Goal: Task Accomplishment & Management: Complete application form

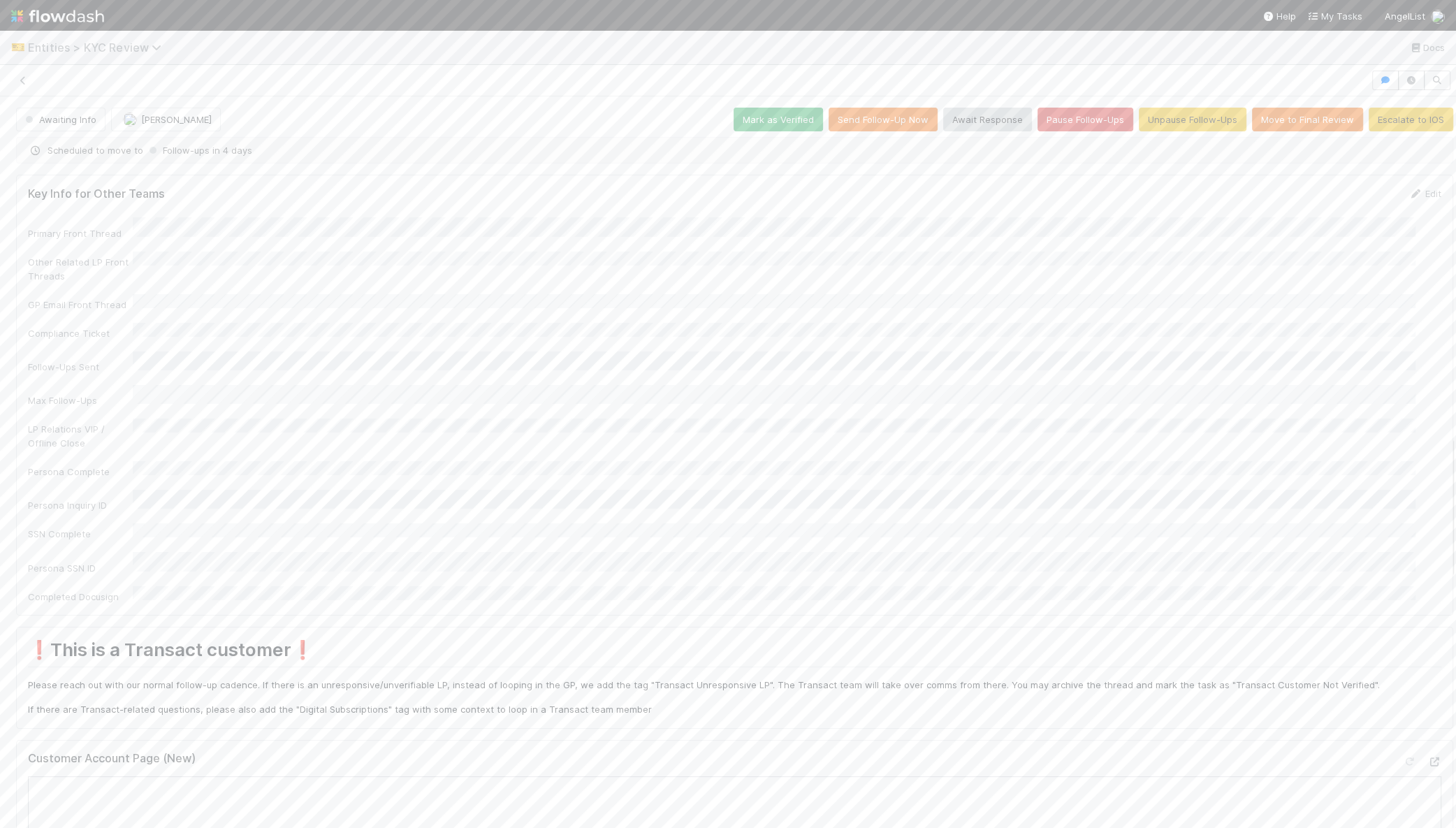
scroll to position [1737, 0]
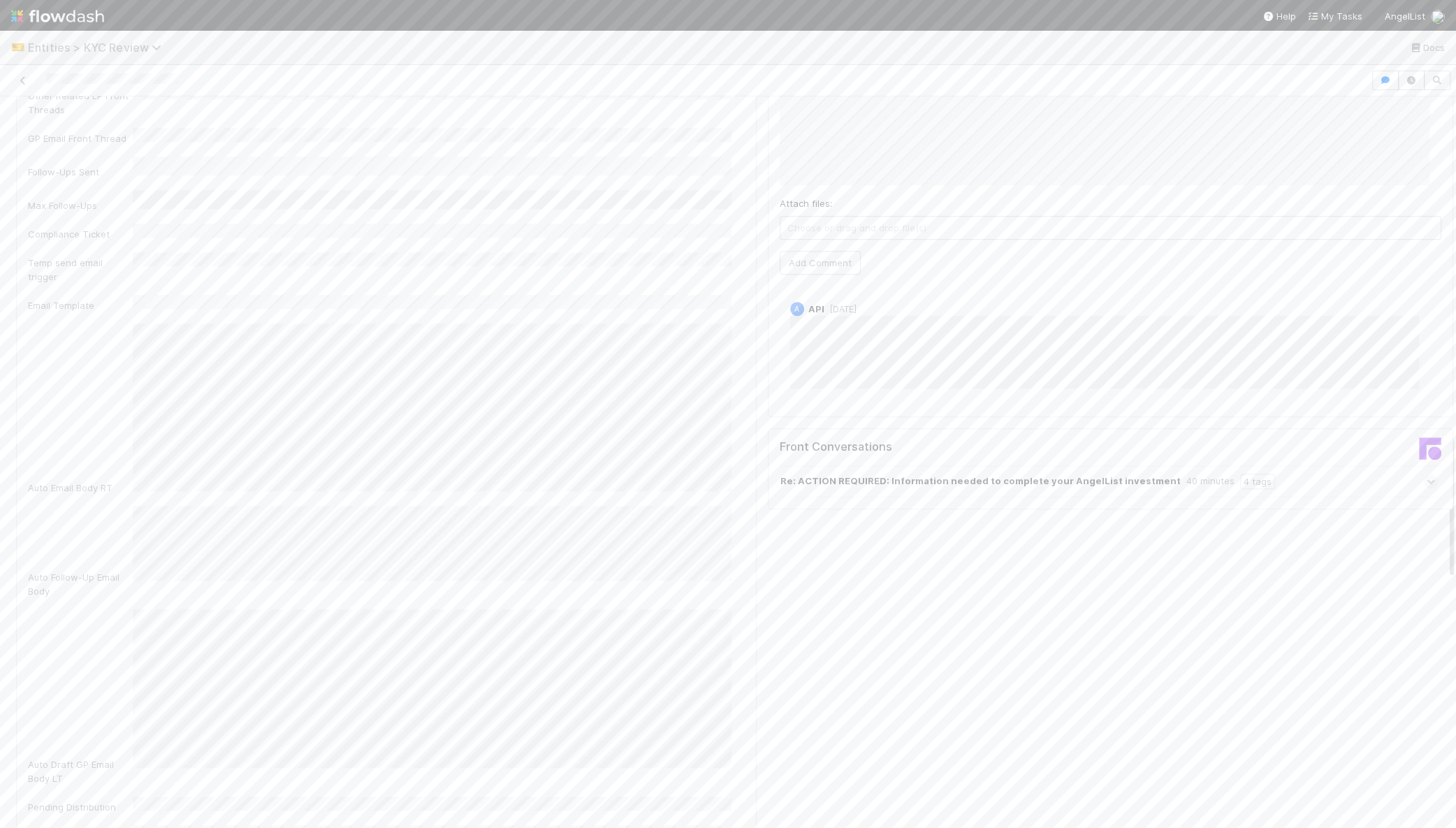
click at [50, 52] on span "Entities > KYC Review" at bounding box center [98, 47] width 140 height 14
drag, startPoint x: 366, startPoint y: 42, endPoint x: 335, endPoint y: 42, distance: 31.0
click at [366, 42] on div "option AL <> BT Request Router focused, 1 of 18. 18 results available. Use Up a…" at bounding box center [728, 414] width 1456 height 828
click at [19, 79] on icon at bounding box center [22, 81] width 14 height 9
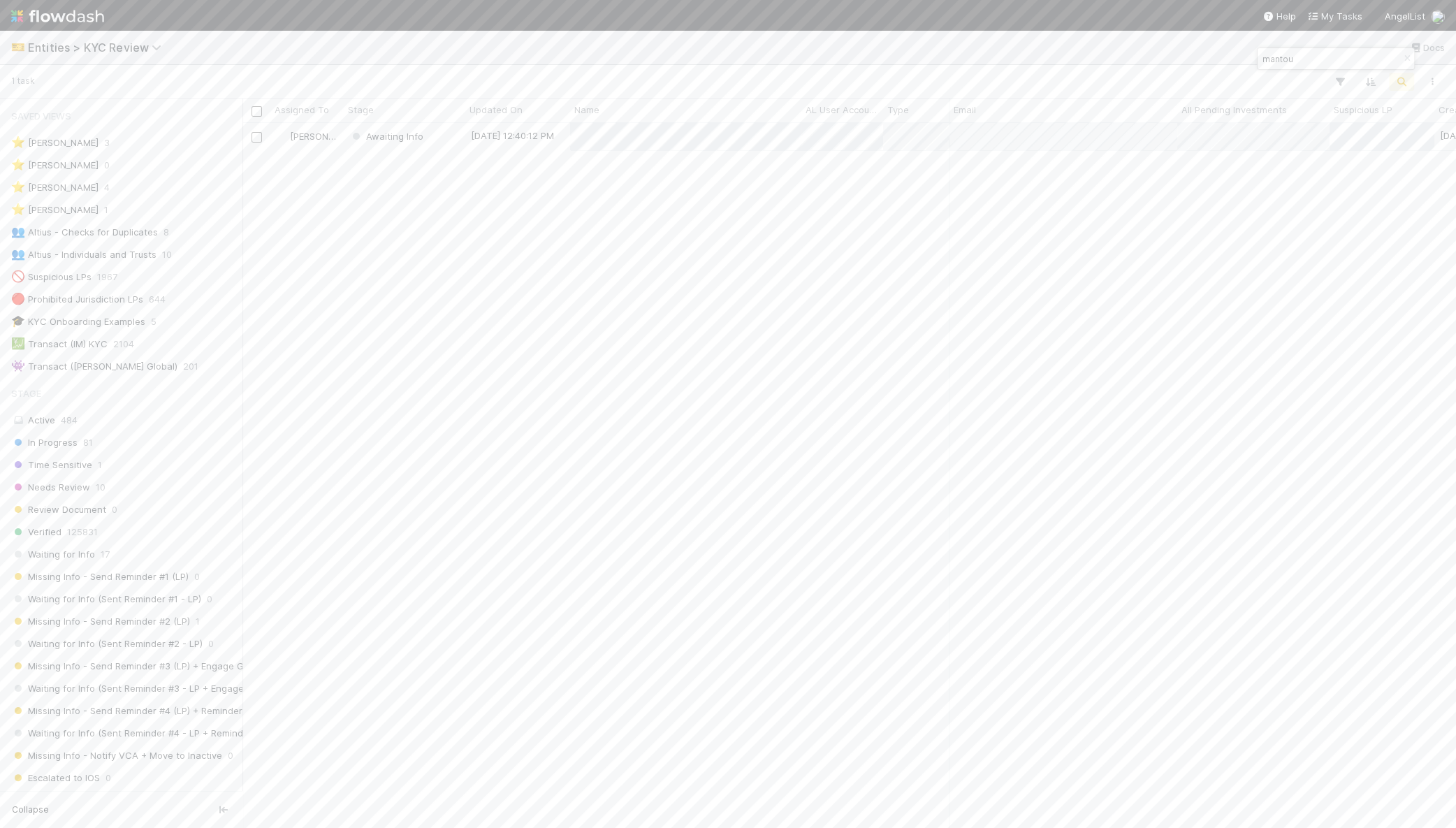
click at [1316, 64] on input "mantou" at bounding box center [1330, 59] width 140 height 17
type input "jack liu"
click at [445, 140] on div "Verified" at bounding box center [405, 136] width 121 height 27
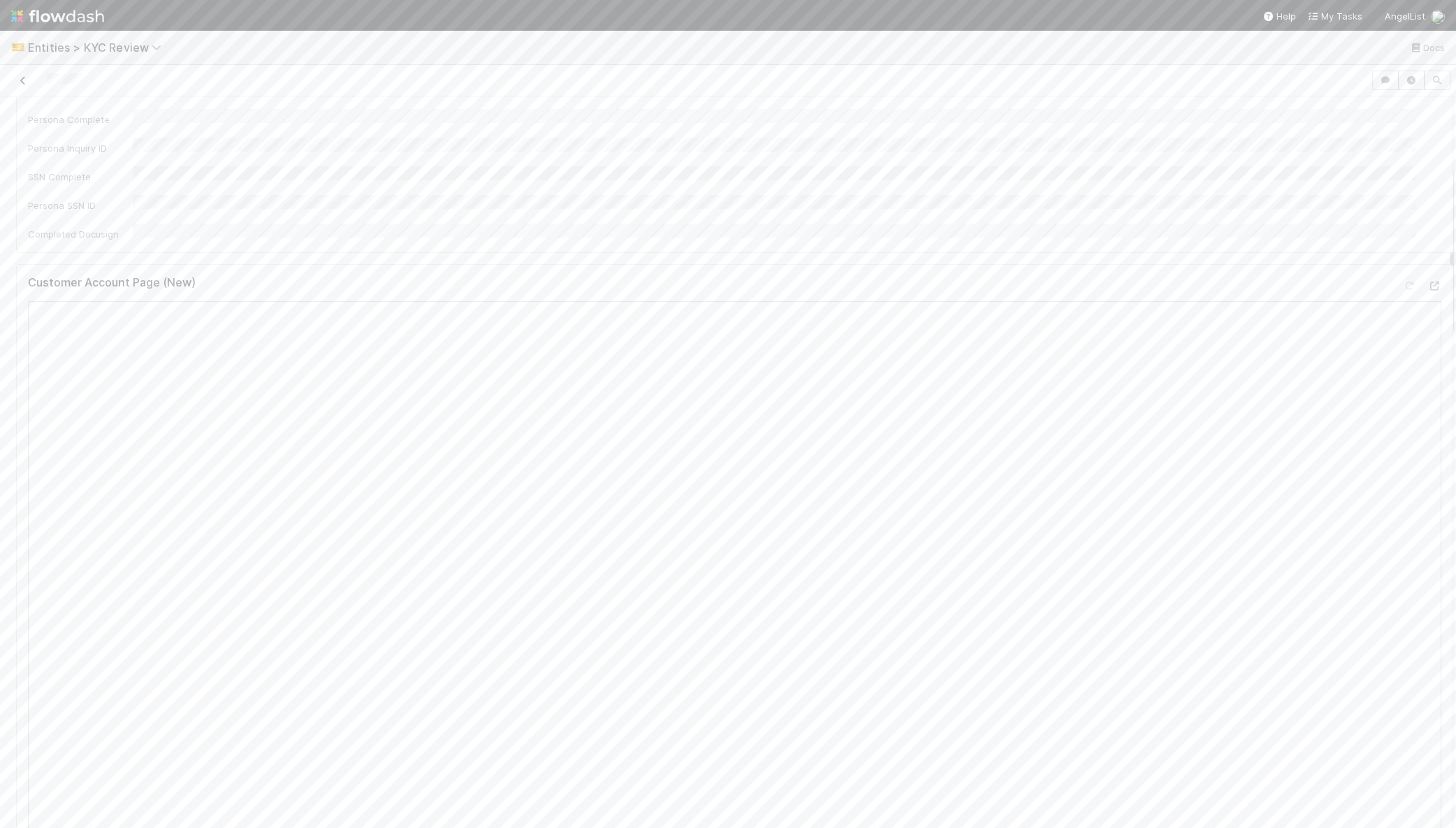
click at [22, 78] on icon at bounding box center [22, 81] width 14 height 9
click at [1314, 53] on input "jack liu" at bounding box center [1330, 59] width 140 height 17
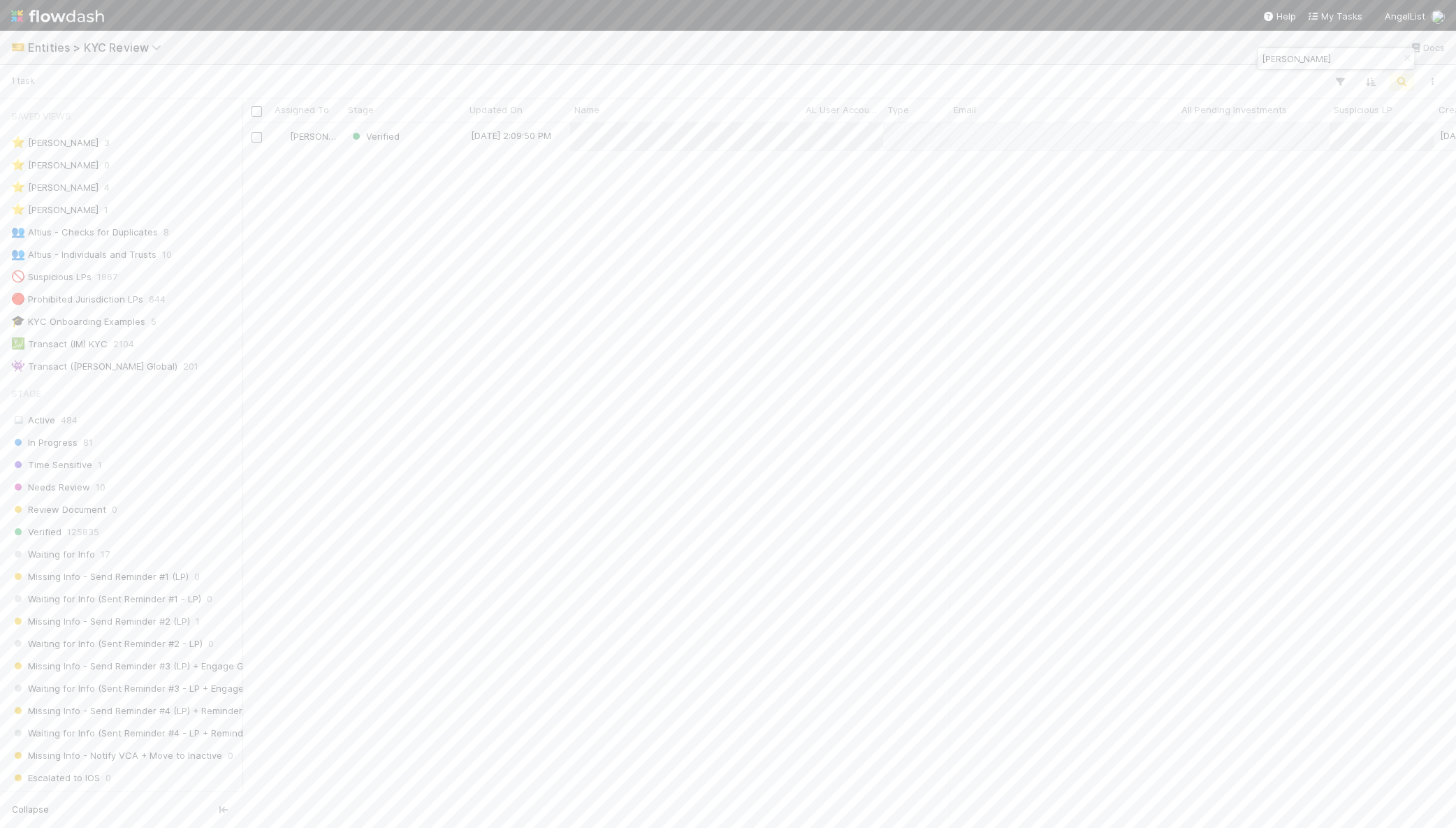
paste input "Chengqi"
click at [1301, 54] on input "Chengqi" at bounding box center [1330, 59] width 140 height 17
paste input "Longland"
click at [1354, 59] on input "Longland" at bounding box center [1330, 59] width 140 height 17
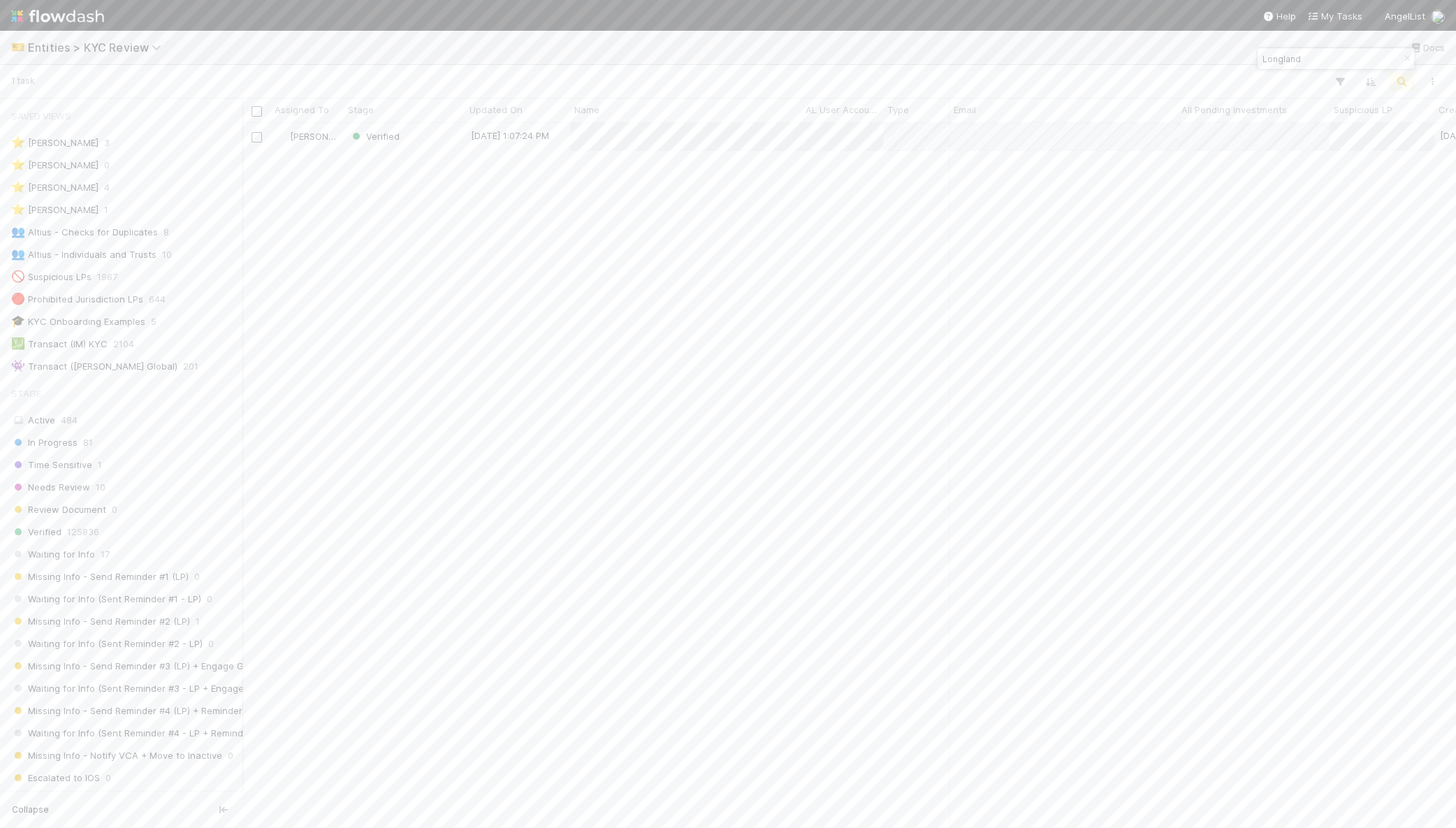
click at [1354, 59] on input "Longland" at bounding box center [1330, 59] width 140 height 17
paste input "Mirror Worl"
type input "Mirror World"
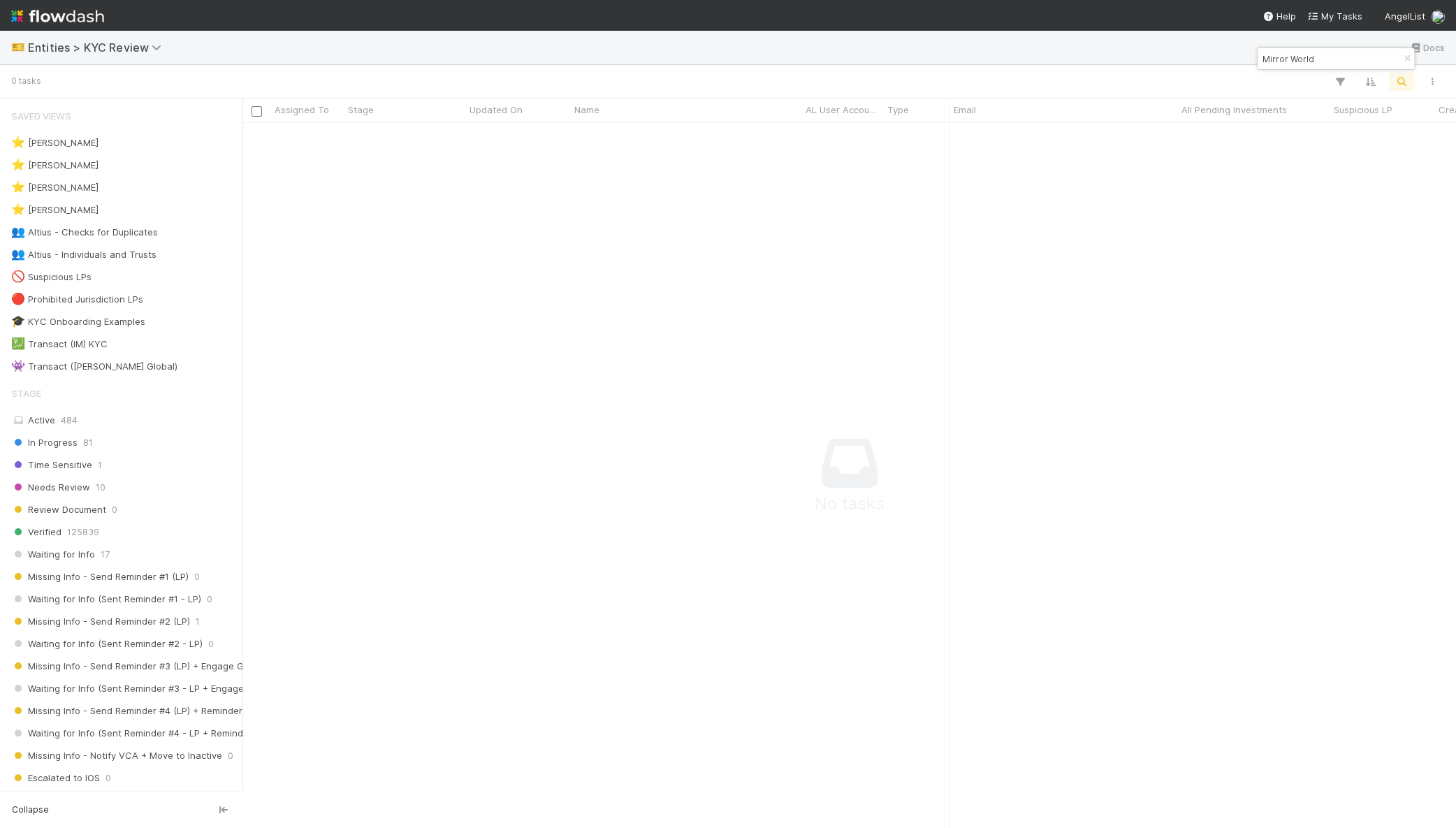
scroll to position [678, 1187]
drag, startPoint x: 1287, startPoint y: 56, endPoint x: 1475, endPoint y: 68, distance: 188.4
click at [1455, 68] on html "🎫 Entities > KYC Review Docs 0 tasks Assigned To Stage Updated On Name AL User …" at bounding box center [728, 414] width 1456 height 828
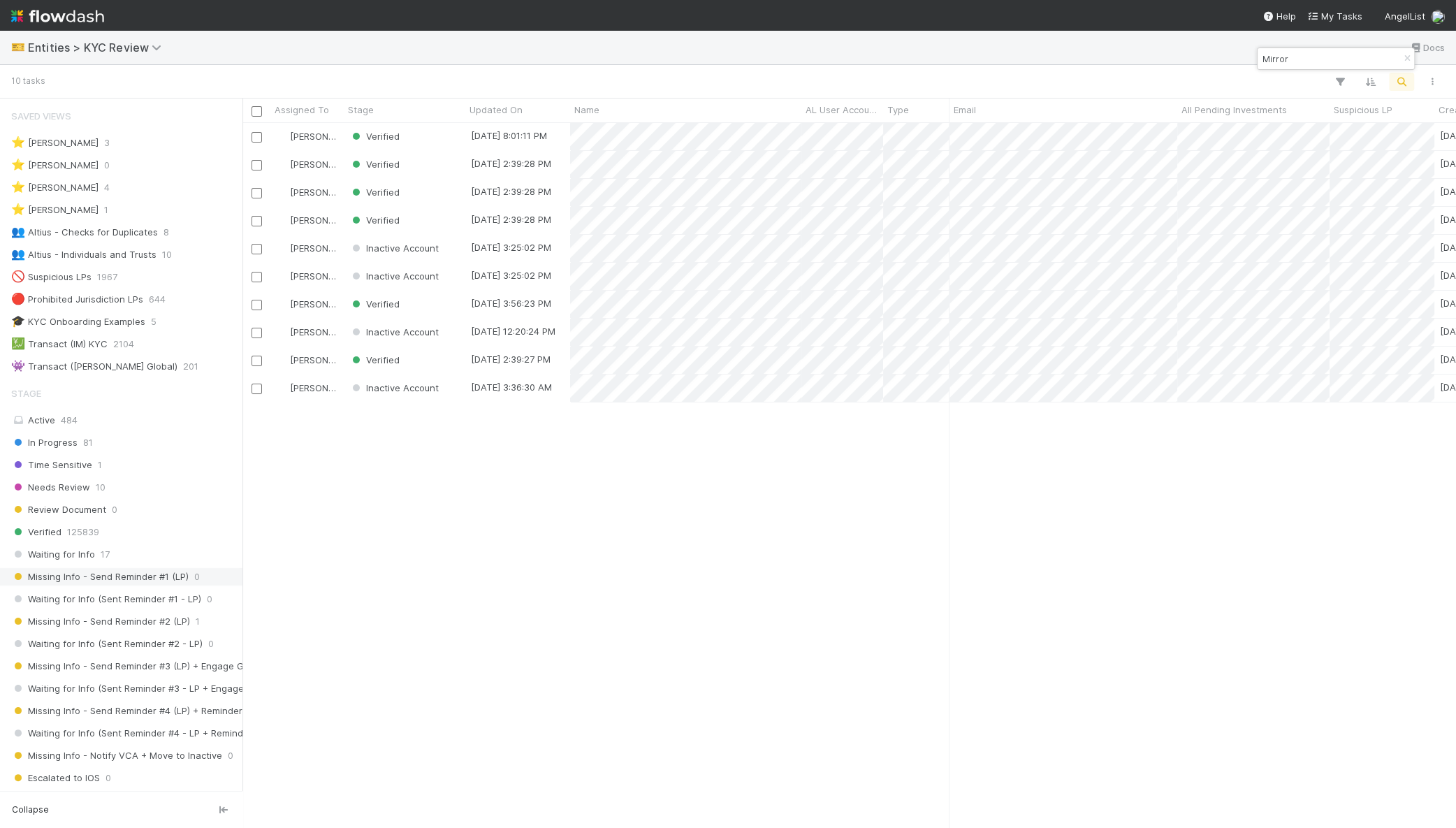
scroll to position [13, 14]
click at [1350, 57] on input "Mirror" at bounding box center [1330, 59] width 140 height 17
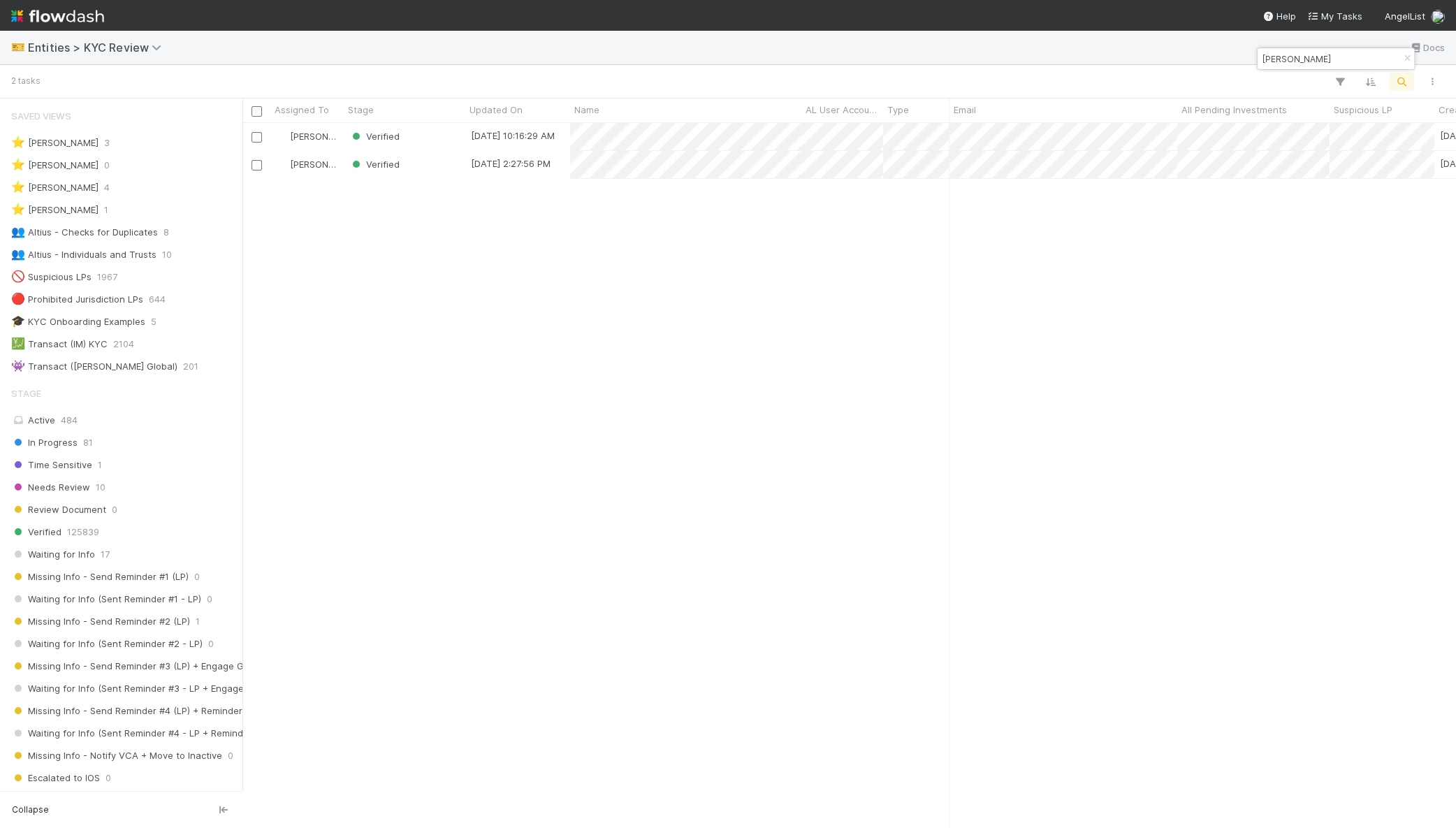
scroll to position [675, 0]
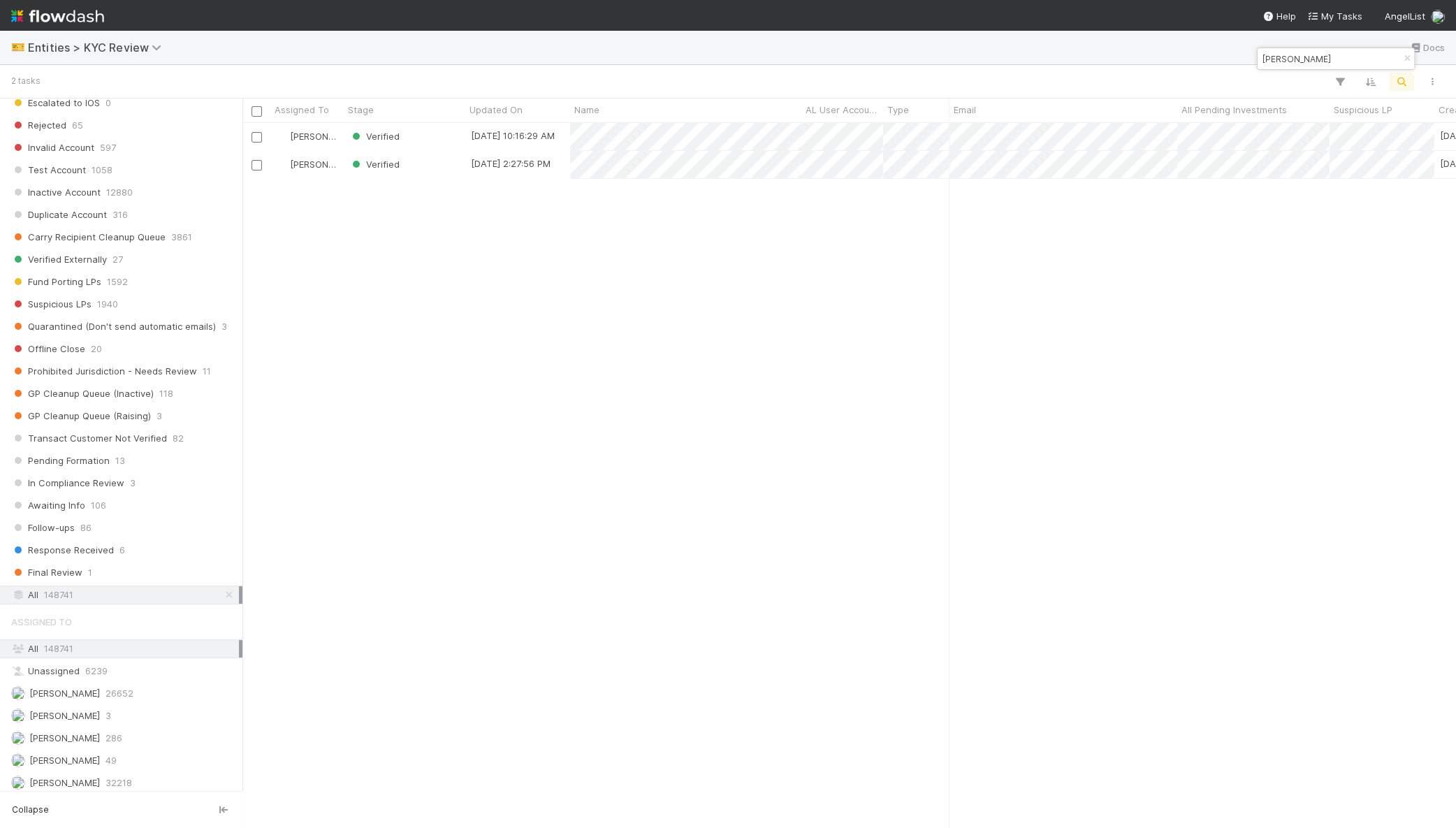
click at [1333, 58] on input "yuan zhu" at bounding box center [1330, 59] width 140 height 17
type input "borsten"
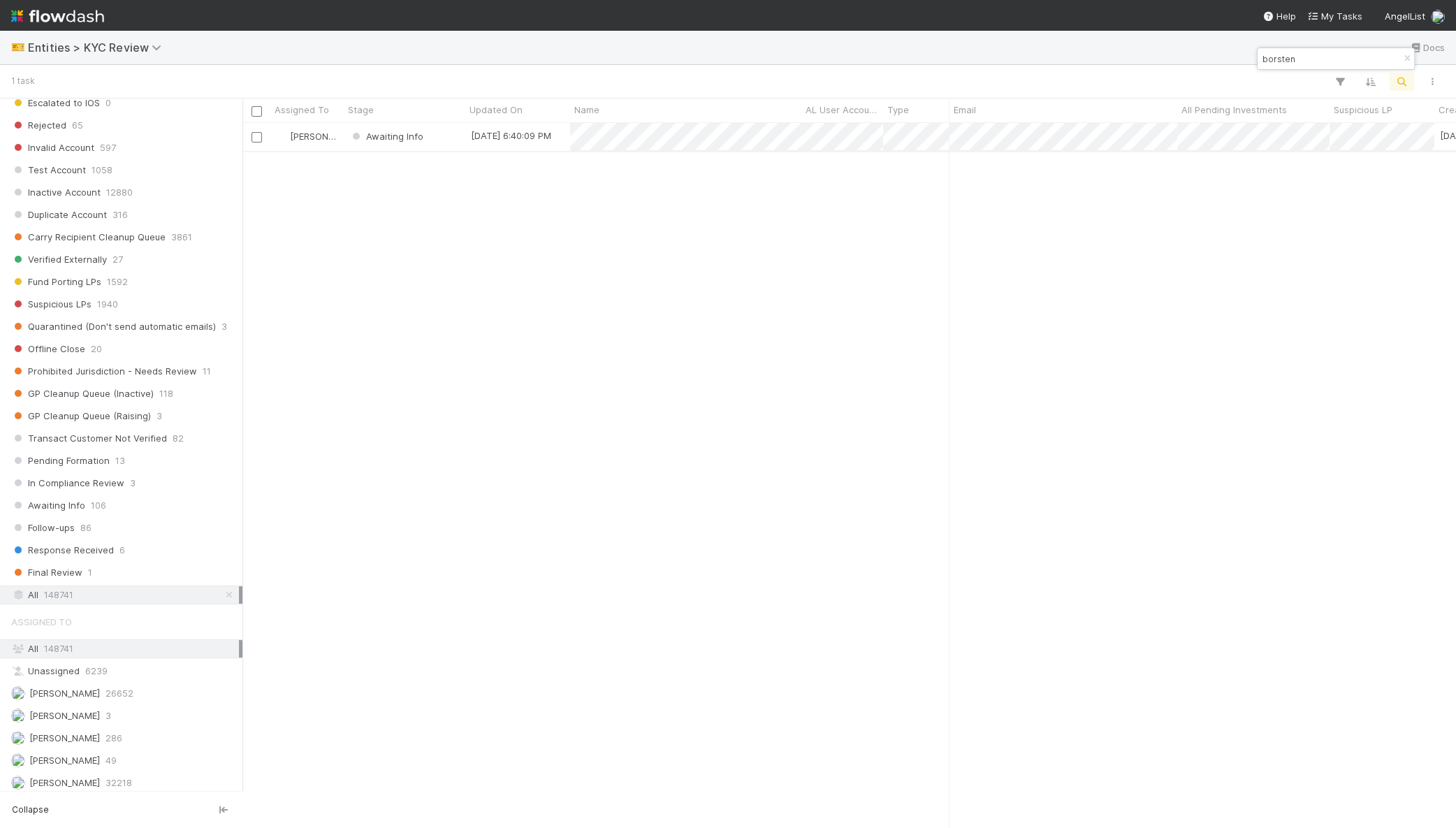
click at [449, 144] on div "Awaiting Info" at bounding box center [405, 136] width 121 height 27
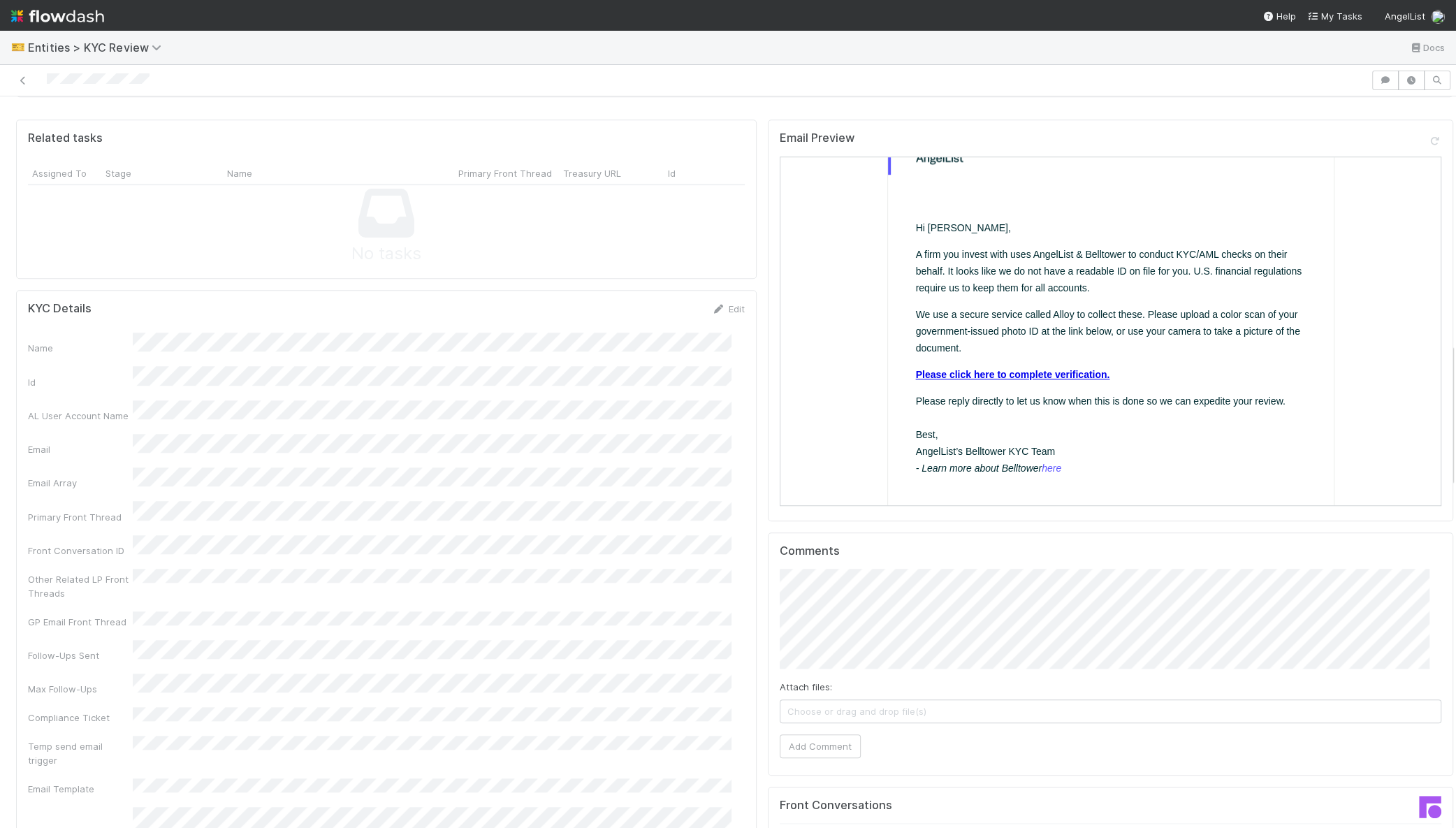
scroll to position [52, 0]
click at [1236, 823] on div "Re: ACTION REQUIRED: Information needed to complete your AngelList investment 2…" at bounding box center [1109, 839] width 658 height 32
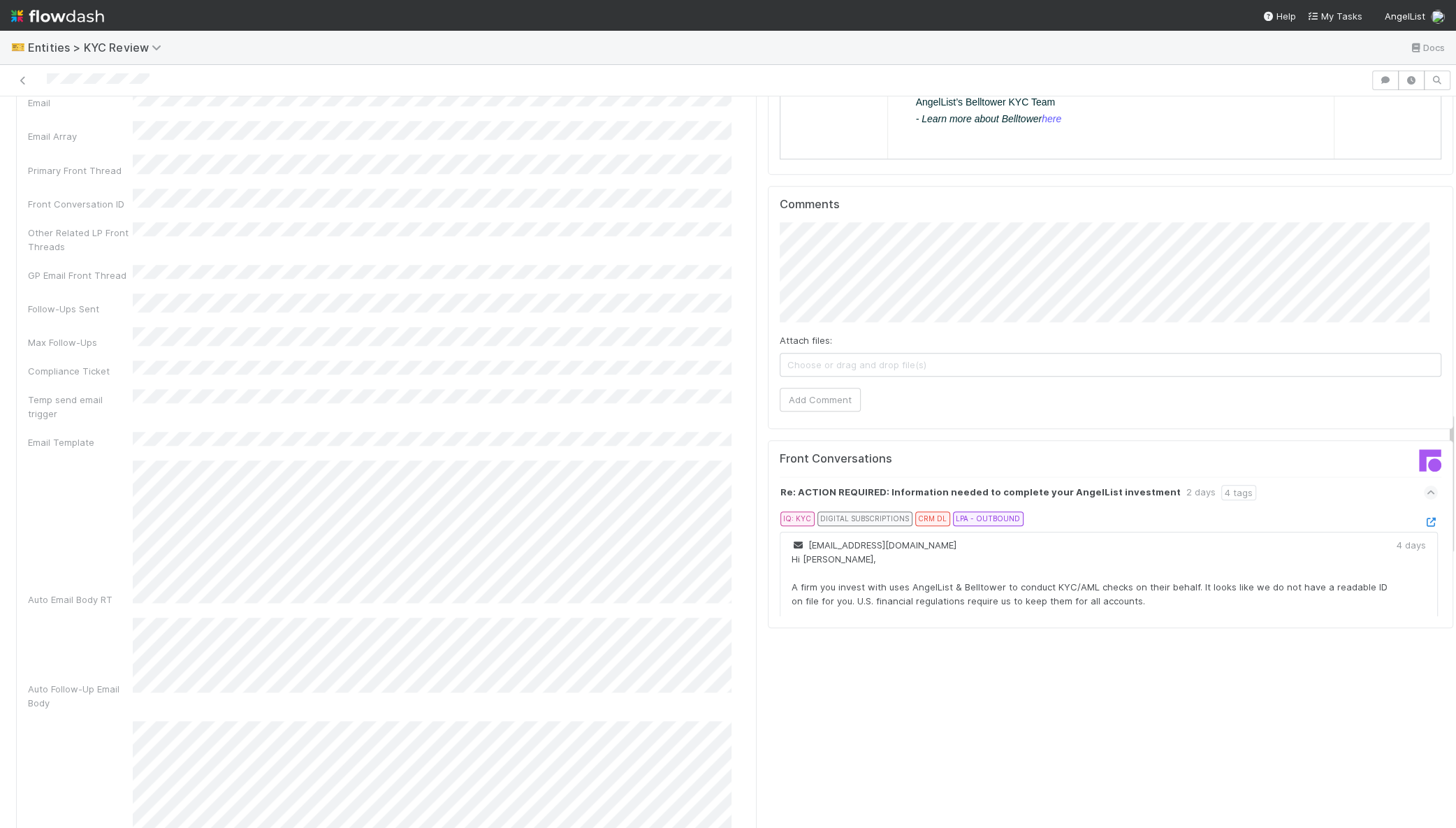
scroll to position [1599, 0]
click at [1424, 519] on icon at bounding box center [1430, 523] width 14 height 9
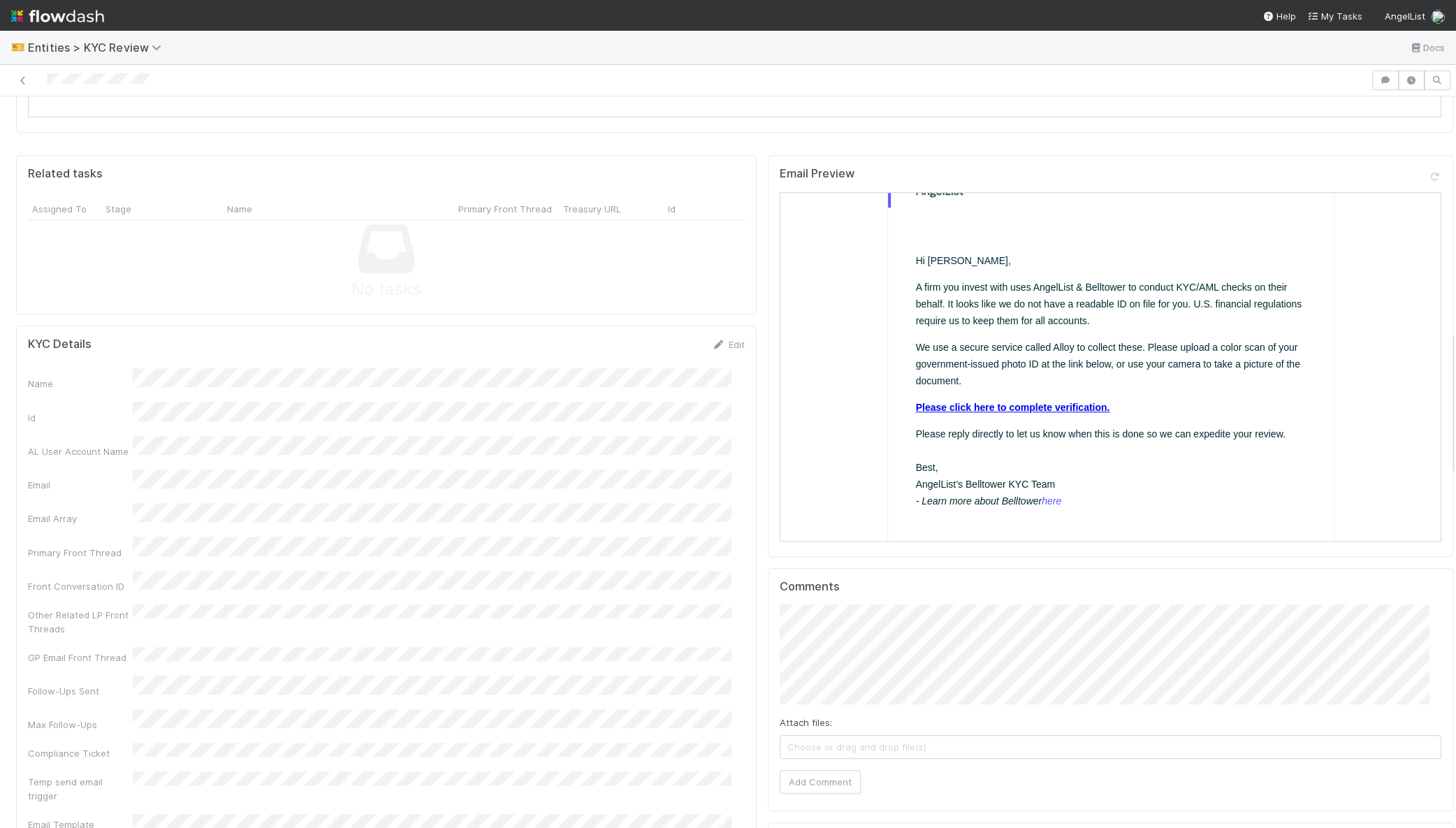
scroll to position [1182, 0]
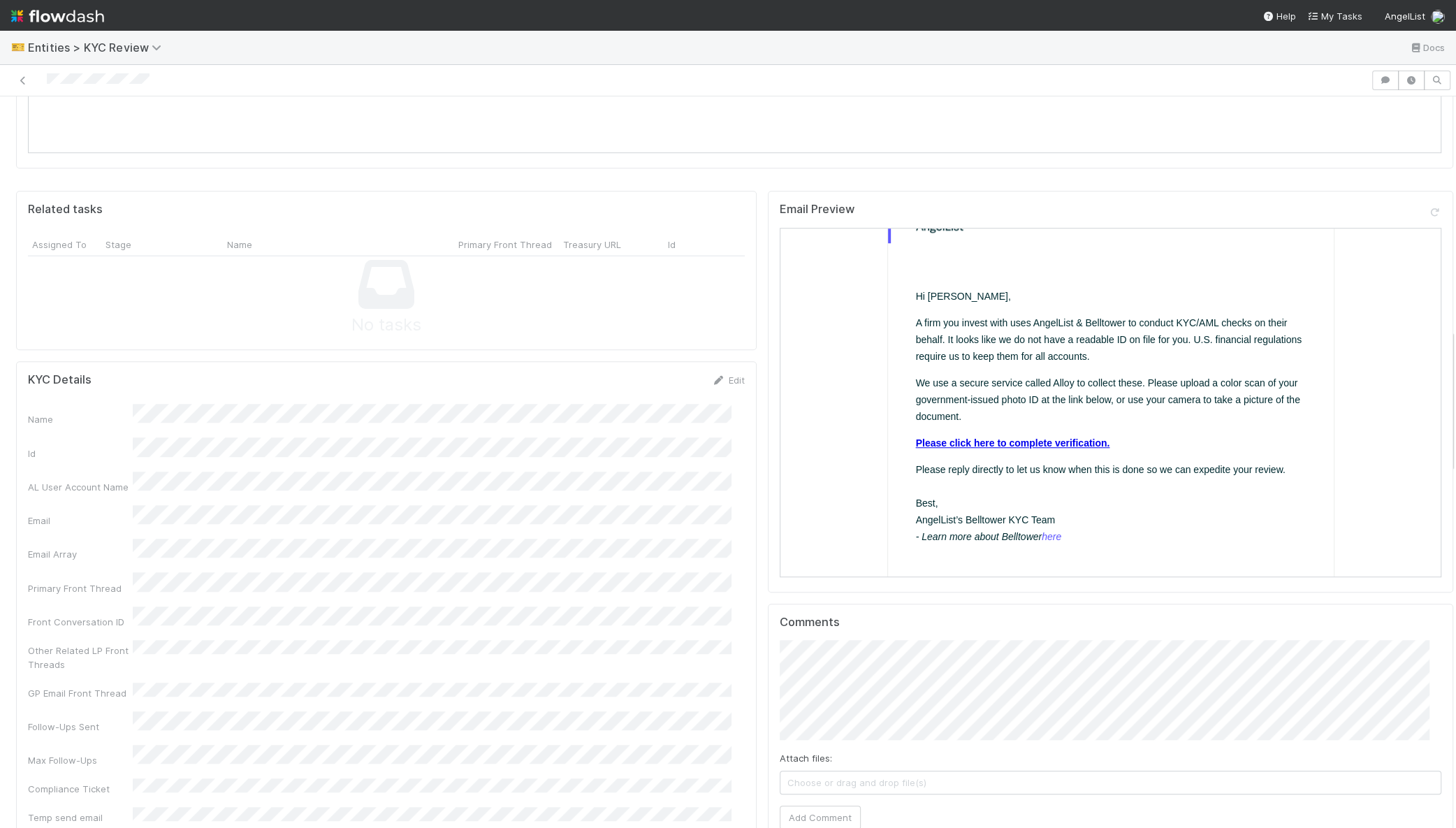
click at [993, 438] on link "Please click here to complete verification." at bounding box center [1011, 441] width 194 height 11
click at [26, 76] on icon at bounding box center [22, 81] width 14 height 9
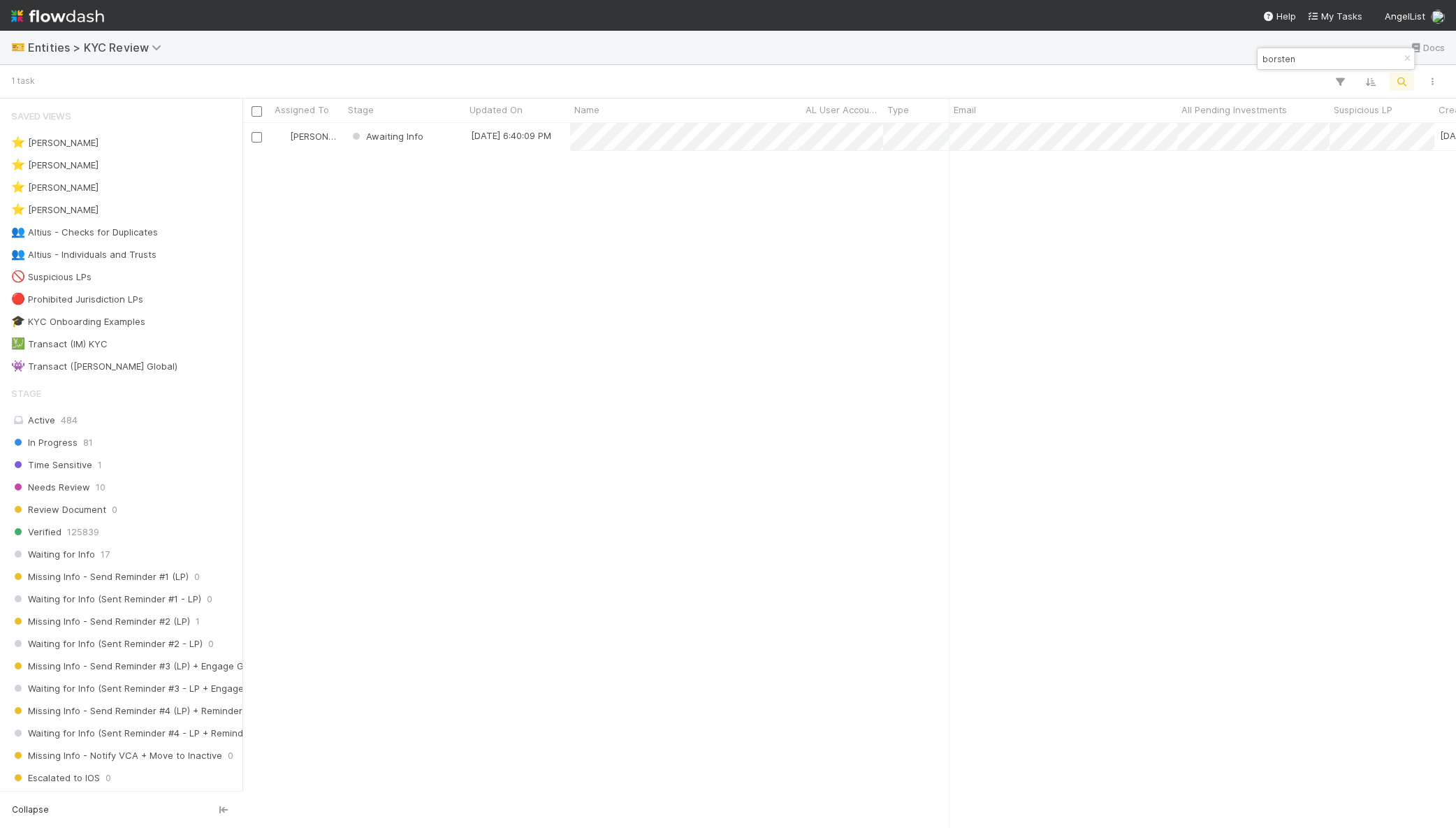
scroll to position [13, 14]
click at [1316, 57] on input "borsten" at bounding box center [1330, 59] width 140 height 17
paste input "Amy Chang"
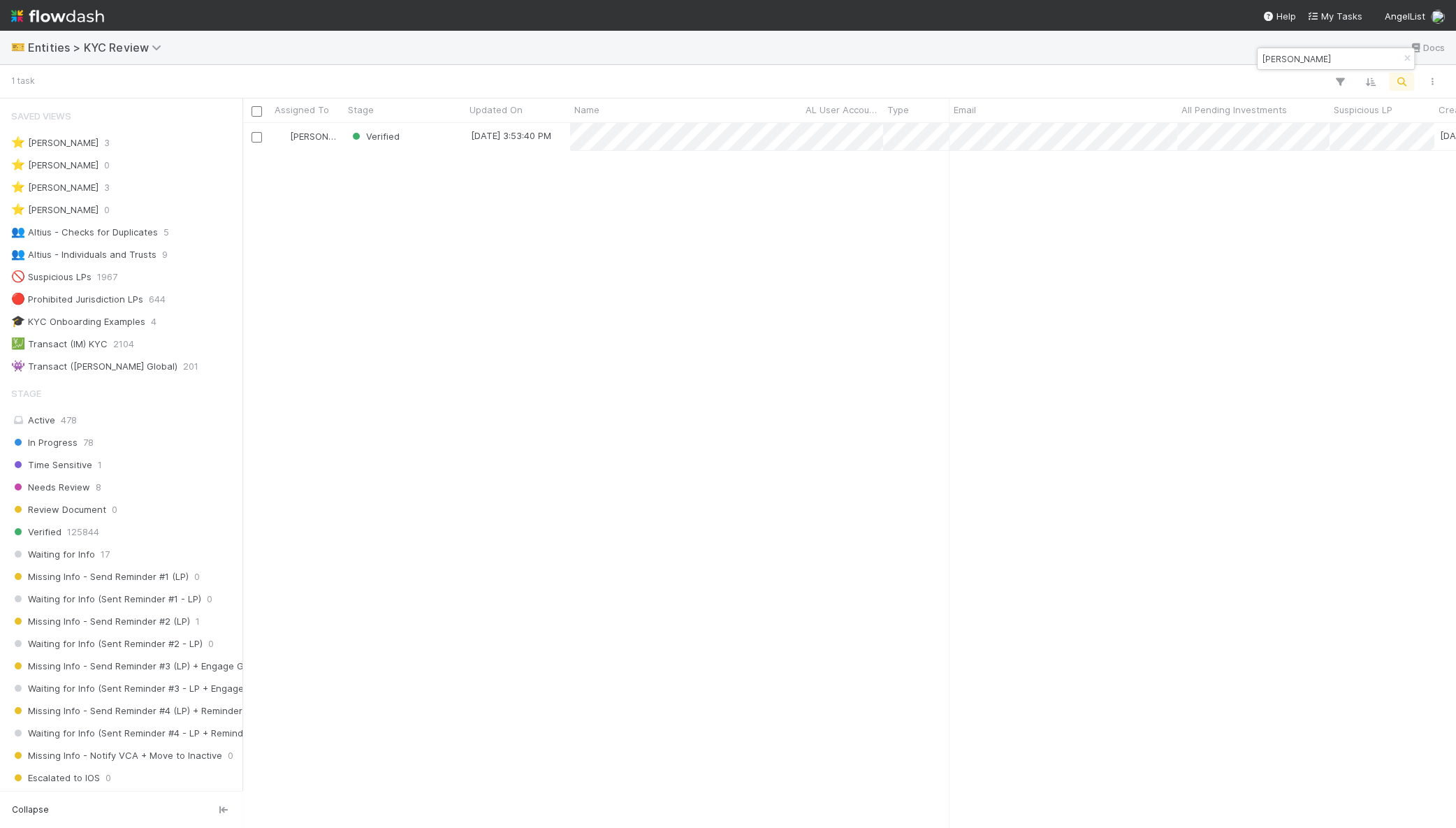
scroll to position [692, 1200]
click at [1349, 53] on input "Amy Chang" at bounding box center [1330, 59] width 140 height 17
type input "[PERSON_NAME] que"
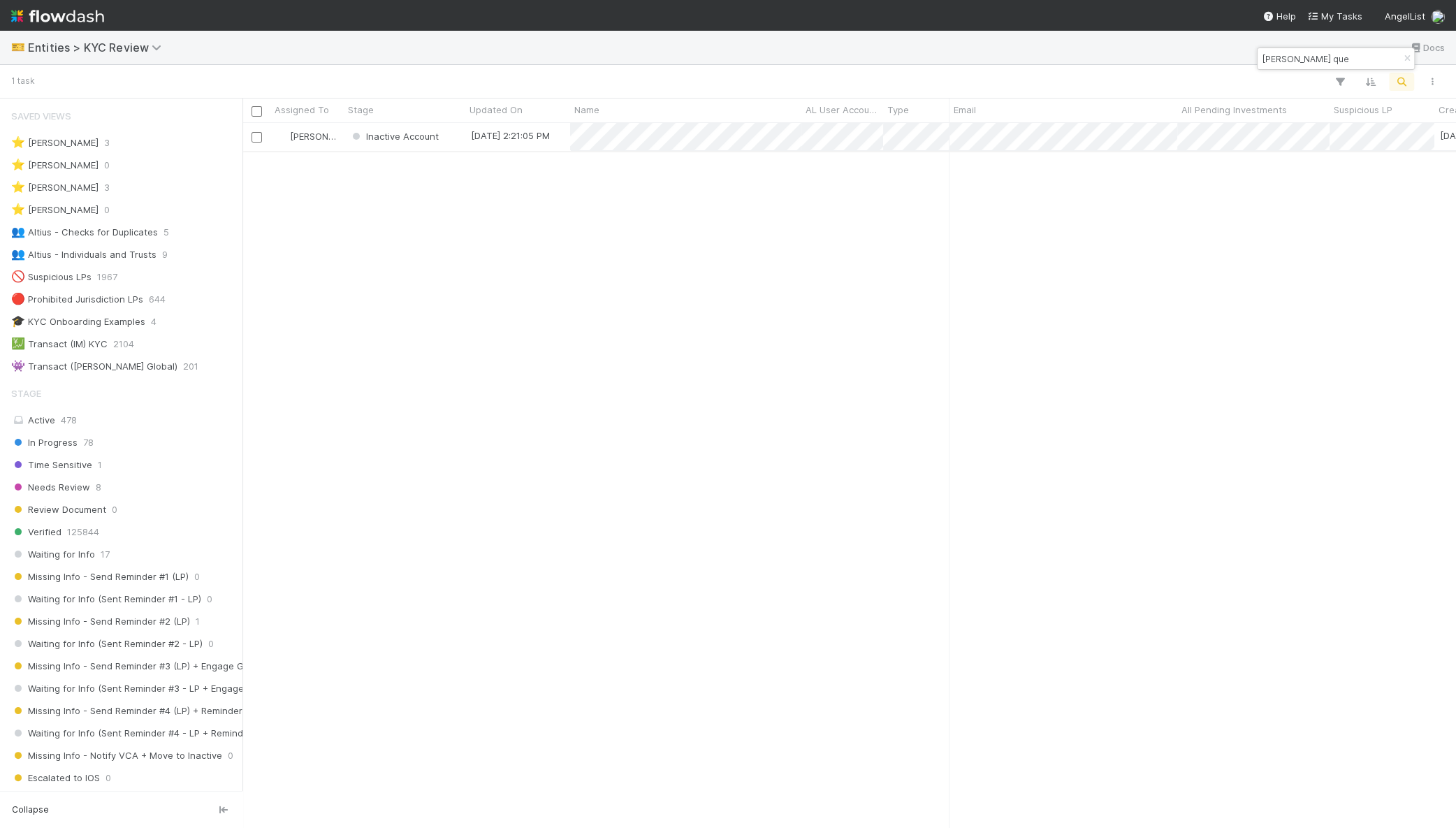
click at [454, 140] on div "Inactive Account" at bounding box center [405, 136] width 121 height 27
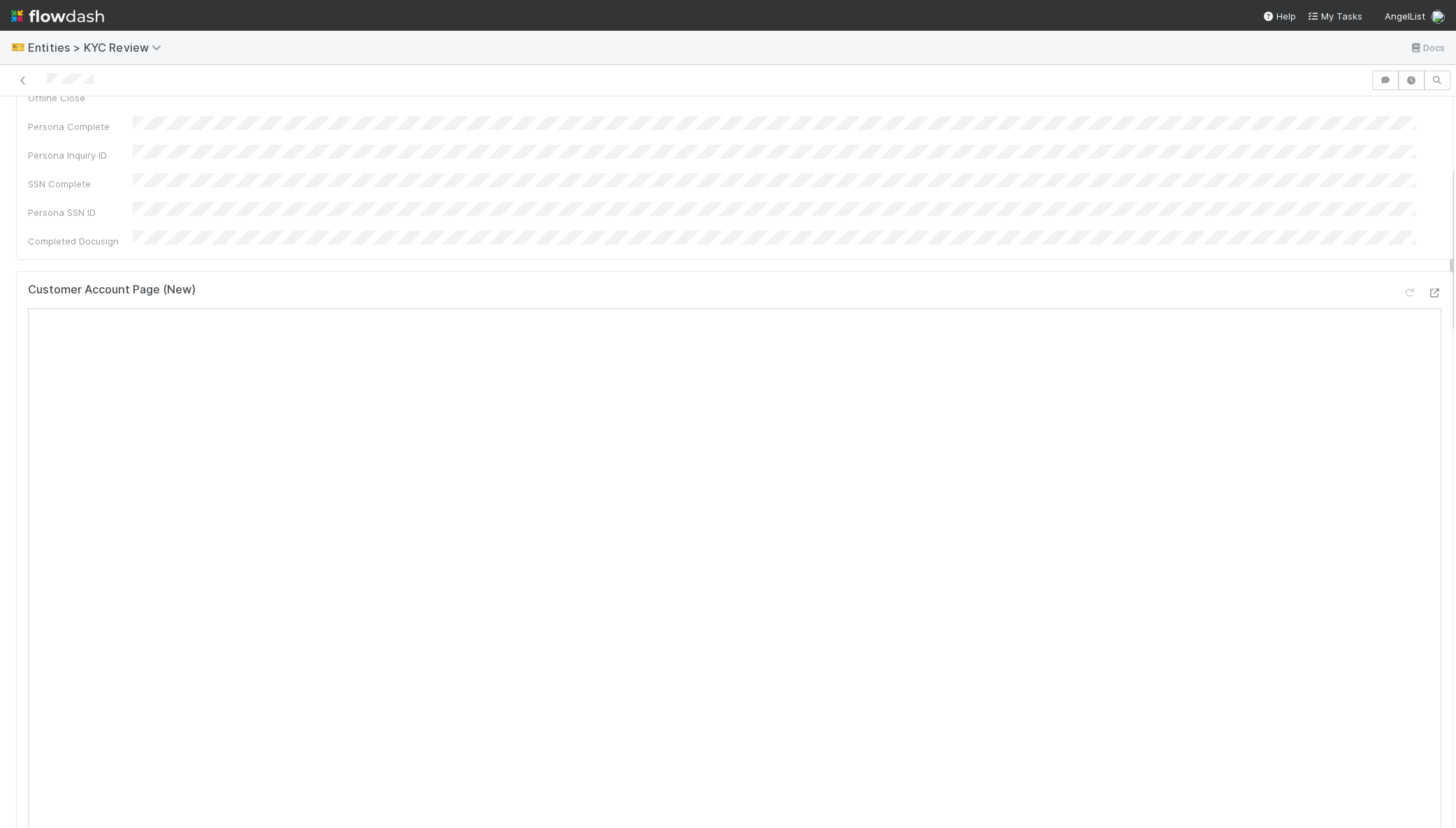
scroll to position [301, 0]
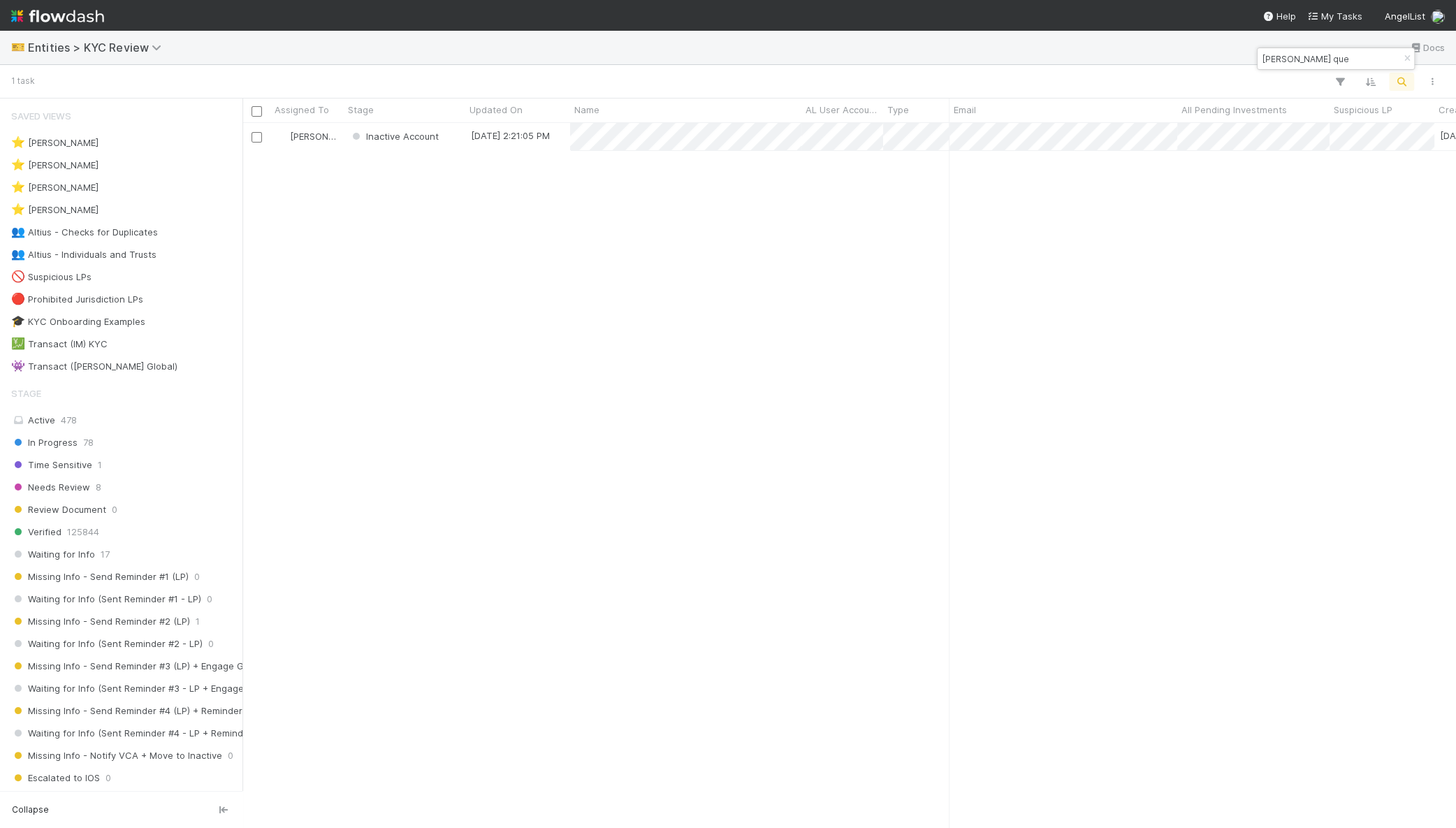
scroll to position [692, 1200]
click at [1331, 56] on input "[PERSON_NAME] que" at bounding box center [1330, 59] width 140 height 17
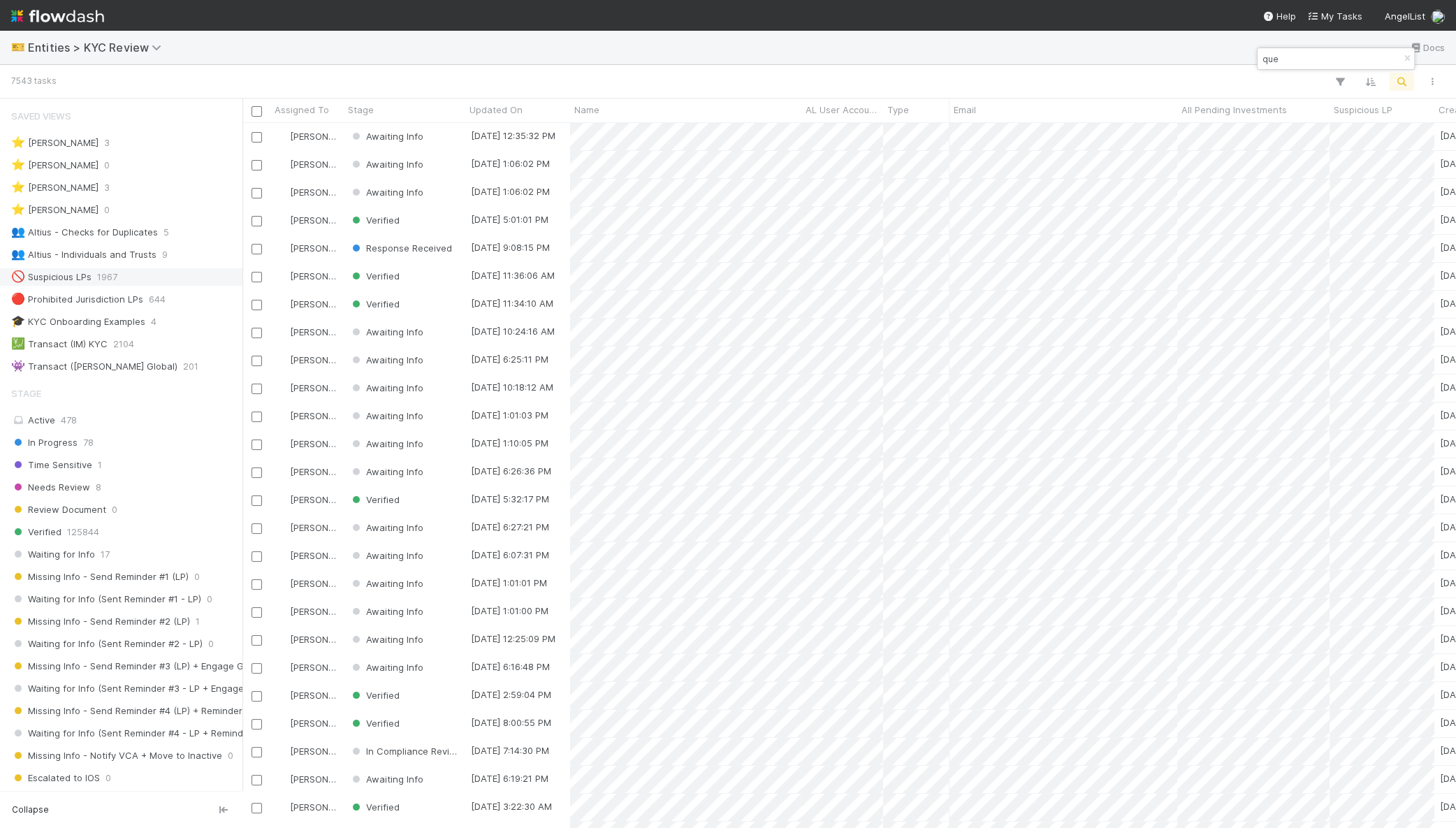
type input "que"
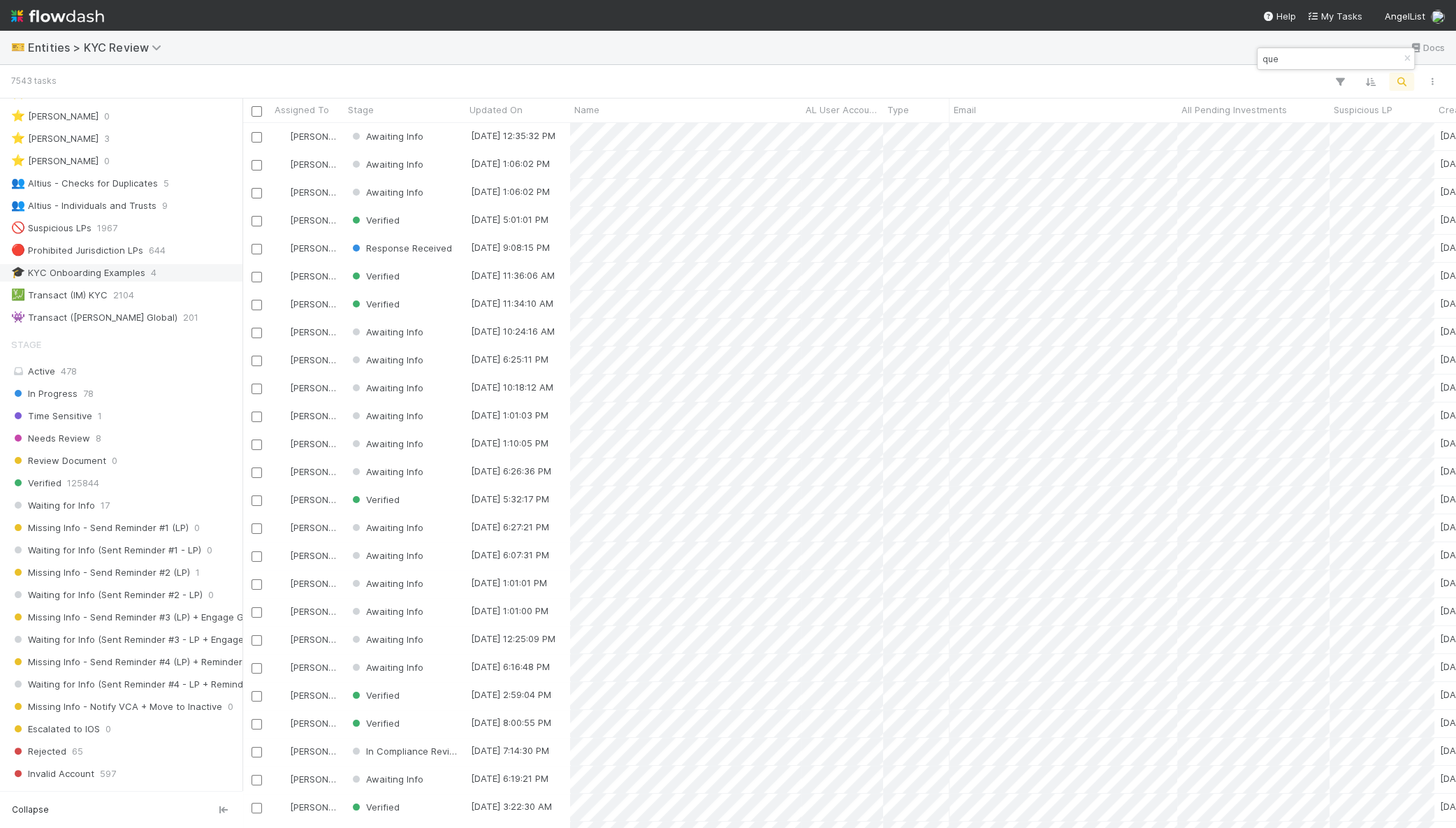
scroll to position [44, 0]
click at [79, 302] on div "💹 Transact (IM) KYC" at bounding box center [59, 300] width 96 height 17
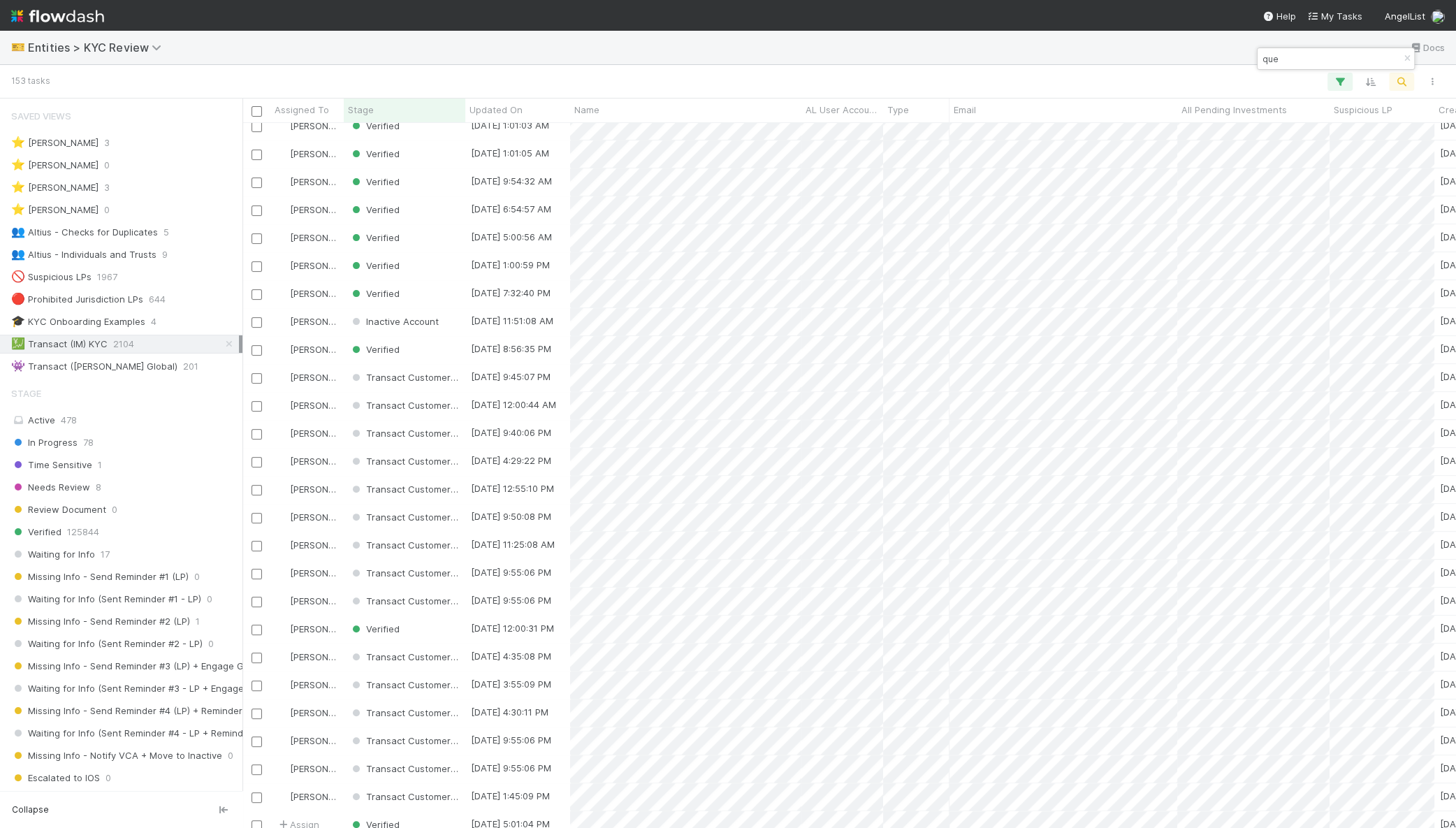
scroll to position [511, 0]
click at [458, 325] on div "Inactive Account" at bounding box center [405, 324] width 121 height 27
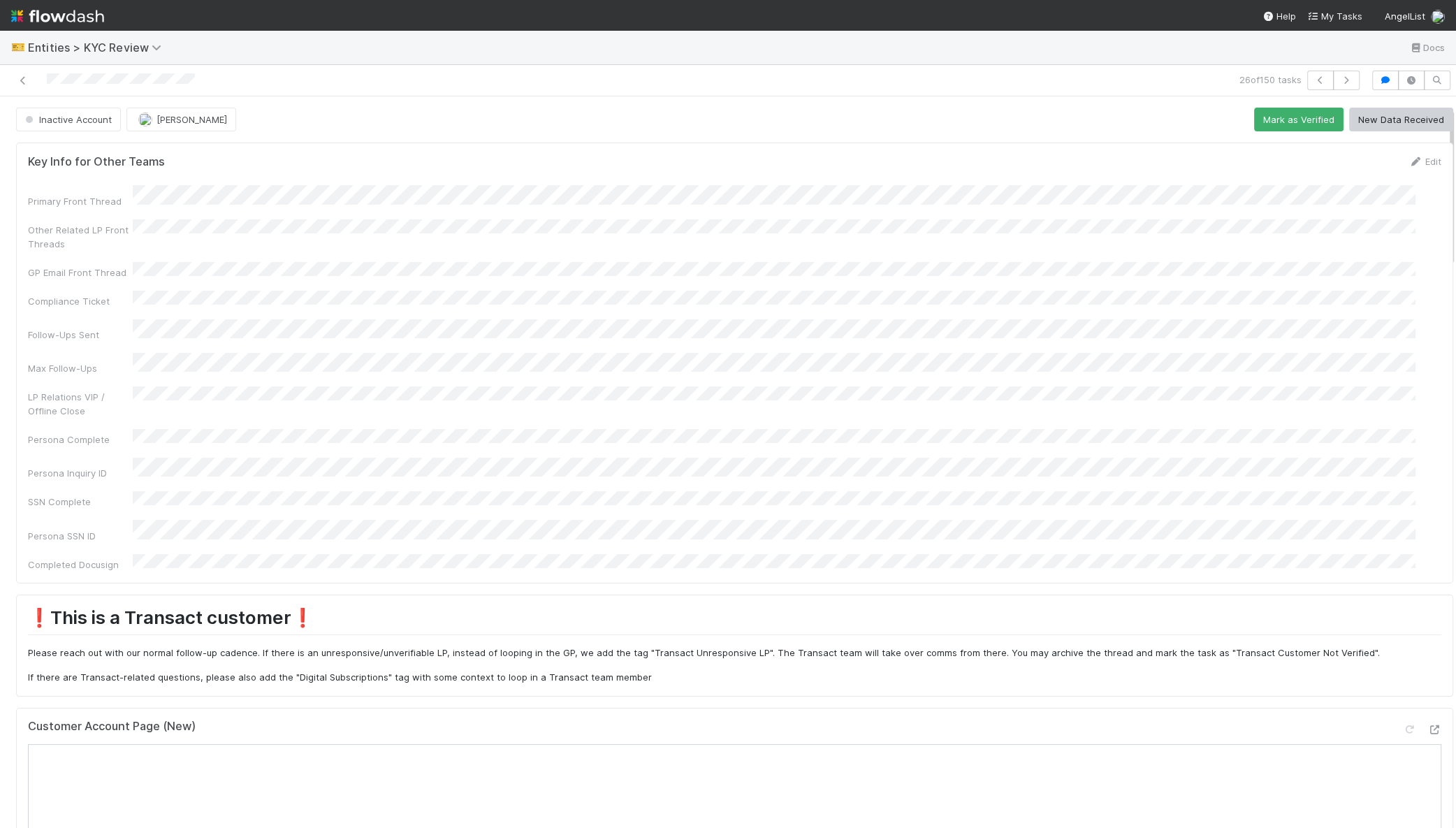
scroll to position [554, 0]
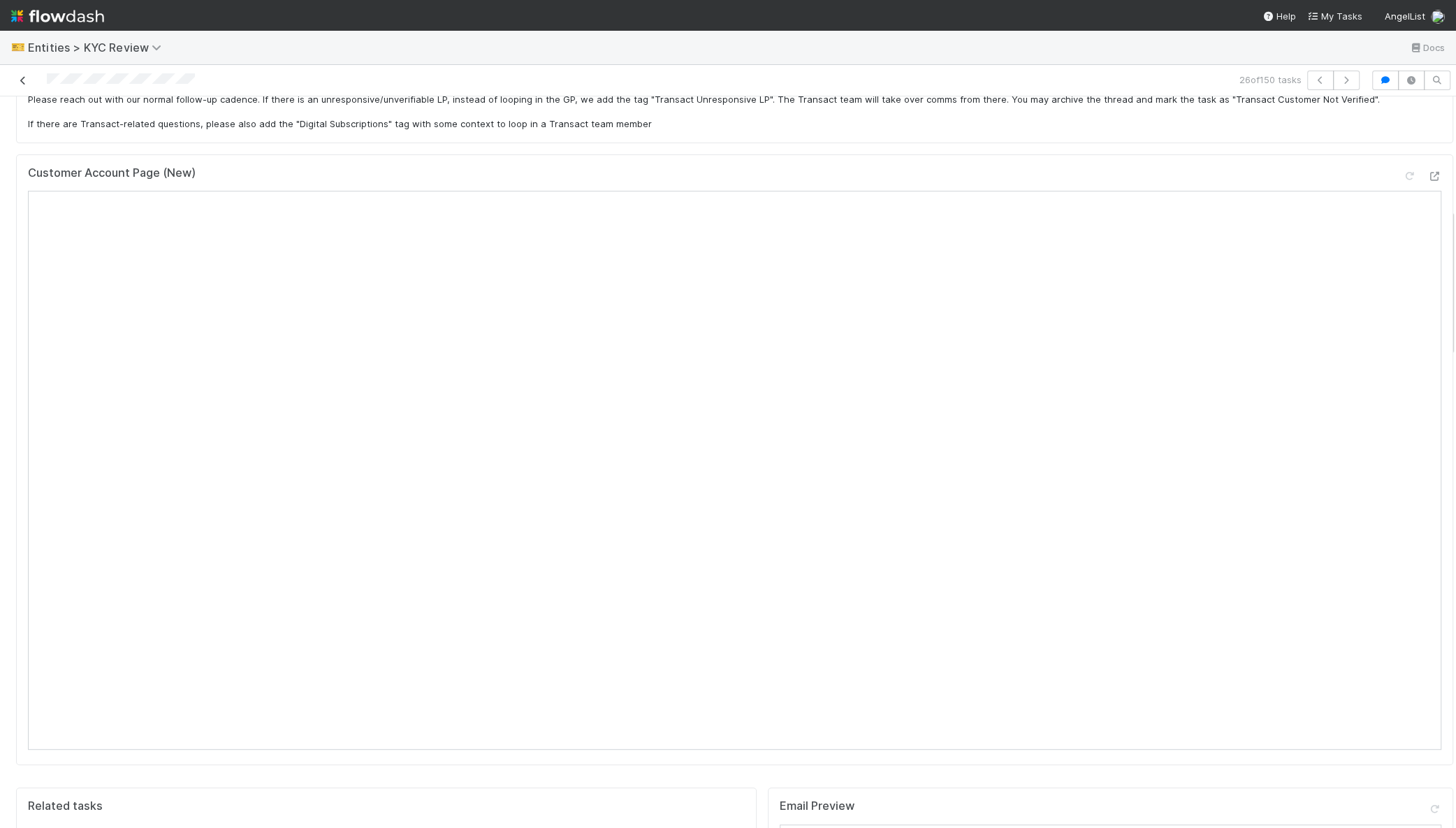
click at [22, 77] on icon at bounding box center [22, 81] width 14 height 9
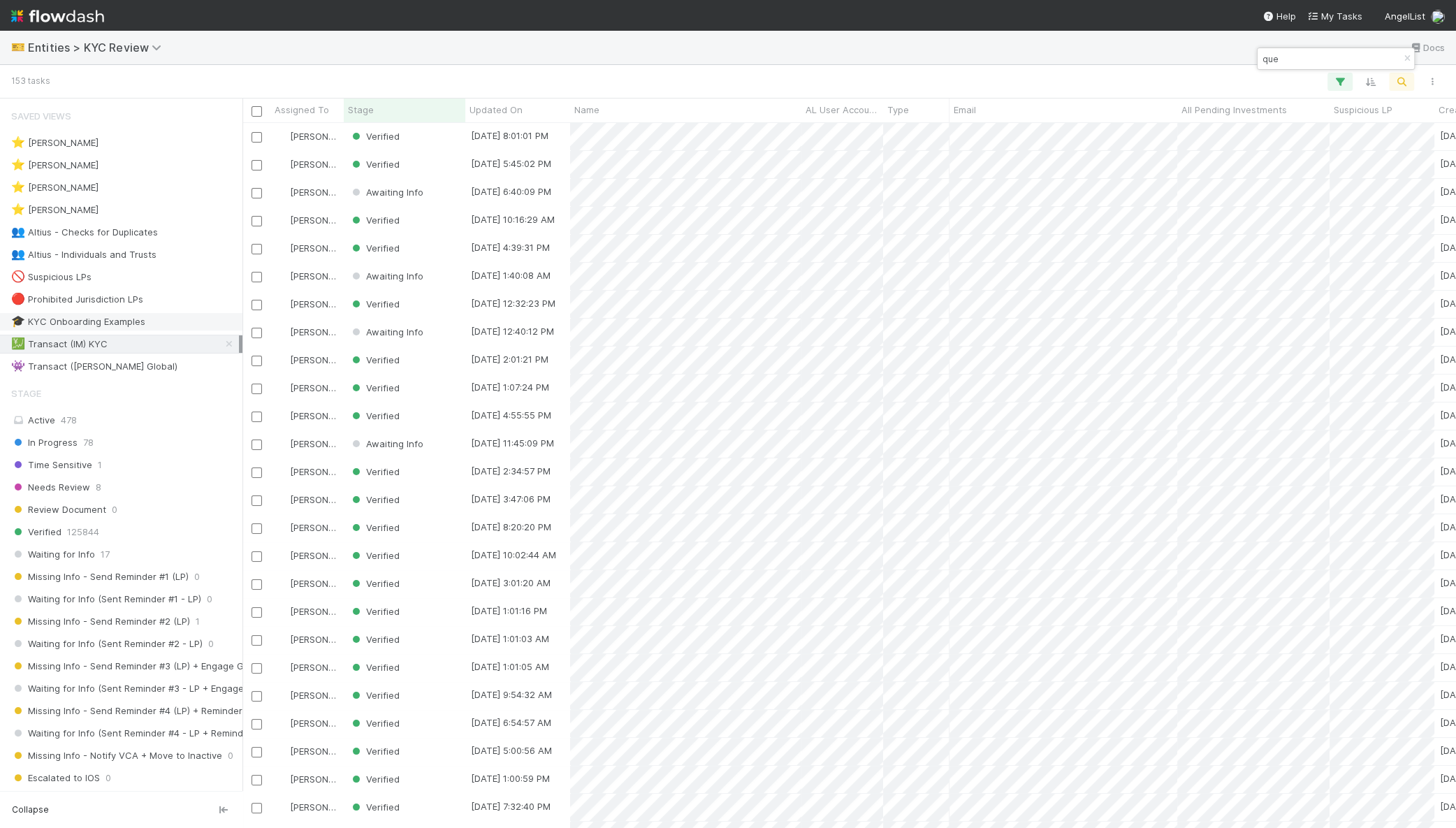
scroll to position [692, 1200]
click at [1332, 55] on input "que" at bounding box center [1330, 59] width 140 height 17
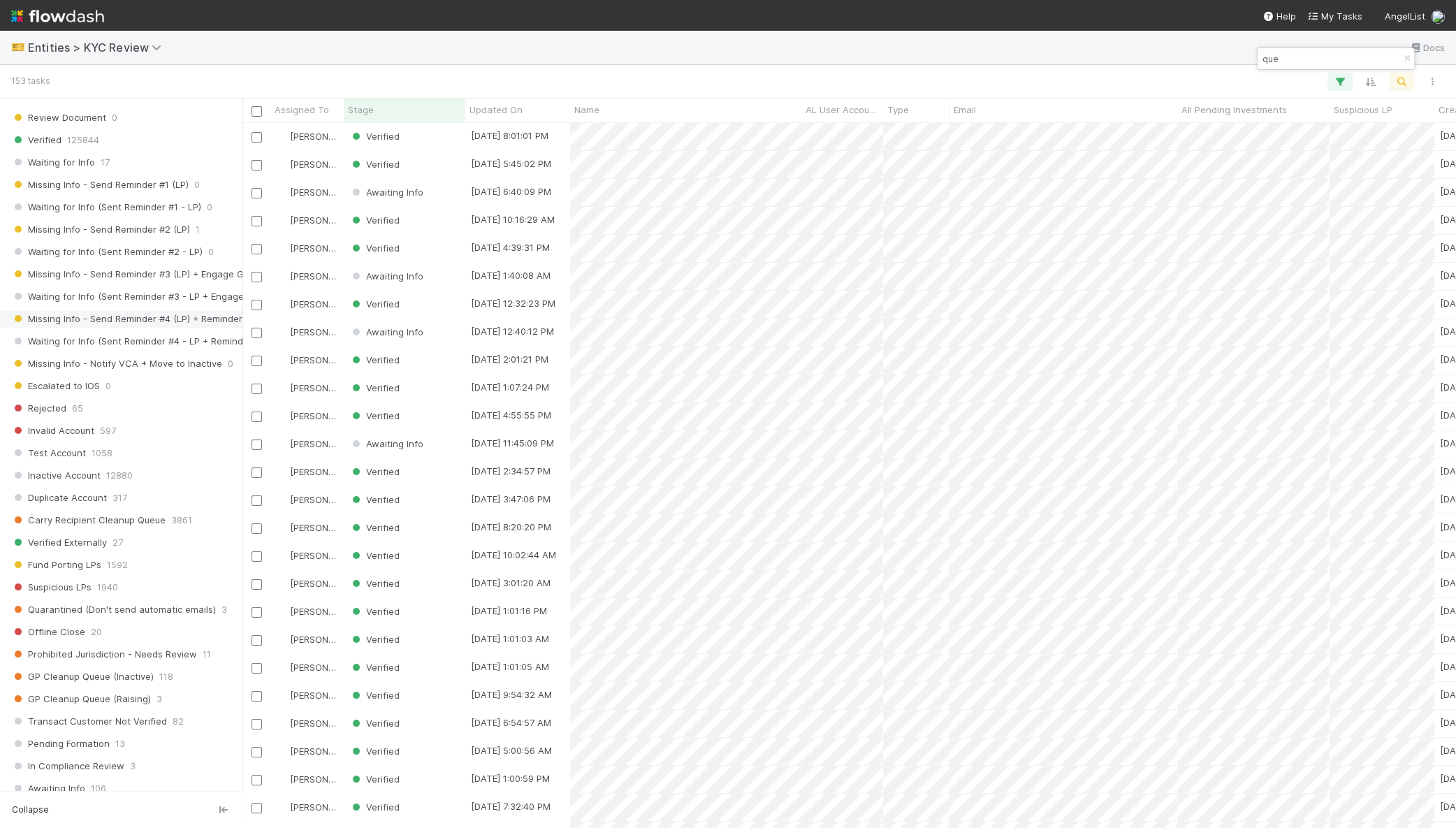
scroll to position [0, 0]
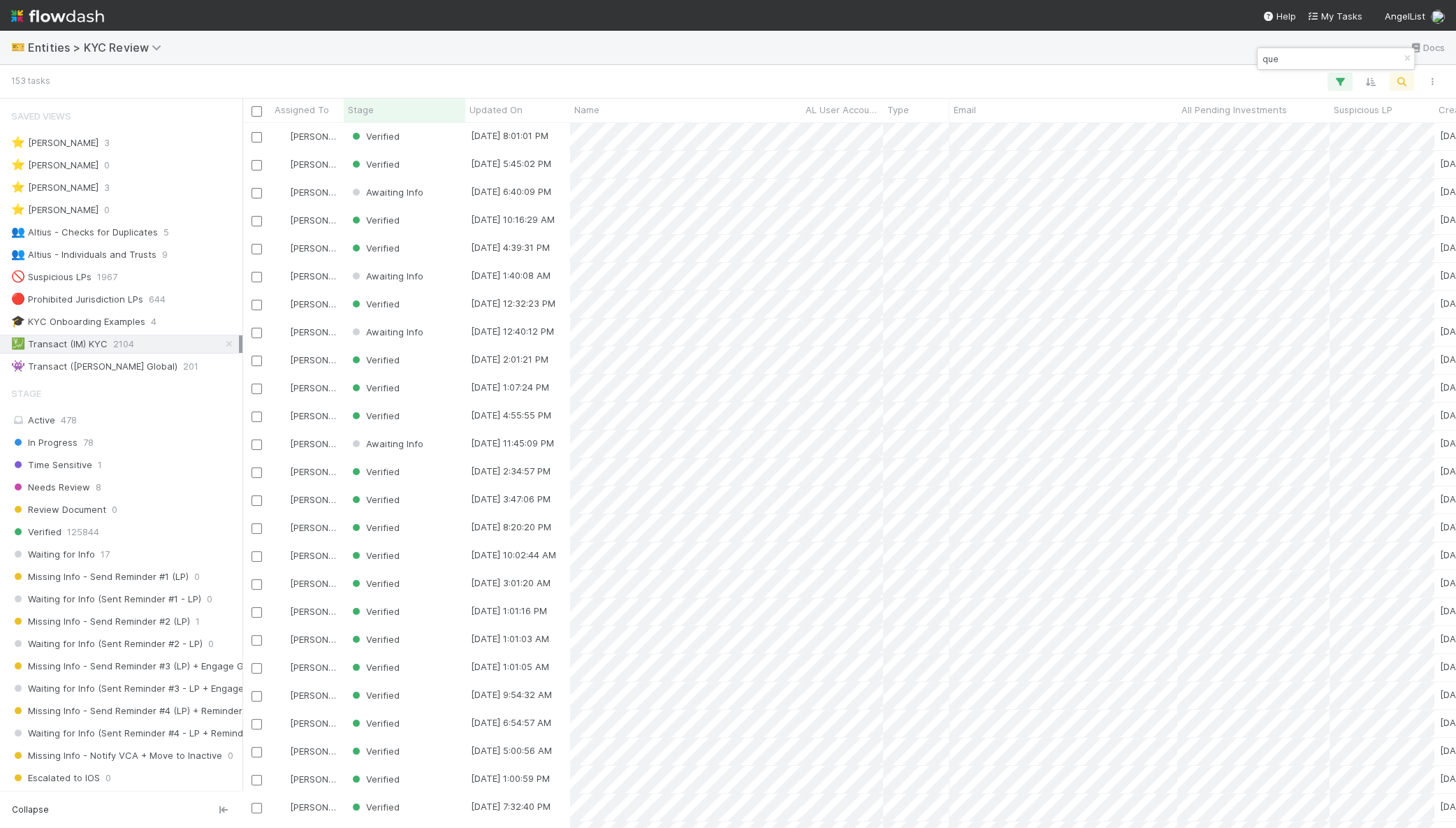
click at [1288, 56] on input "que" at bounding box center [1330, 59] width 140 height 17
click at [1285, 60] on input "que" at bounding box center [1330, 59] width 140 height 17
type input "[PERSON_NAME] que"
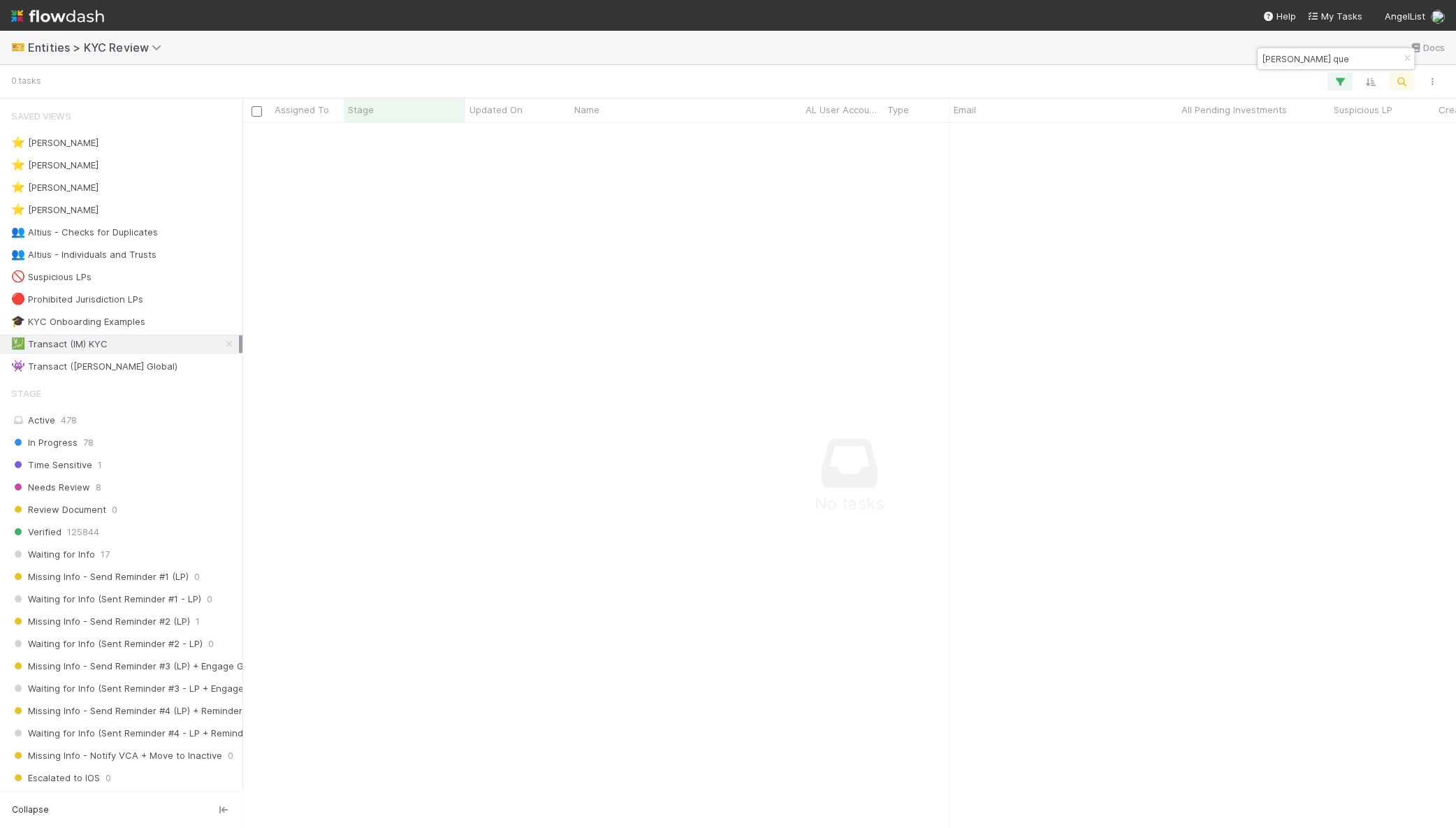
scroll to position [678, 1187]
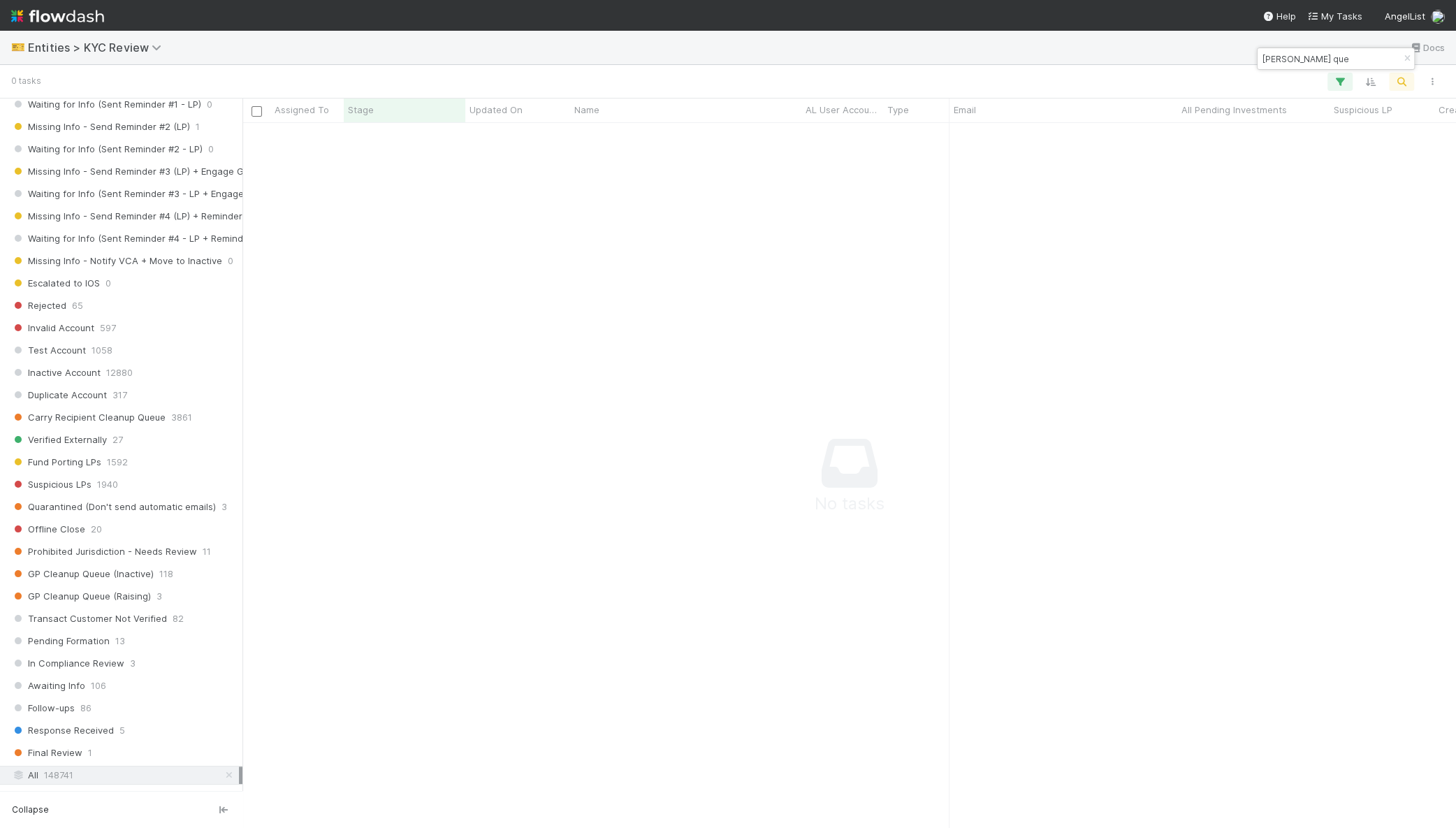
scroll to position [911, 0]
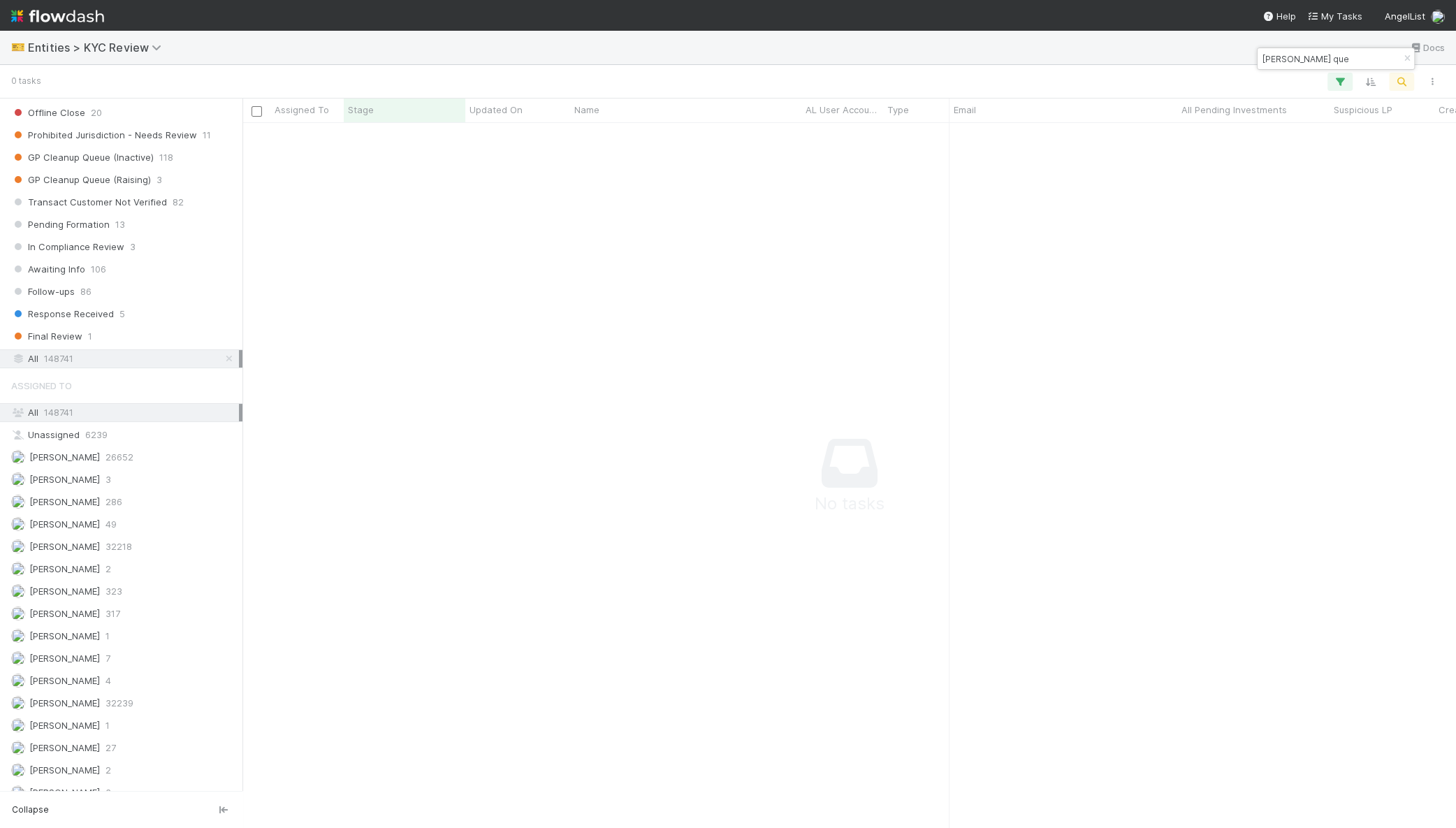
click at [101, 350] on div "All 148741" at bounding box center [125, 358] width 228 height 17
click at [116, 404] on div "All 148741" at bounding box center [125, 412] width 228 height 17
click at [1408, 52] on button "button" at bounding box center [1407, 59] width 15 height 17
click at [1350, 82] on button "button" at bounding box center [1340, 81] width 25 height 18
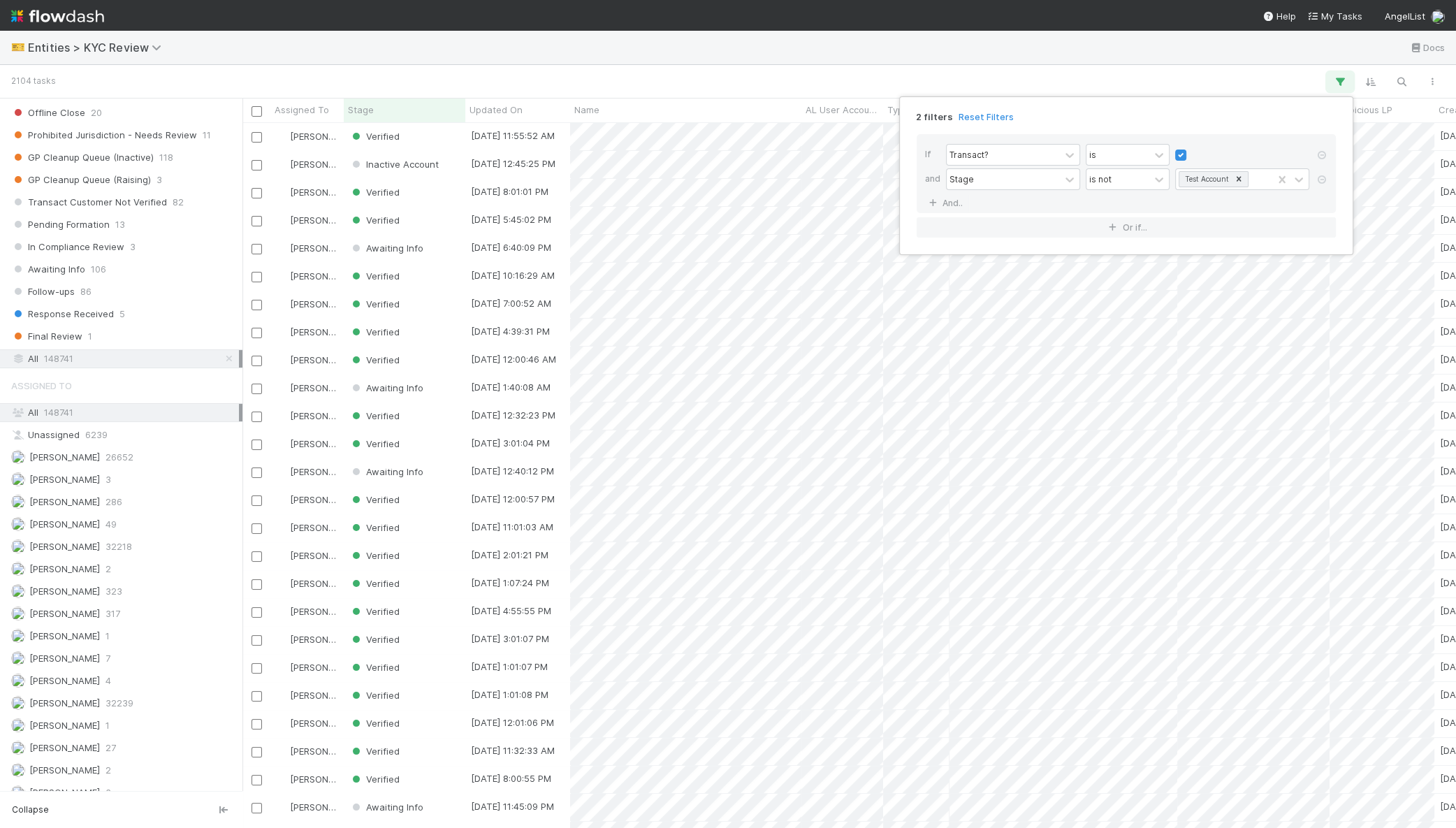
scroll to position [692, 1200]
click at [1326, 155] on icon at bounding box center [1321, 155] width 14 height 8
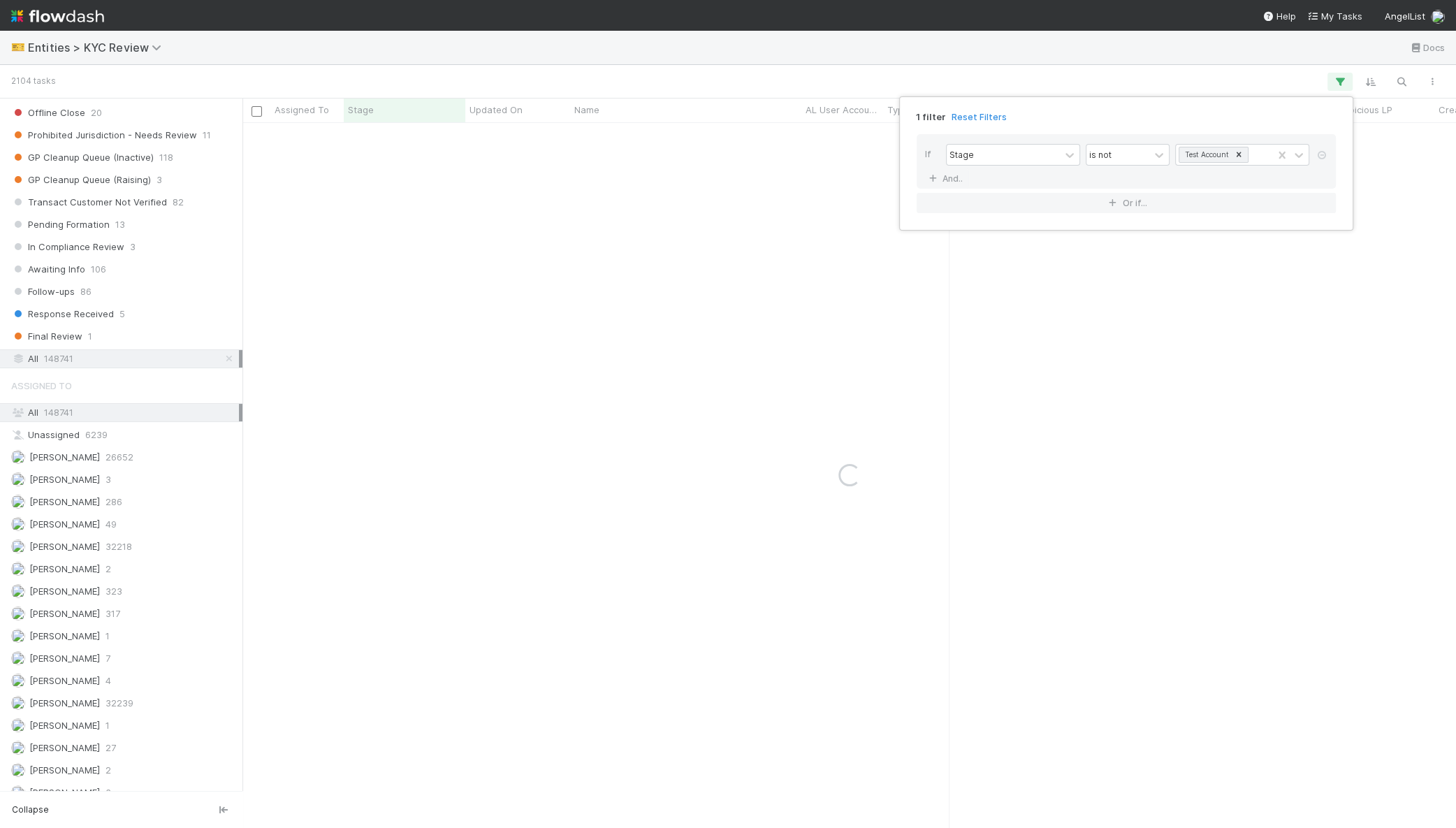
click at [1178, 59] on div "1 filter Reset Filters If Stage is not Test Account And.. Or if..." at bounding box center [728, 414] width 1456 height 828
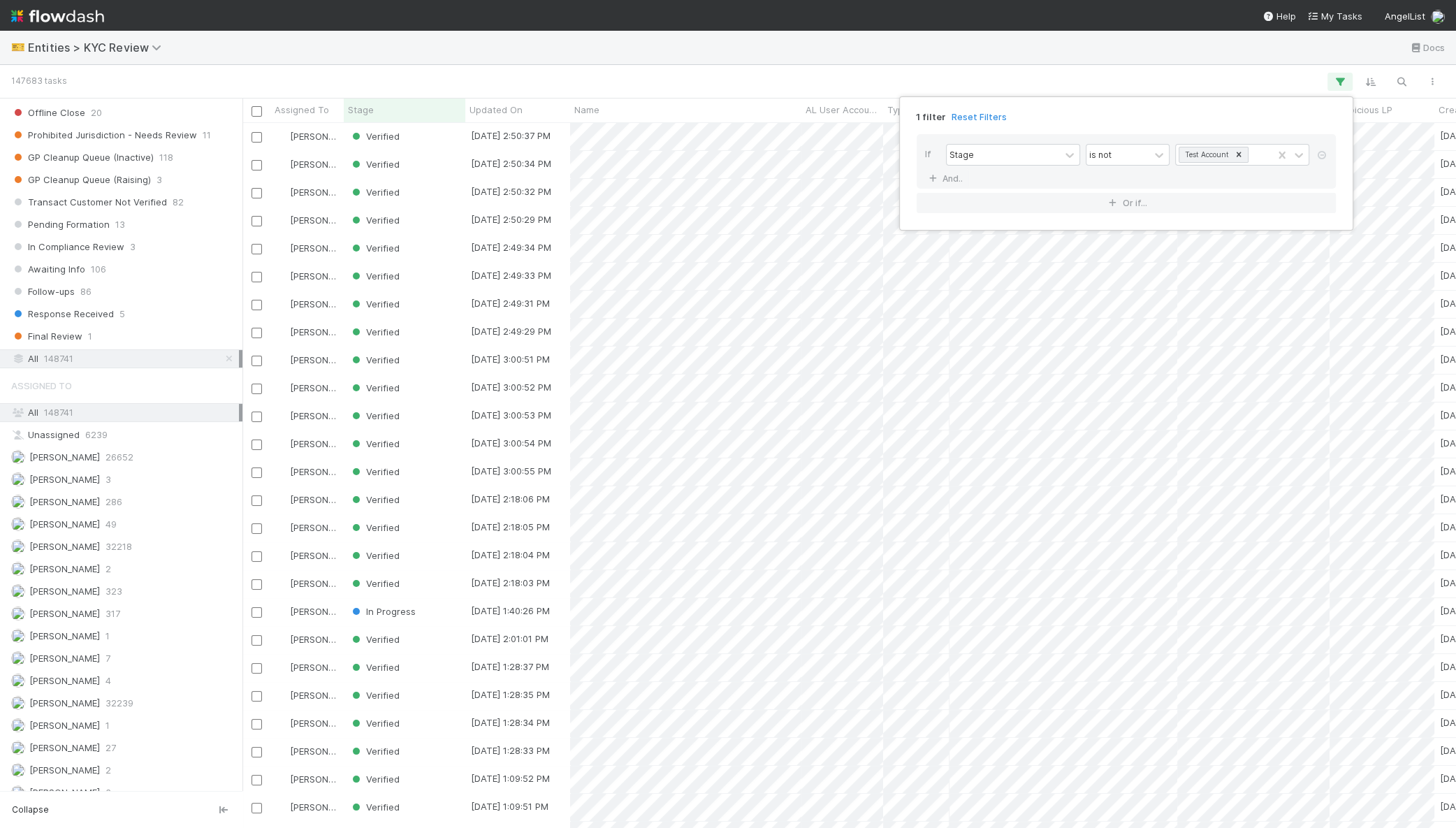
scroll to position [692, 1200]
click at [144, 312] on div "1 filter Reset Filters If Stage is not Test Account And.. Or if..." at bounding box center [728, 414] width 1456 height 828
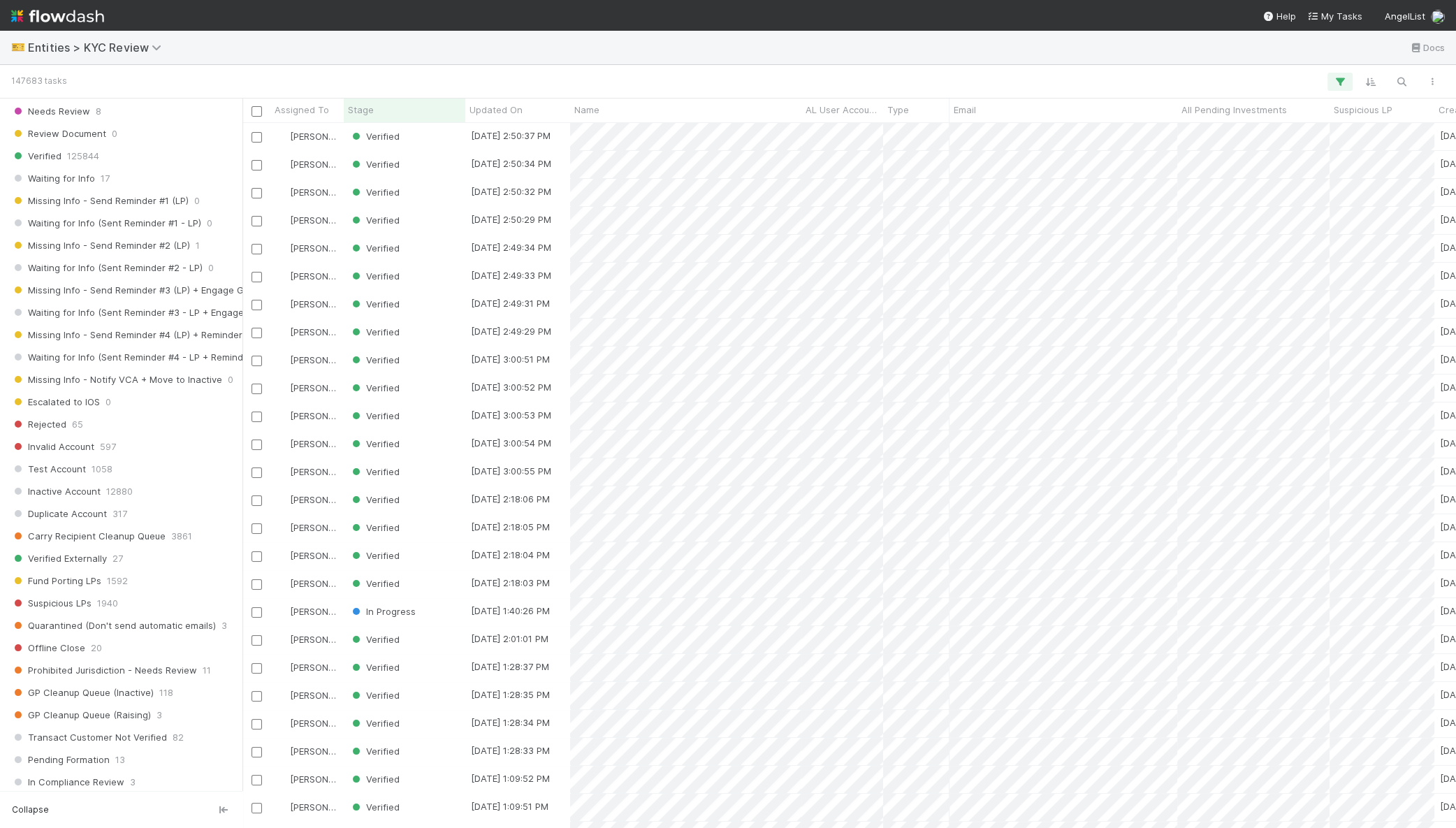
scroll to position [0, 0]
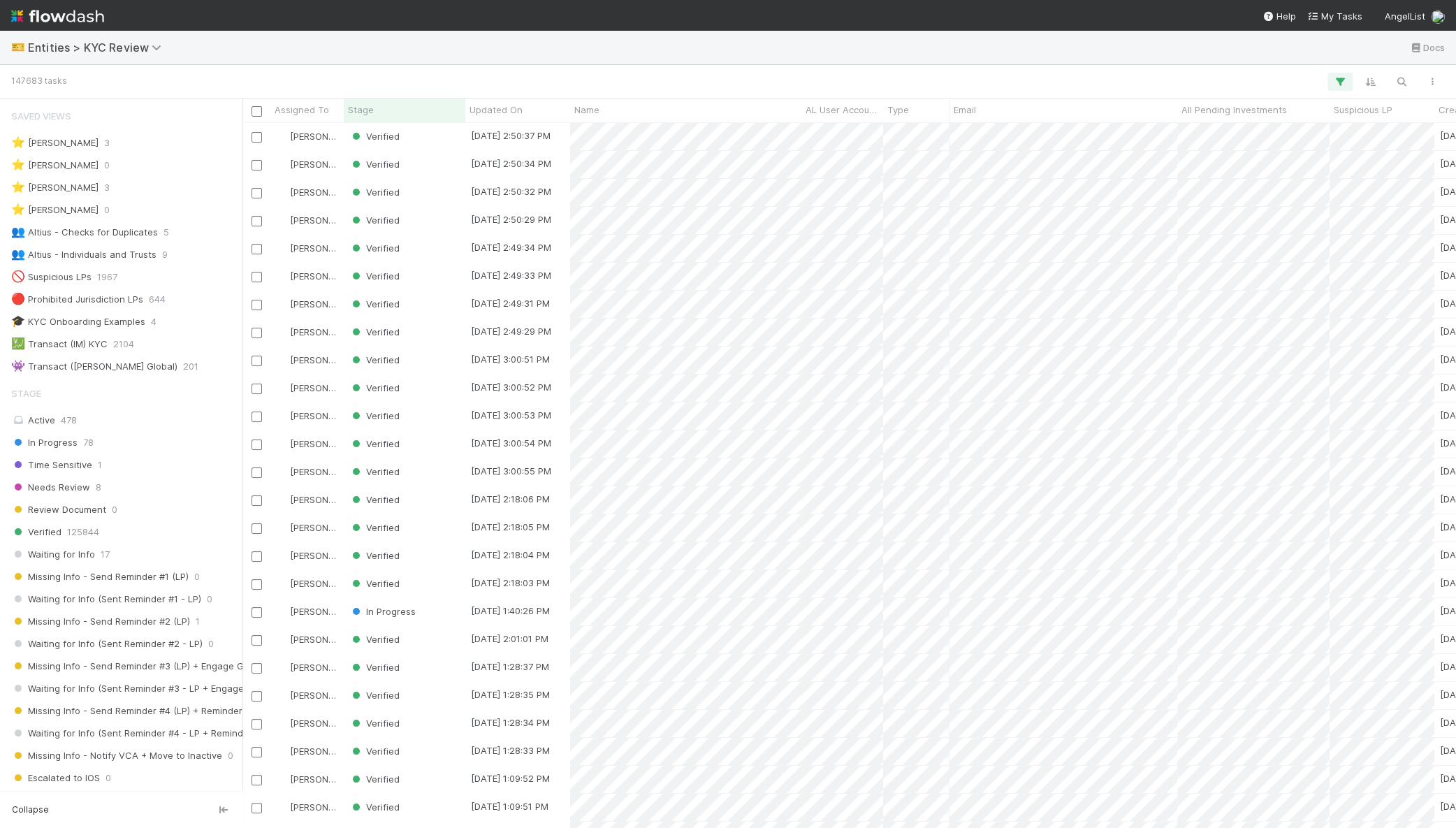
click at [919, 40] on div "🎫 Entities > KYC Review Docs" at bounding box center [728, 47] width 1456 height 33
click at [1399, 80] on icon "button" at bounding box center [1401, 81] width 14 height 12
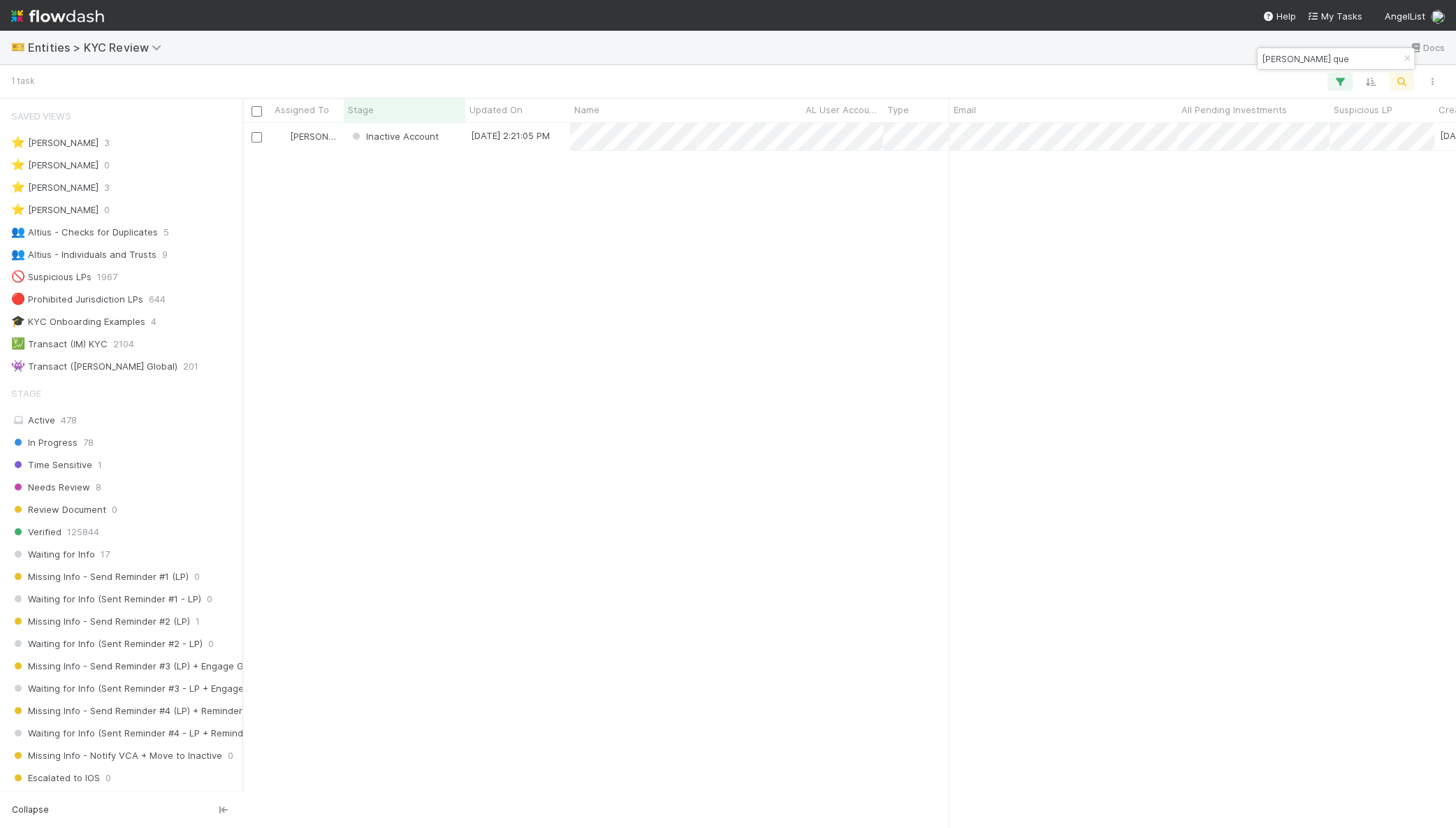
scroll to position [692, 1200]
type input "[PERSON_NAME] que"
click at [333, 145] on div "[PERSON_NAME]" at bounding box center [307, 136] width 73 height 27
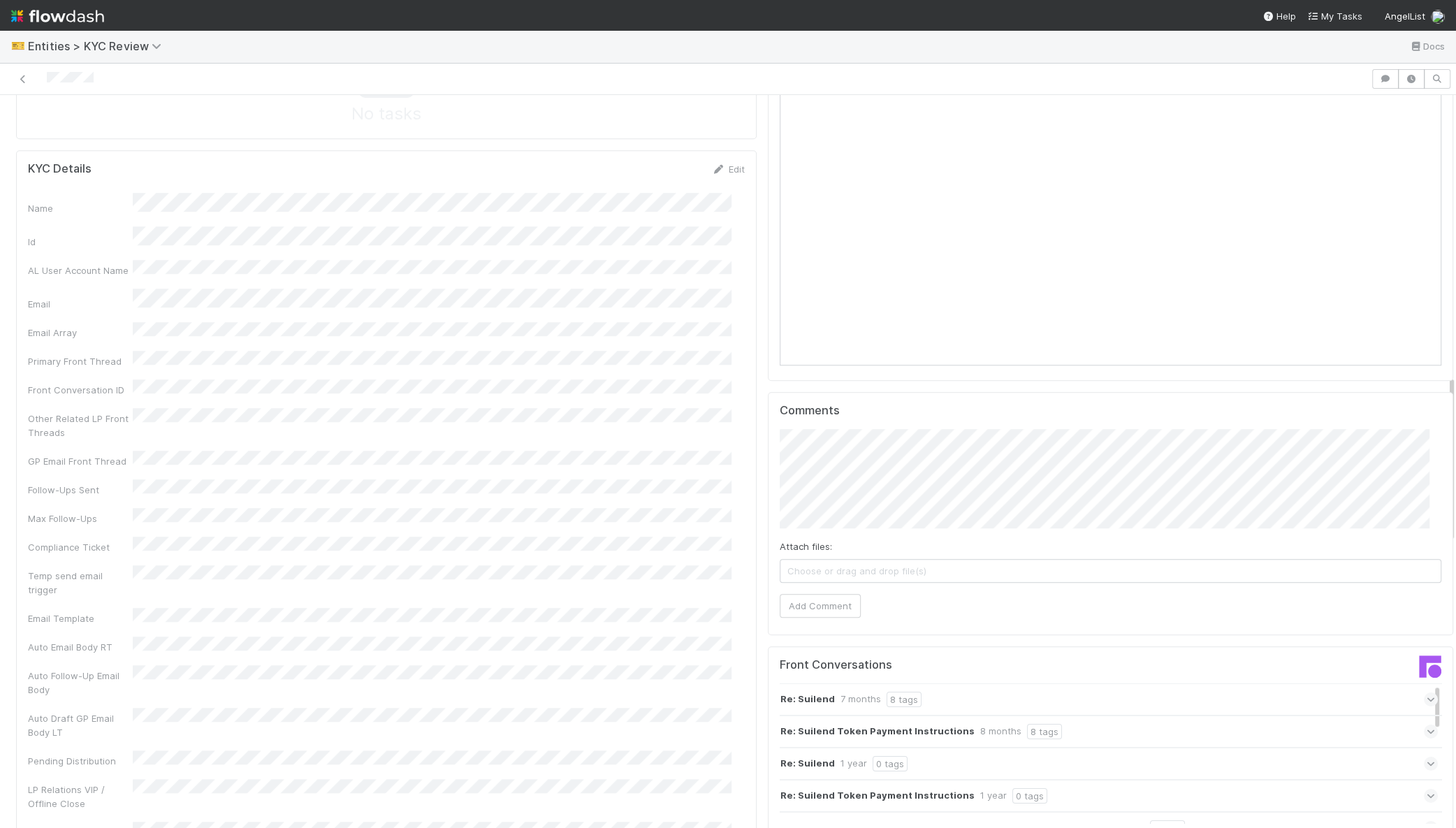
scroll to position [271, 0]
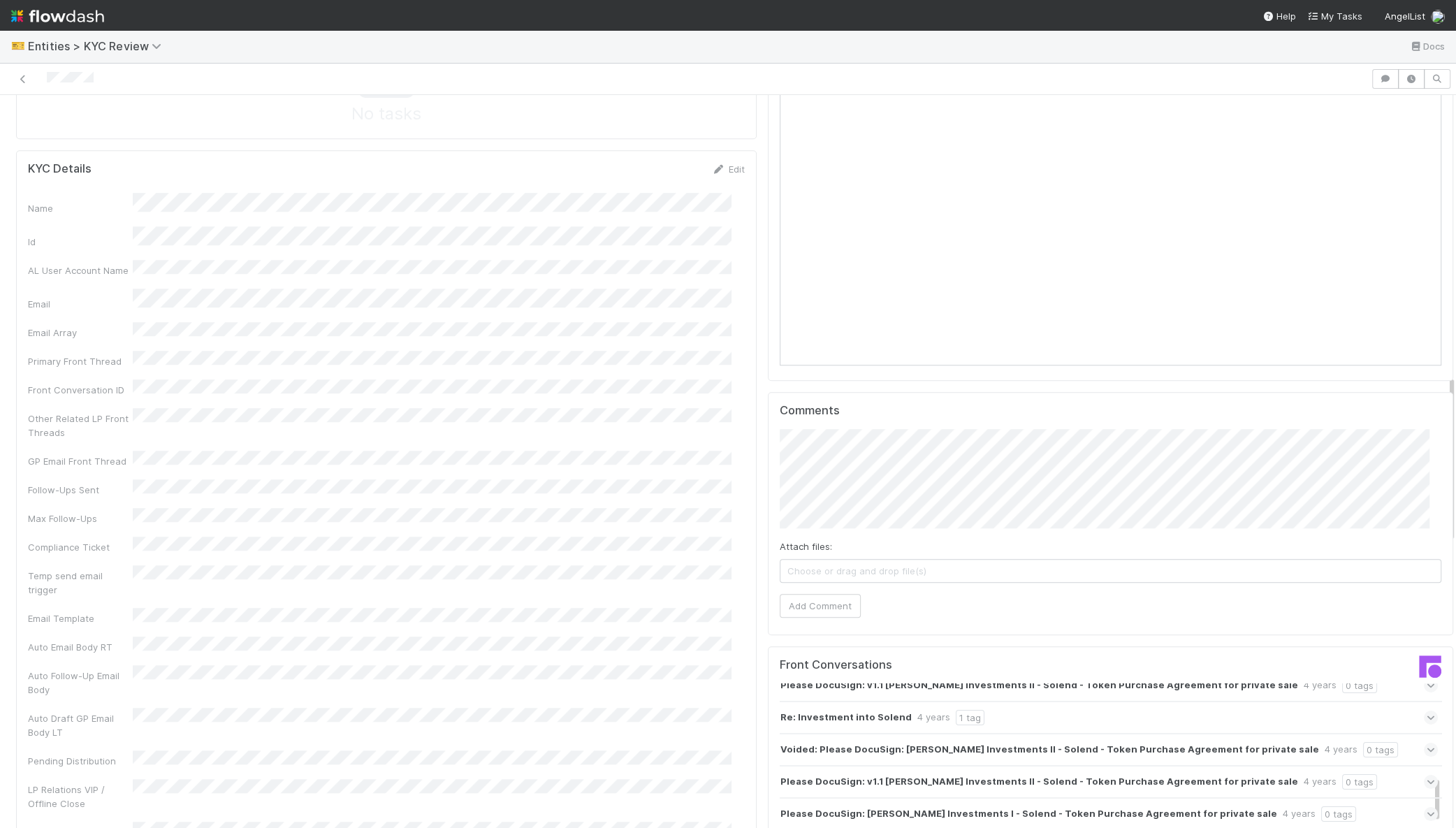
click at [1020, 806] on strong "Please DocuSign: Juliano Investments I - Solend - Token Purchase Agreement for …" at bounding box center [1029, 814] width 497 height 15
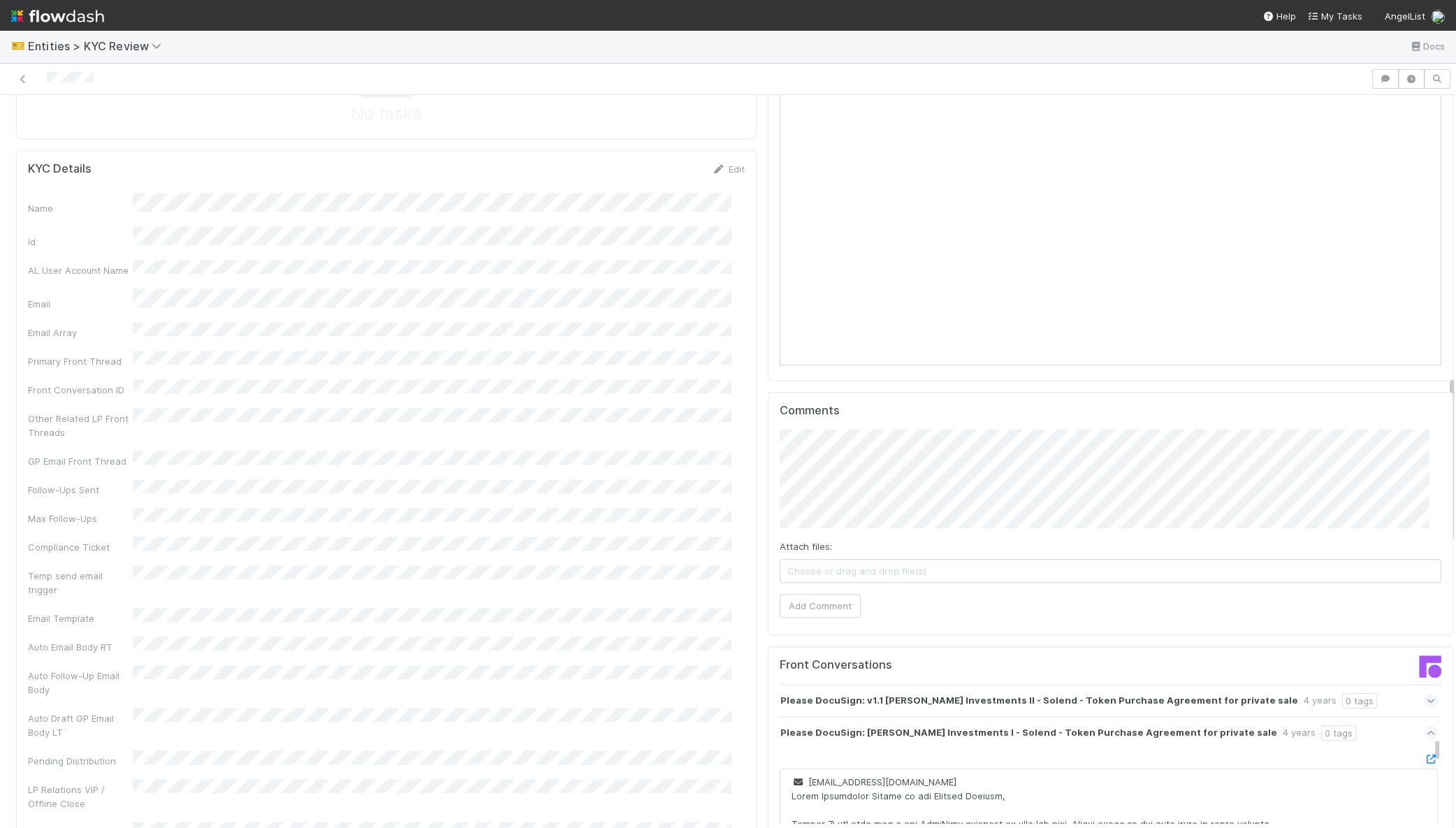
scroll to position [352, 0]
click at [1424, 756] on icon at bounding box center [1430, 760] width 14 height 9
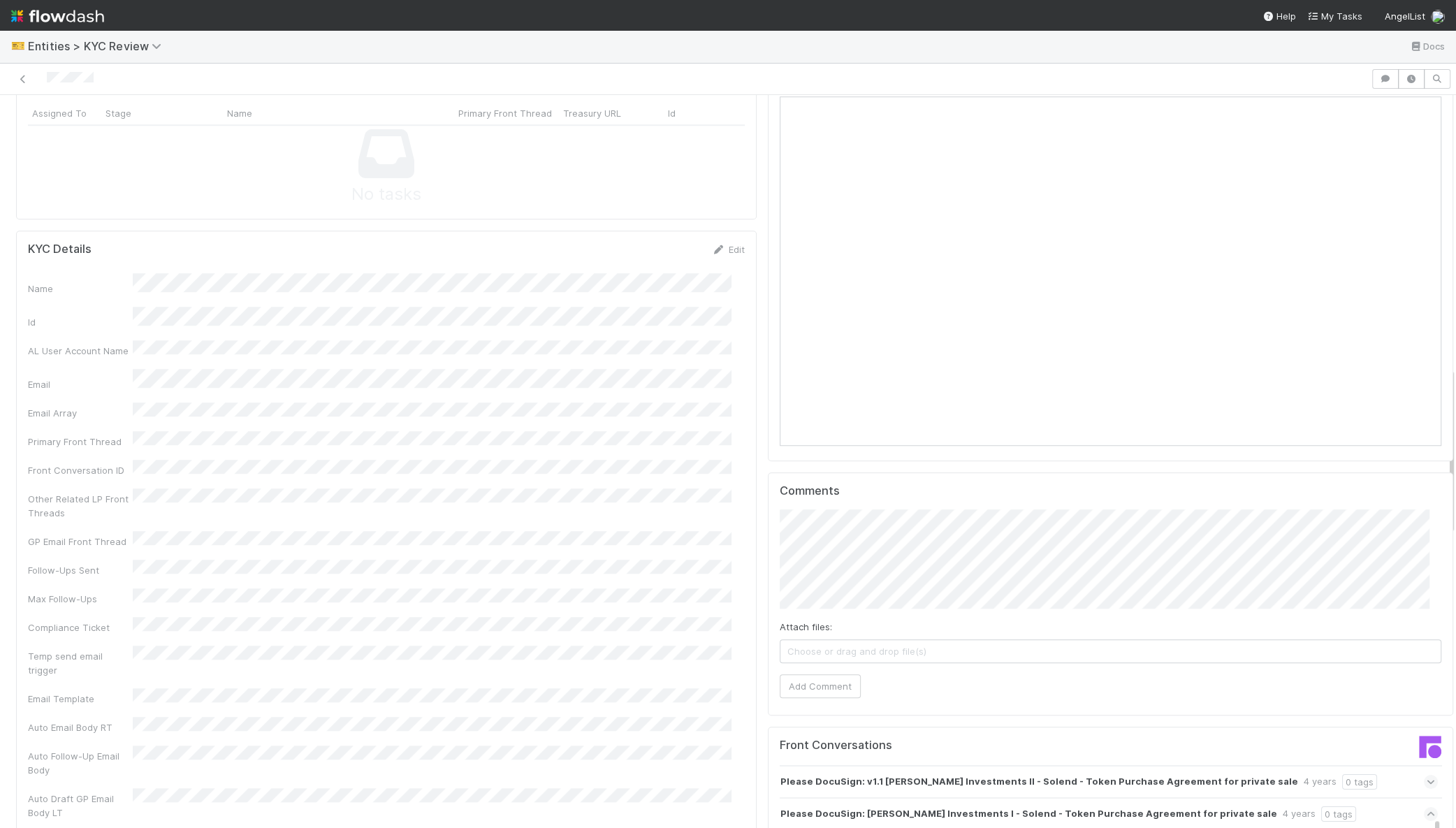
scroll to position [1021, 0]
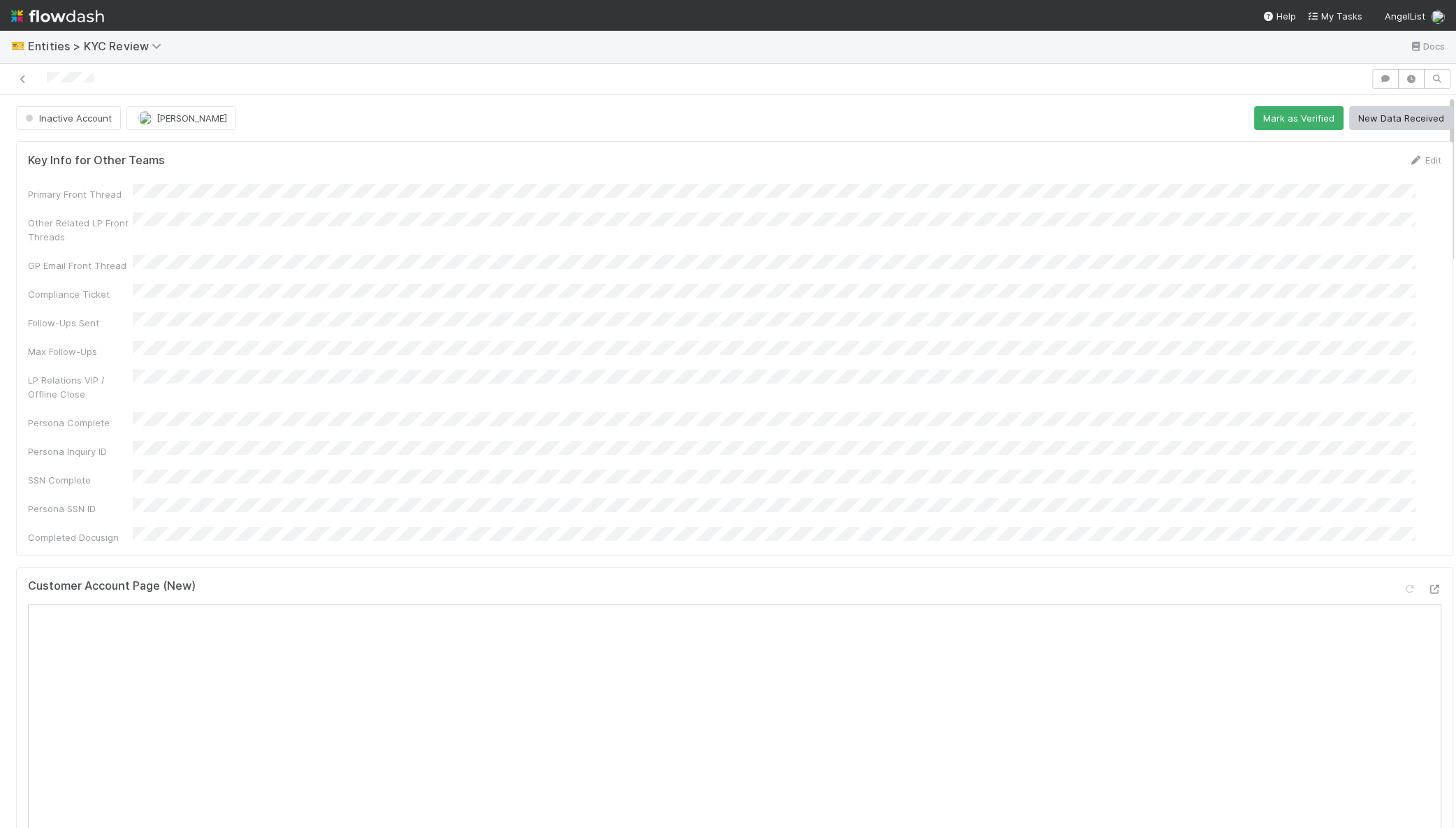
scroll to position [0, 0]
click at [26, 76] on icon at bounding box center [22, 81] width 14 height 9
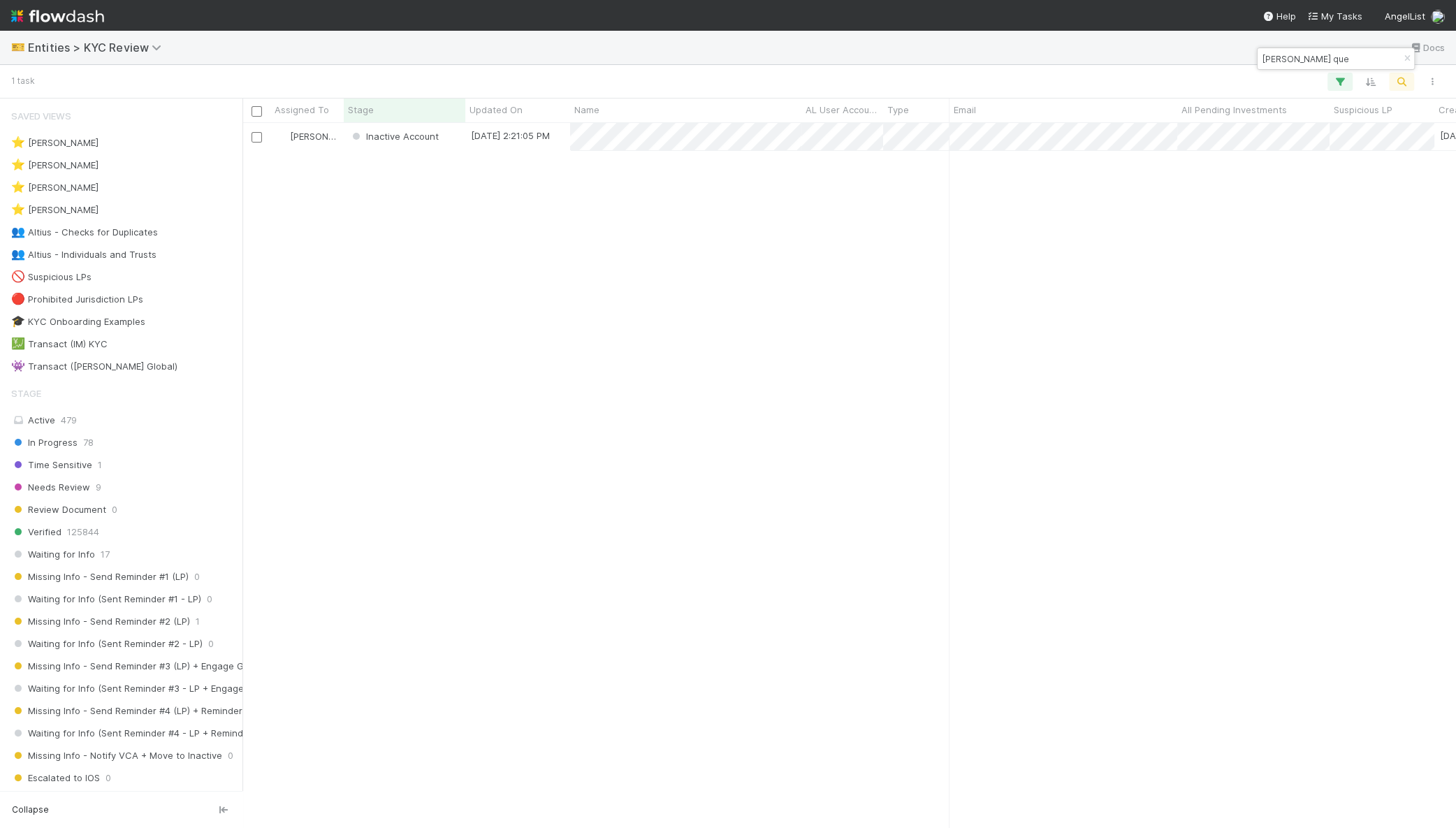
scroll to position [692, 1200]
click at [451, 138] on div "Inactive Account" at bounding box center [405, 136] width 121 height 27
click at [1326, 54] on input "[PERSON_NAME] que" at bounding box center [1330, 59] width 140 height 17
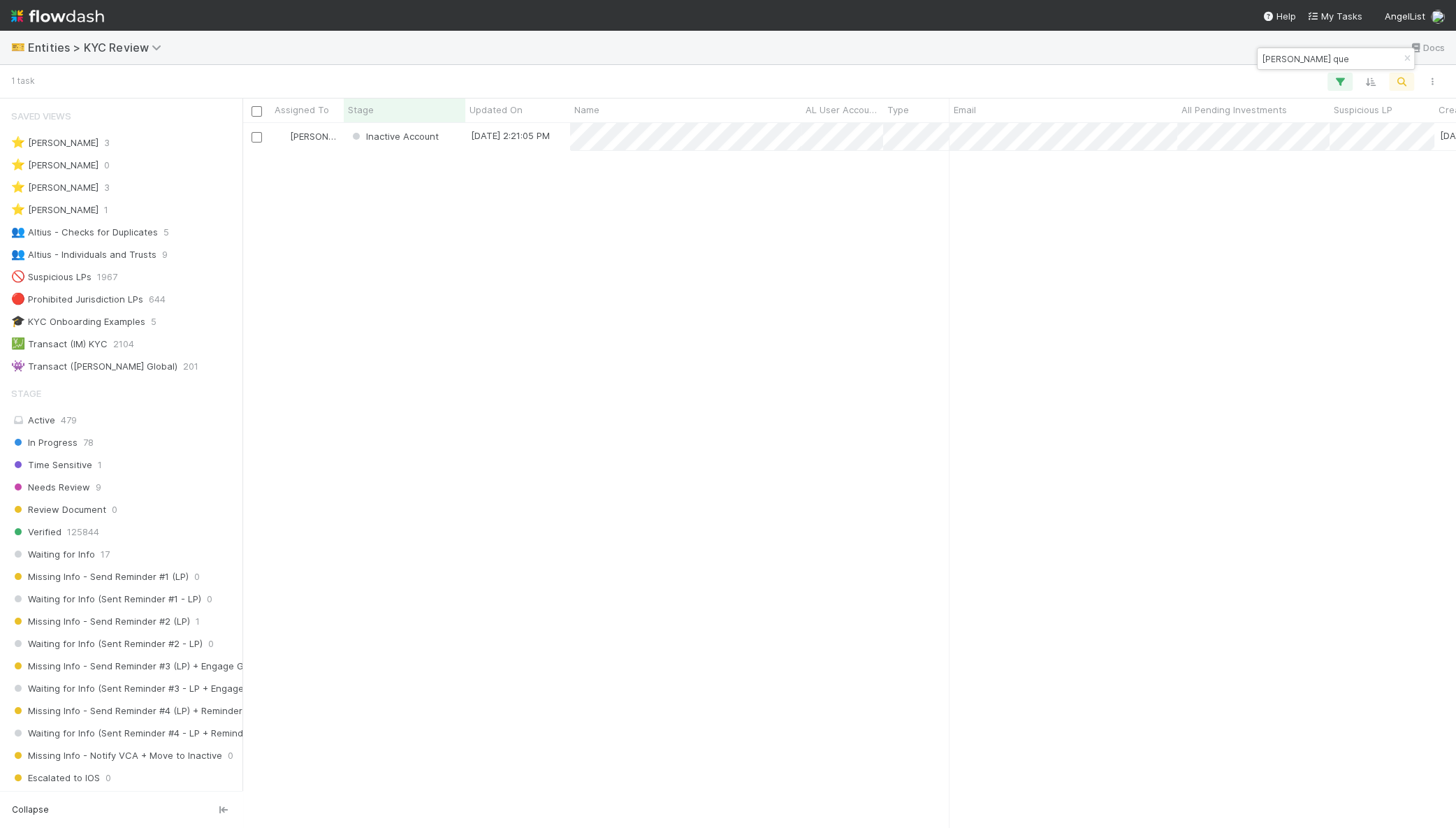
click at [1326, 54] on input "[PERSON_NAME] que" at bounding box center [1330, 59] width 140 height 17
paste input "DIMITRIS"
click at [1370, 51] on div "DIMITRIS" at bounding box center [1335, 58] width 156 height 21
click at [1345, 57] on input "DIMITRIS" at bounding box center [1330, 59] width 140 height 17
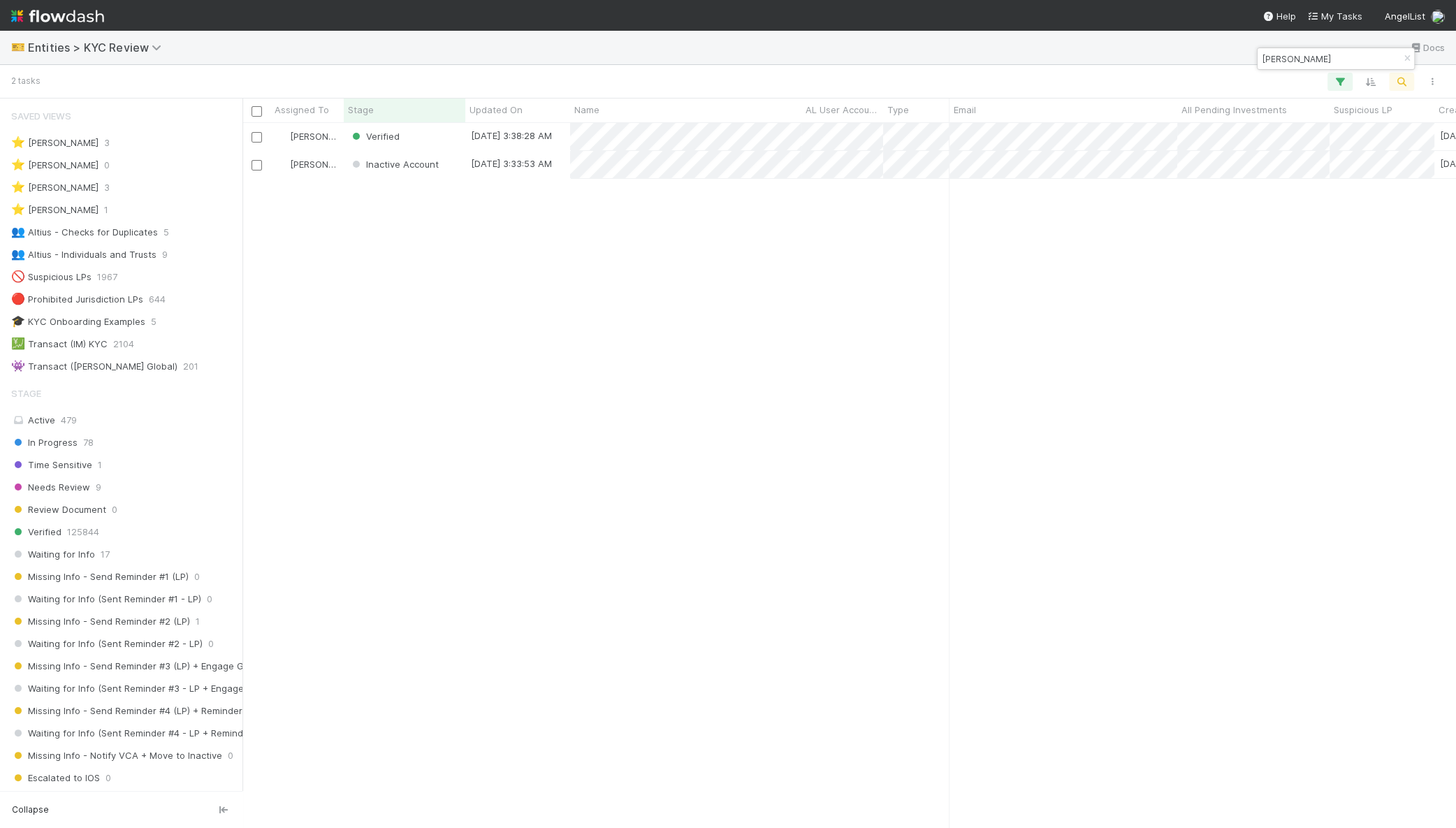
click at [1345, 57] on input "DIMITRIS" at bounding box center [1330, 59] width 140 height 17
drag, startPoint x: 1331, startPoint y: 58, endPoint x: 1221, endPoint y: 62, distance: 110.1
click at [1221, 62] on body "🎫 Entities > KYC Review Docs 1 task Assigned To Stage Updated On Name AL User A…" at bounding box center [728, 414] width 1456 height 828
click at [1306, 55] on input "ng joe hoong" at bounding box center [1330, 59] width 140 height 17
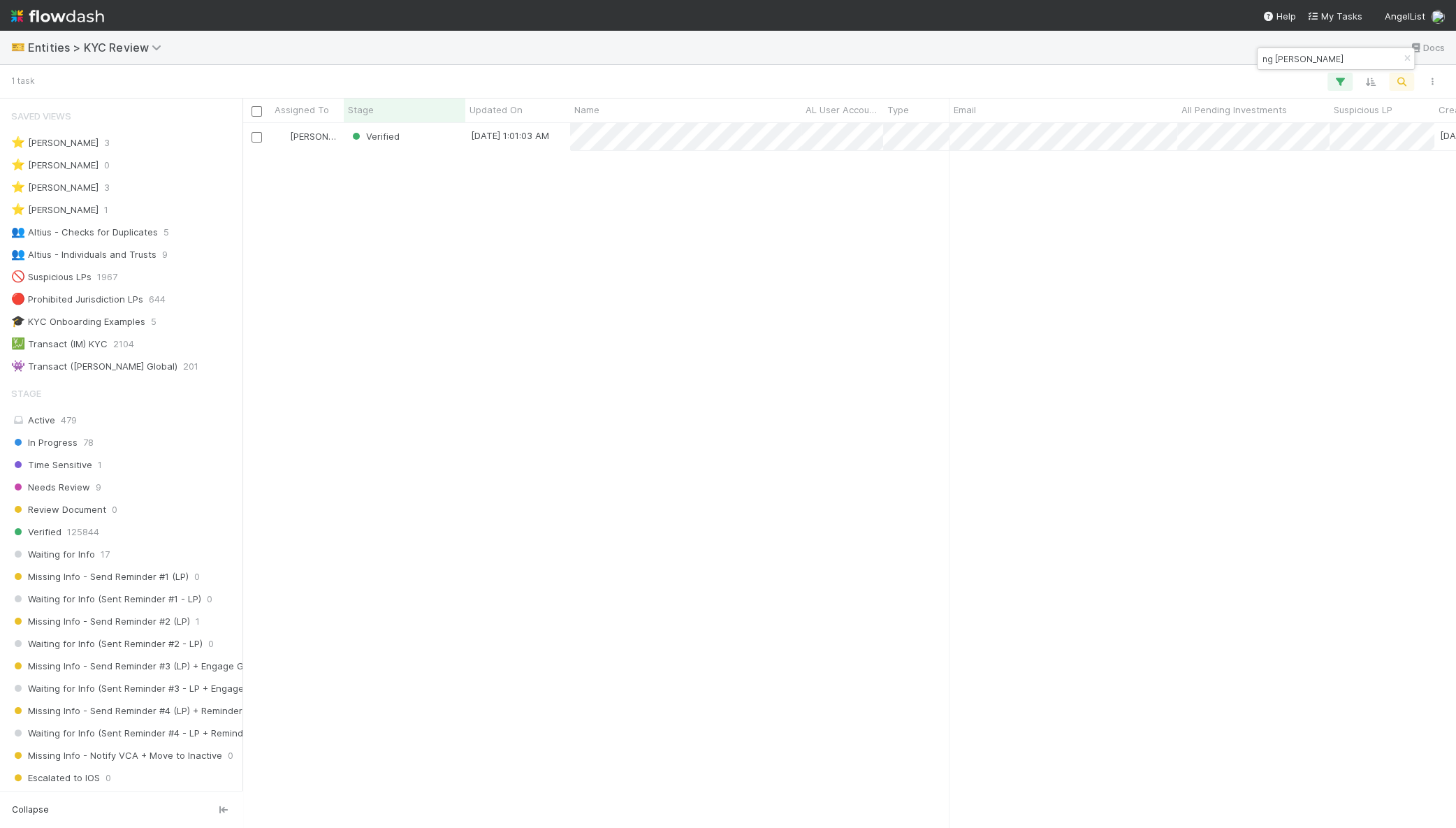
click at [1306, 55] on input "ng joe hoong" at bounding box center [1330, 59] width 140 height 17
click at [1320, 51] on input "jeremey lay" at bounding box center [1330, 59] width 140 height 17
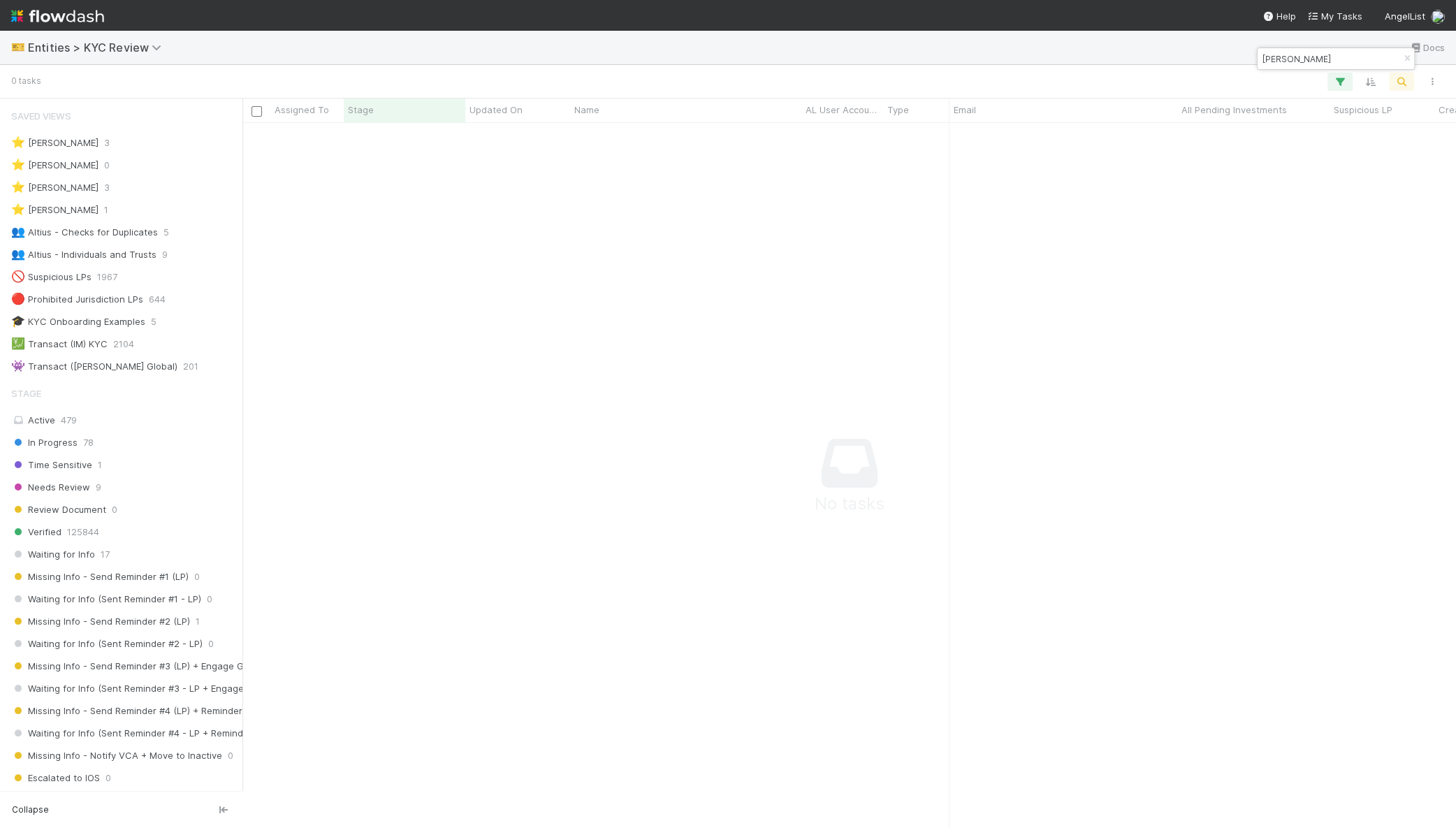
click at [1320, 51] on input "jeremey lay" at bounding box center [1330, 59] width 140 height 17
paste input "Echt Family Trust"
click at [1314, 58] on input "Echt Family Trust" at bounding box center [1330, 59] width 140 height 17
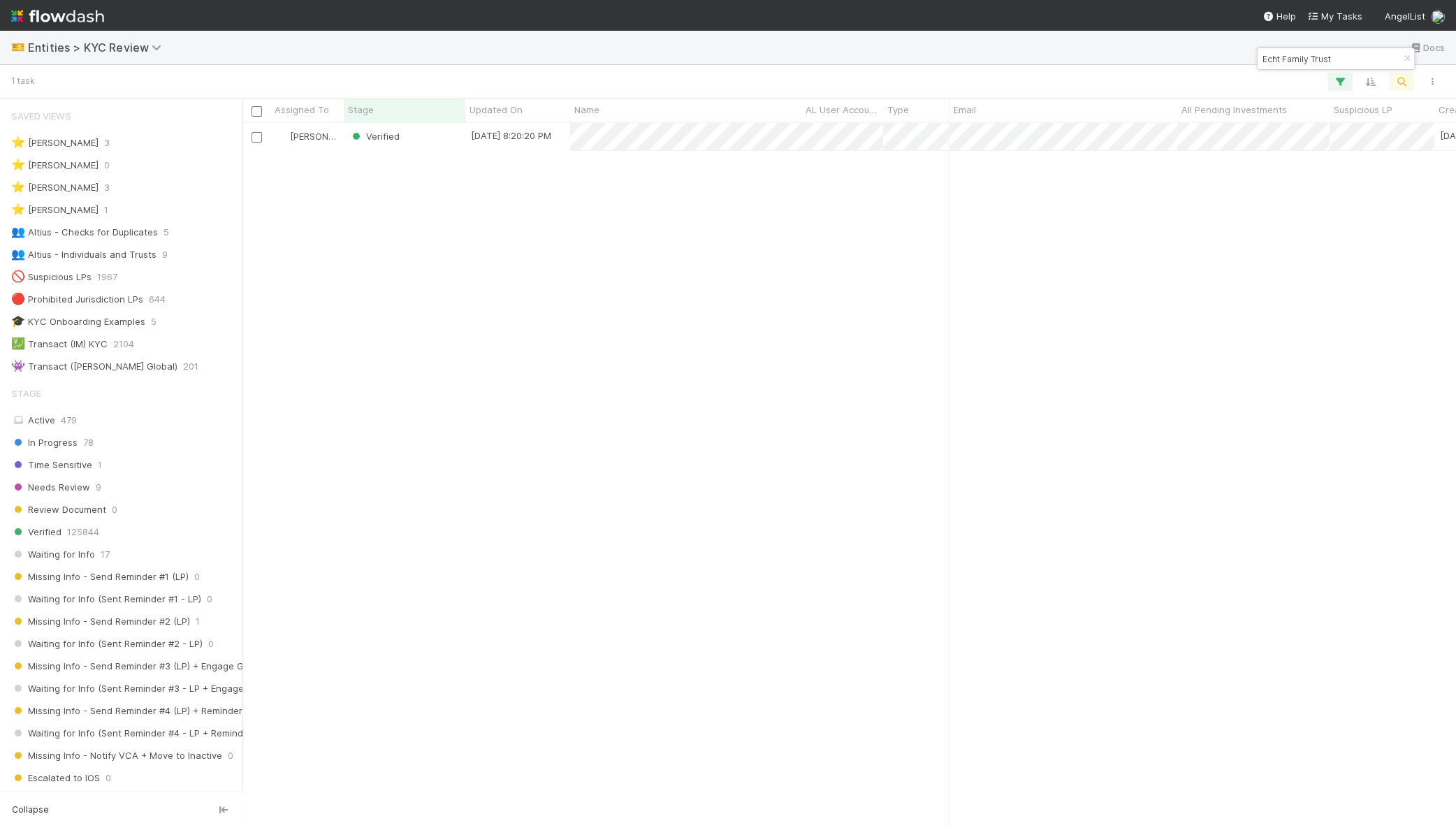
click at [1314, 58] on input "Echt Family Trust" at bounding box center [1330, 59] width 140 height 17
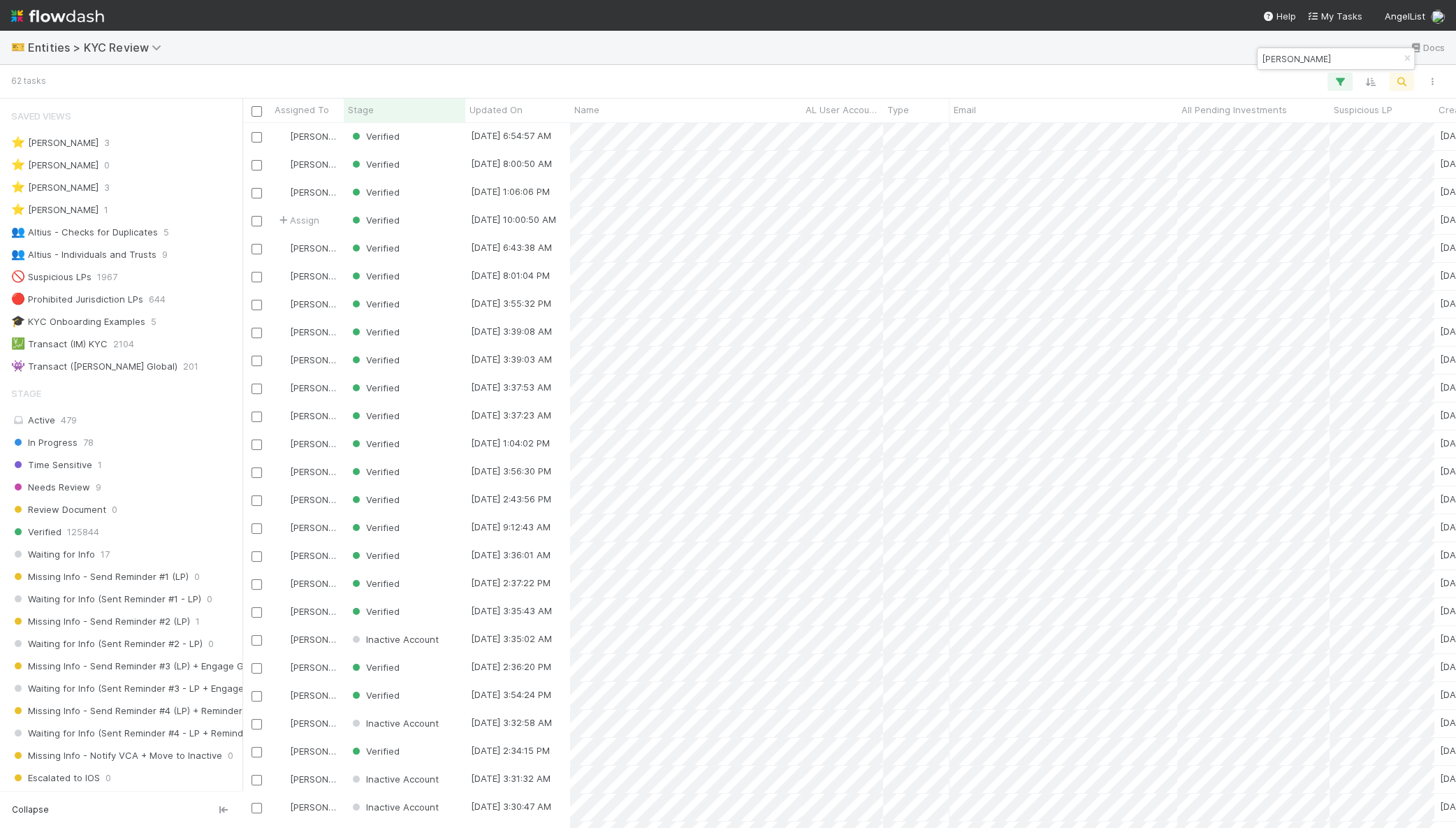
click at [1306, 54] on input "cheung" at bounding box center [1330, 59] width 140 height 17
paste input "OGTM"
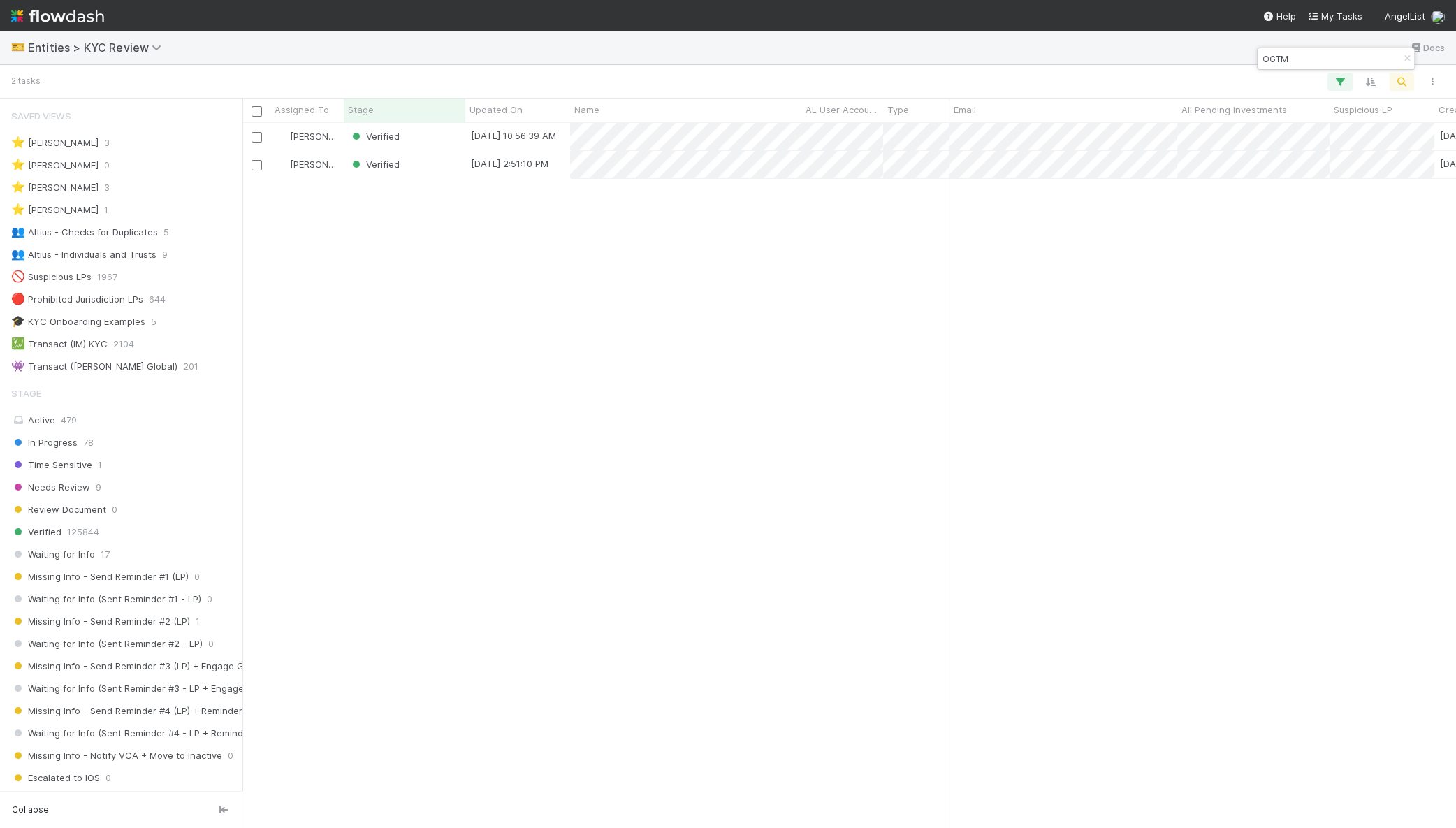
click at [1370, 55] on div "OGTM" at bounding box center [1335, 58] width 156 height 21
click at [1362, 57] on div "OGTM" at bounding box center [1335, 58] width 156 height 21
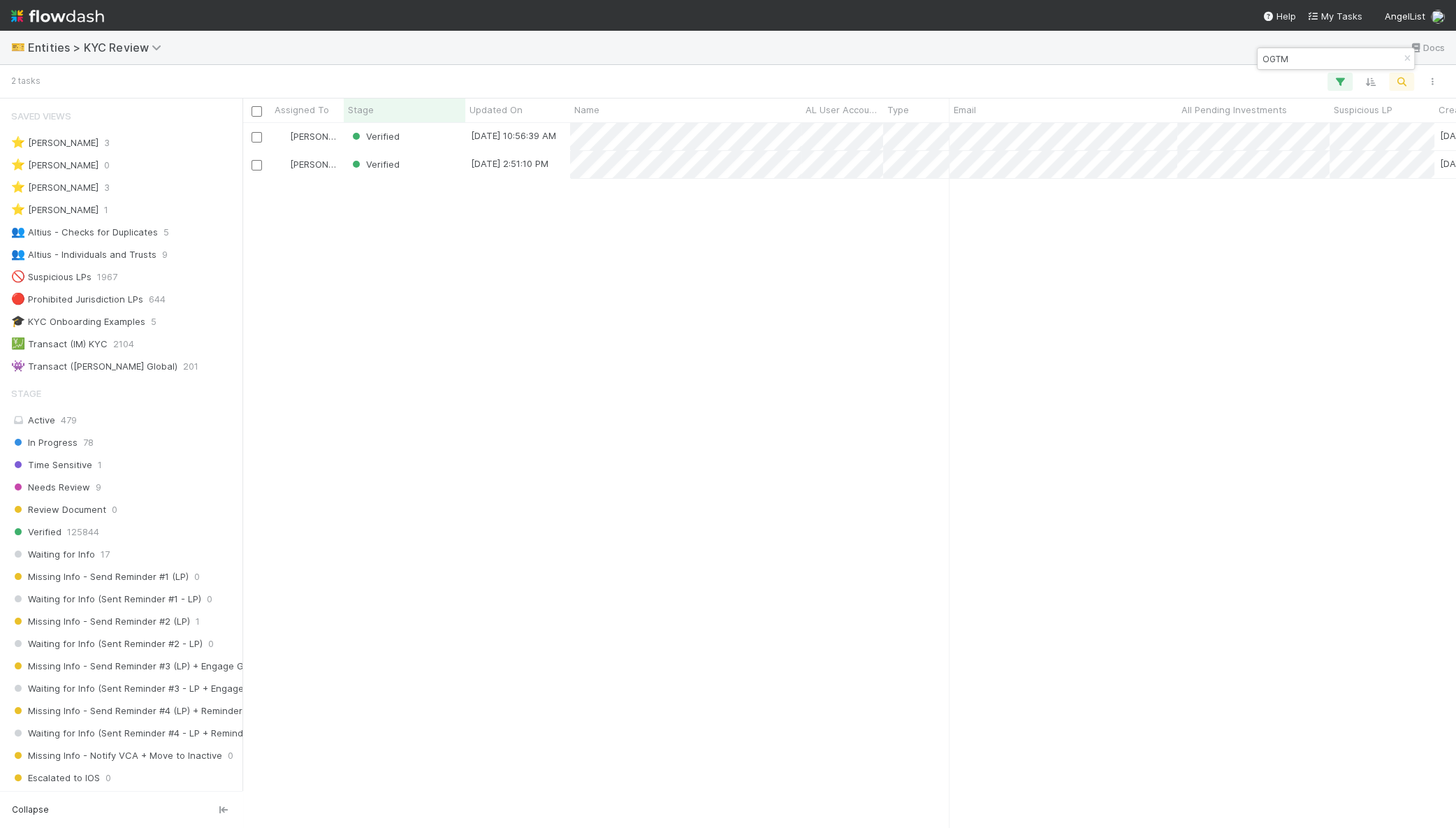
click at [1362, 57] on div "OGTM" at bounding box center [1335, 58] width 156 height 21
drag, startPoint x: 1343, startPoint y: 57, endPoint x: 1250, endPoint y: 55, distance: 93.0
click at [1250, 55] on body "🎫 Entities > KYC Review Docs 2 tasks Assigned To Stage Updated On Name AL User …" at bounding box center [728, 414] width 1456 height 828
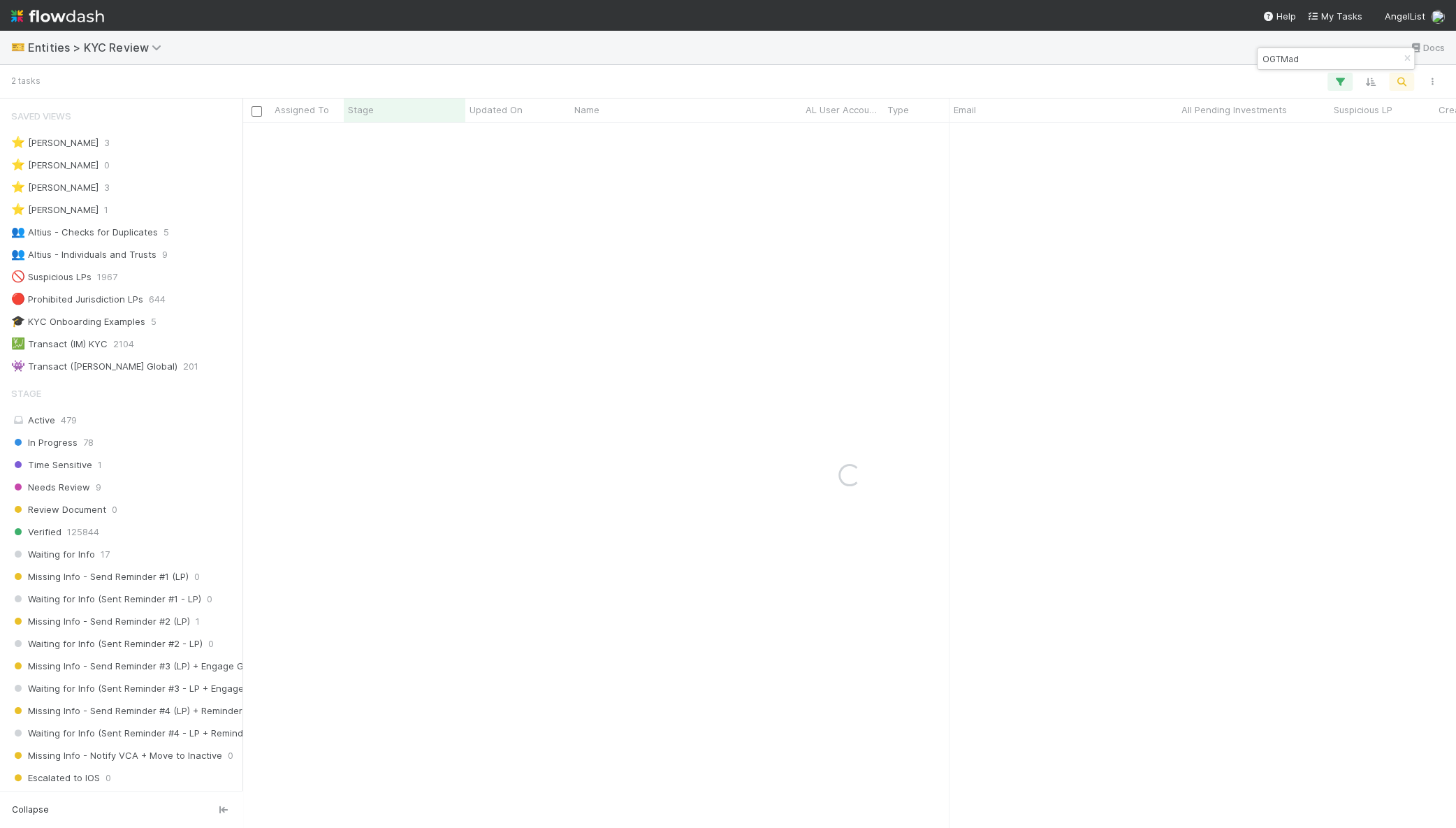
click at [1291, 52] on input "OGTMad" at bounding box center [1330, 59] width 140 height 17
click at [1293, 62] on input "tan hong" at bounding box center [1330, 59] width 140 height 17
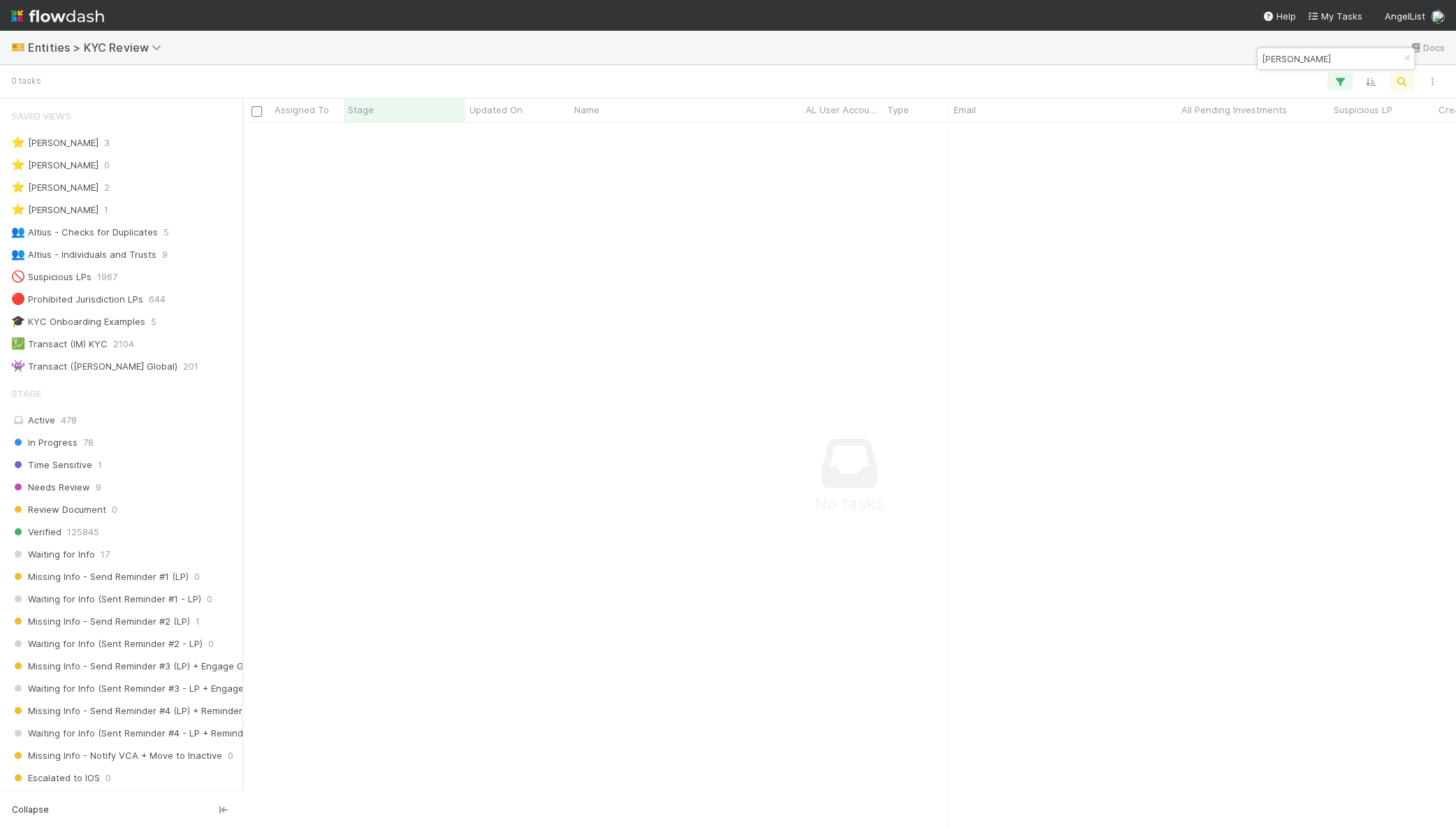
paste input "Hong Liang Gabriel"
click at [1293, 61] on input "tan Hong Liang Gabriel" at bounding box center [1330, 59] width 140 height 17
paste input
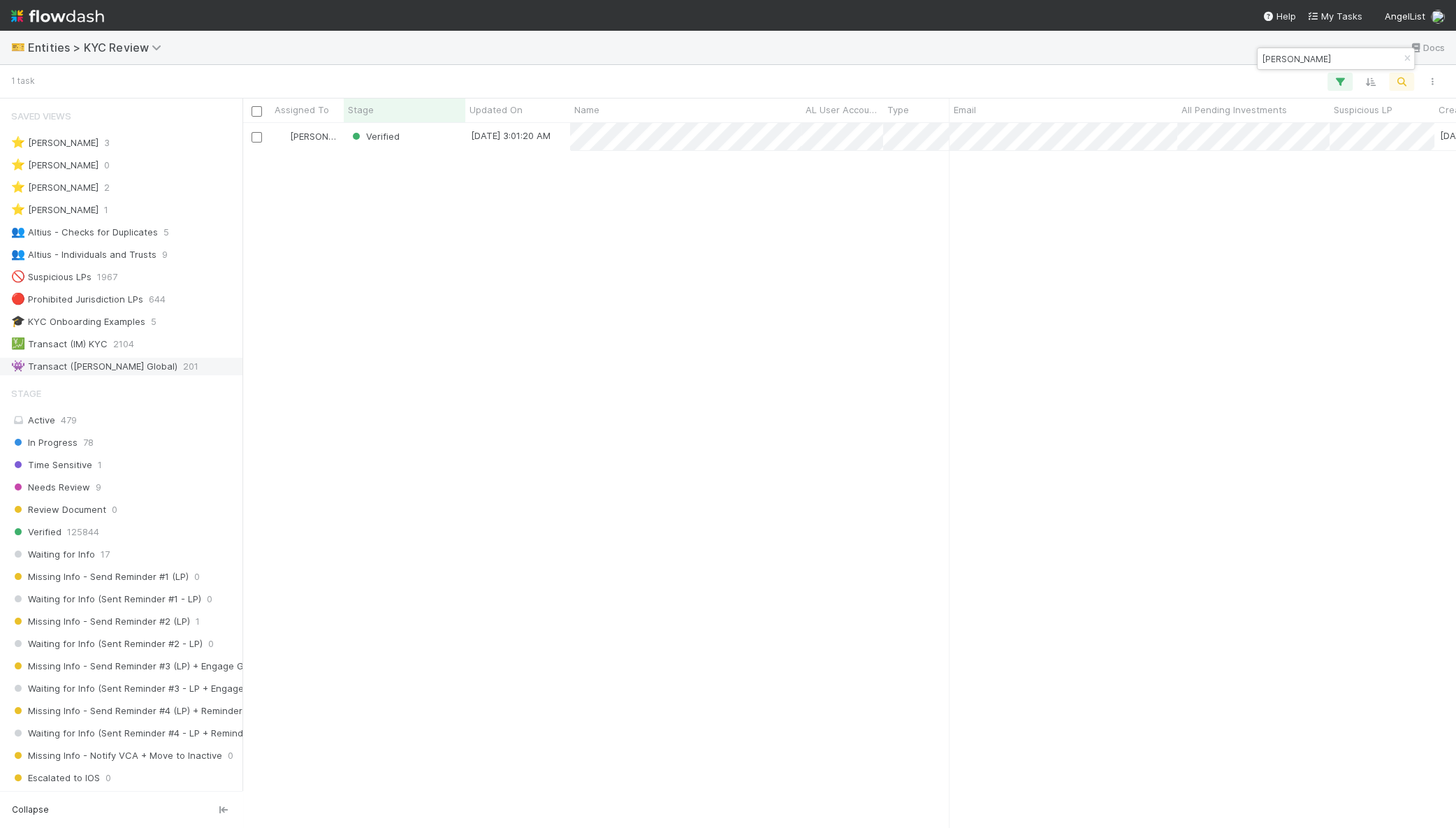
scroll to position [692, 1200]
click at [1360, 62] on div "Hong Liang Gabriel" at bounding box center [1335, 58] width 156 height 21
click at [1355, 51] on input "Hong Liang Gabriel" at bounding box center [1330, 59] width 140 height 17
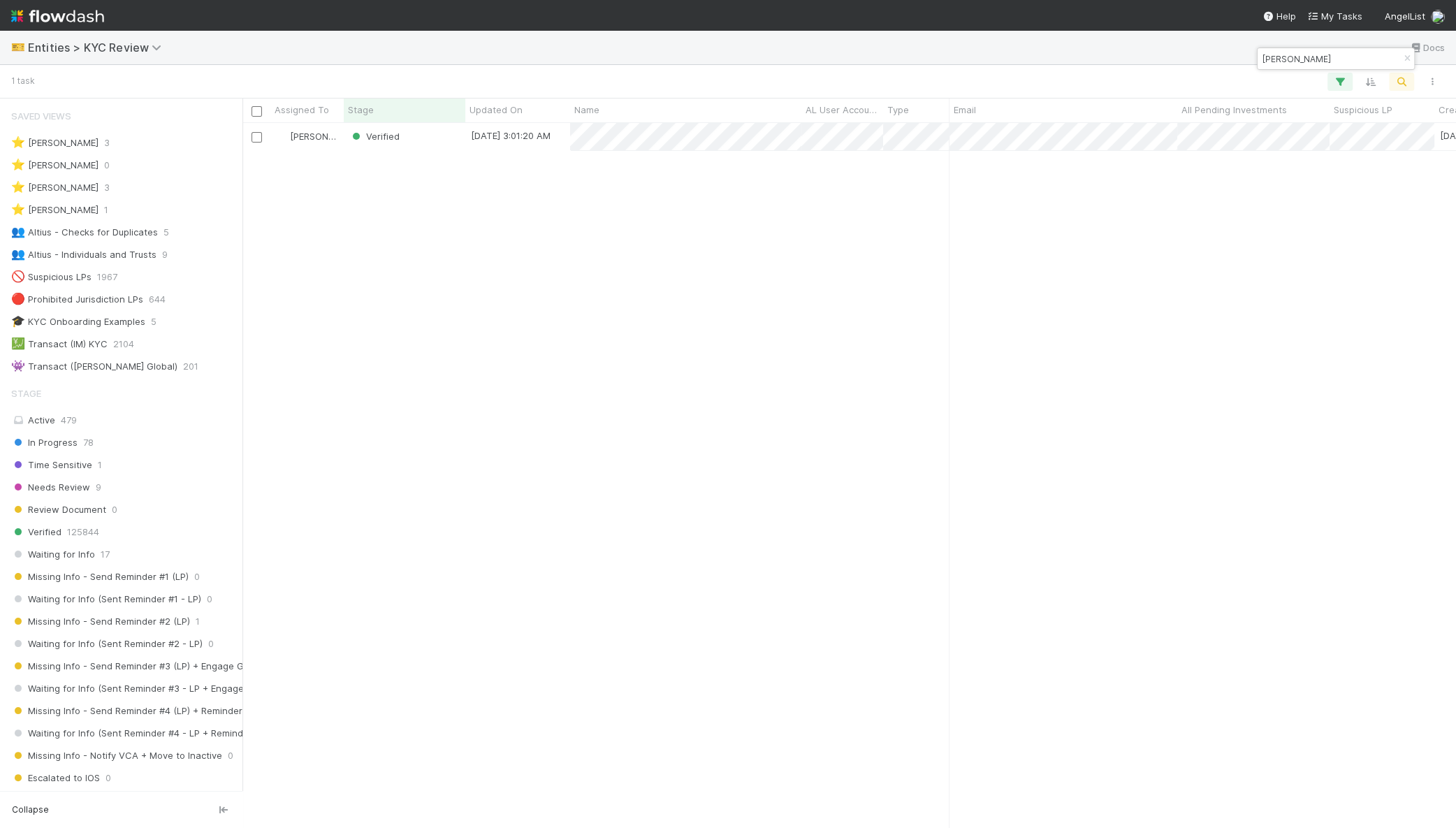
click at [1355, 52] on input "Hong Liang Gabriel" at bounding box center [1330, 59] width 140 height 17
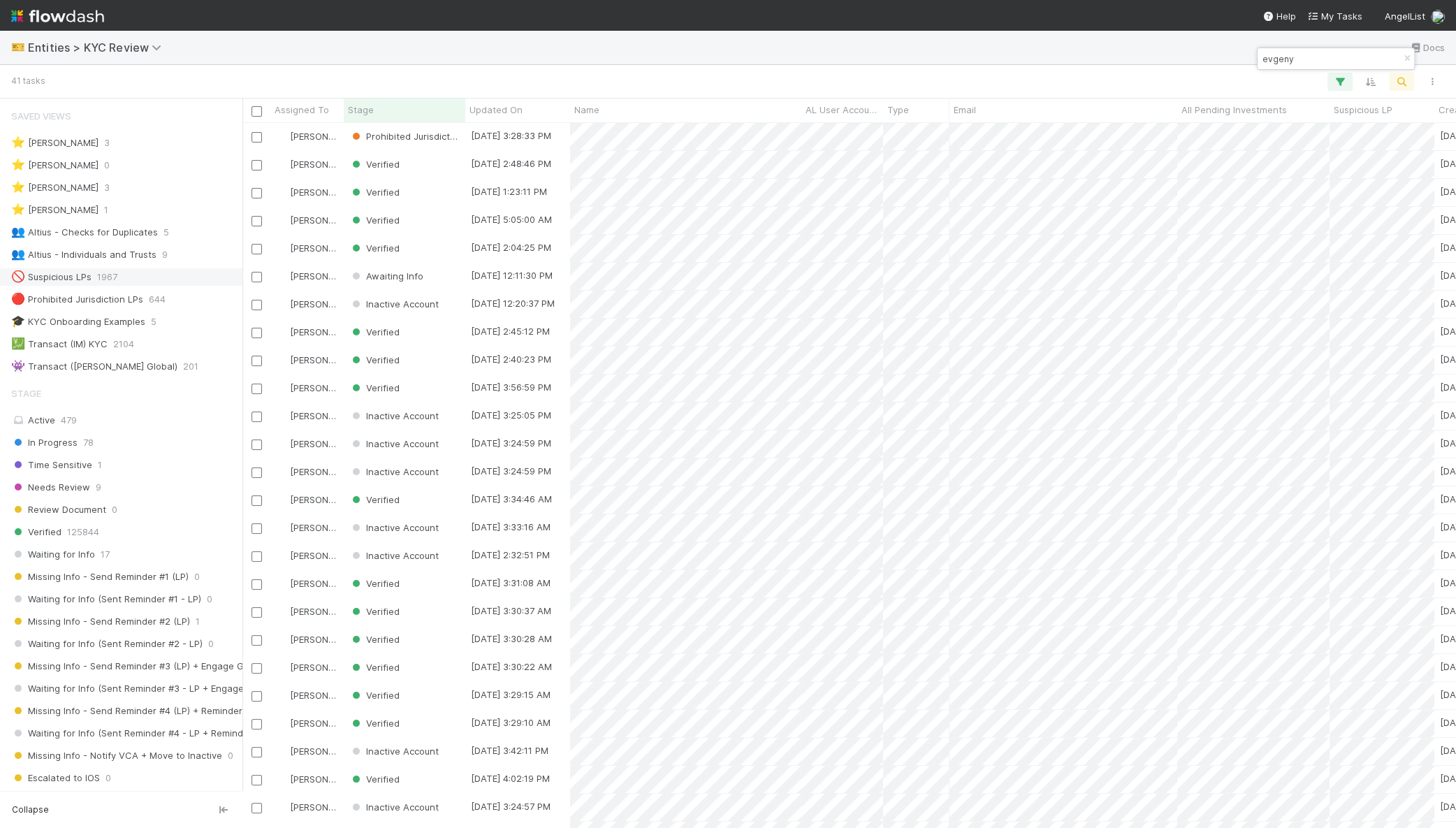
type input "evgeny"
click at [342, 139] on div "[PERSON_NAME]" at bounding box center [307, 136] width 73 height 27
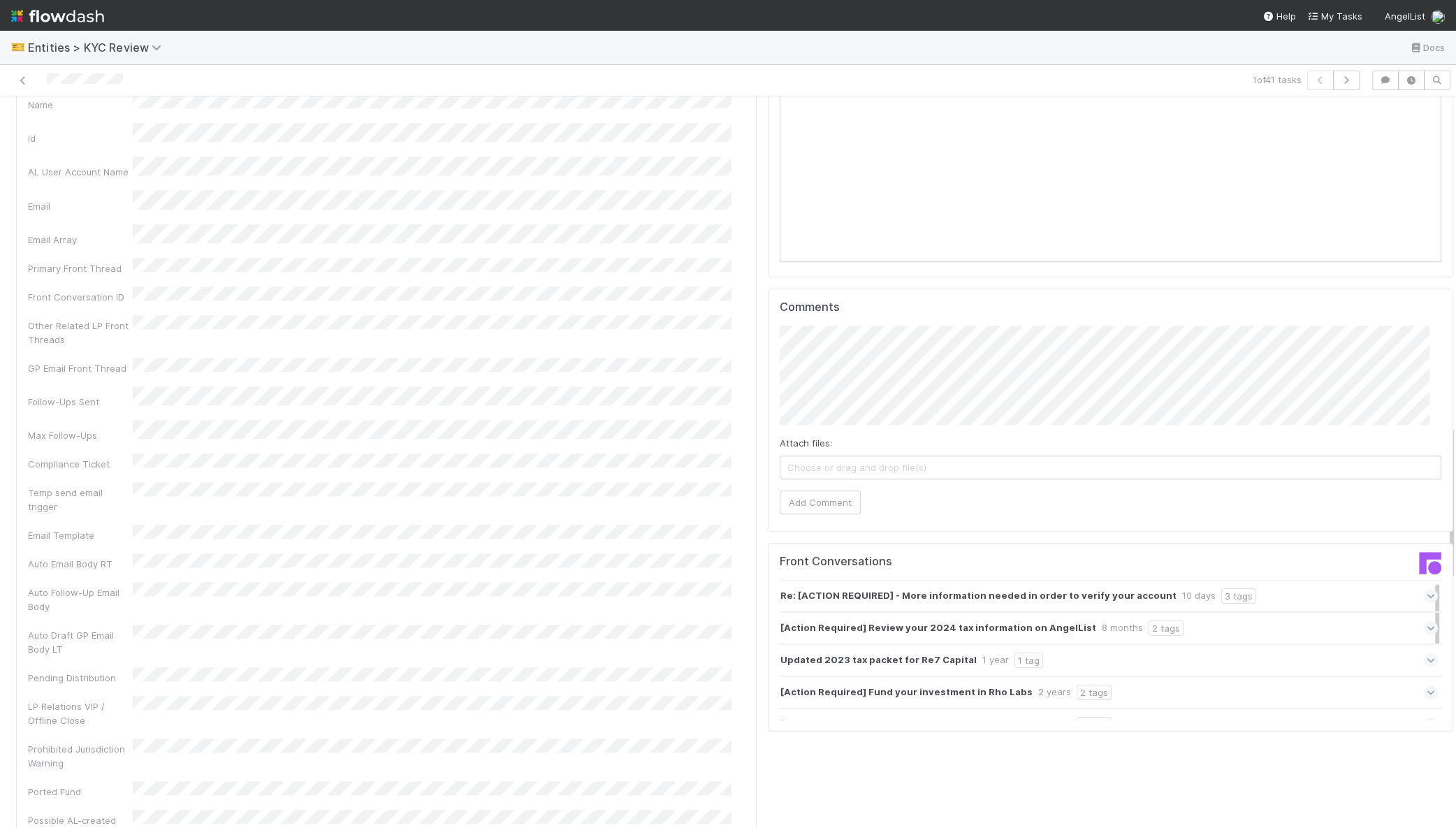
scroll to position [1552, 0]
click at [959, 585] on strong "Re: [ACTION REQUIRED] - More information needed in order to verify your account" at bounding box center [978, 593] width 396 height 15
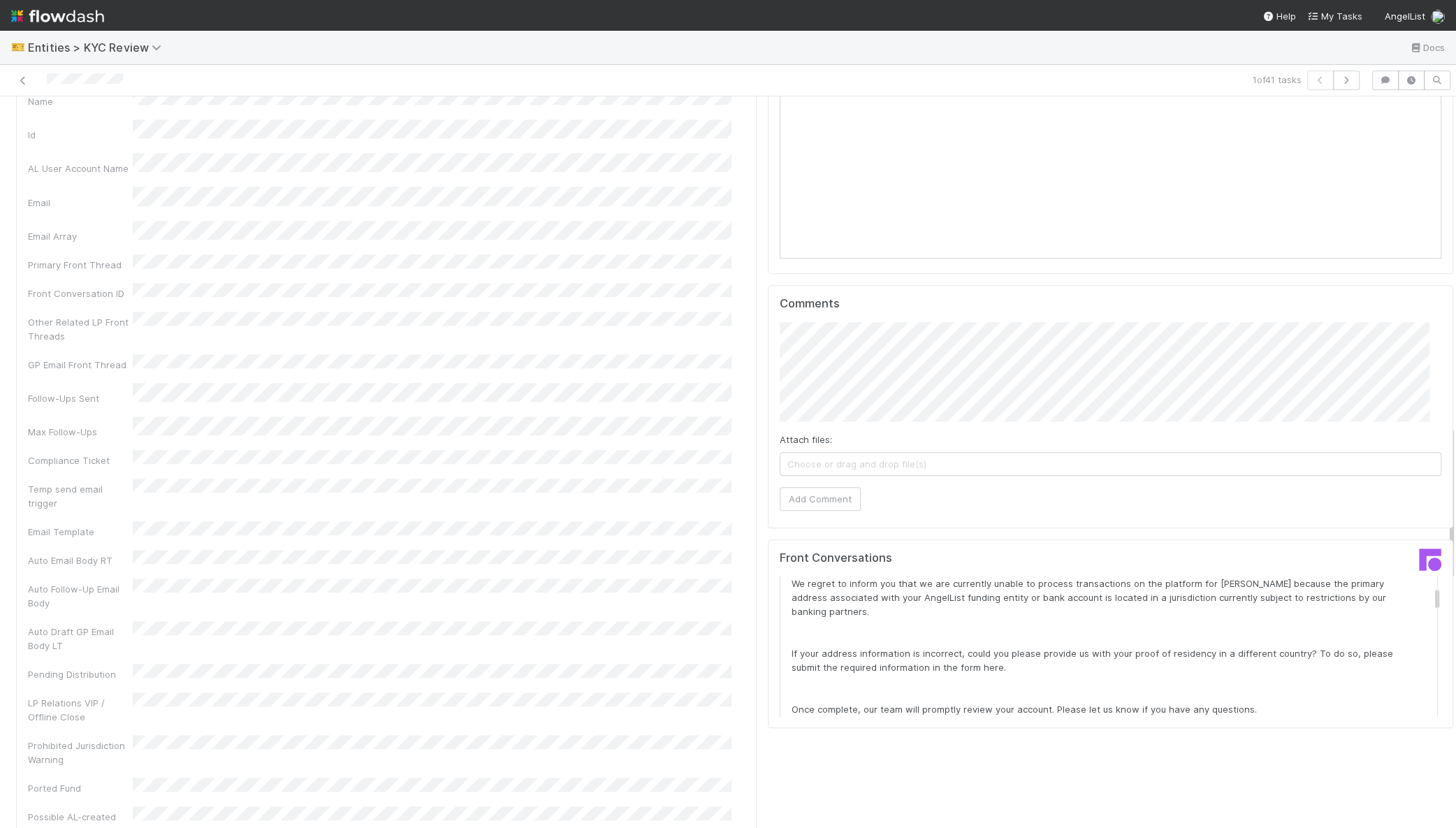
scroll to position [195, 0]
click at [954, 551] on div "Front Conversations" at bounding box center [940, 564] width 342 height 25
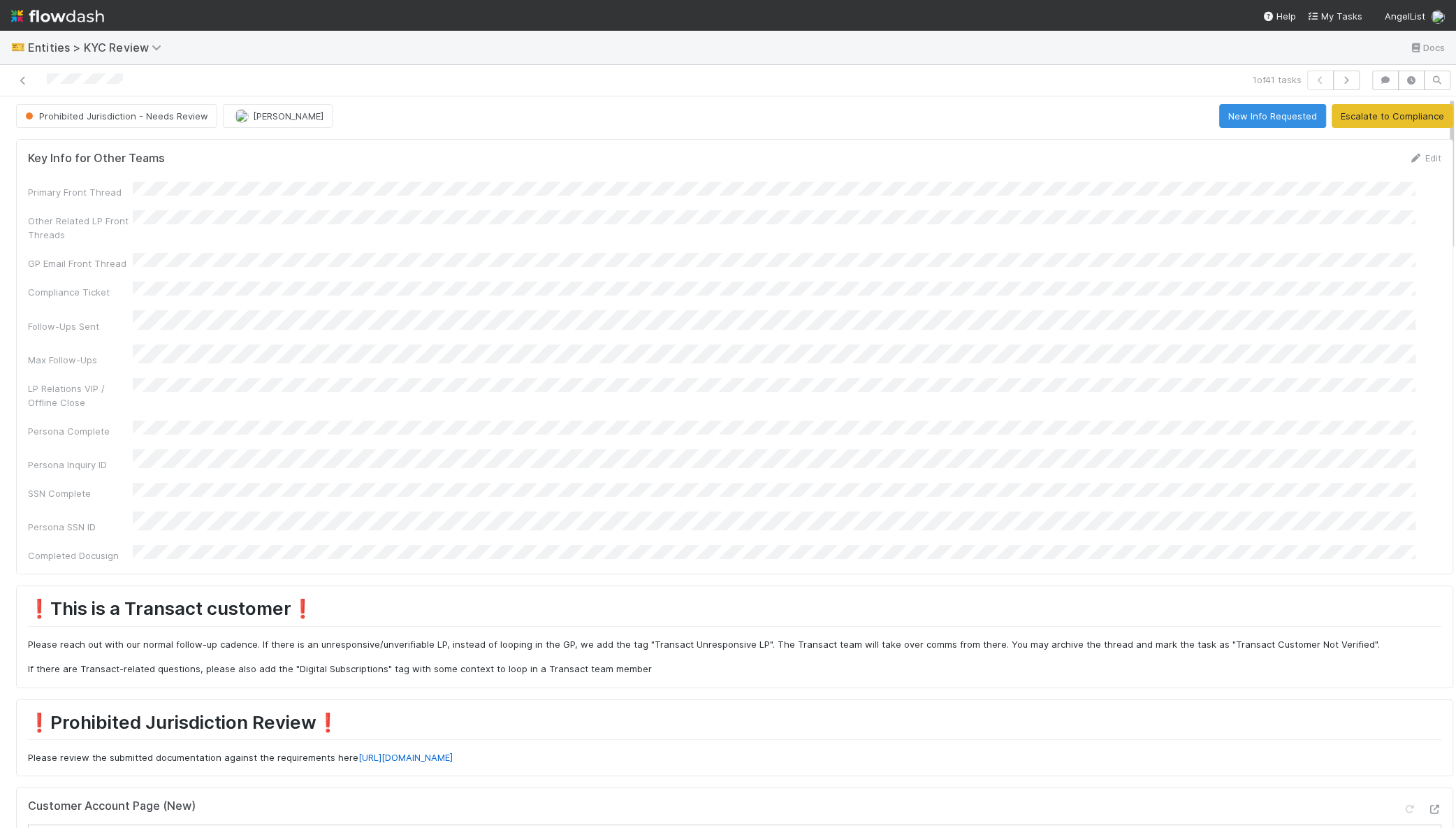
scroll to position [0, 0]
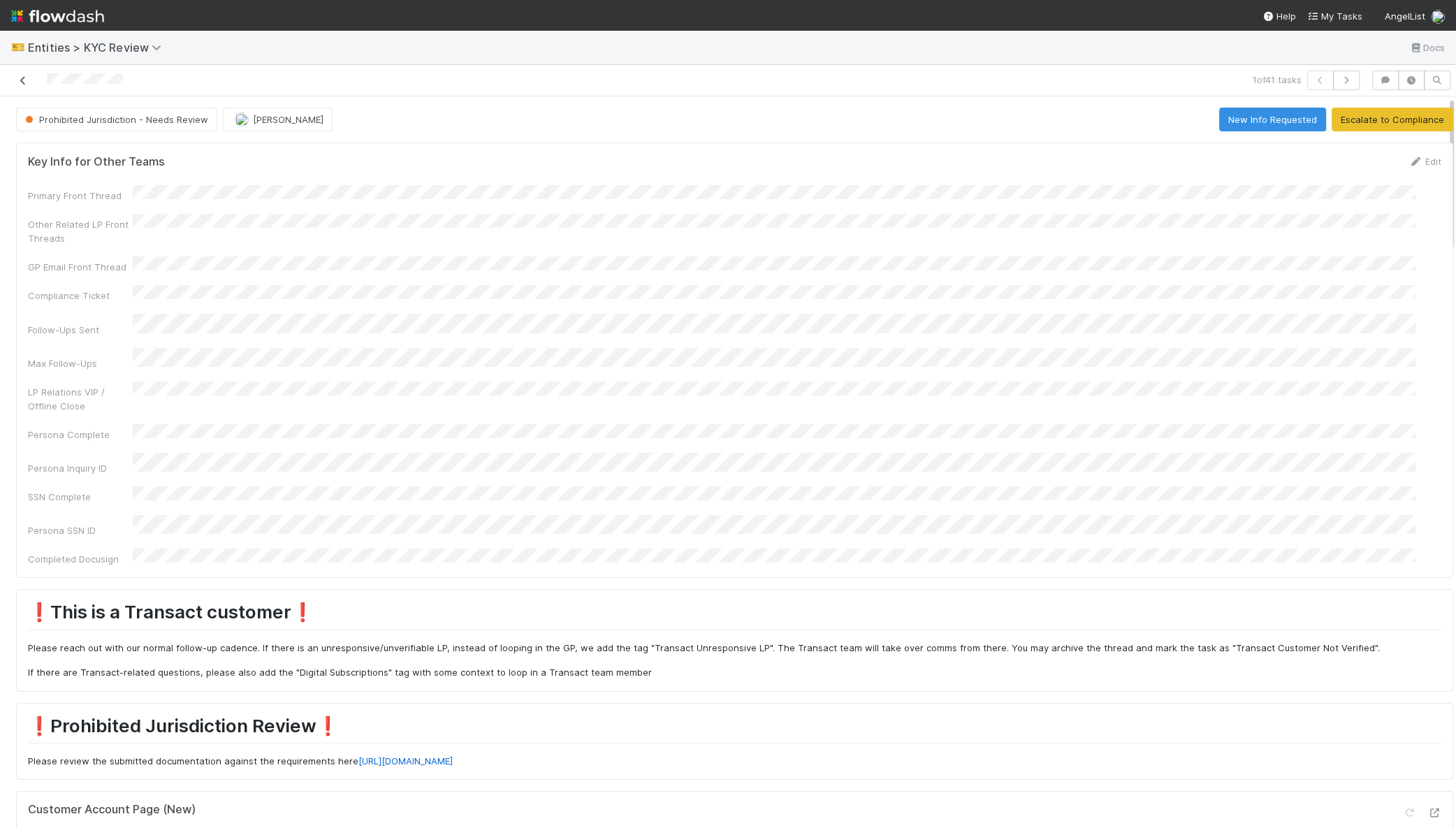
click at [23, 81] on icon at bounding box center [22, 81] width 14 height 9
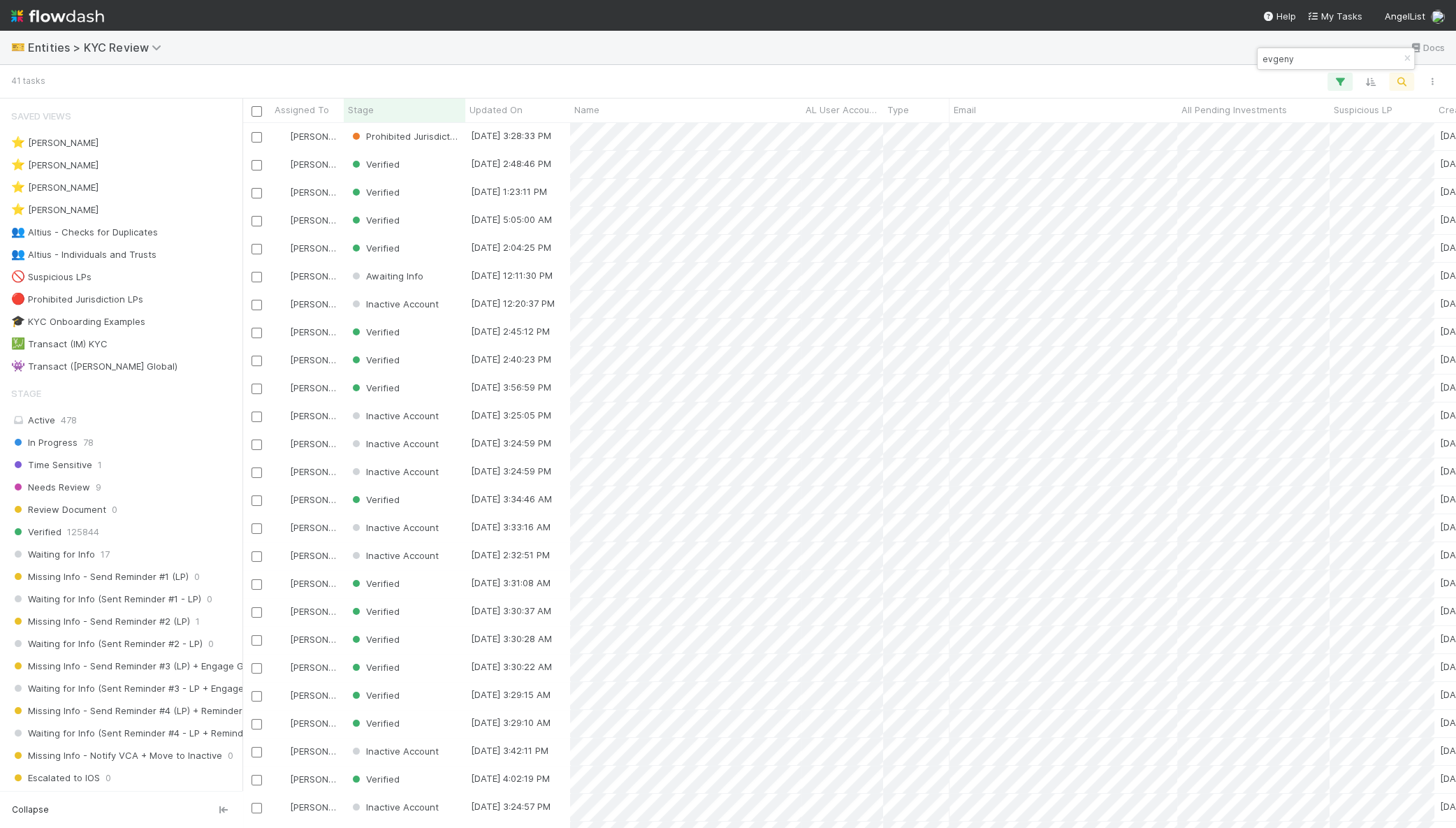
scroll to position [692, 1200]
click at [1345, 63] on input "evgeny" at bounding box center [1330, 59] width 140 height 17
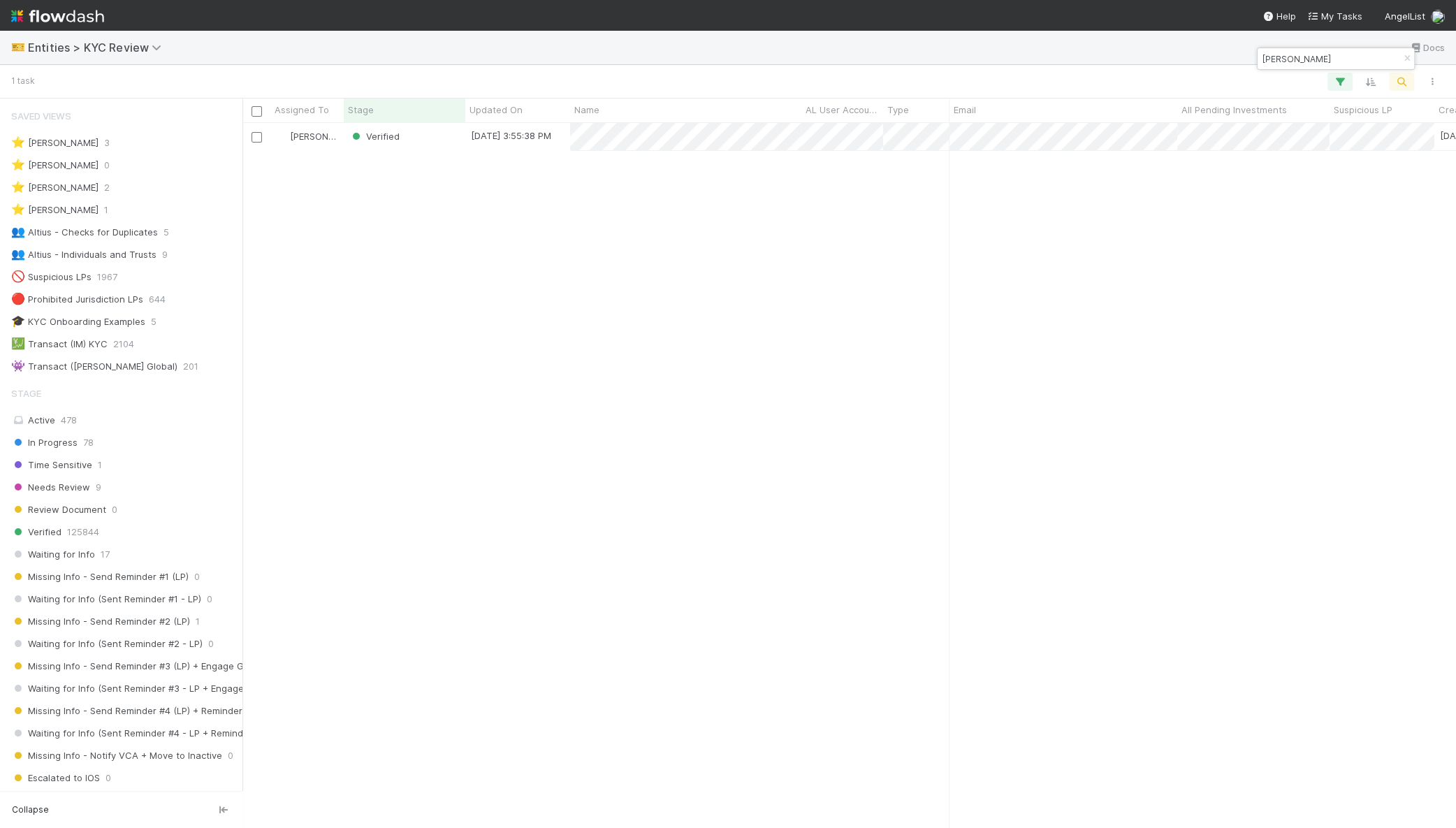
click at [1324, 54] on input "julien mar" at bounding box center [1330, 59] width 140 height 17
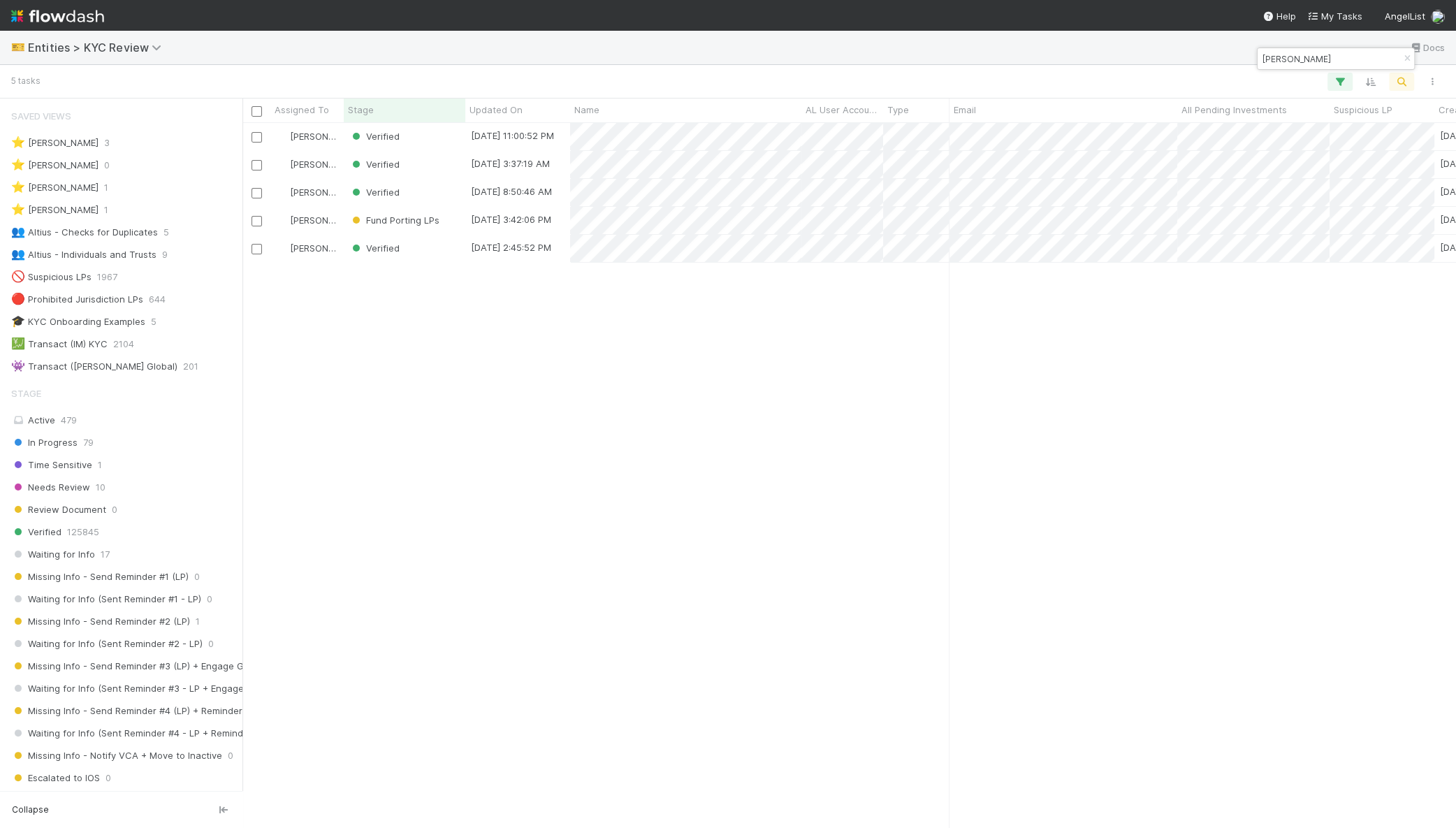
click at [1315, 57] on input "albert chen" at bounding box center [1330, 59] width 140 height 17
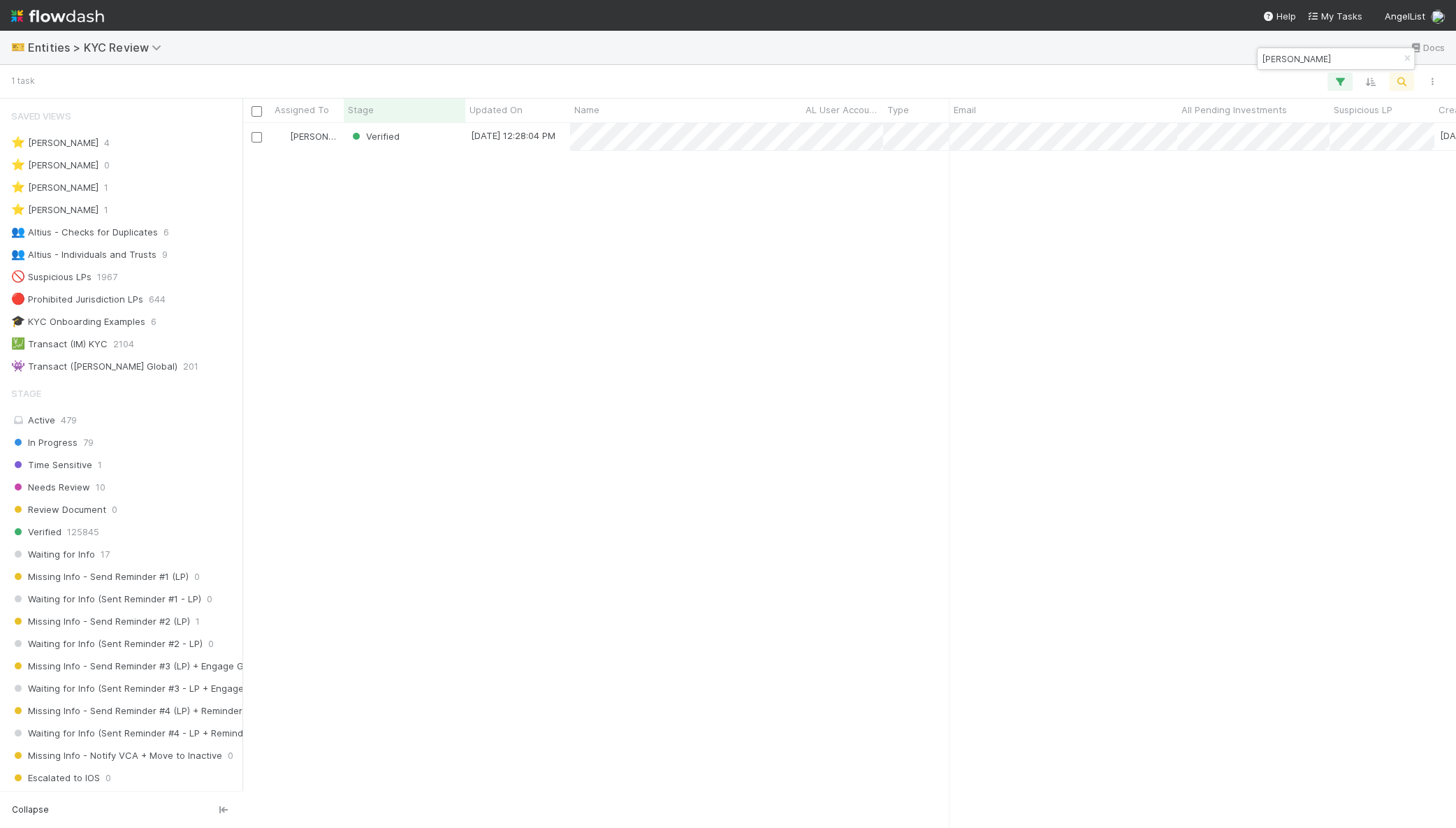
click at [1308, 62] on input "udai singh" at bounding box center [1330, 59] width 140 height 17
click at [1324, 57] on input "opcode" at bounding box center [1330, 59] width 140 height 17
click at [1324, 57] on input "opcode" at bounding box center [1330, 59] width 140 height 17
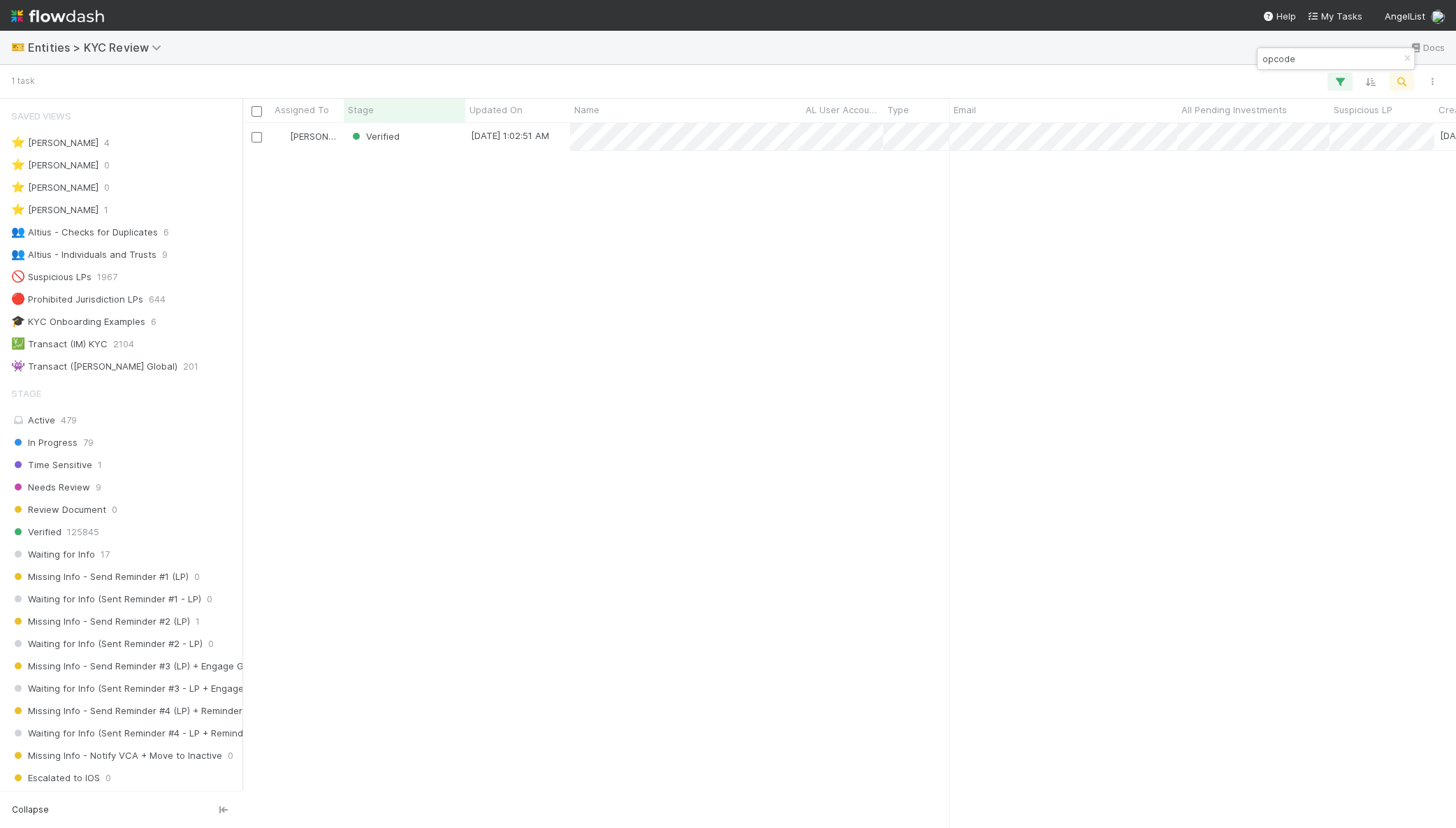
click at [1324, 57] on input "opcode" at bounding box center [1330, 59] width 140 height 17
click at [1332, 59] on input "la paz" at bounding box center [1330, 59] width 140 height 17
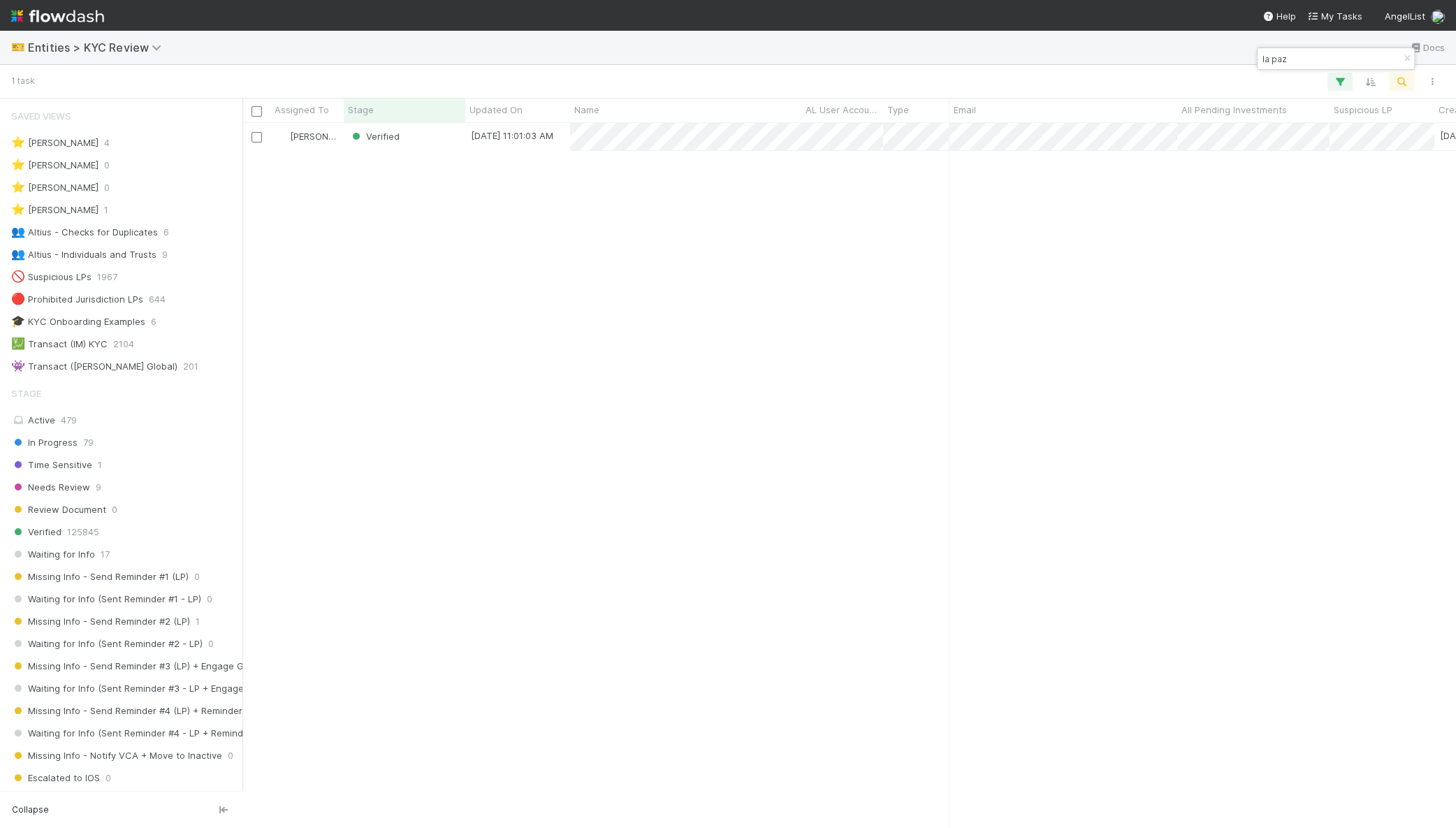
click at [1332, 59] on input "la paz" at bounding box center [1330, 59] width 140 height 17
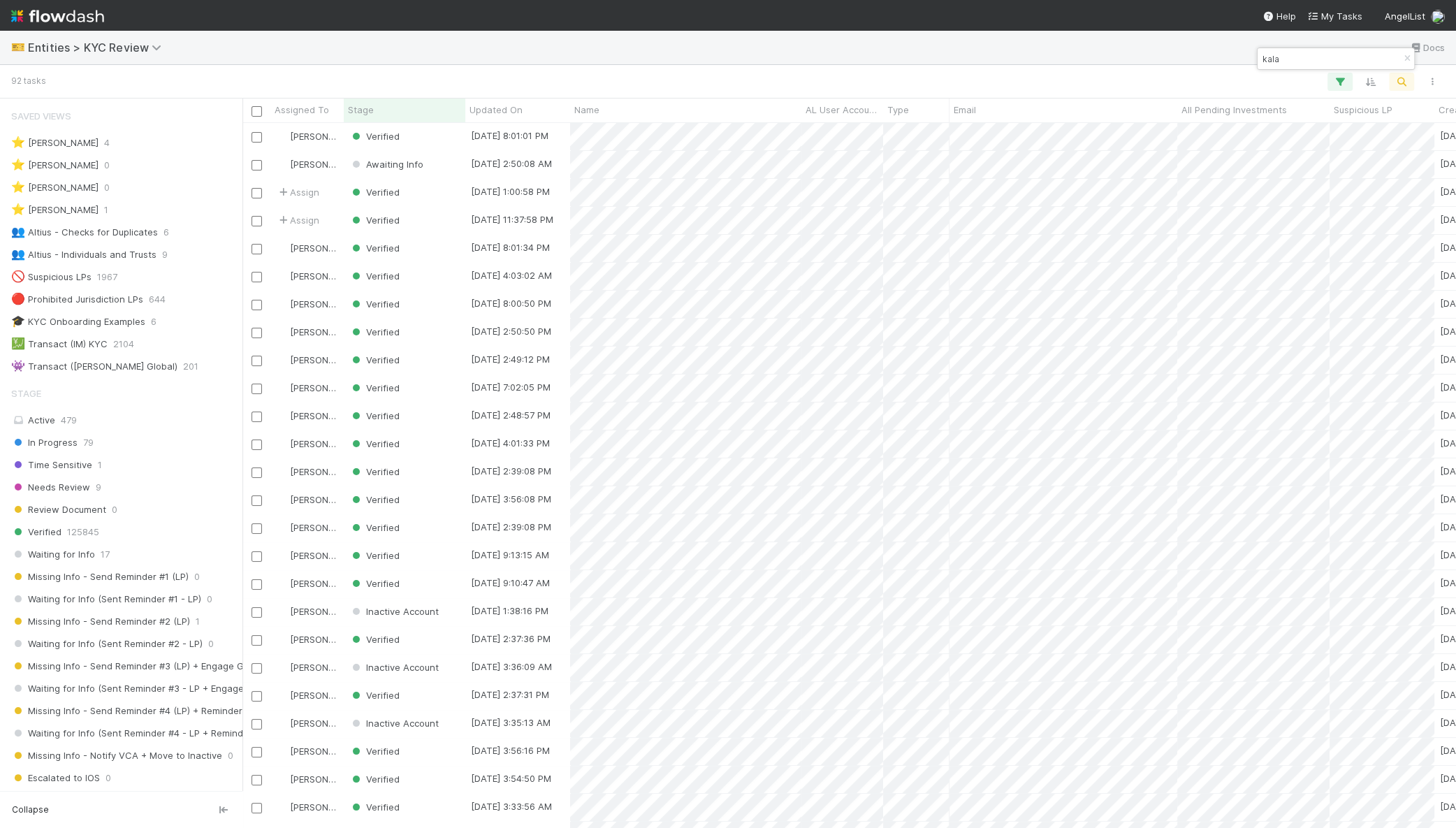
click at [1292, 56] on input "kala" at bounding box center [1330, 59] width 140 height 17
click at [1360, 56] on div "kala" at bounding box center [1335, 58] width 156 height 21
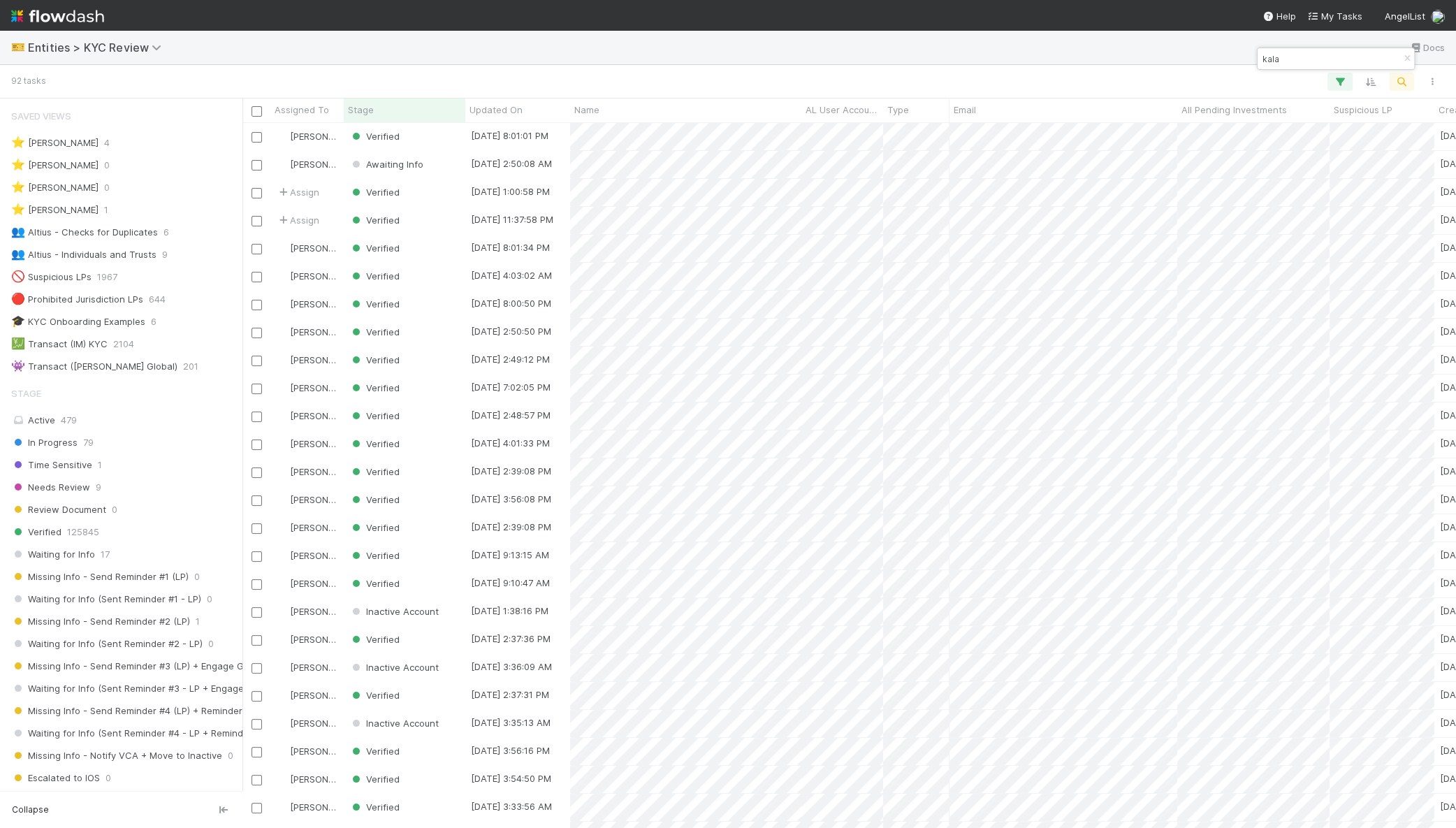
click at [1360, 56] on div "kala" at bounding box center [1335, 58] width 156 height 21
click at [1351, 58] on input "kala" at bounding box center [1330, 59] width 140 height 17
click at [1340, 59] on input "kala" at bounding box center [1330, 59] width 140 height 17
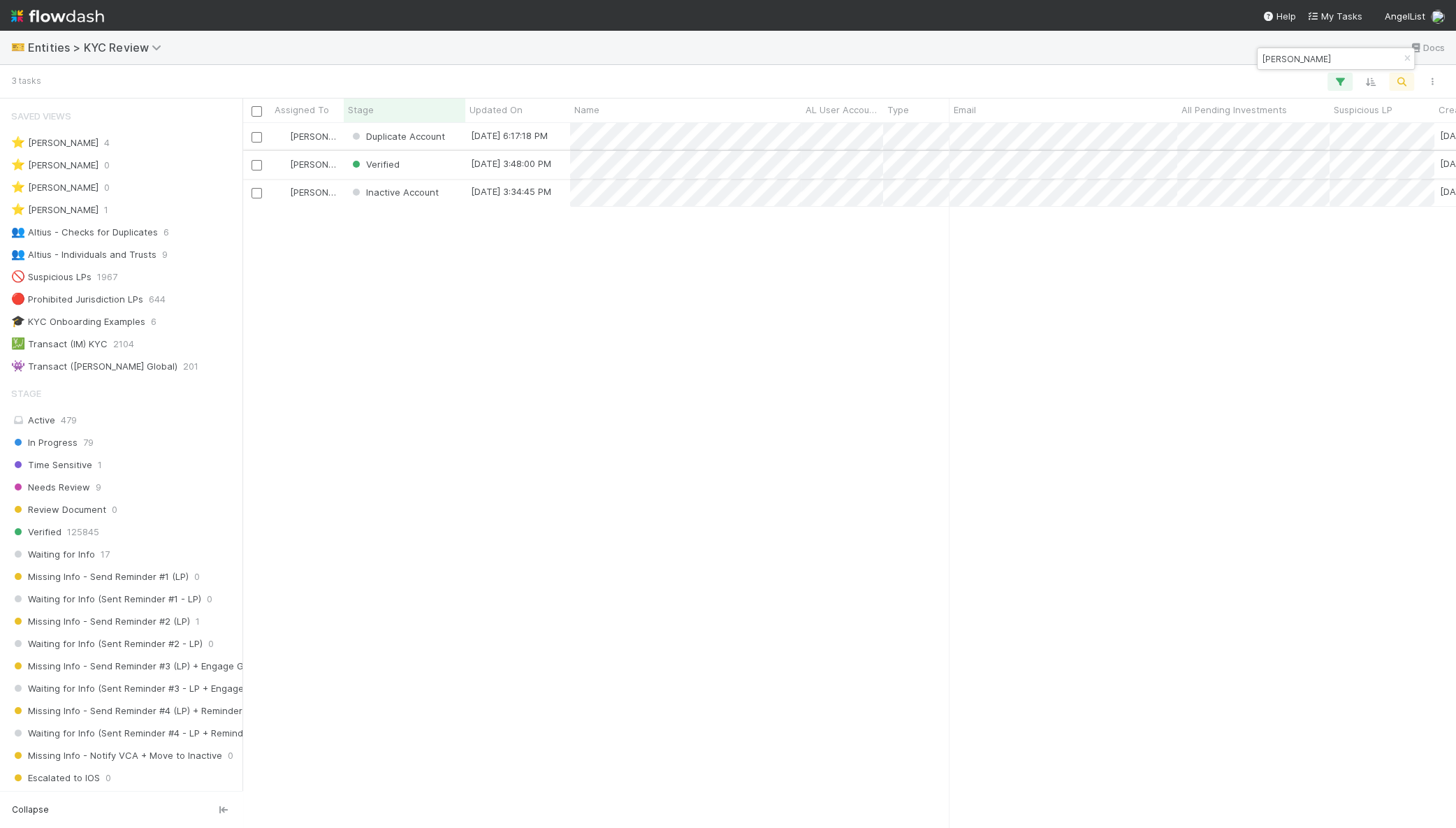
type input "murat firat"
click at [433, 167] on div "Verified" at bounding box center [405, 165] width 121 height 27
click at [1355, 58] on input "murat firat" at bounding box center [1330, 59] width 140 height 17
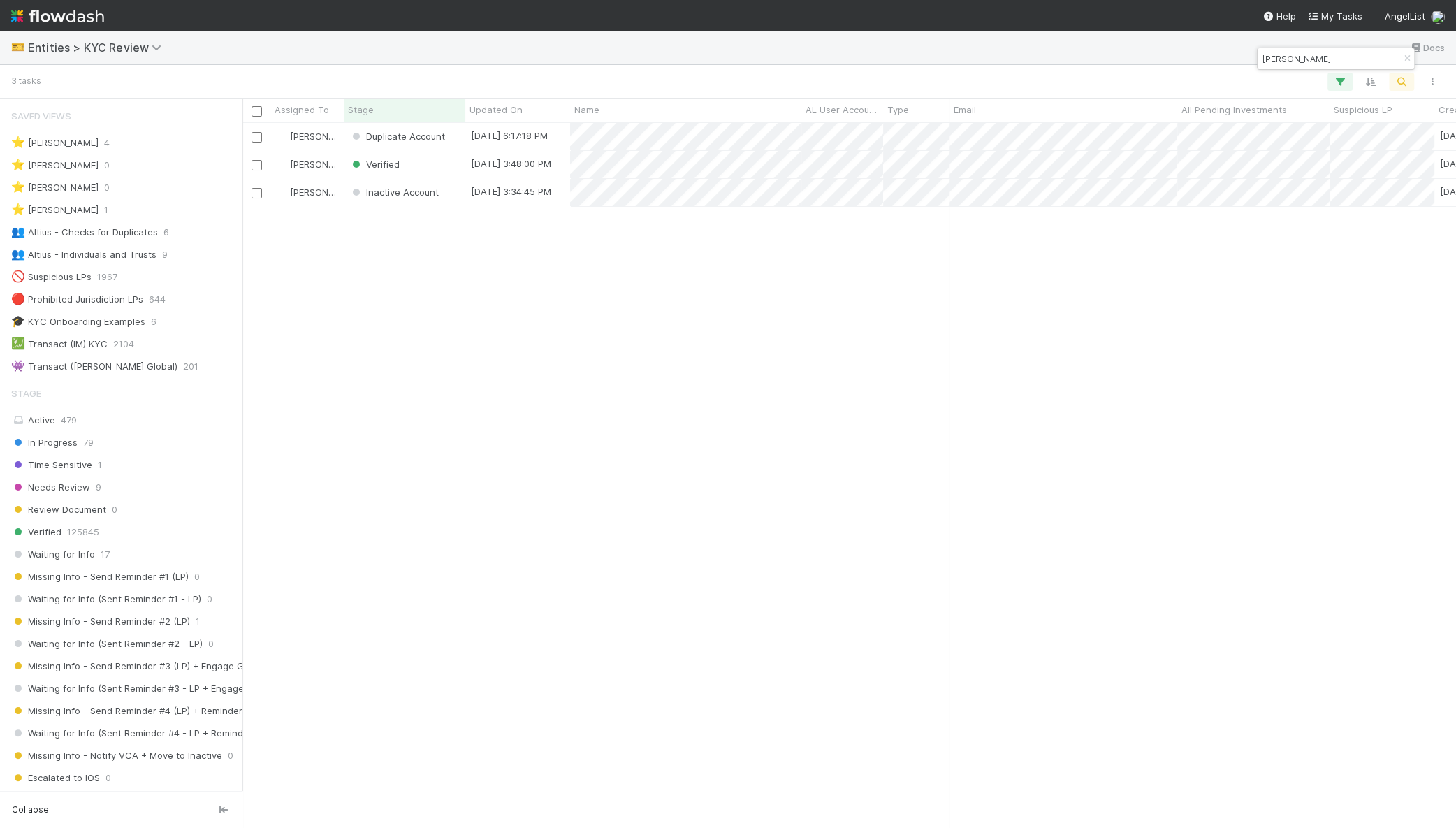
click at [1355, 58] on input "murat firat" at bounding box center [1330, 59] width 140 height 17
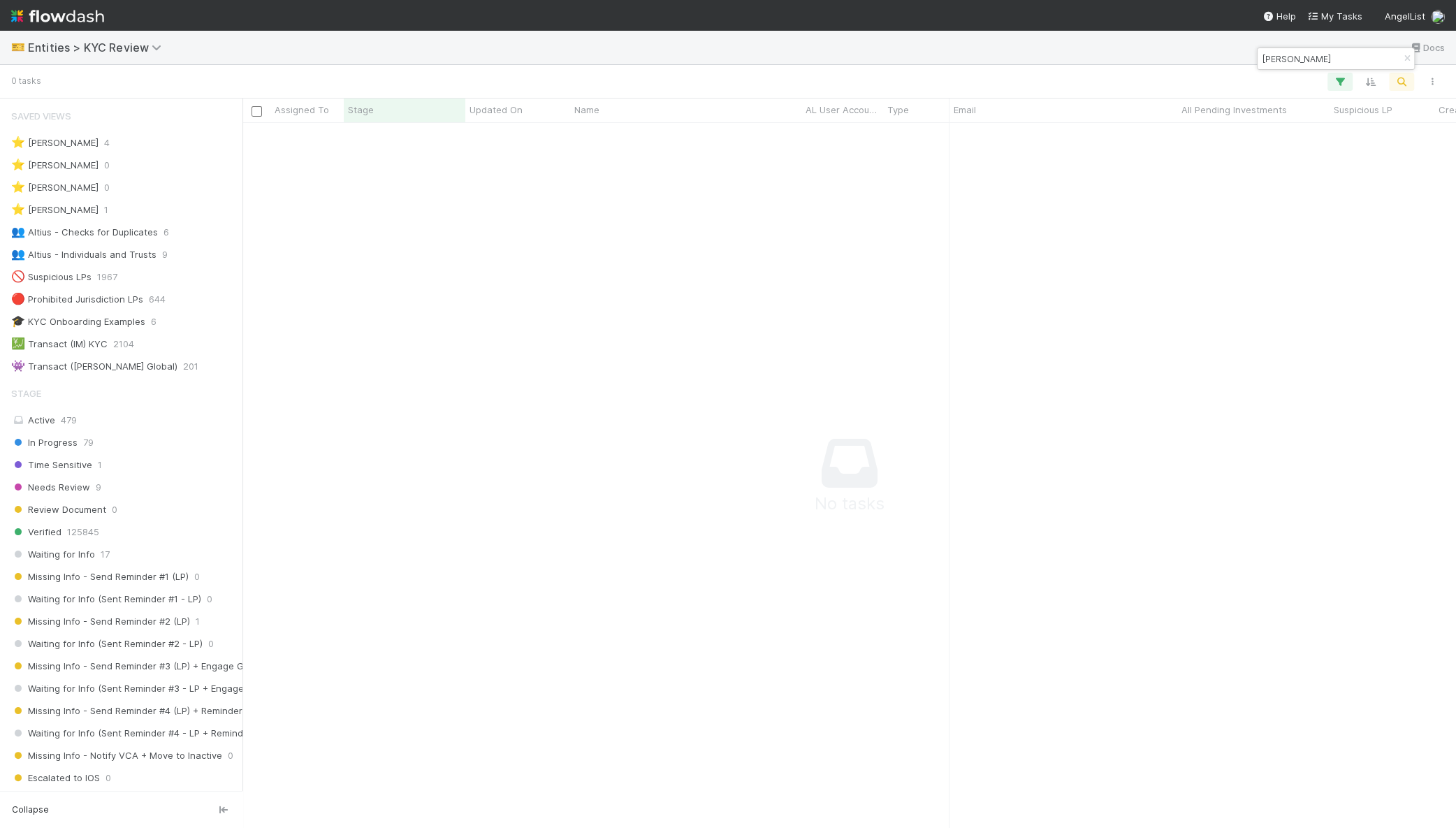
scroll to position [678, 1187]
click at [1309, 63] on input "ryan zurrer" at bounding box center [1330, 59] width 140 height 17
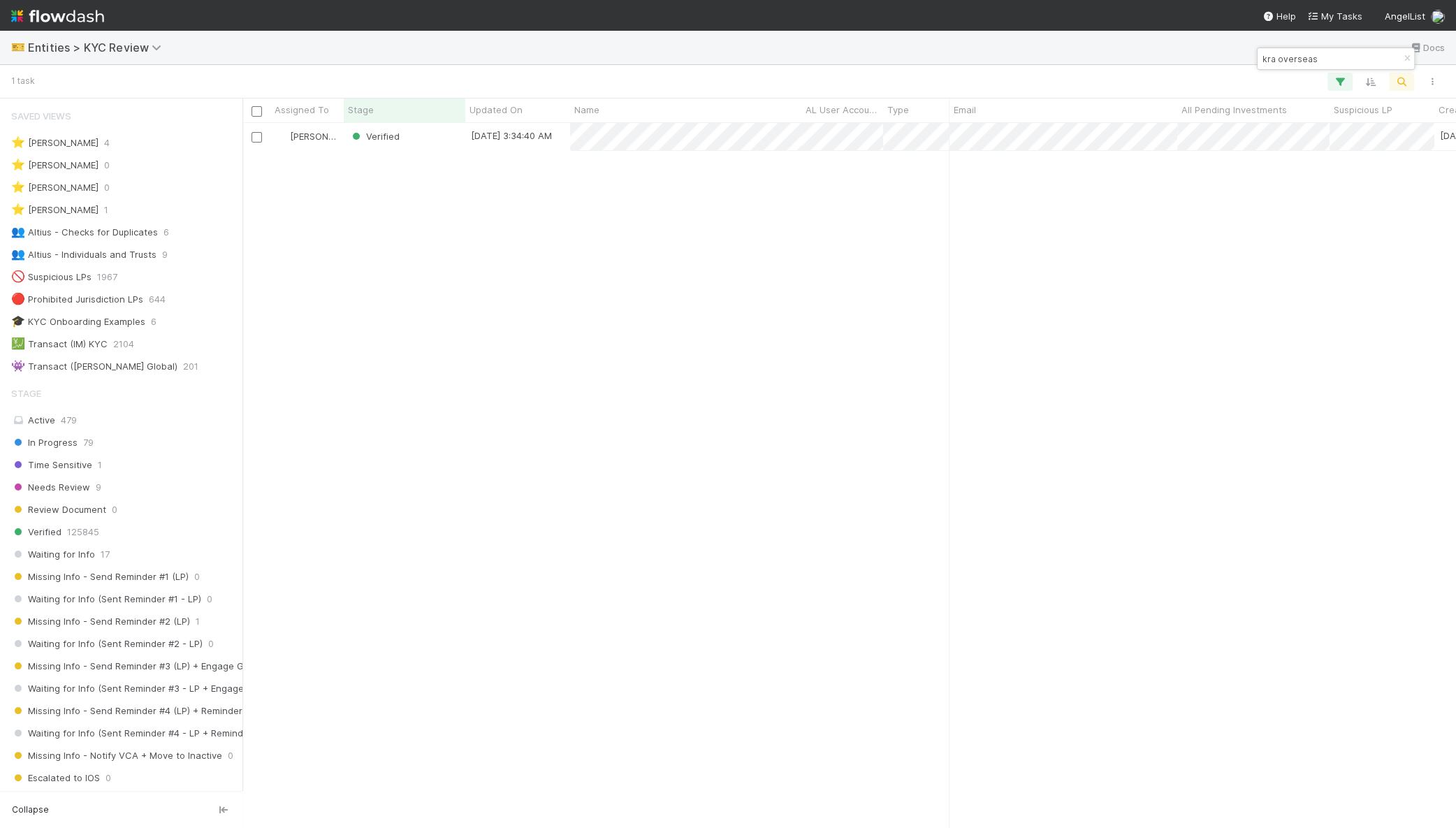
click at [1314, 61] on input "kra overseas" at bounding box center [1330, 59] width 140 height 17
click at [1305, 55] on input "11-11 DG" at bounding box center [1330, 59] width 140 height 17
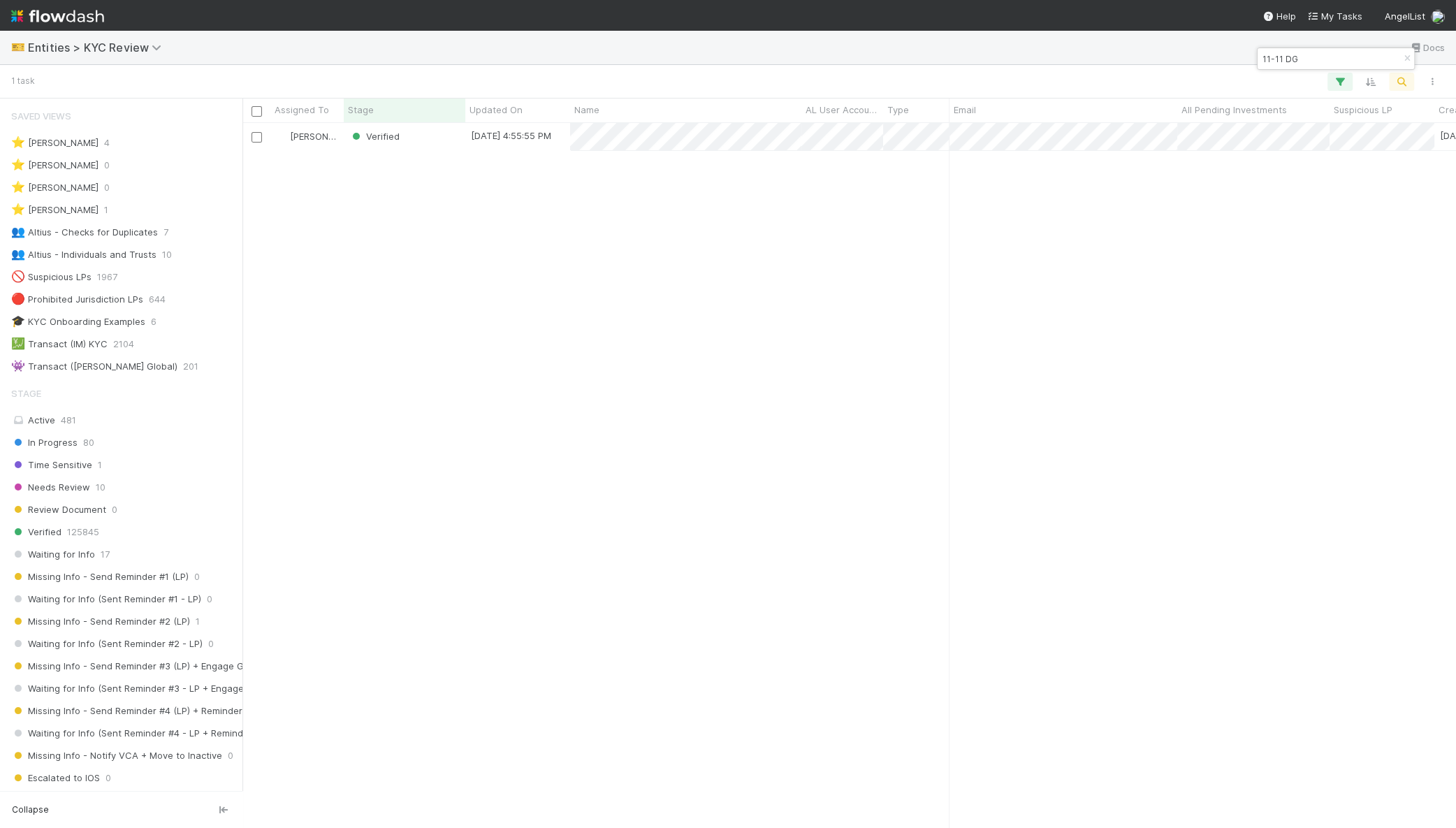
click at [1305, 55] on input "11-11 DG" at bounding box center [1330, 59] width 140 height 17
click at [1316, 57] on input "rob paone" at bounding box center [1330, 59] width 140 height 17
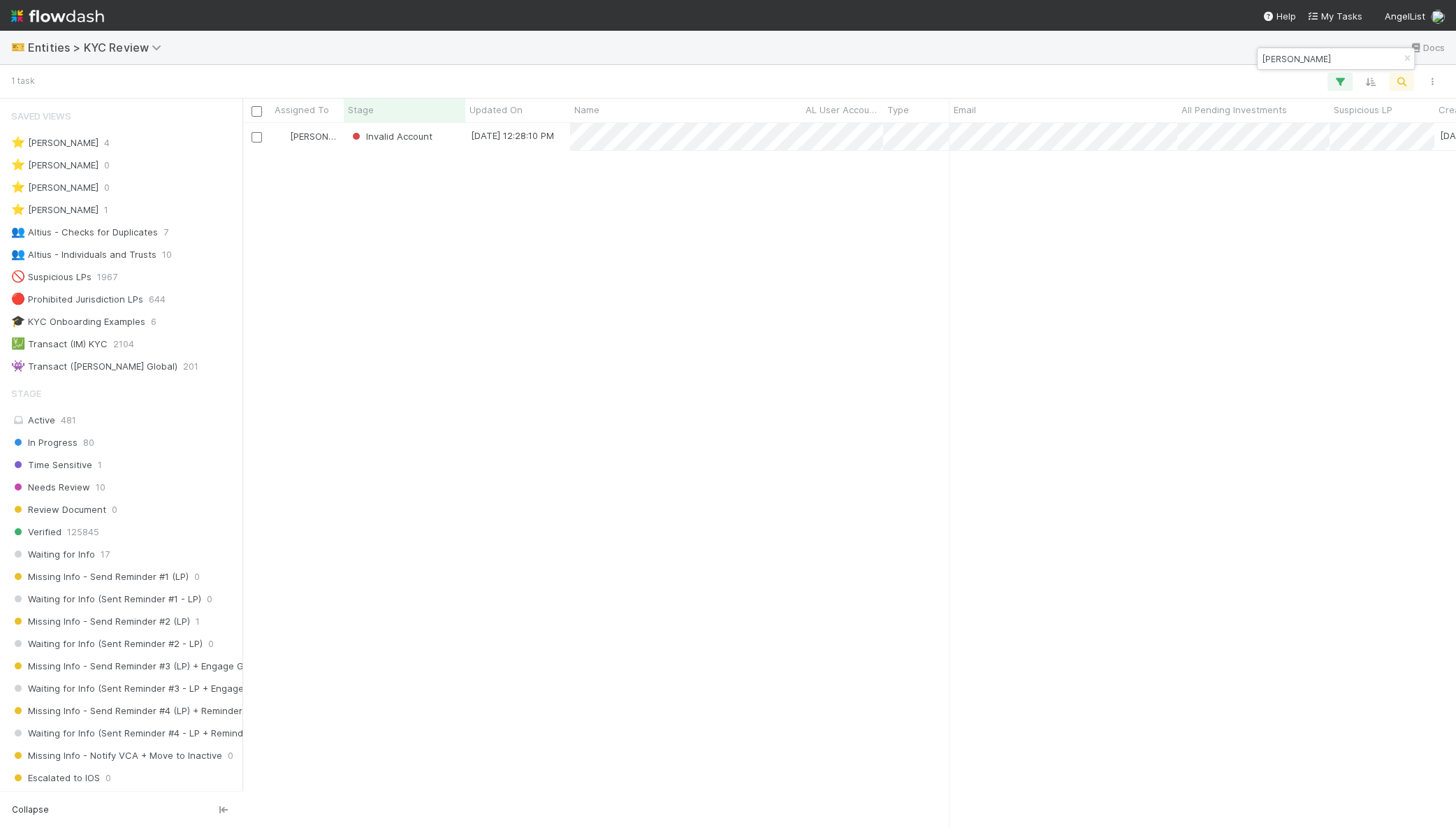
scroll to position [692, 1200]
click at [1293, 57] on div at bounding box center [728, 414] width 1456 height 828
click at [1293, 57] on input "kelly perdew" at bounding box center [1330, 59] width 140 height 17
click at [1333, 57] on input "mark erickson" at bounding box center [1330, 59] width 140 height 17
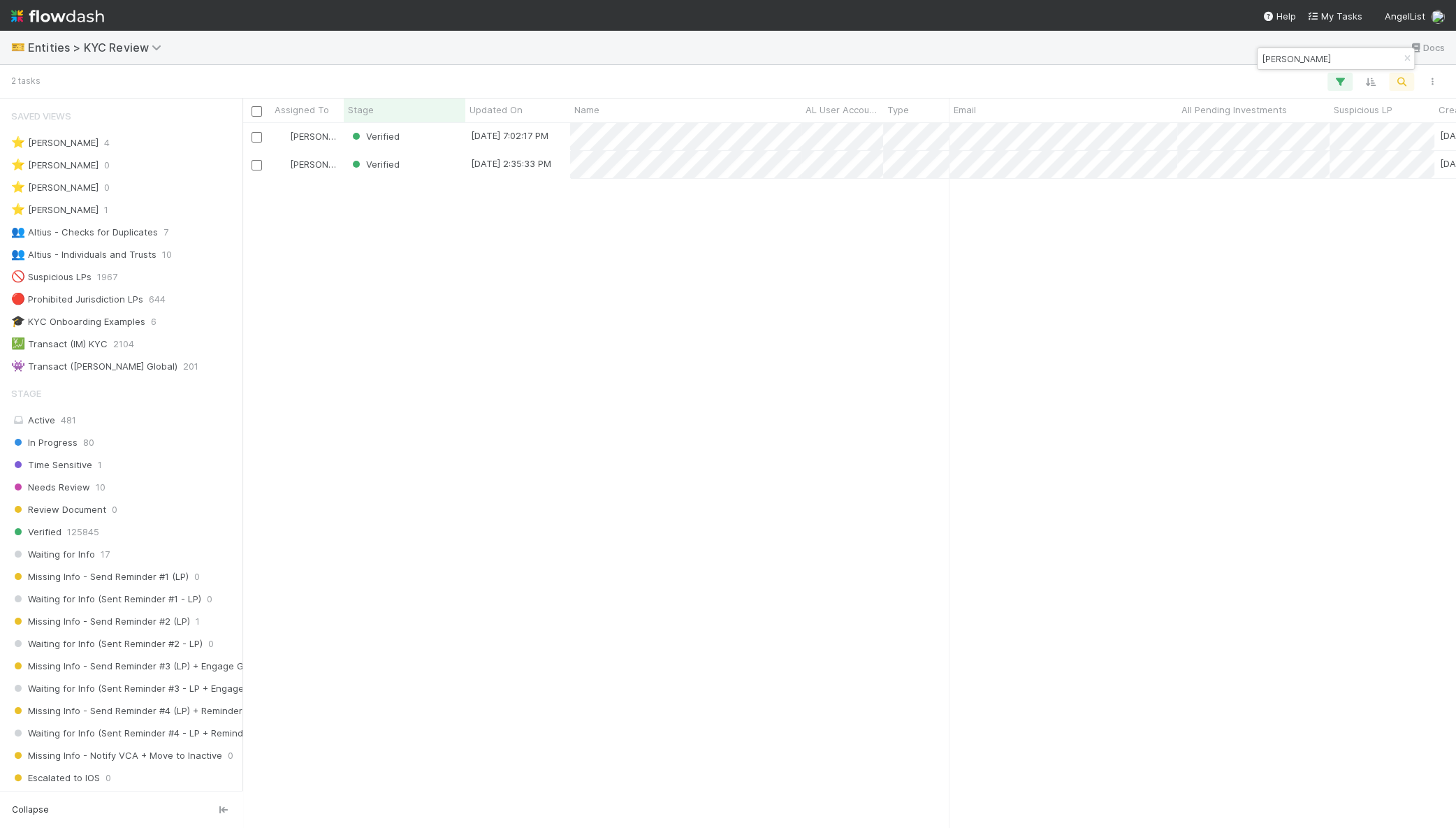
click at [1333, 57] on input "mark erickson" at bounding box center [1330, 59] width 140 height 17
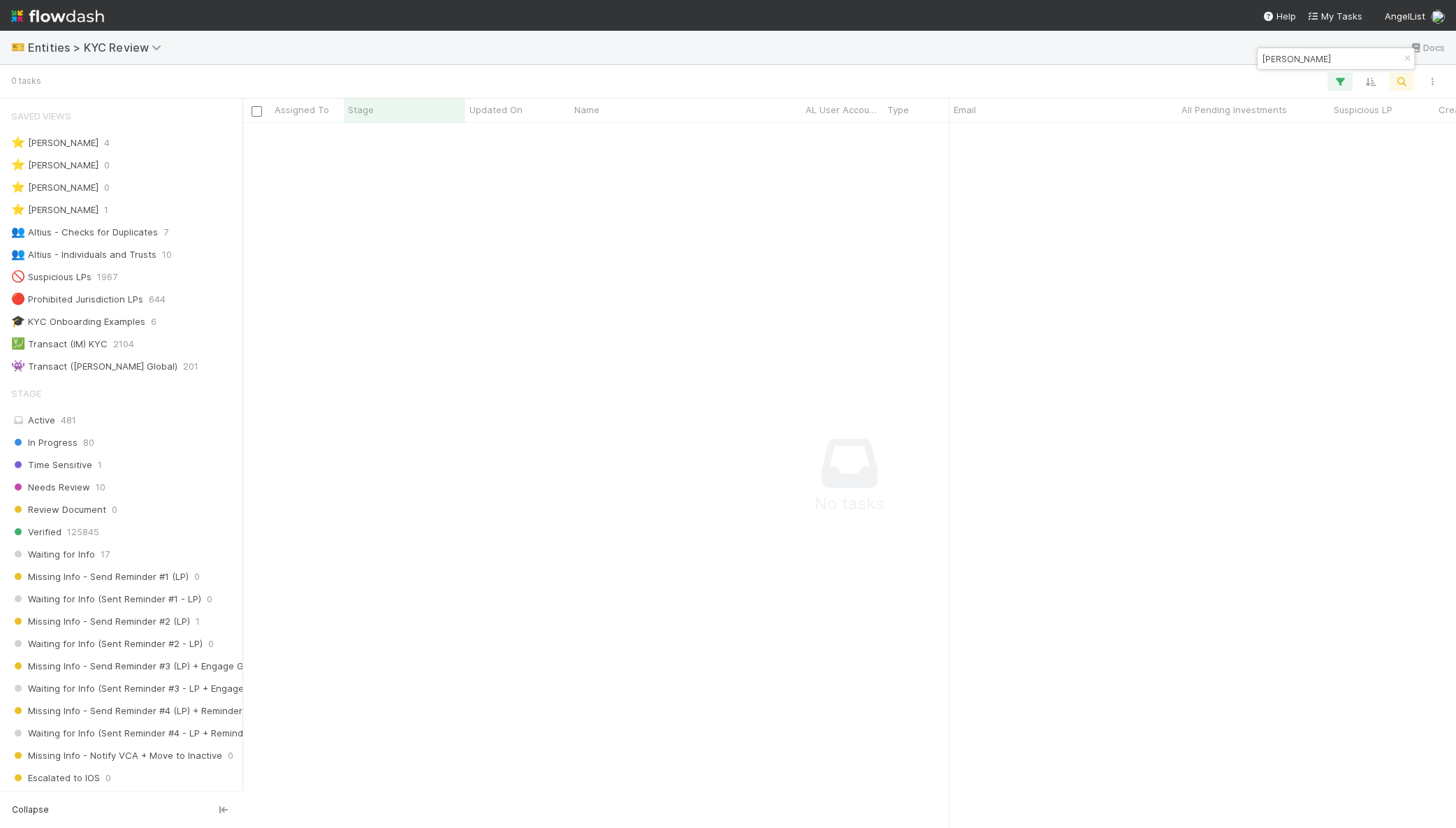
scroll to position [678, 1187]
click at [1298, 62] on input "koo xin jie" at bounding box center [1330, 59] width 140 height 17
click at [1298, 62] on input "koo xin jie" at bounding box center [1330, 59] width 140 height 17
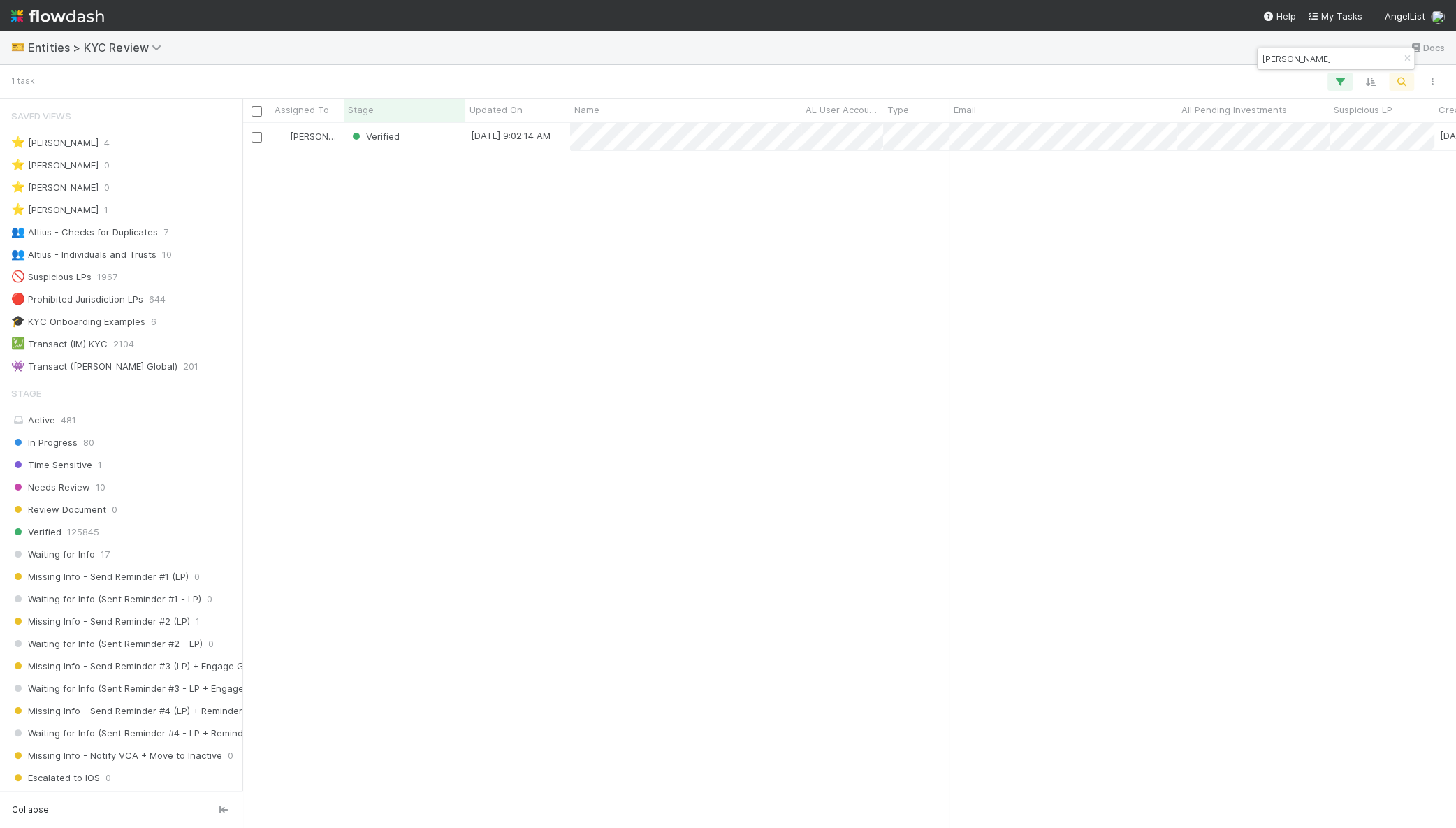
click at [1304, 61] on input "luca schnetzler" at bounding box center [1330, 59] width 140 height 17
click at [1267, 57] on input "chris janis" at bounding box center [1330, 59] width 140 height 17
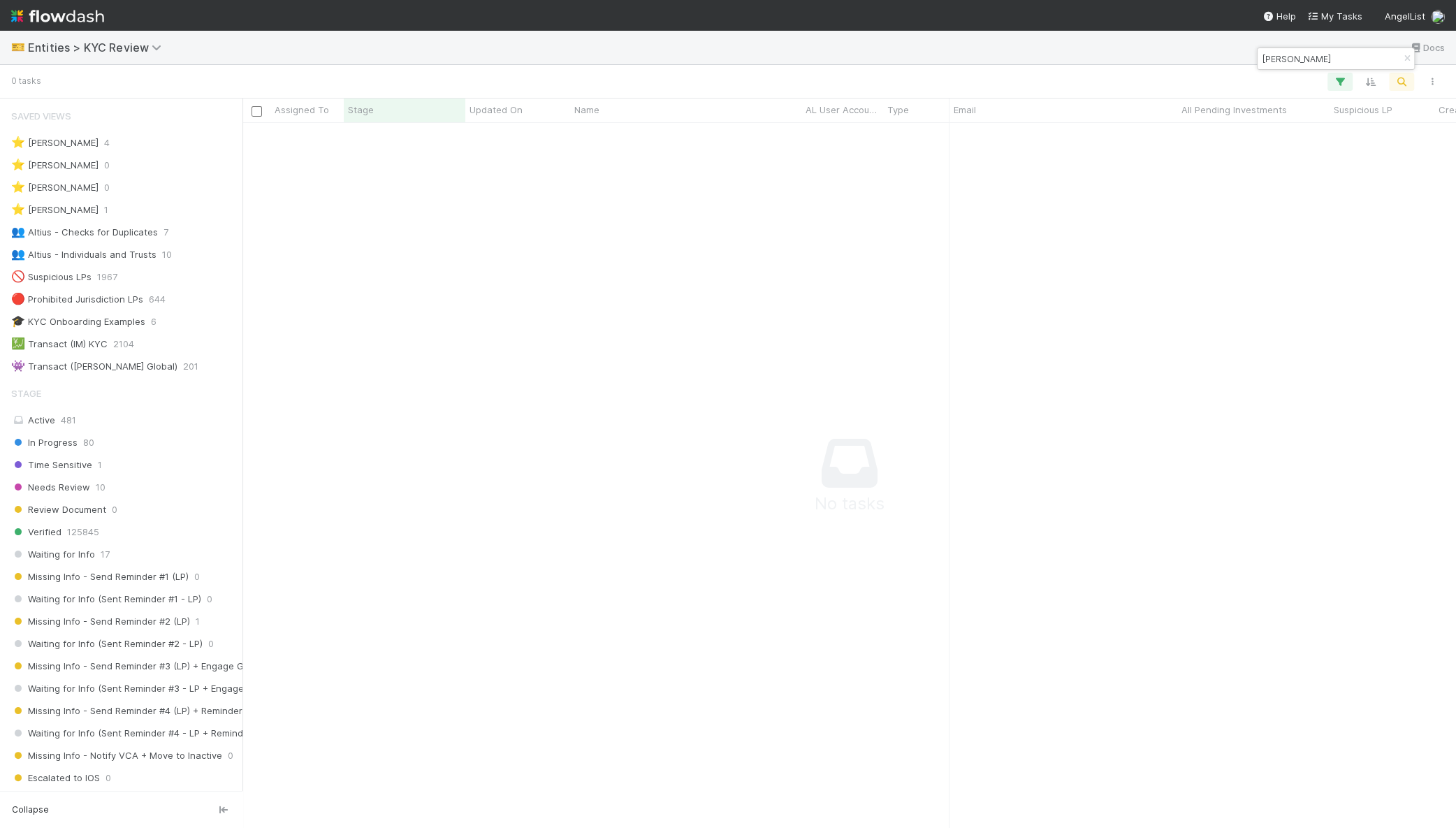
click at [1267, 57] on input "chris janis" at bounding box center [1330, 59] width 140 height 17
paste input "Christopher"
click at [1326, 59] on input "Christopher janis" at bounding box center [1330, 59] width 140 height 17
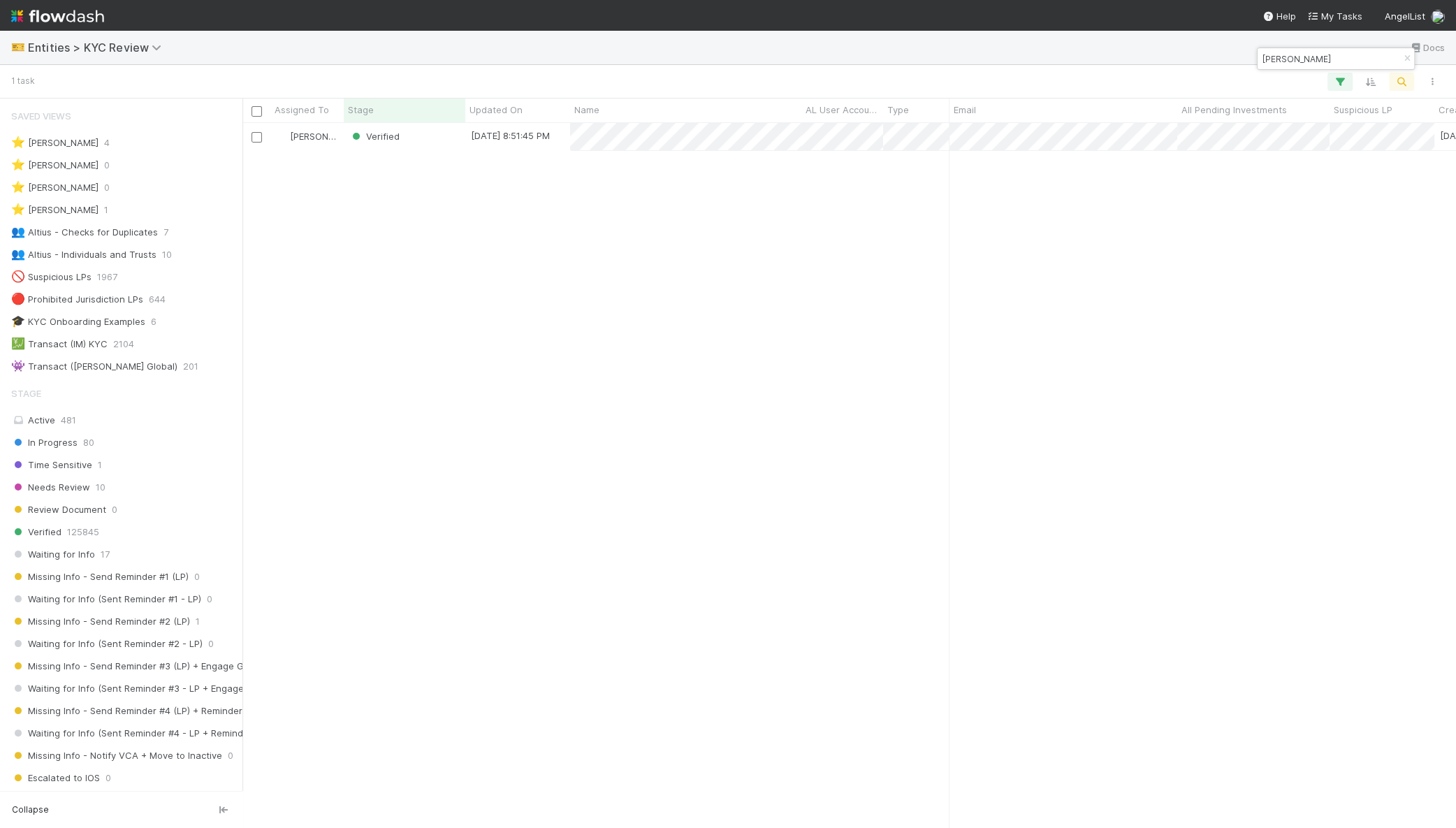
click at [1326, 59] on input "Christopher janis" at bounding box center [1330, 59] width 140 height 17
click at [1274, 51] on input "jonathan mcfaul" at bounding box center [1330, 59] width 140 height 17
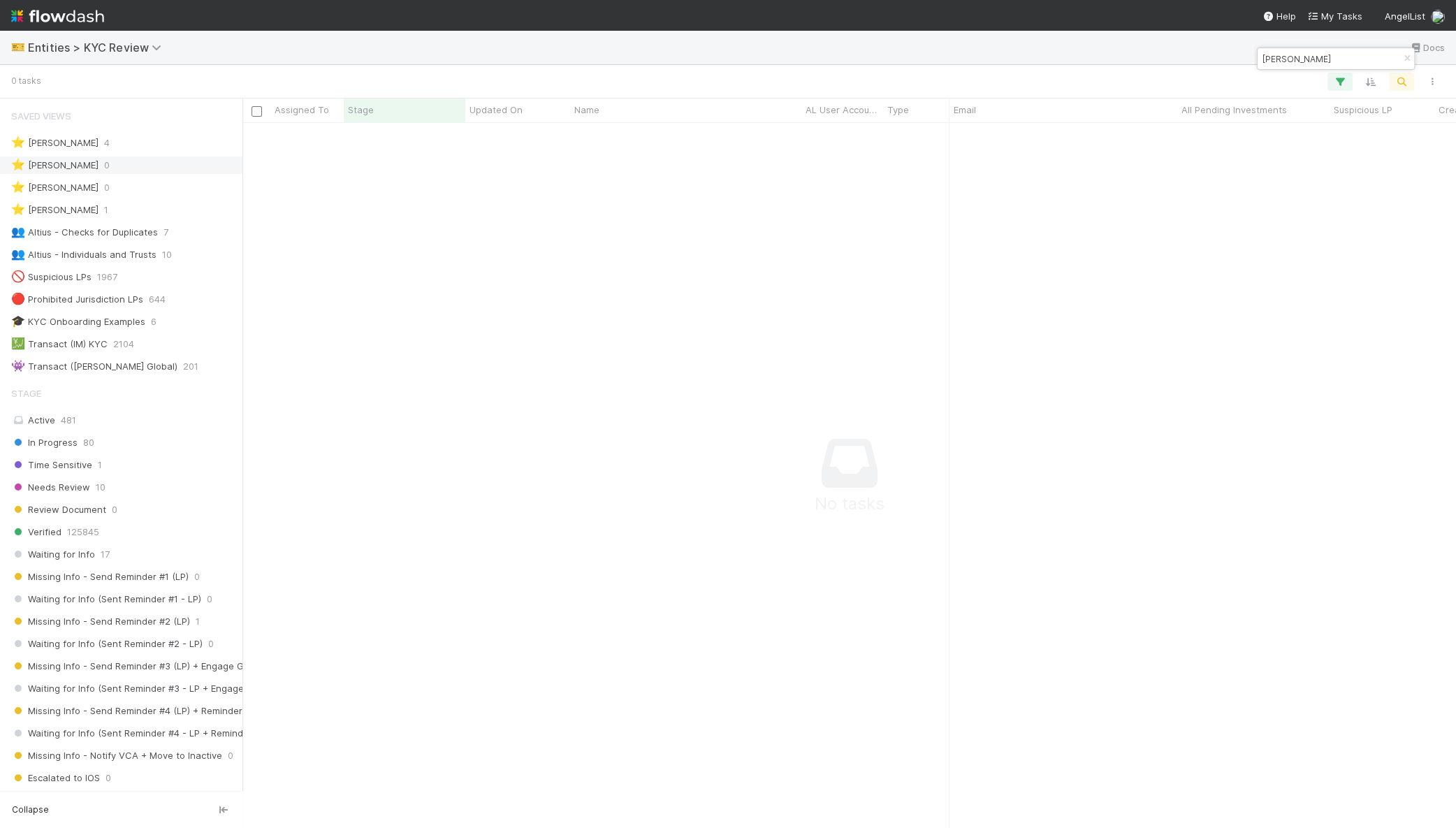
paste input "Jonathan"
paste input "Mcfaul"
click at [1340, 55] on input "[PERSON_NAME]" at bounding box center [1330, 59] width 140 height 17
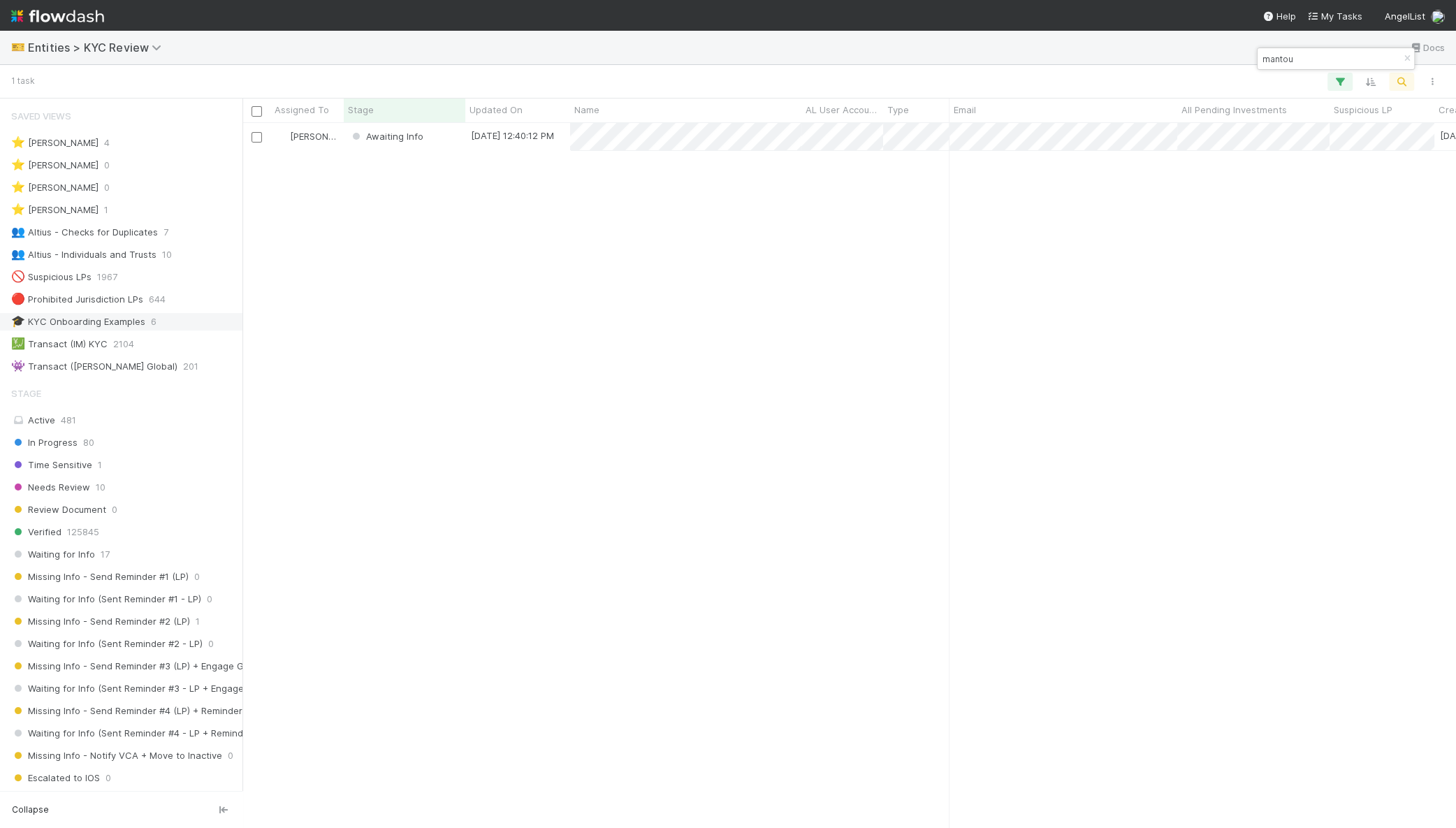
scroll to position [692, 1200]
click at [1303, 60] on input "mantou" at bounding box center [1330, 59] width 140 height 17
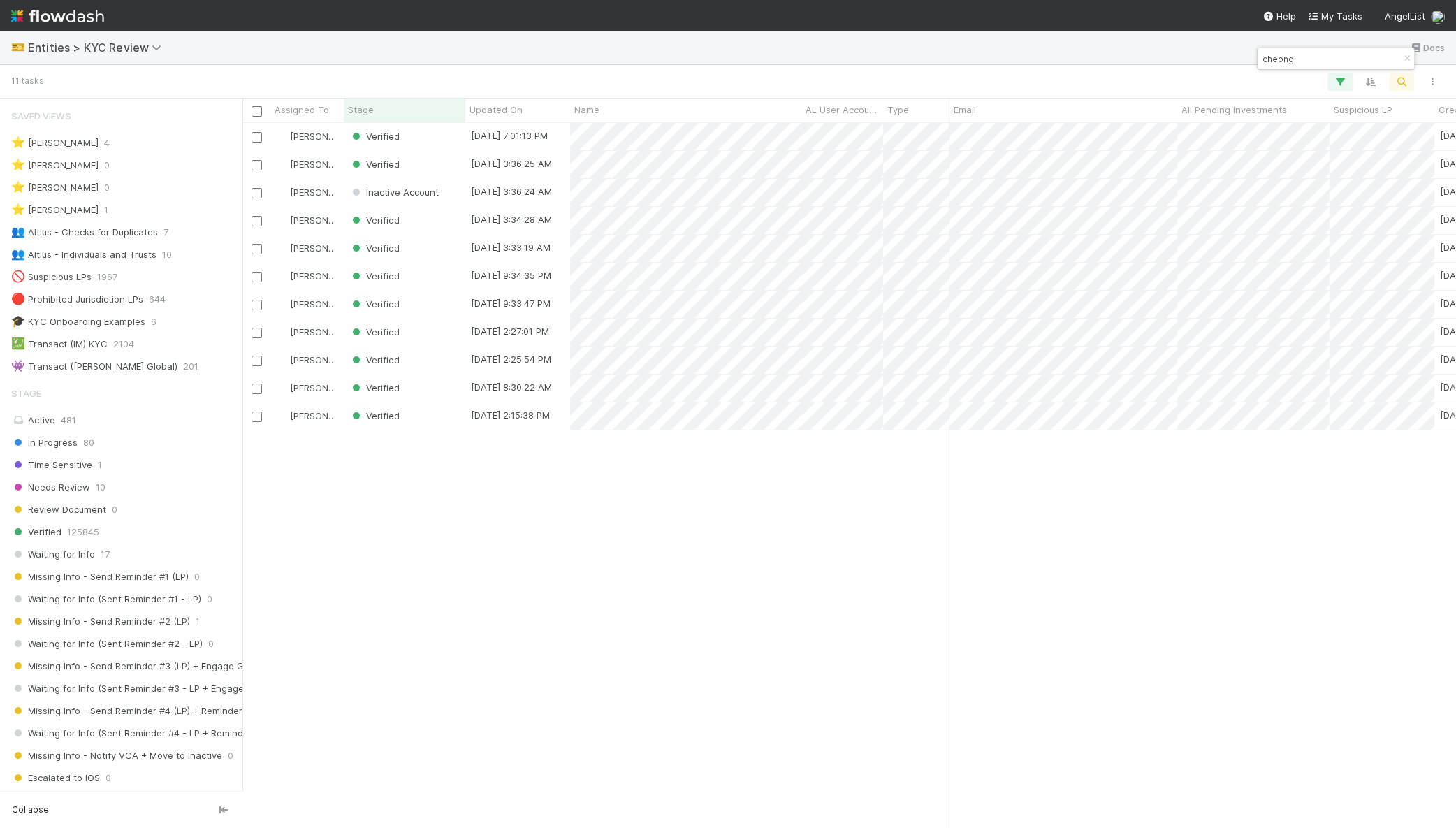
click at [1345, 57] on input "cheong" at bounding box center [1330, 59] width 140 height 17
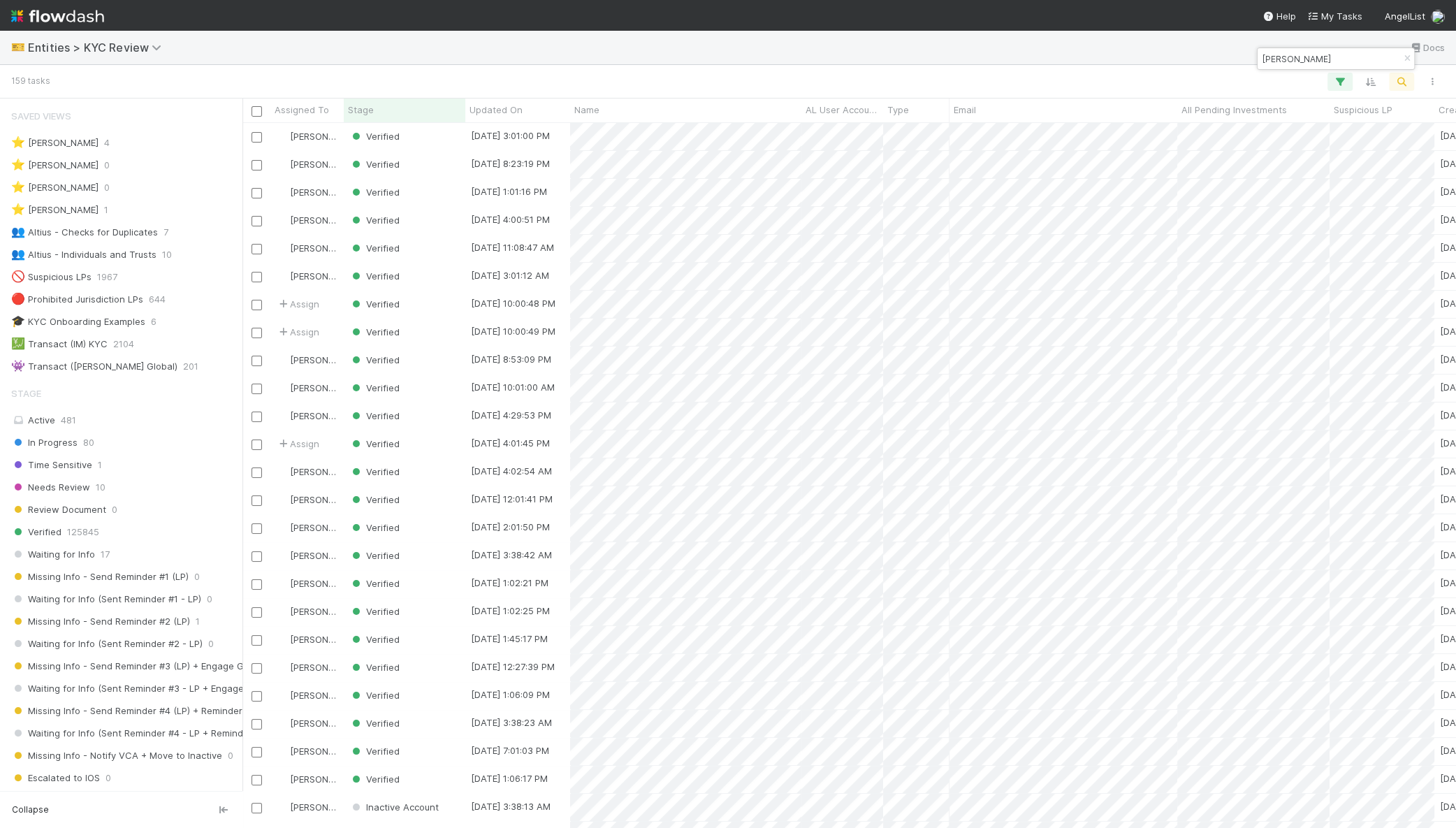
click at [1311, 51] on input "chau" at bounding box center [1330, 59] width 140 height 17
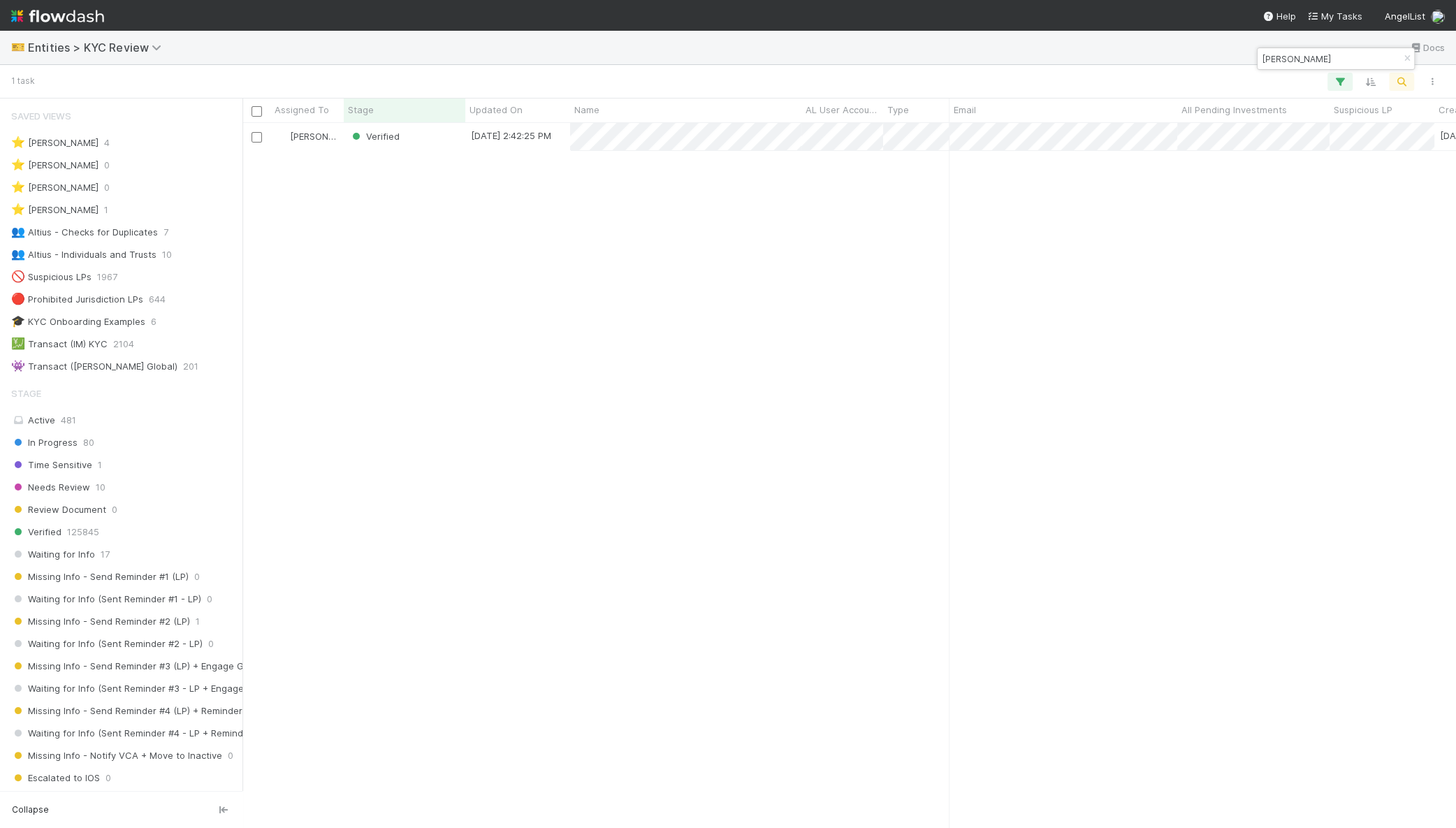
click at [1321, 60] on input "devin corr" at bounding box center [1330, 59] width 140 height 17
type input "devin corr"
click at [445, 136] on div "Verified" at bounding box center [405, 136] width 121 height 27
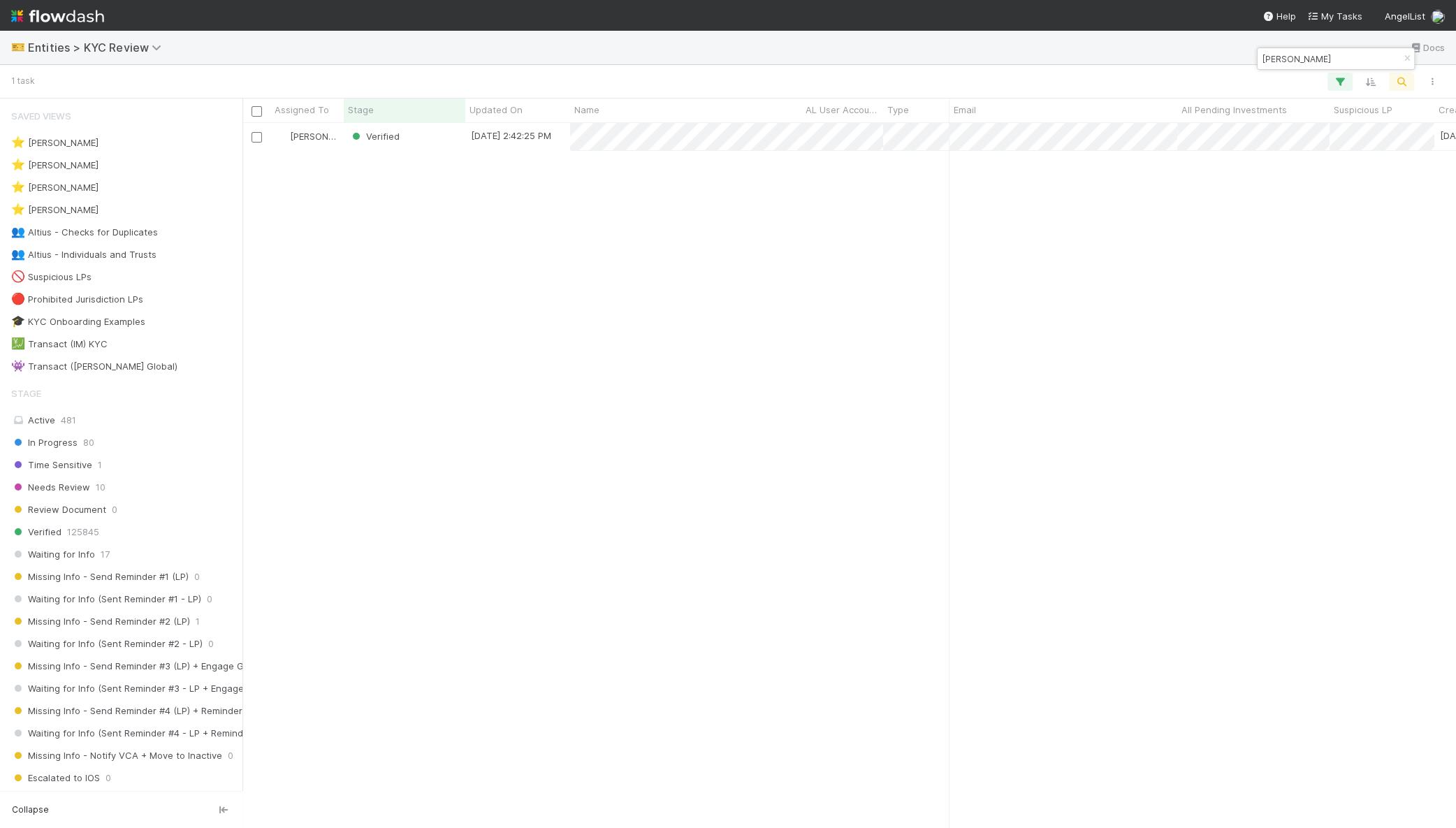
scroll to position [692, 1200]
click at [1340, 59] on input "devin corr" at bounding box center [1330, 59] width 140 height 17
click at [1294, 65] on input "shahriyar" at bounding box center [1330, 59] width 140 height 17
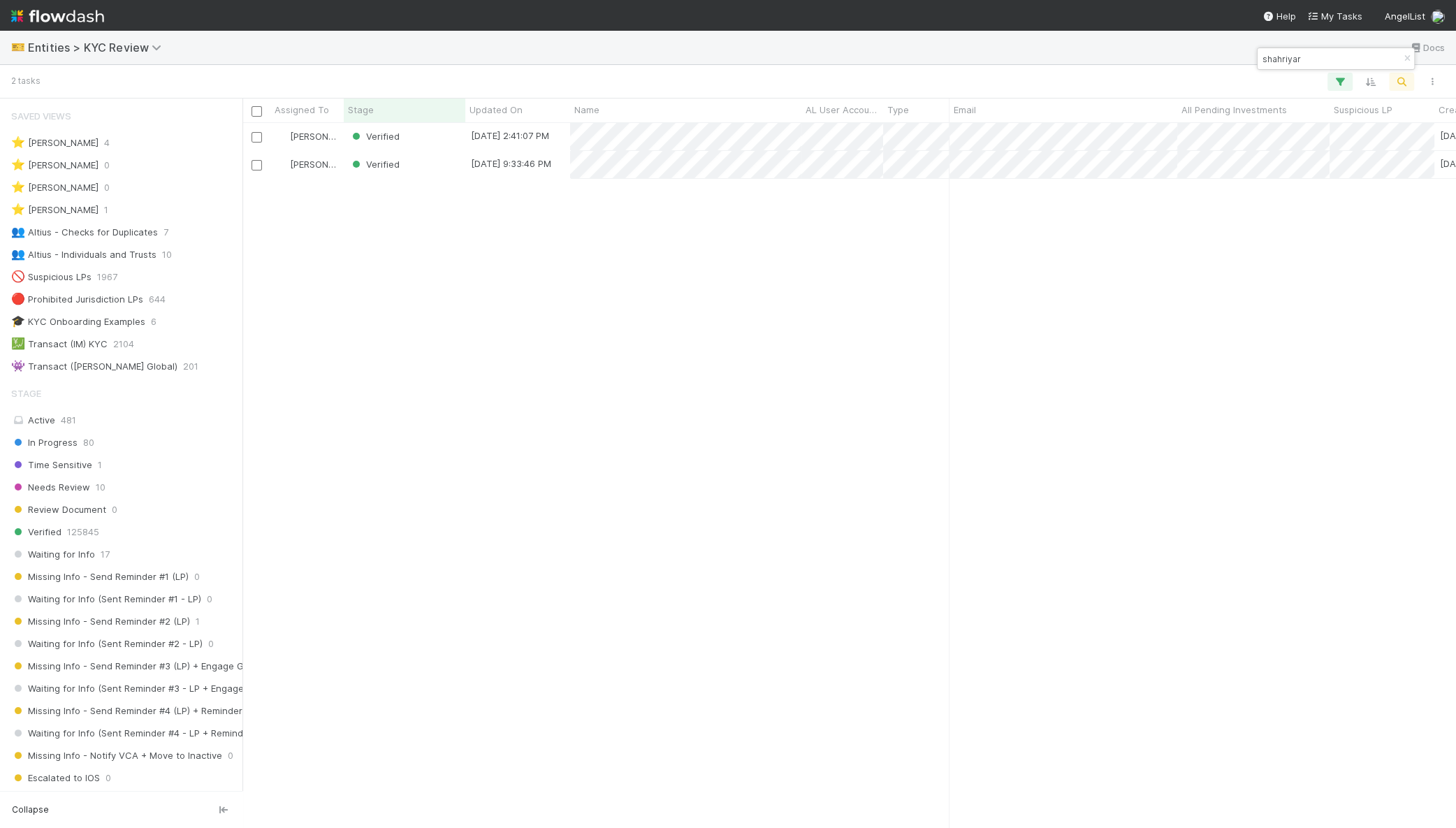
click at [1294, 65] on input "shahriyar" at bounding box center [1330, 59] width 140 height 17
paste input "Shahriyar Neman GST Exempt Trust Established Under the Guita Neman Living Trust"
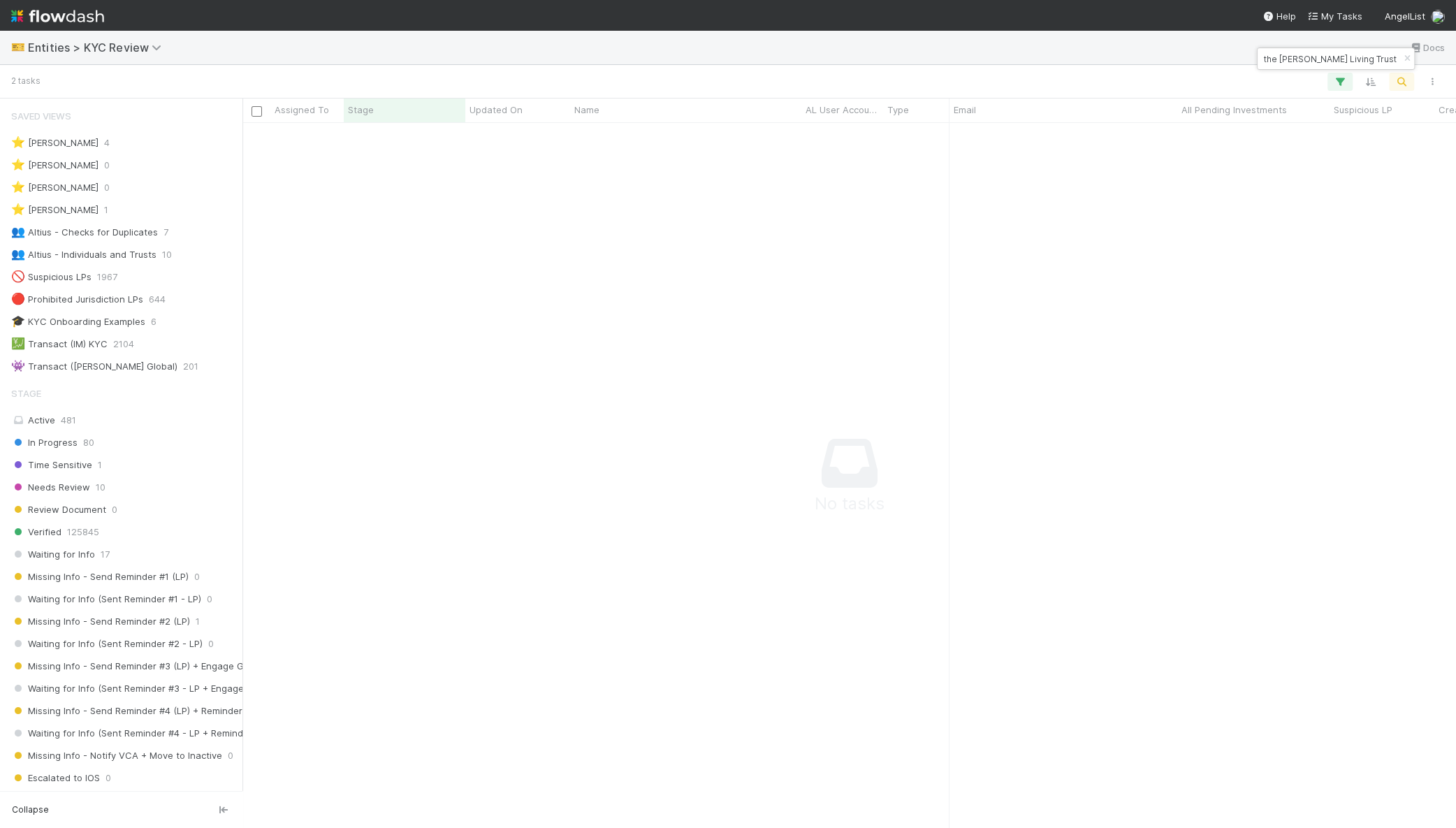
scroll to position [0, 0]
click at [1326, 52] on input "Shahriyar Neman GST Exempt Trust Established Under the Guita Neman Living Trust" at bounding box center [1330, 59] width 140 height 17
paste input "Guita Neman"
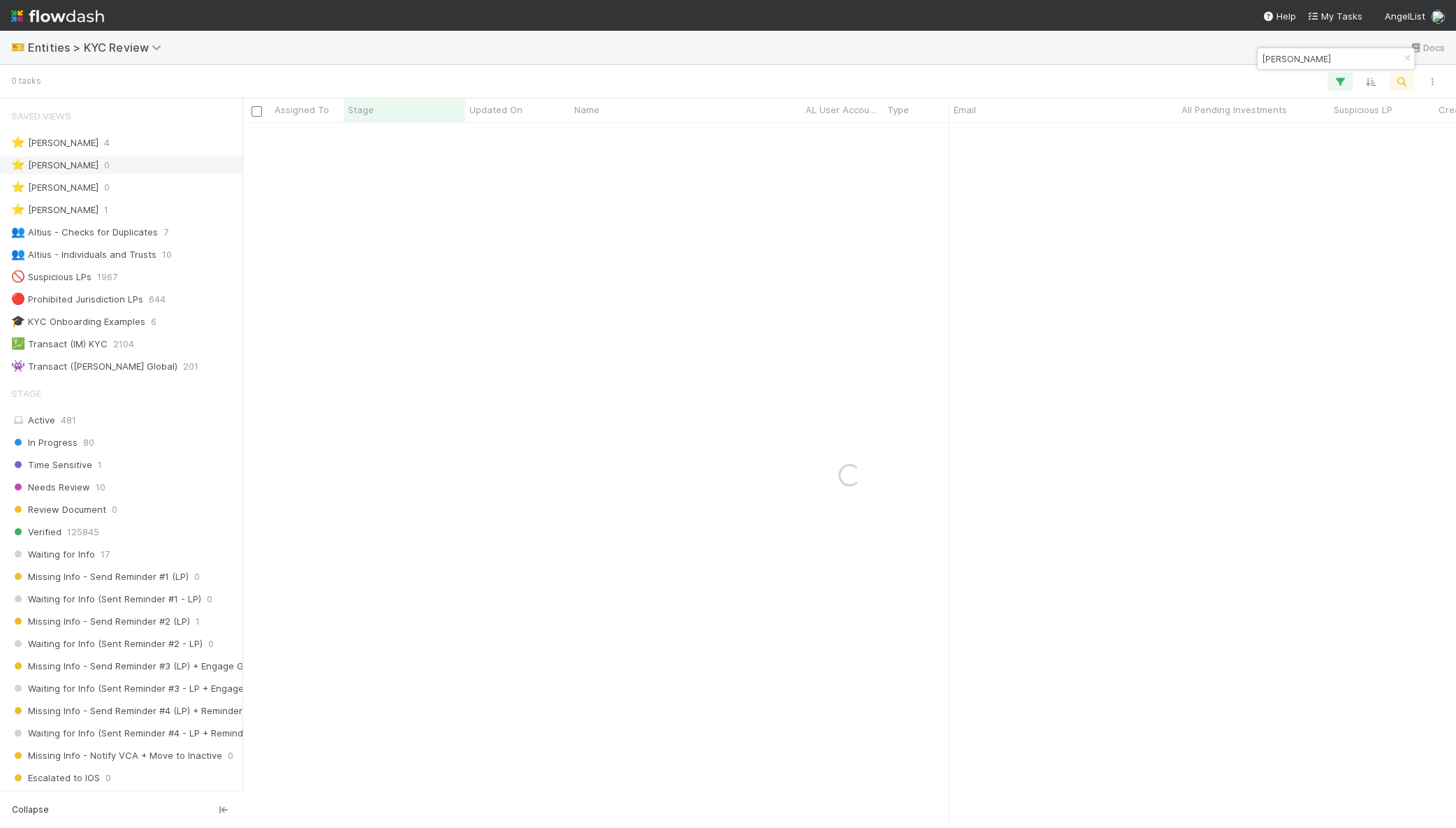
type input "Guita Neman"
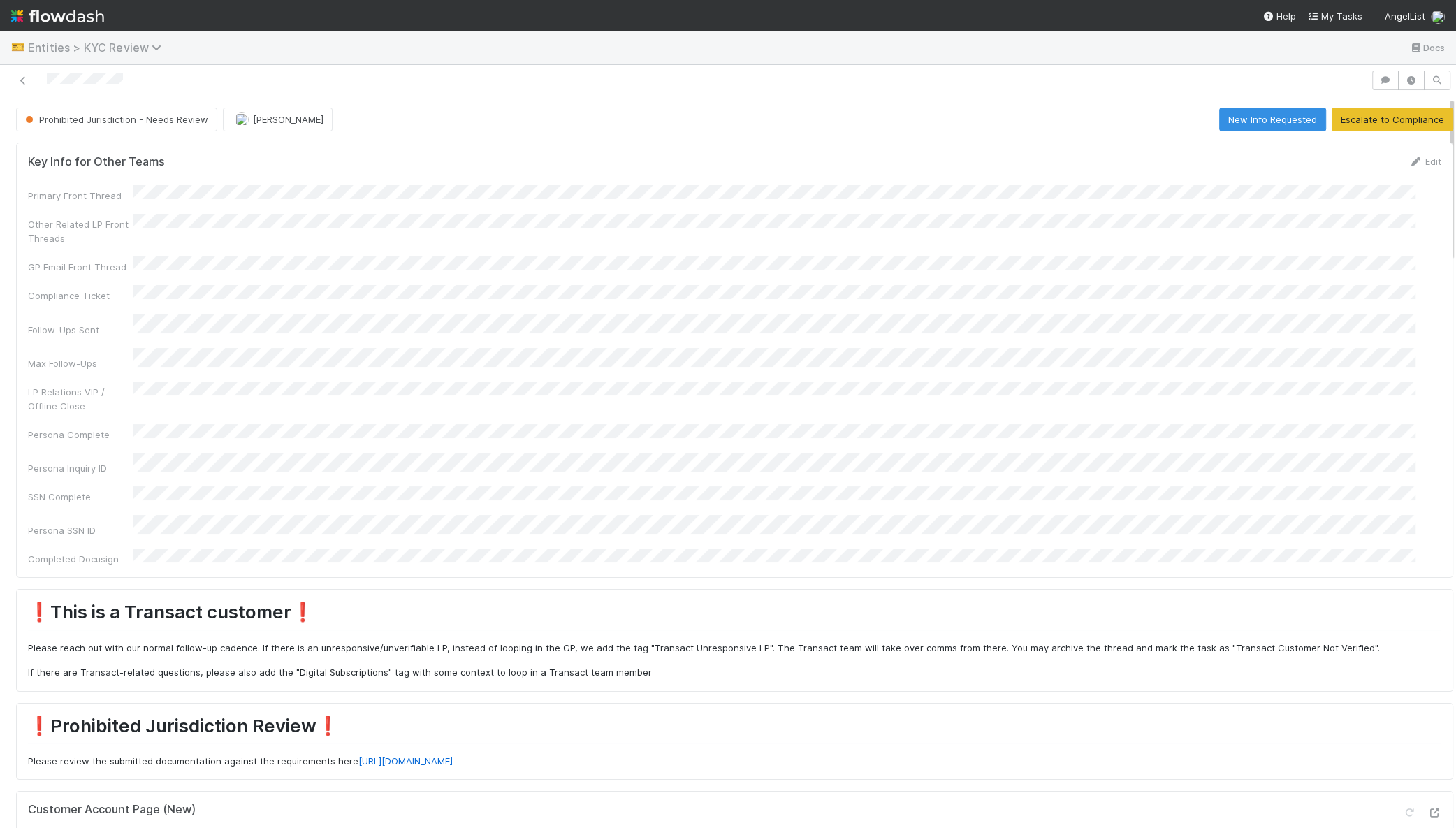
click at [62, 52] on span "Entities > KYC Review" at bounding box center [98, 47] width 140 height 14
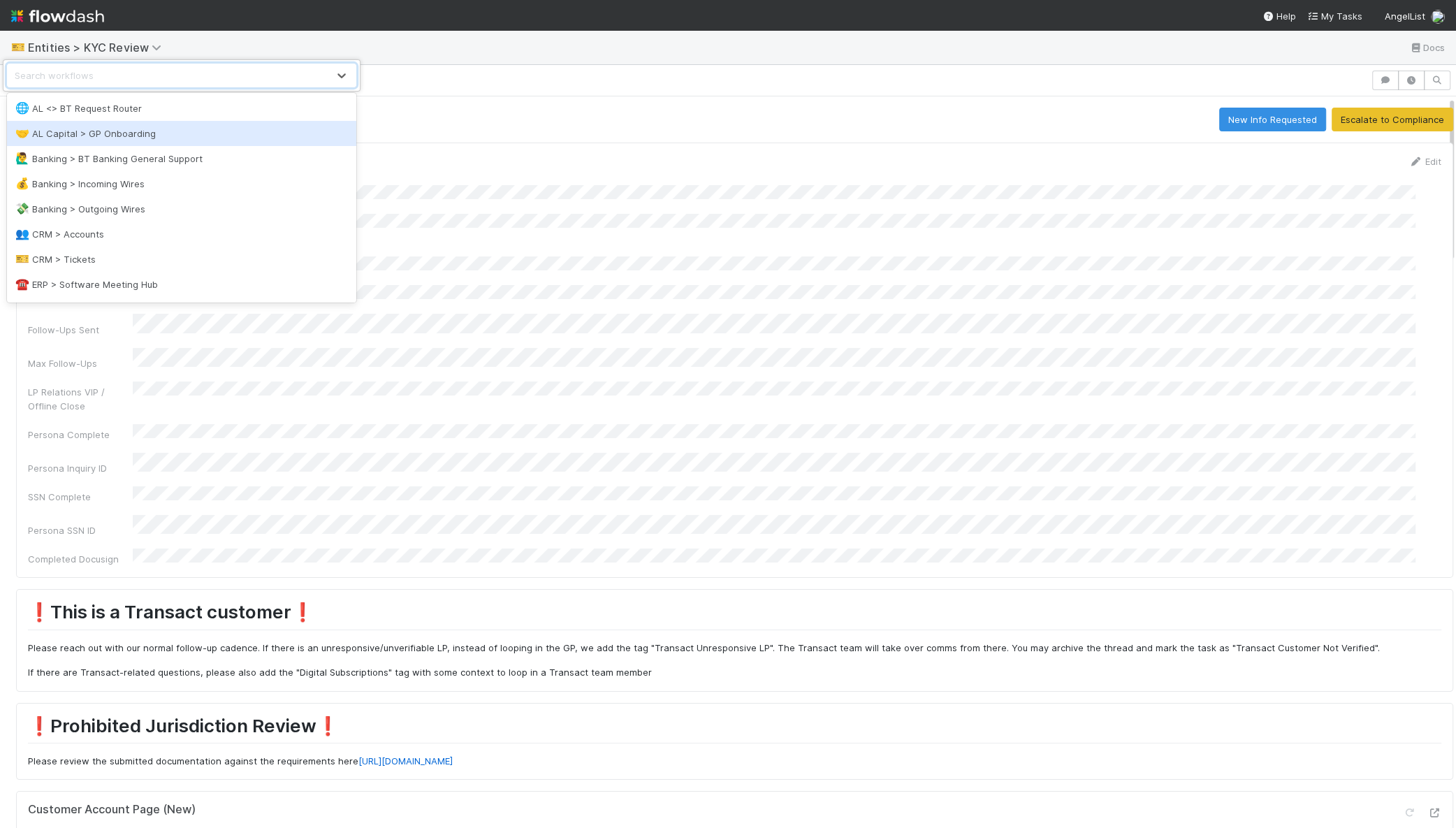
click at [729, 178] on div "option AL Capital > GP Onboarding focused, 2 of 18. 18 results available. Use U…" at bounding box center [728, 414] width 1456 height 828
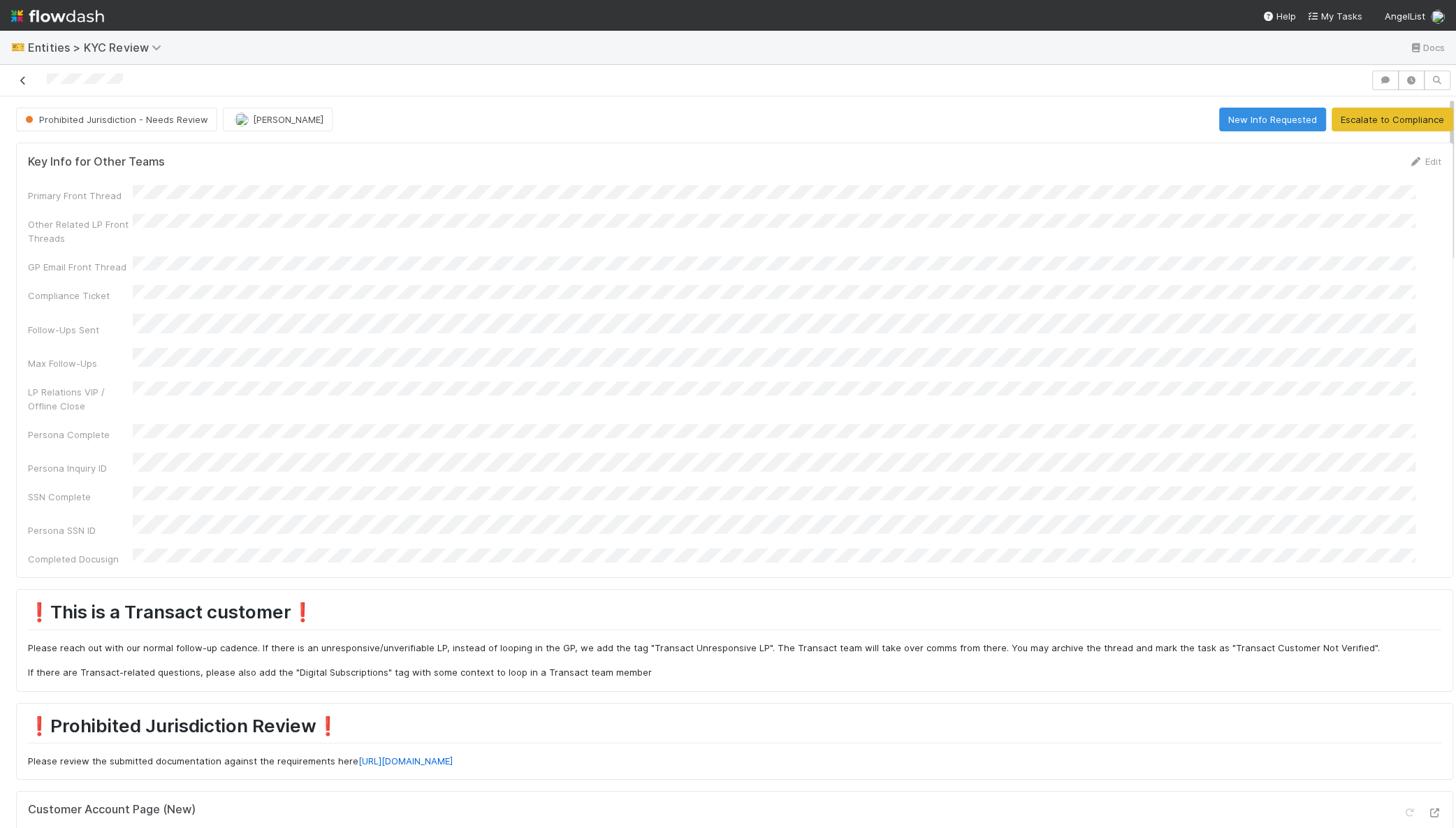
click at [27, 84] on link at bounding box center [22, 80] width 14 height 14
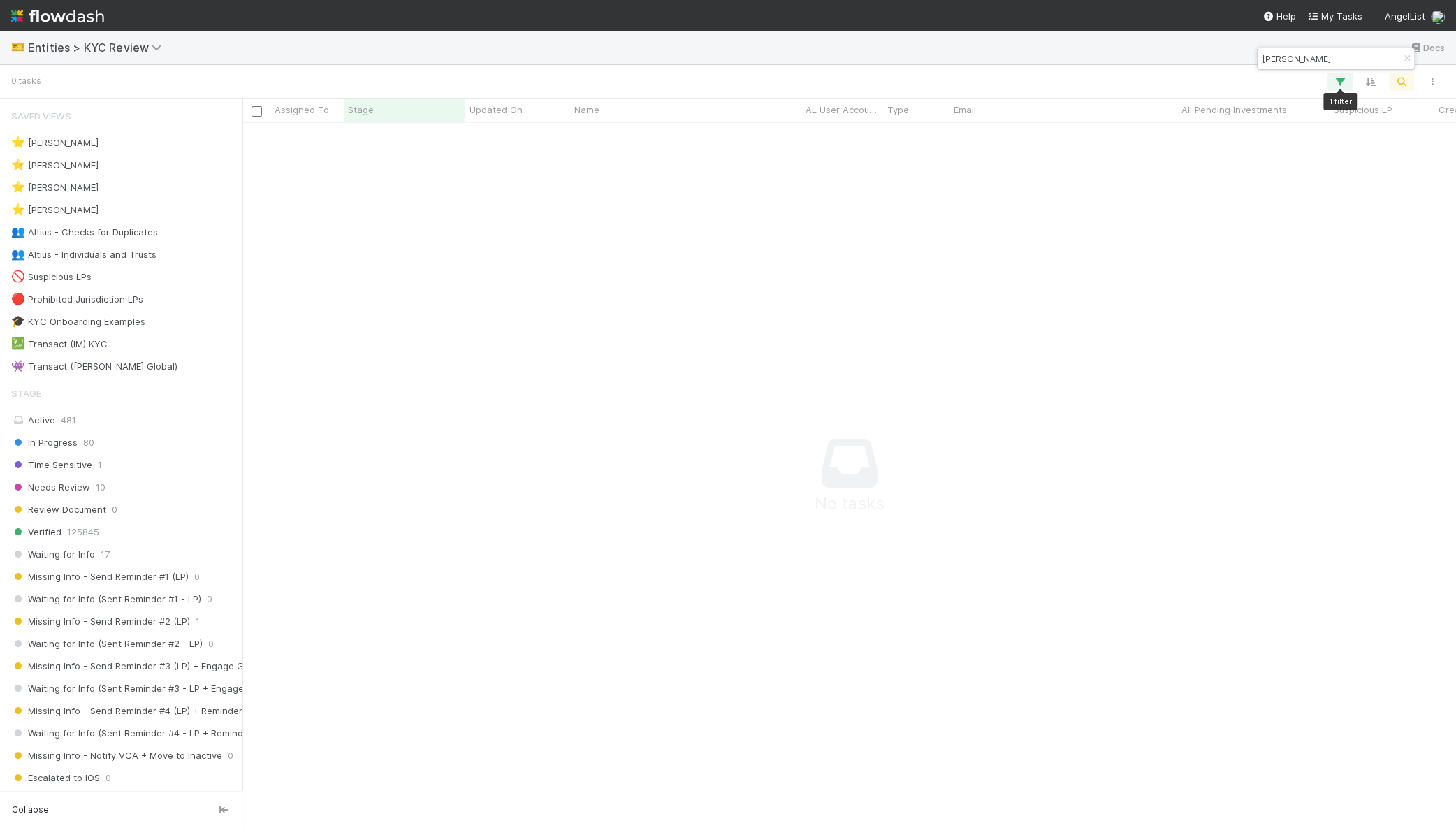
scroll to position [678, 1187]
click at [1332, 61] on input "Guita Neman" at bounding box center [1330, 59] width 140 height 17
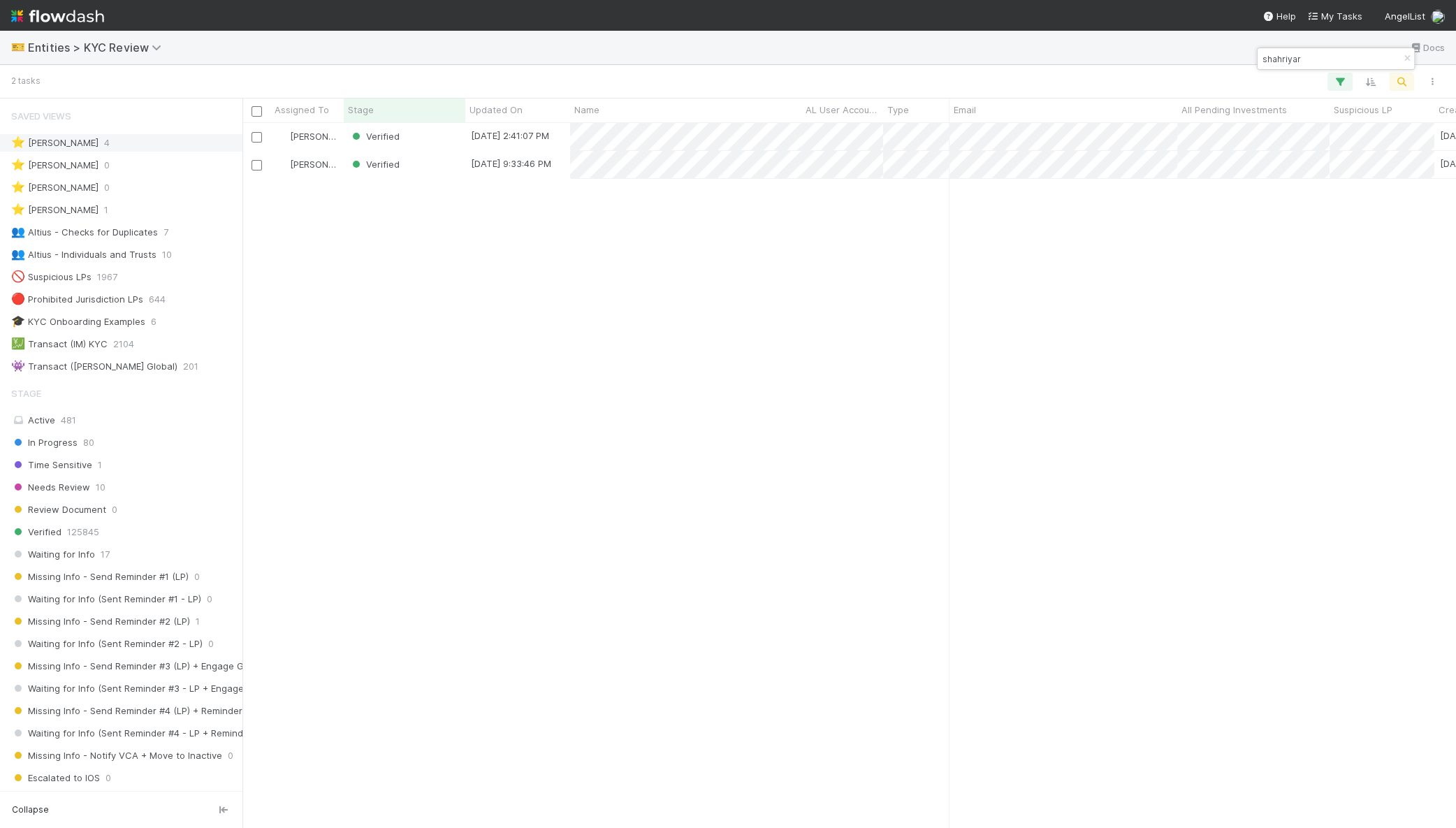
scroll to position [692, 1200]
click at [1318, 56] on input "shahriyar" at bounding box center [1330, 59] width 140 height 17
click at [1301, 62] on input "yulong" at bounding box center [1330, 59] width 140 height 17
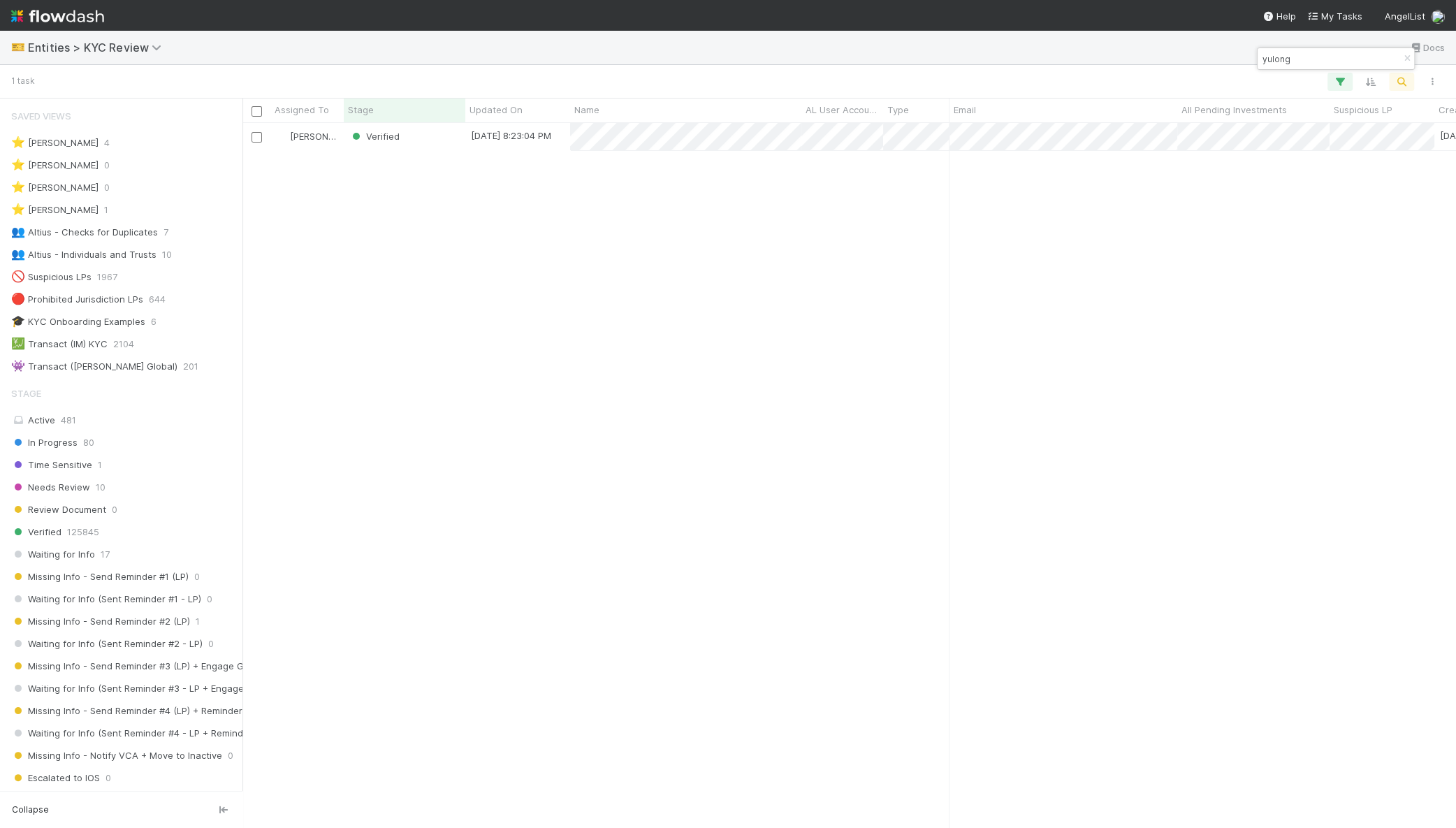
click at [1301, 62] on input "yulong" at bounding box center [1330, 59] width 140 height 17
click at [1302, 55] on input "nicolas carter" at bounding box center [1330, 59] width 140 height 17
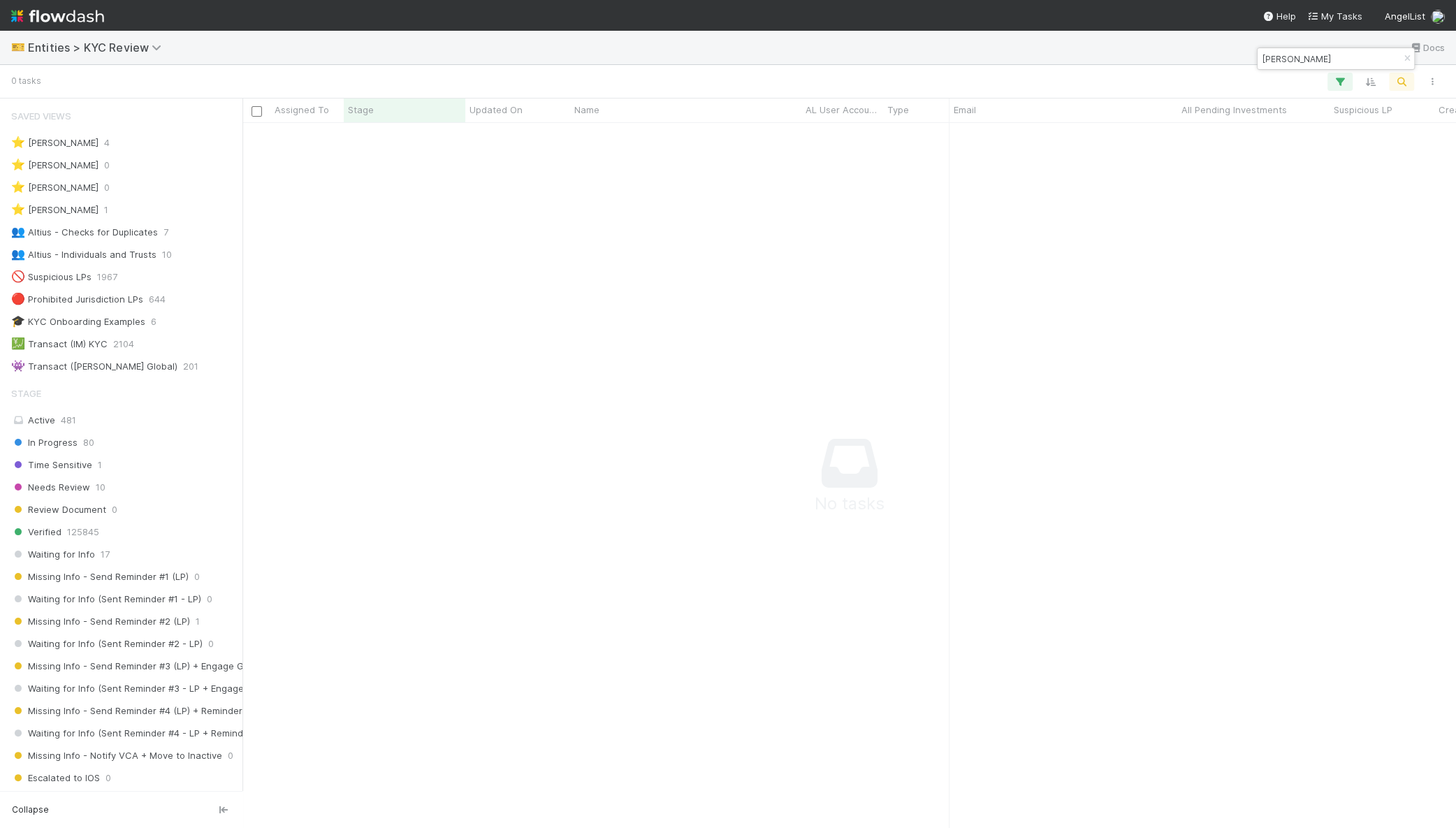
click at [1266, 55] on input "jack sun" at bounding box center [1330, 59] width 140 height 17
paste input "Hanhui"
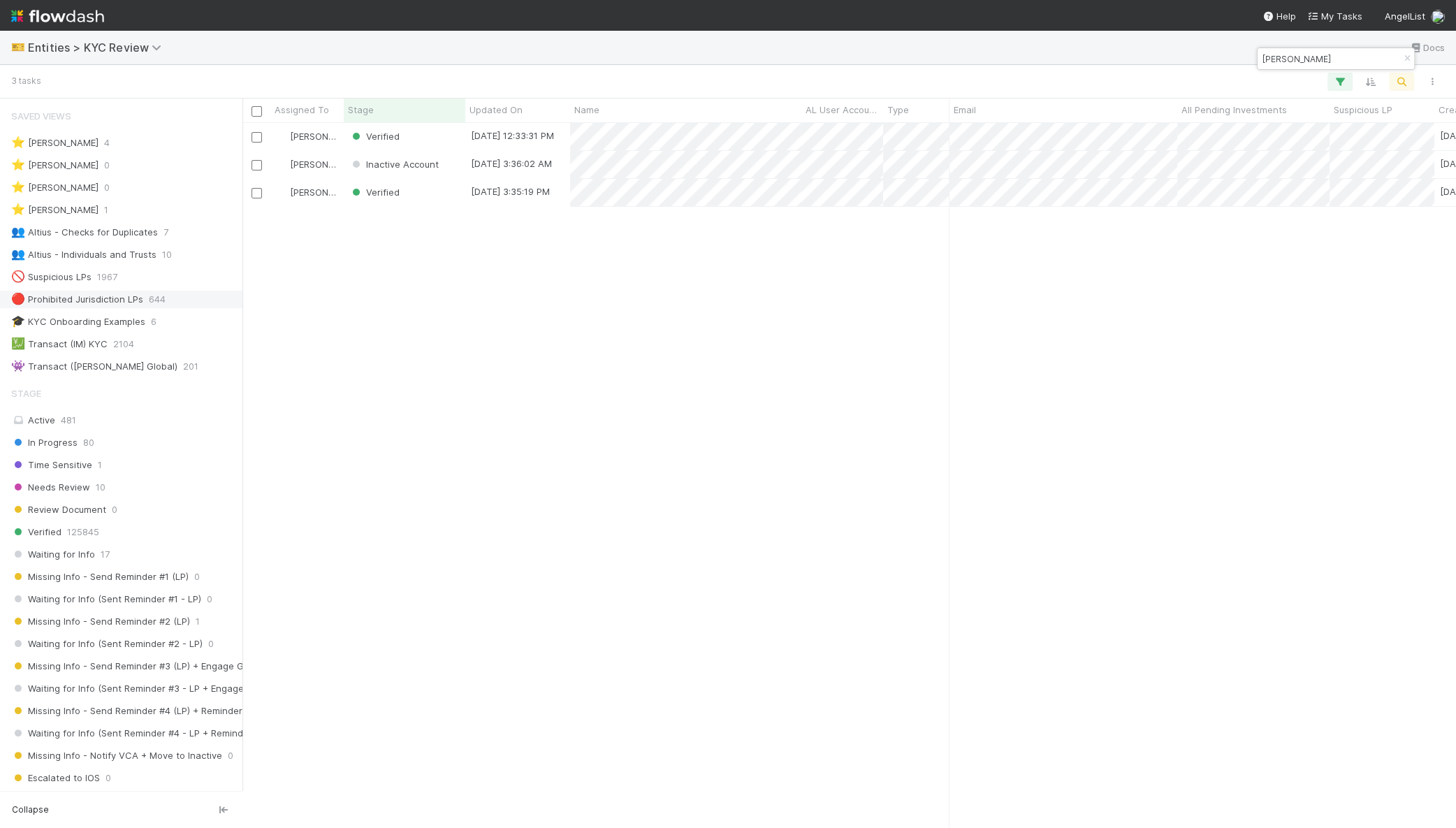
scroll to position [692, 1200]
click at [1353, 57] on input "Hanhui sun" at bounding box center [1330, 59] width 140 height 17
click at [1349, 58] on input "Hanhui sun" at bounding box center [1330, 59] width 140 height 17
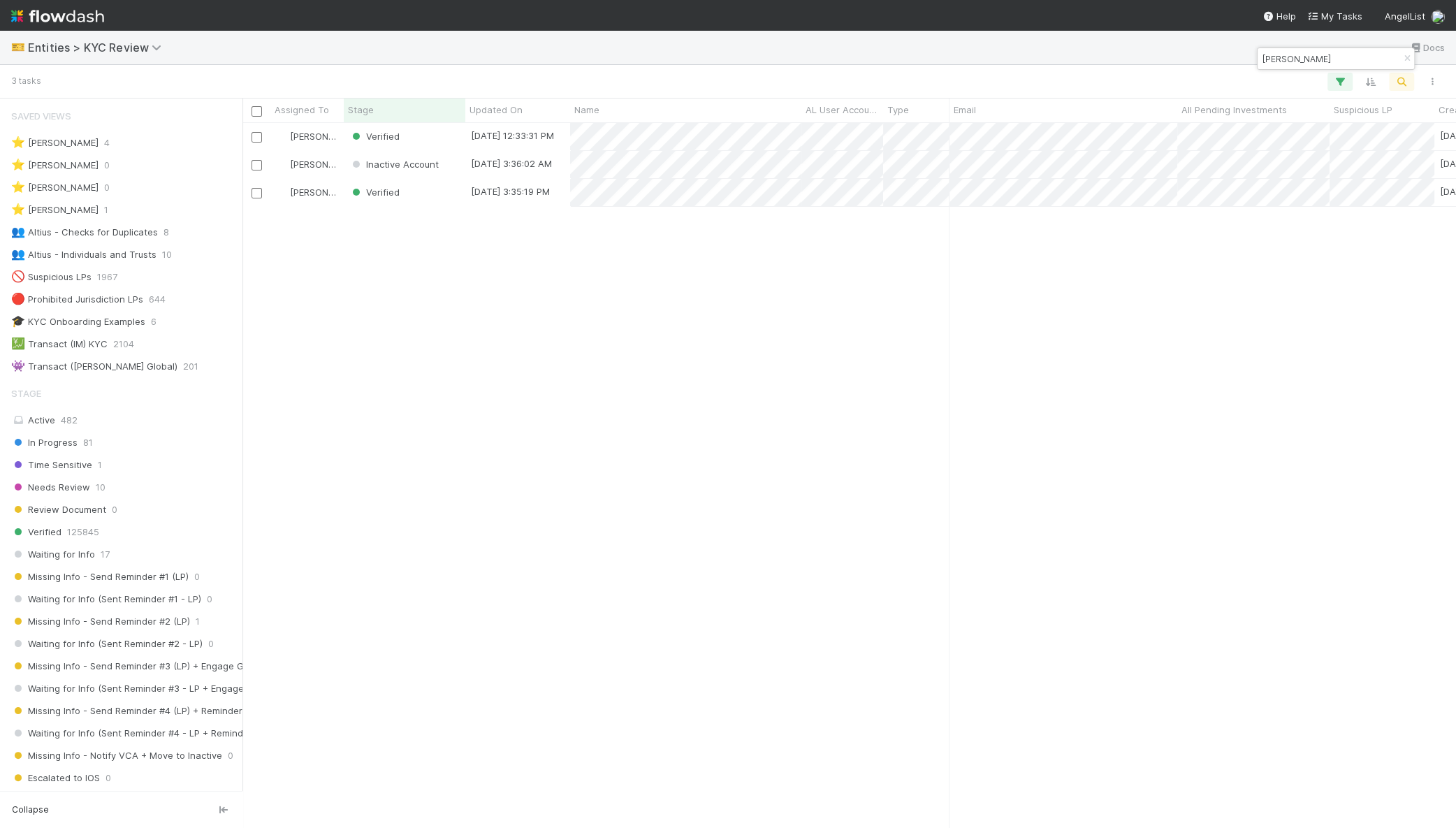
click at [1349, 58] on input "Hanhui sun" at bounding box center [1330, 59] width 140 height 17
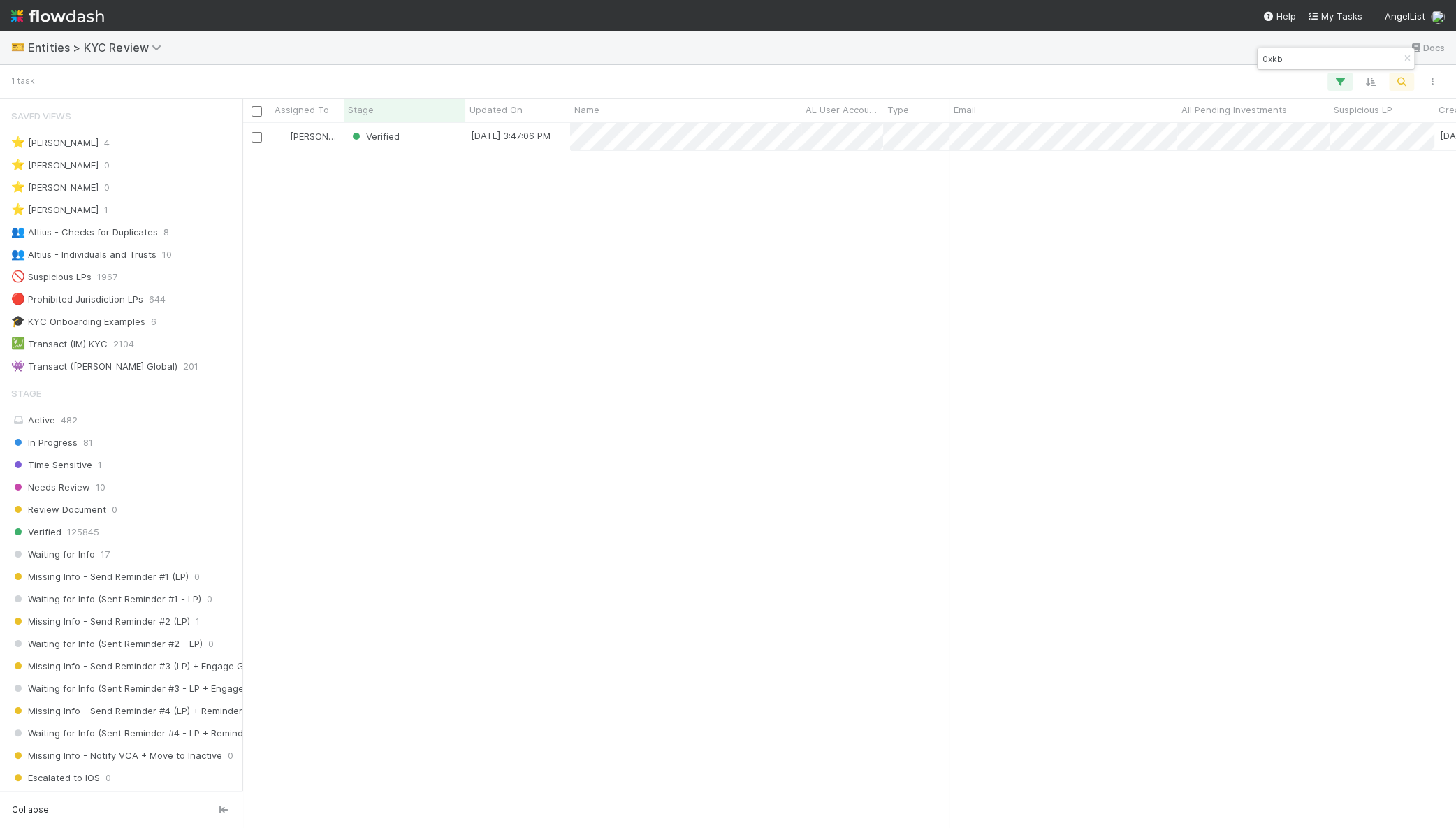
click at [1331, 64] on input "0xkb" at bounding box center [1330, 59] width 140 height 17
click at [1262, 58] on input "zhangmike" at bounding box center [1330, 59] width 140 height 17
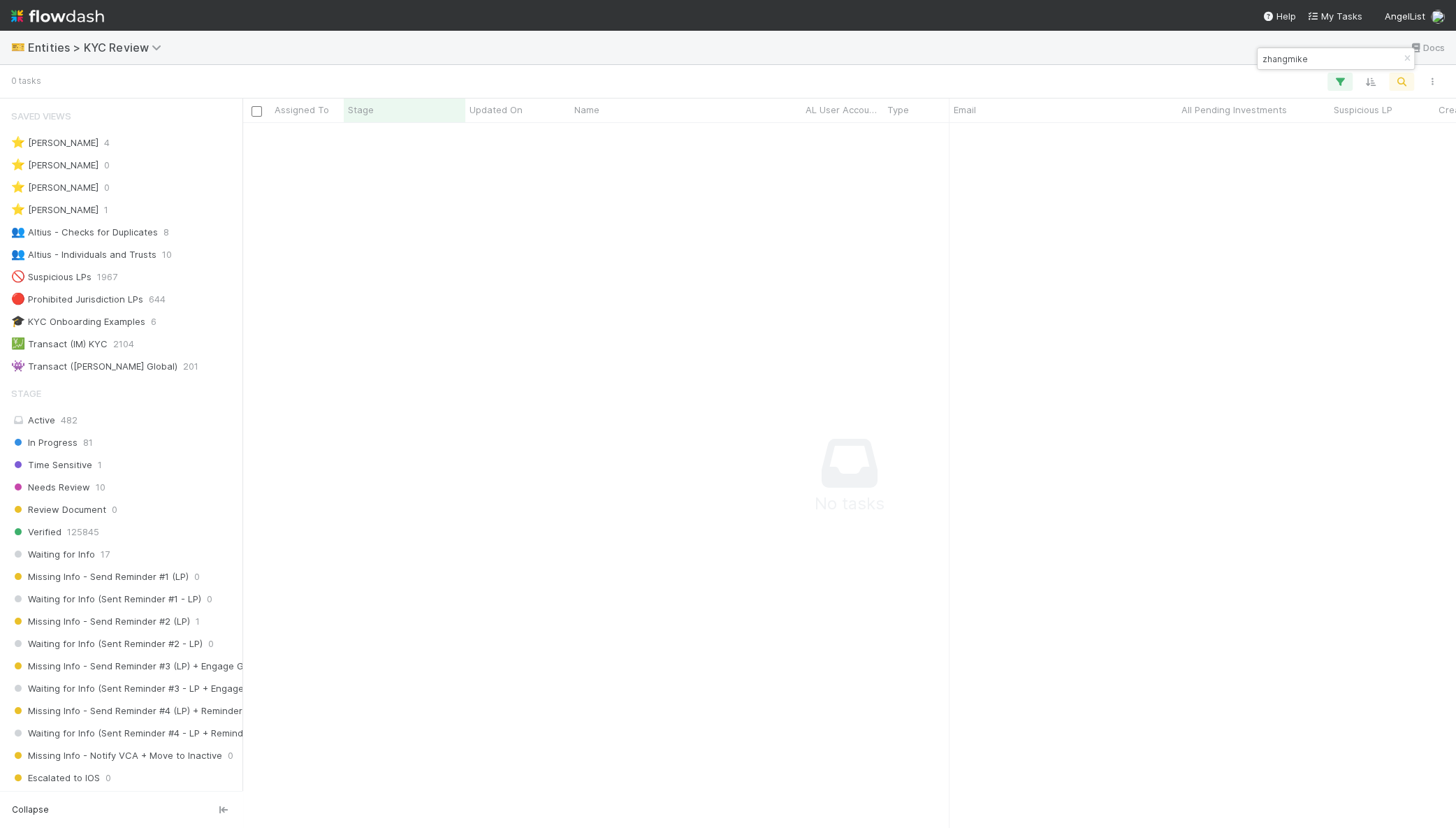
paste input "Ka"
drag, startPoint x: 1300, startPoint y: 57, endPoint x: 1430, endPoint y: 71, distance: 130.8
click at [1430, 71] on body "🎫 Entities > KYC Review Docs 0 tasks Assigned To Stage Updated On Name AL User …" at bounding box center [728, 414] width 1456 height 828
click at [1312, 55] on input "Ka zhang" at bounding box center [1330, 59] width 140 height 17
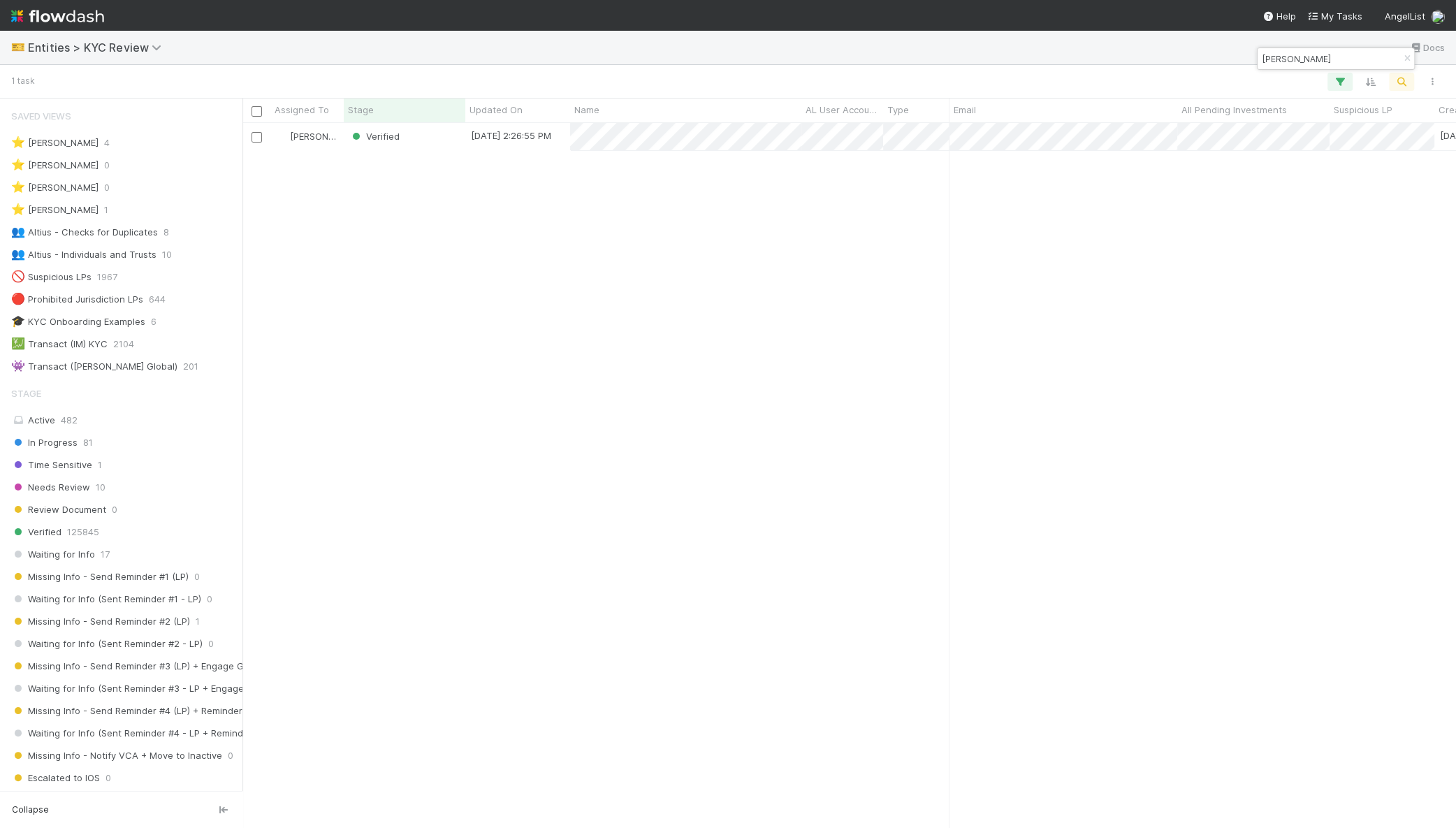
click at [1312, 55] on input "Ka zhang" at bounding box center [1330, 59] width 140 height 17
click at [1299, 53] on input "jimmygatz" at bounding box center [1330, 59] width 140 height 17
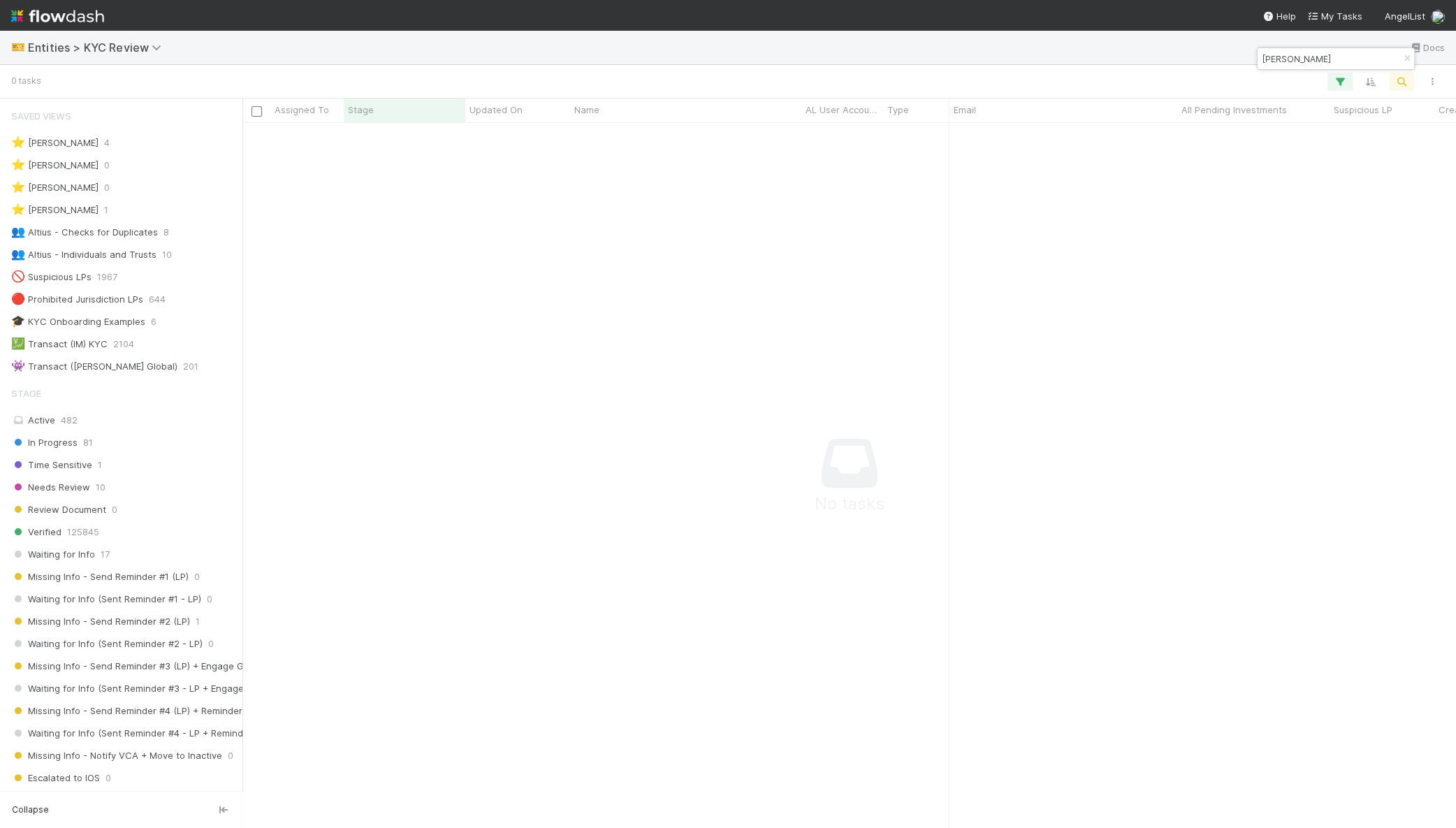
scroll to position [678, 1187]
click at [1330, 48] on div "jack watters" at bounding box center [1335, 58] width 156 height 21
click at [1330, 47] on div "jack watters" at bounding box center [1335, 58] width 158 height 22
click at [1331, 57] on input "jack watters" at bounding box center [1330, 59] width 140 height 17
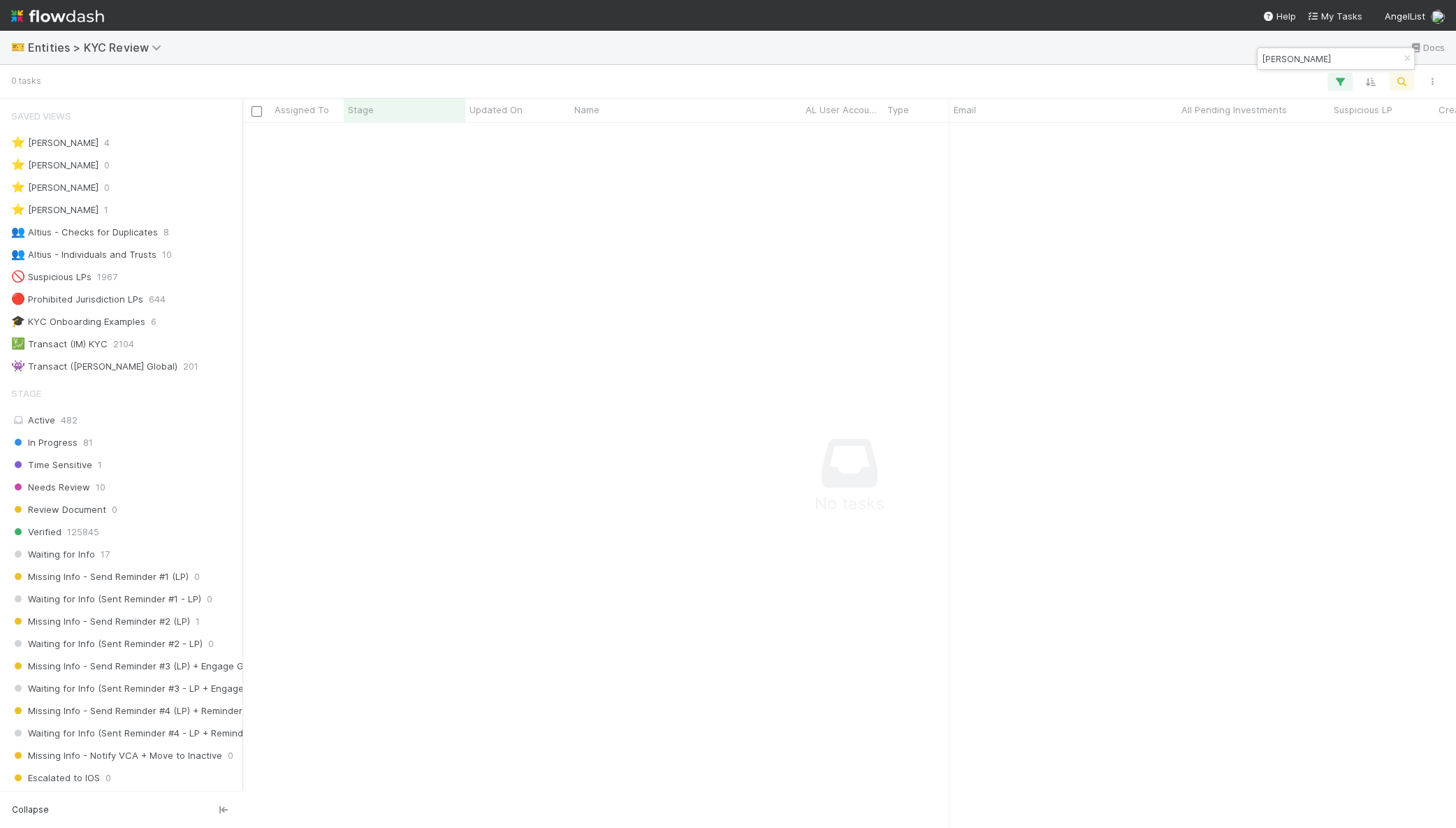
click at [1331, 57] on input "jack watters" at bounding box center [1330, 59] width 140 height 17
type input "[PERSON_NAME]"
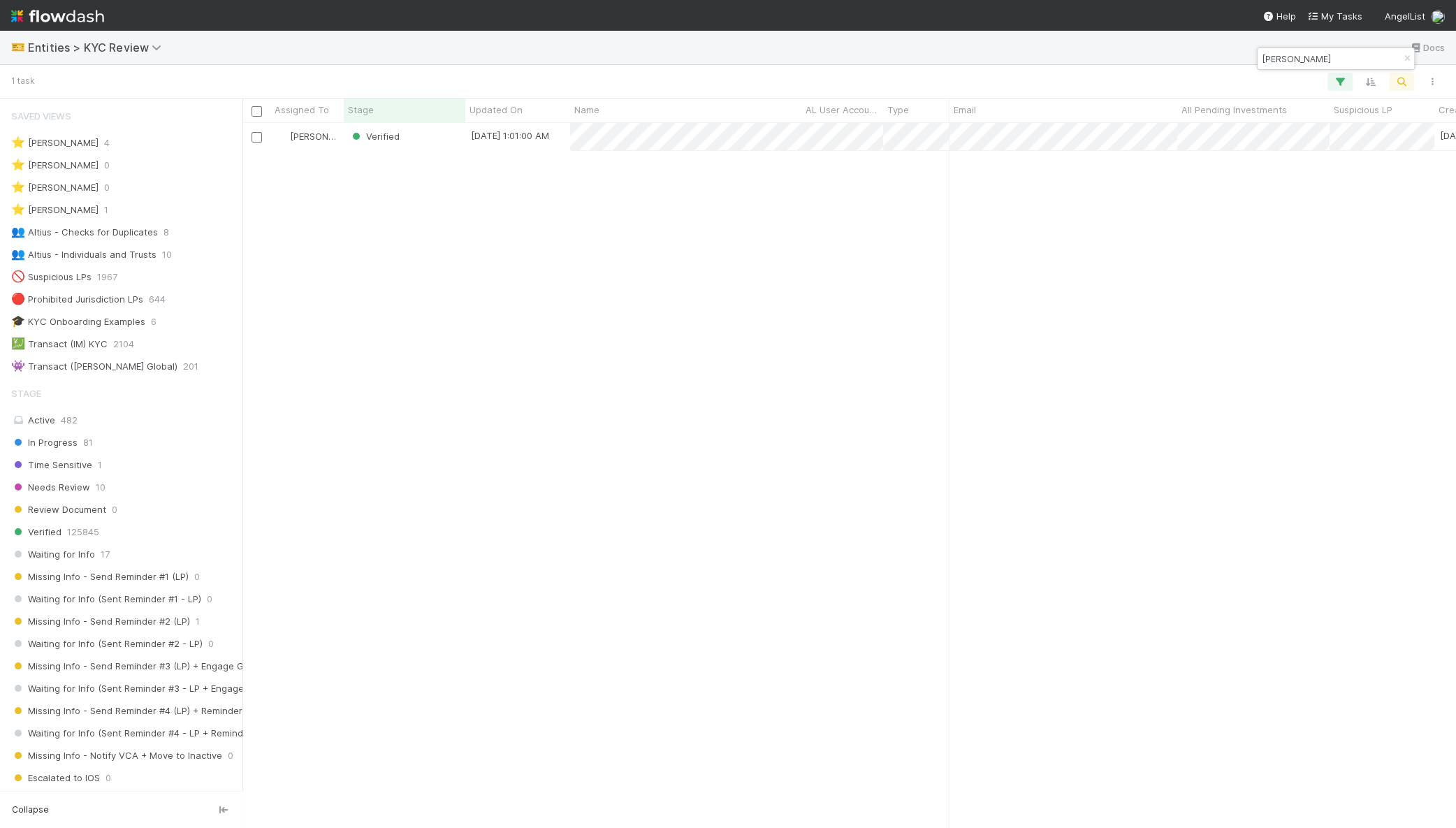
click at [1322, 47] on div "🎫 Entities > KYC Review Docs" at bounding box center [728, 47] width 1456 height 33
click at [1322, 51] on input "[PERSON_NAME]" at bounding box center [1330, 59] width 140 height 17
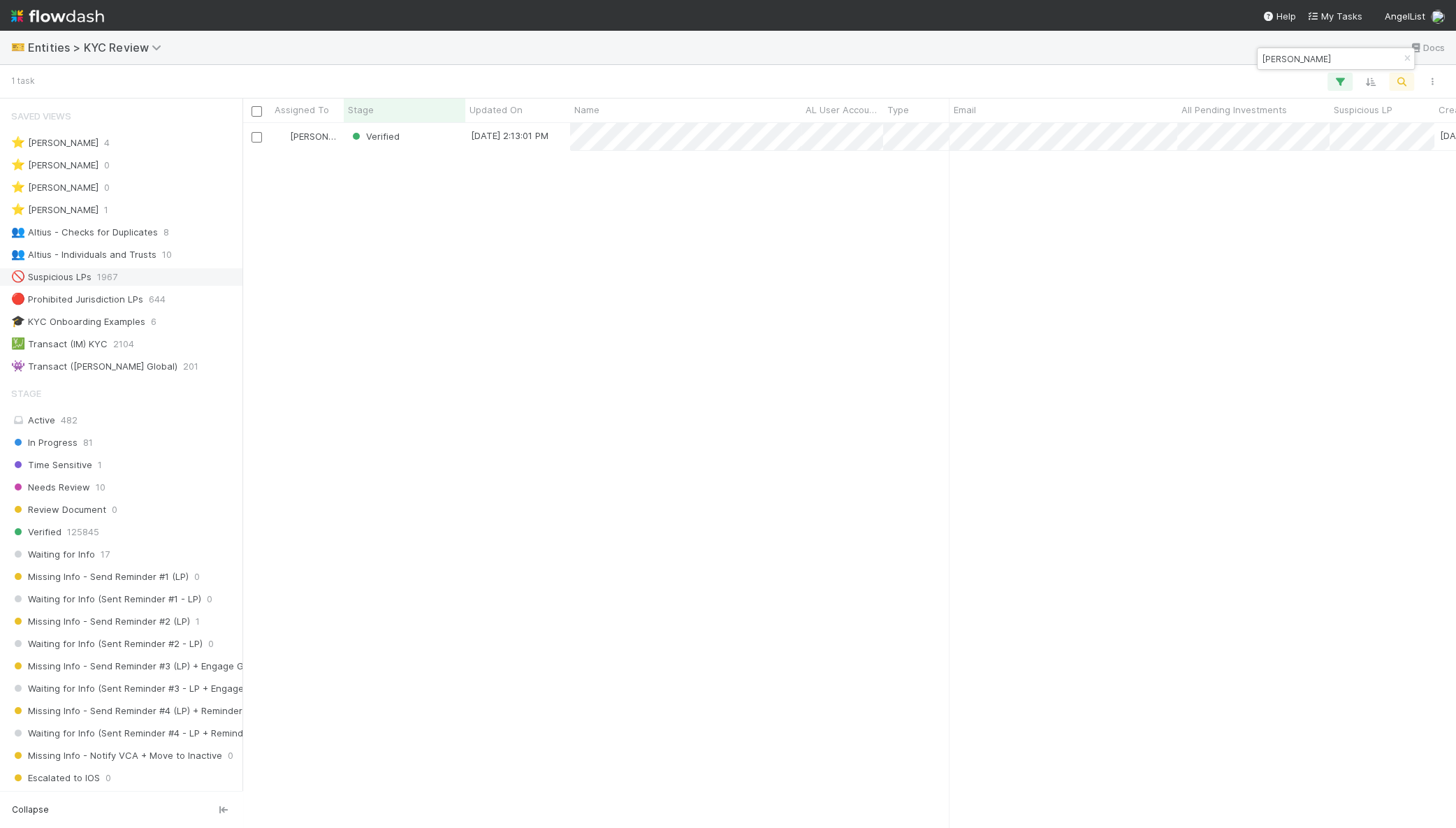
scroll to position [3, 0]
click at [1335, 62] on input "[PERSON_NAME]" at bounding box center [1330, 59] width 140 height 17
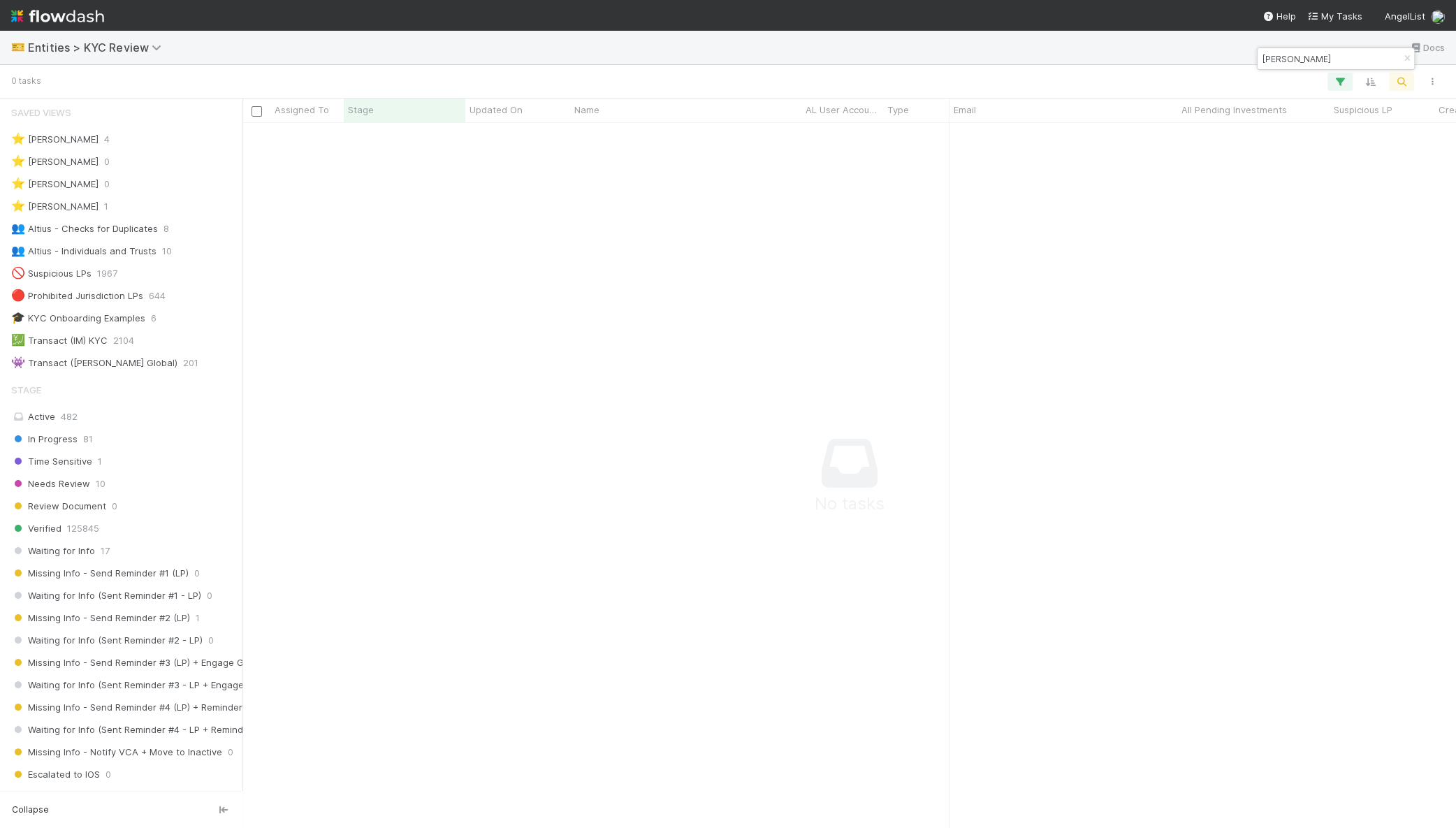
click at [1262, 60] on input "[PERSON_NAME]" at bounding box center [1330, 59] width 140 height 17
paste input "Gianmarco"
click at [1287, 52] on input "[PERSON_NAME]" at bounding box center [1330, 59] width 140 height 17
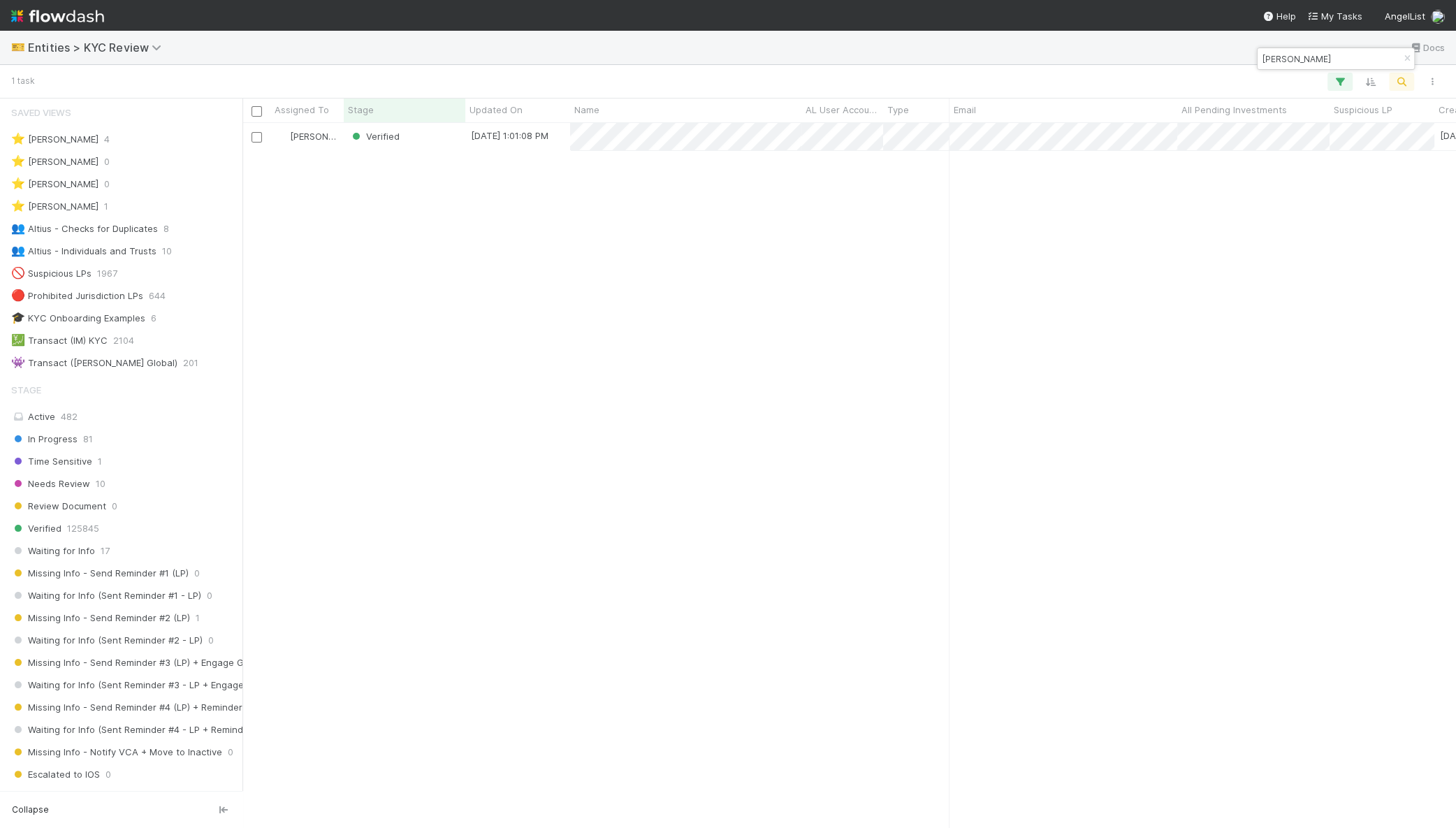
click at [1287, 52] on input "[PERSON_NAME]" at bounding box center [1330, 59] width 140 height 17
click at [1264, 57] on input "[PERSON_NAME]" at bounding box center [1330, 59] width 140 height 17
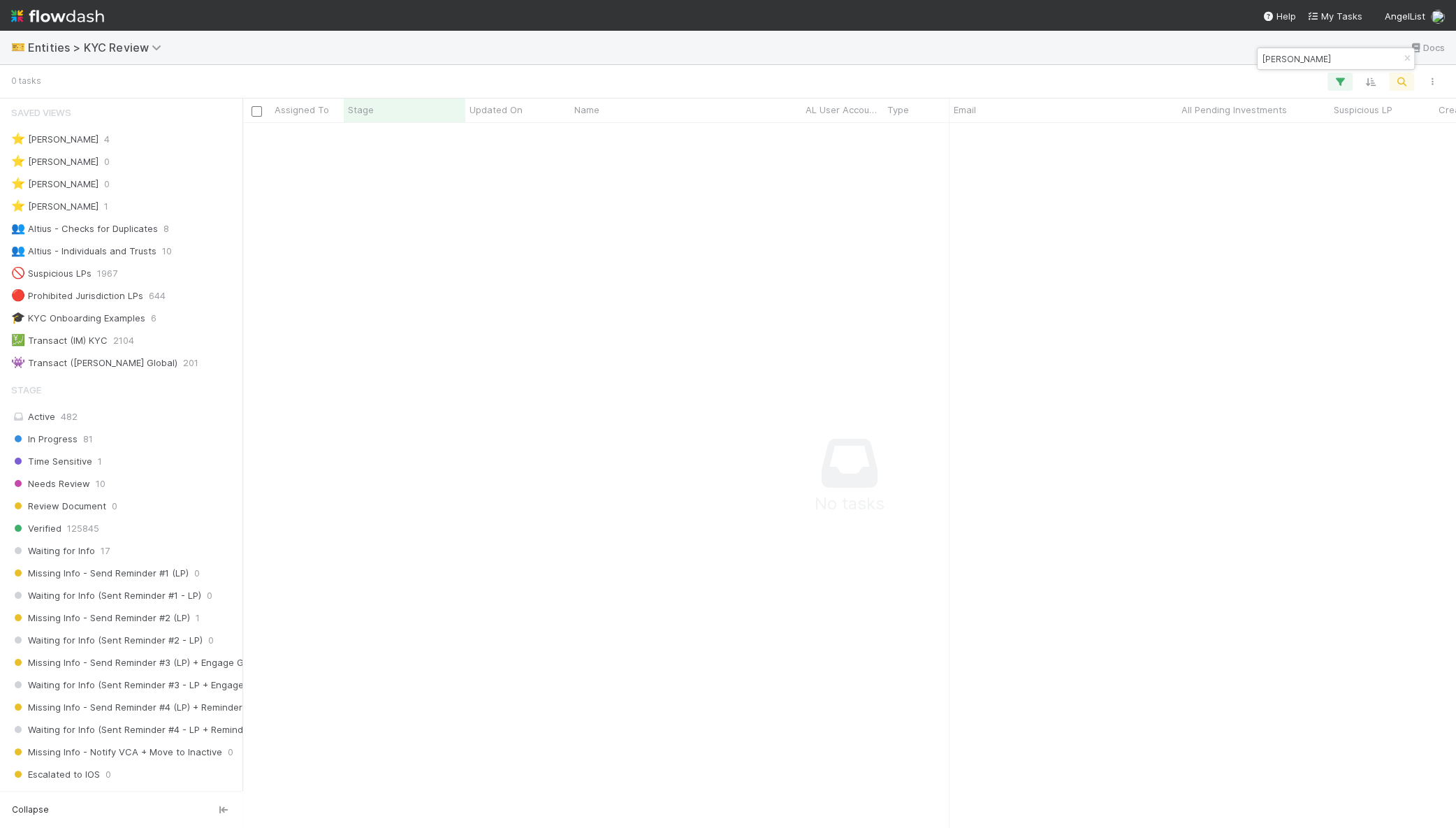
paste input "[PERSON_NAME]"
click at [1319, 59] on input "[PERSON_NAME]" at bounding box center [1330, 59] width 140 height 17
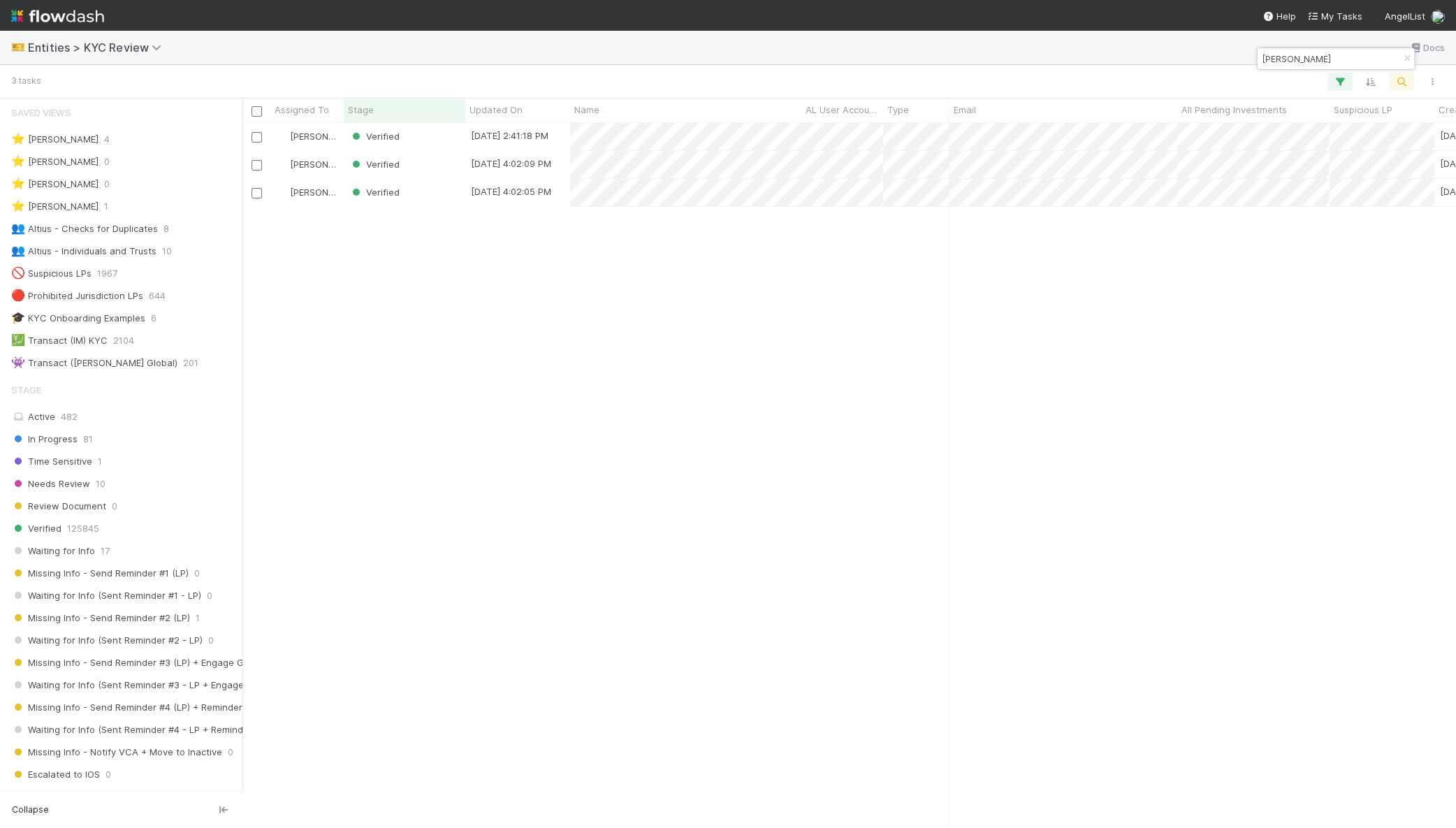
click at [1271, 59] on input "[PERSON_NAME]" at bounding box center [1330, 59] width 140 height 17
paste input "[PERSON_NAME]"
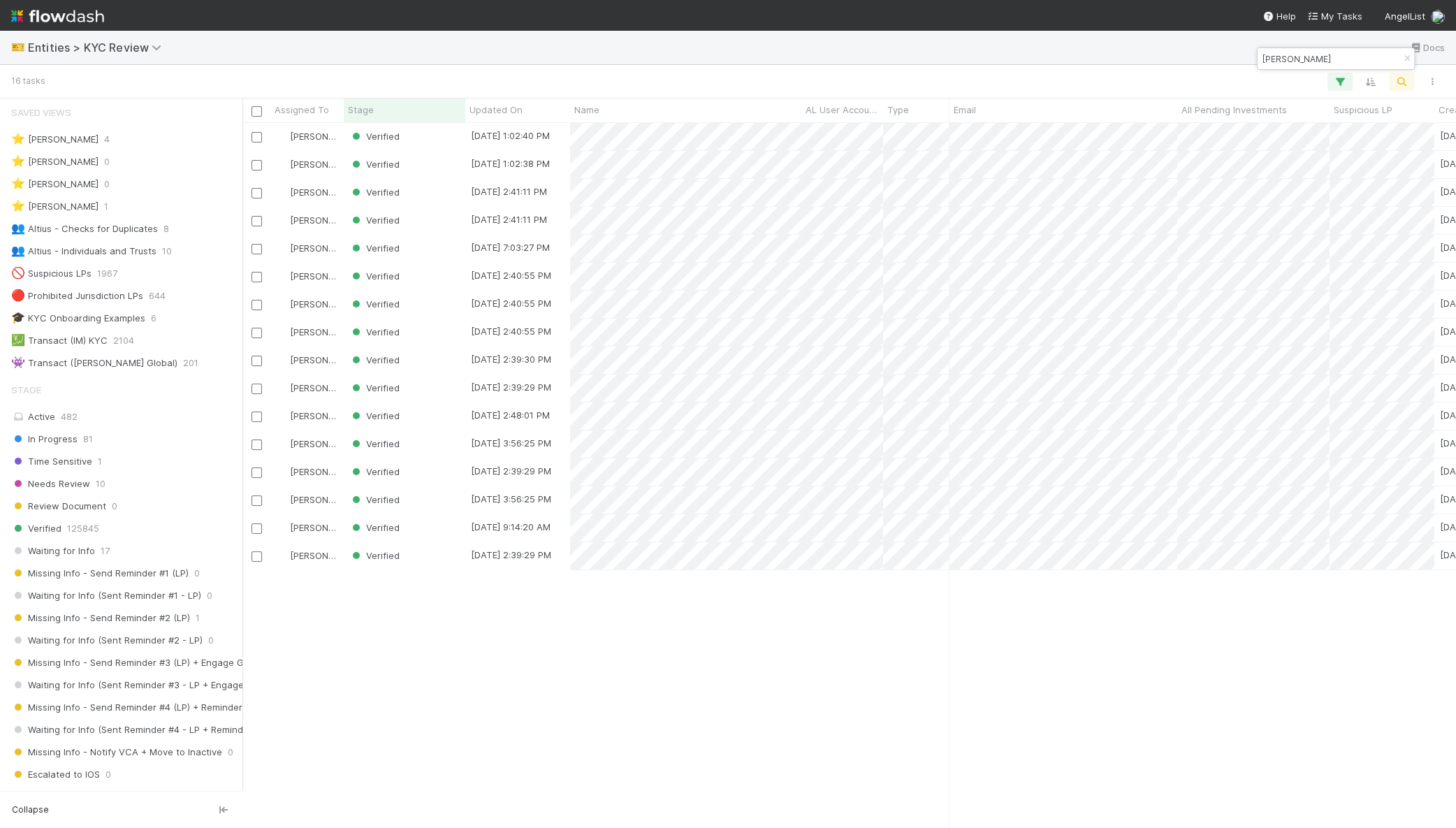
click at [1287, 58] on input "[PERSON_NAME]" at bounding box center [1330, 59] width 140 height 17
paste input "[EMAIL_ADDRESS][DOMAIN_NAME]"
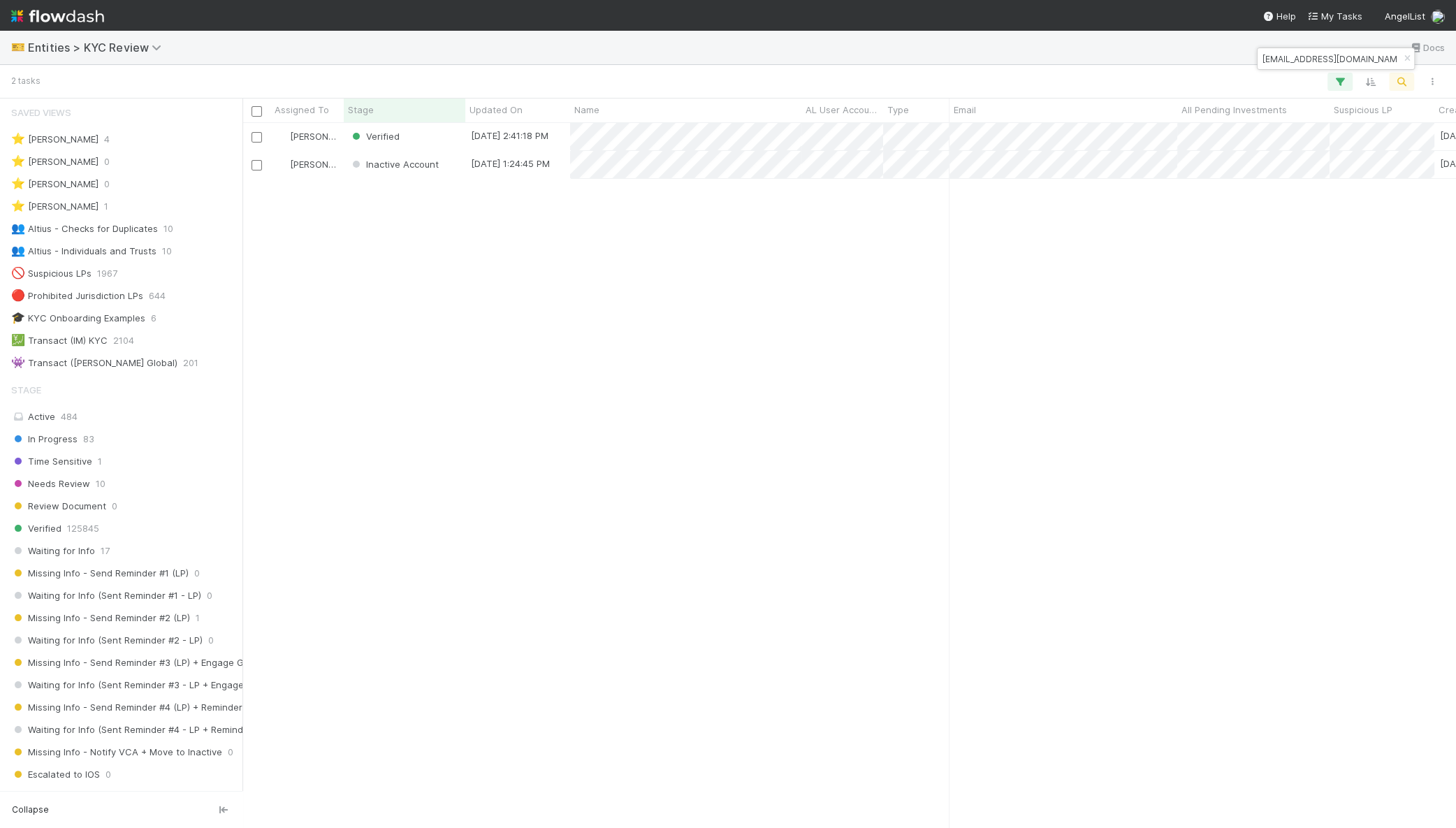
click at [1314, 58] on input "[EMAIL_ADDRESS][DOMAIN_NAME]" at bounding box center [1330, 59] width 140 height 17
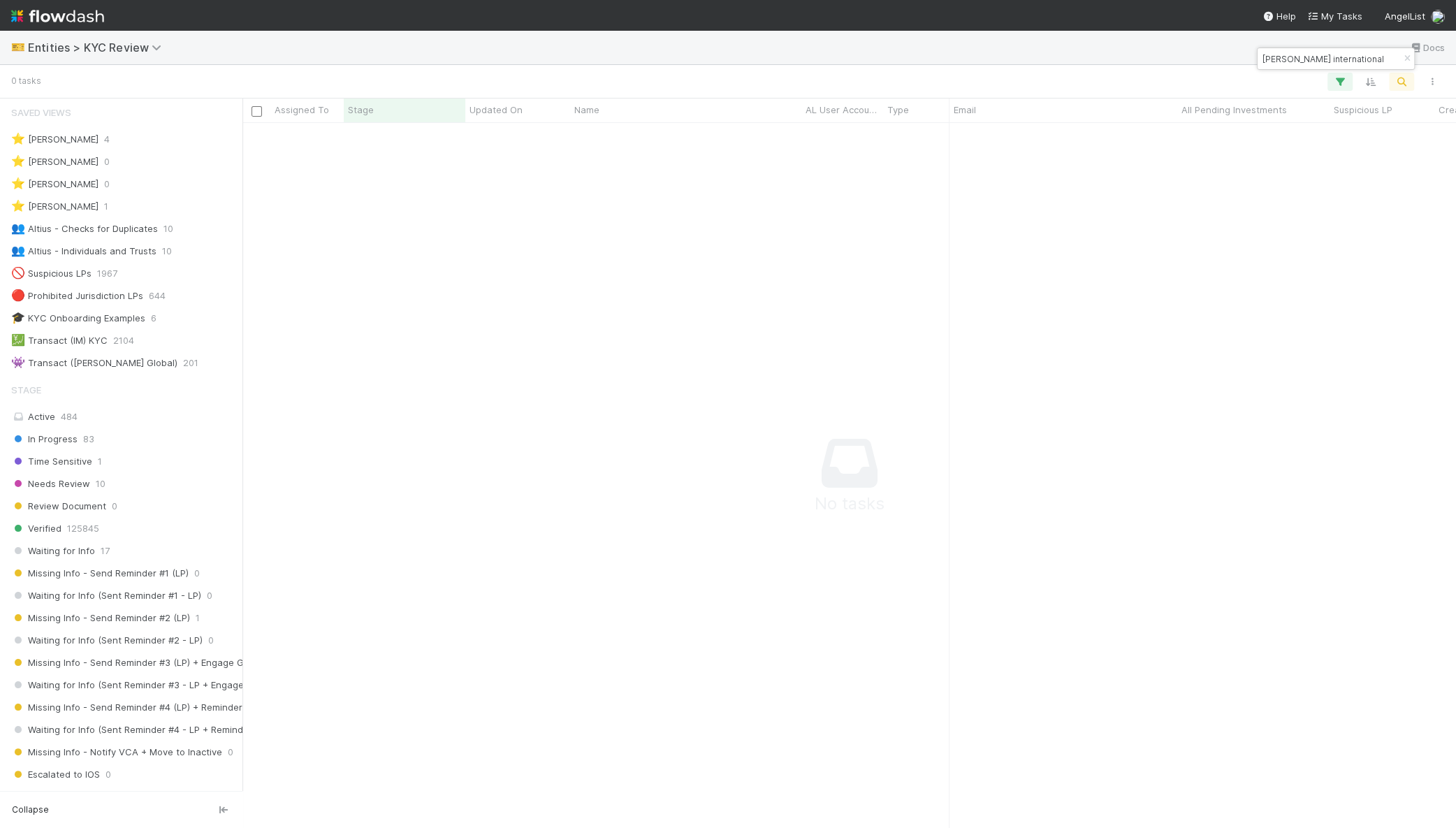
scroll to position [678, 1187]
click at [1367, 59] on div "[PERSON_NAME] international" at bounding box center [1335, 58] width 156 height 21
click at [1301, 59] on input "[PERSON_NAME] international" at bounding box center [1330, 59] width 140 height 17
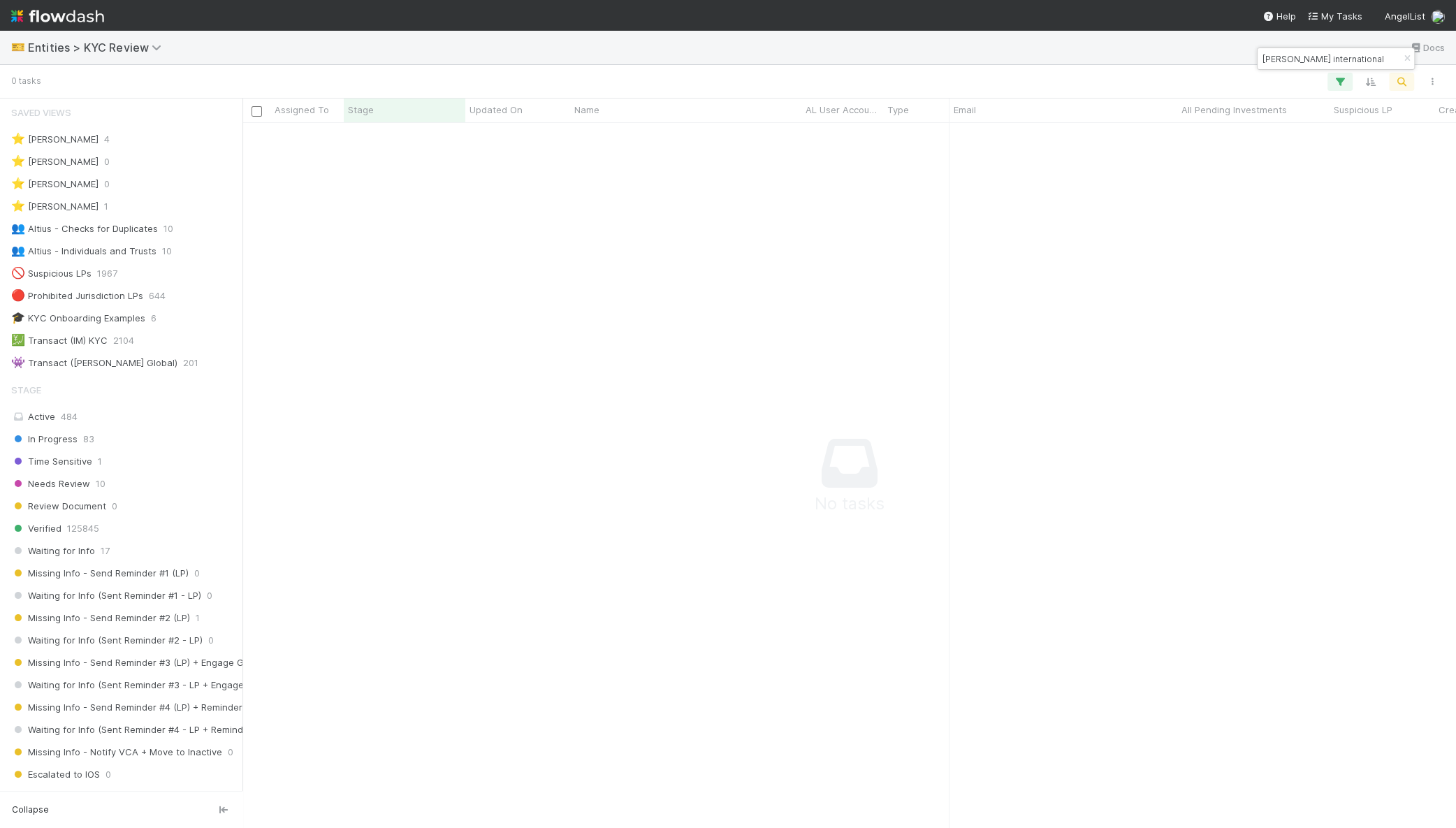
click at [1301, 59] on input "[PERSON_NAME] international" at bounding box center [1330, 59] width 140 height 17
paste input "Kopa International Corp"
click at [1301, 59] on input "Kopa International Corp" at bounding box center [1330, 59] width 140 height 17
click at [1326, 56] on input "Kopa International Corp" at bounding box center [1330, 59] width 140 height 17
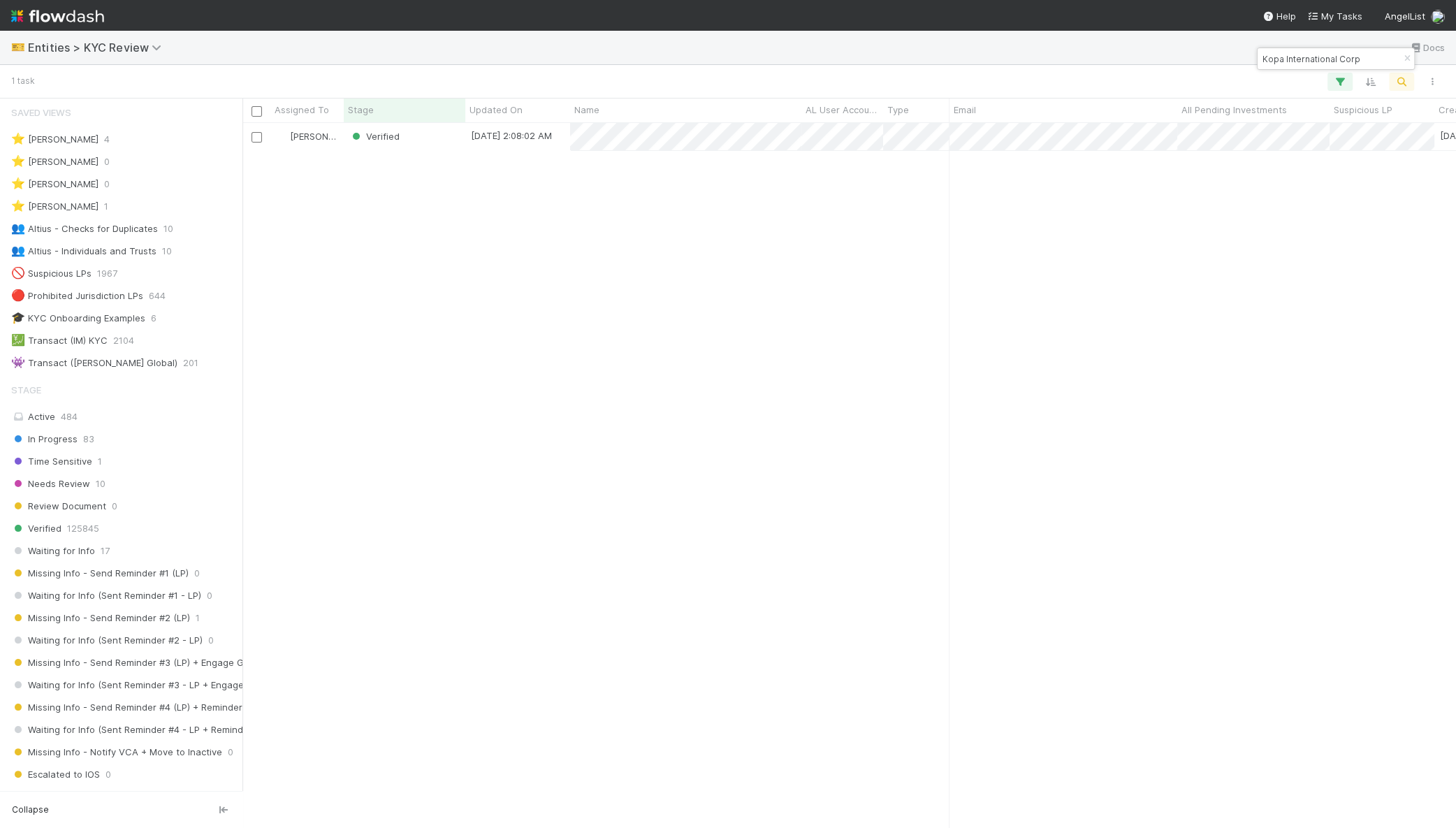
click at [1326, 56] on input "Kopa International Corp" at bounding box center [1330, 59] width 140 height 17
click at [1321, 62] on input "[PERSON_NAME]" at bounding box center [1330, 59] width 140 height 17
click at [1331, 59] on input "[PERSON_NAME] army" at bounding box center [1330, 59] width 140 height 17
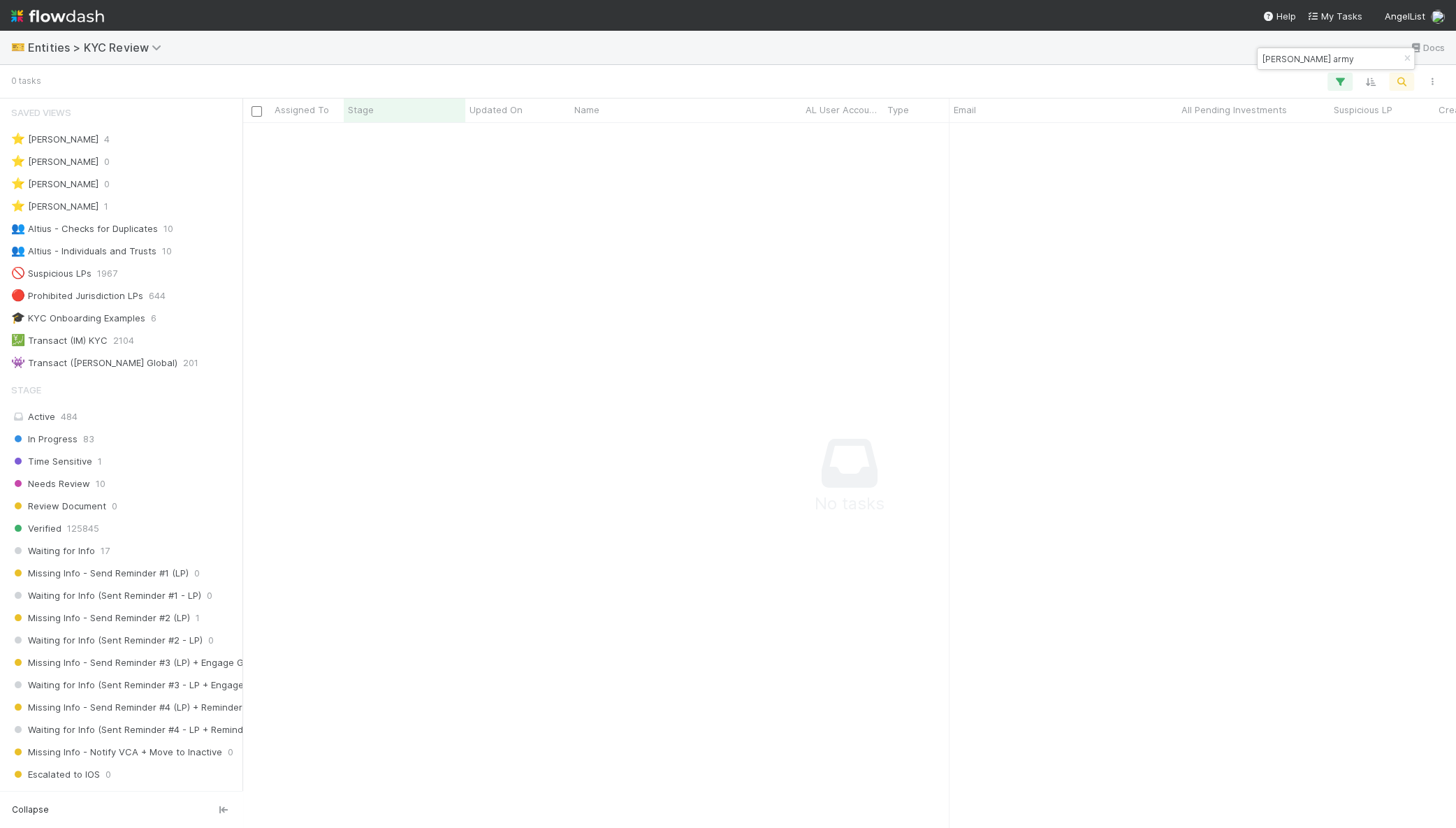
click at [1331, 59] on input "[PERSON_NAME] army" at bounding box center [1330, 59] width 140 height 17
paste input ".[EMAIL_ADDRESS][DOMAIN_NAME]"
click at [1306, 63] on input "[DOMAIN_NAME][EMAIL_ADDRESS][DOMAIN_NAME]" at bounding box center [1330, 59] width 140 height 17
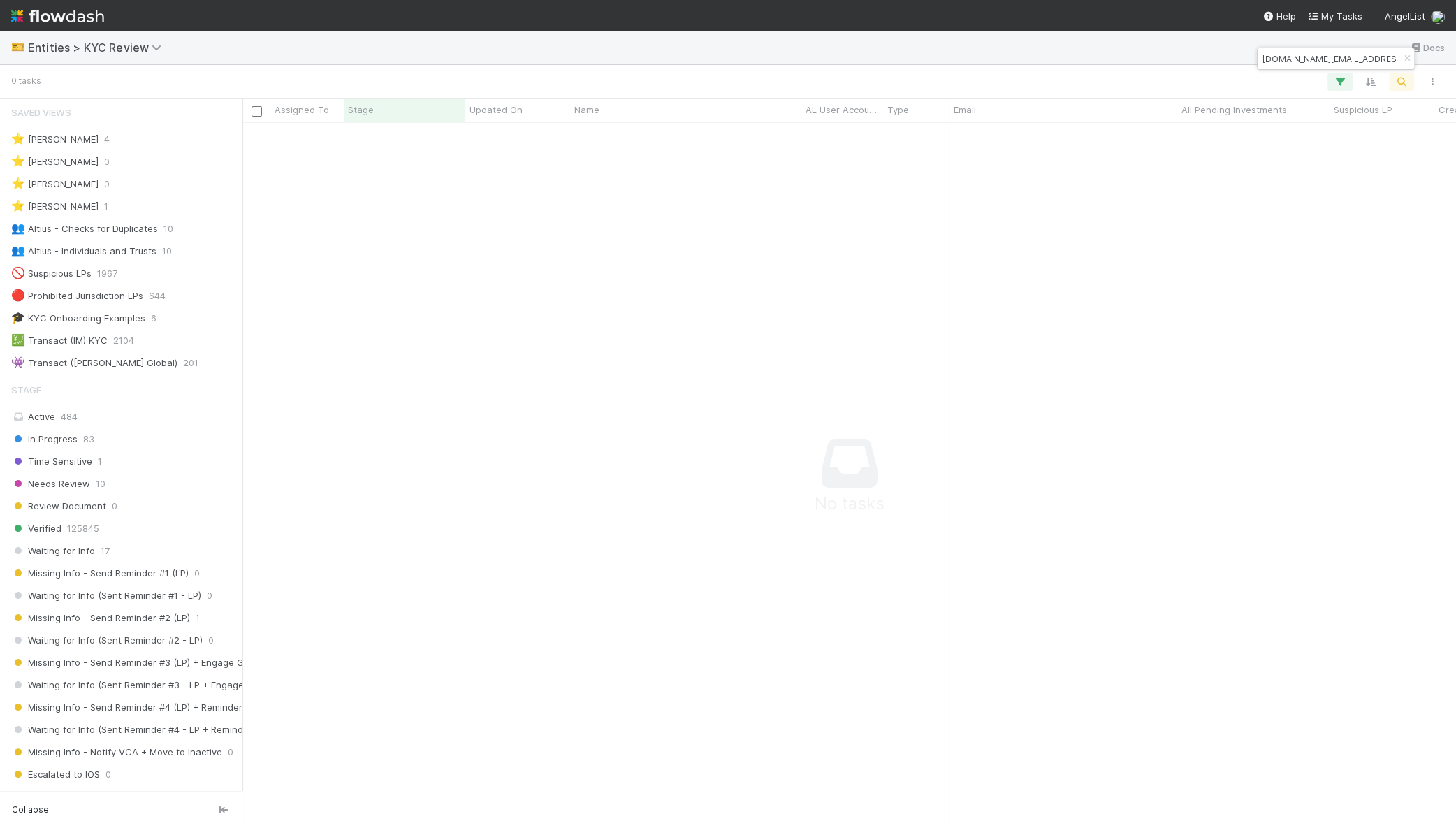
click at [1306, 63] on input "[DOMAIN_NAME][EMAIL_ADDRESS][DOMAIN_NAME]" at bounding box center [1330, 59] width 140 height 17
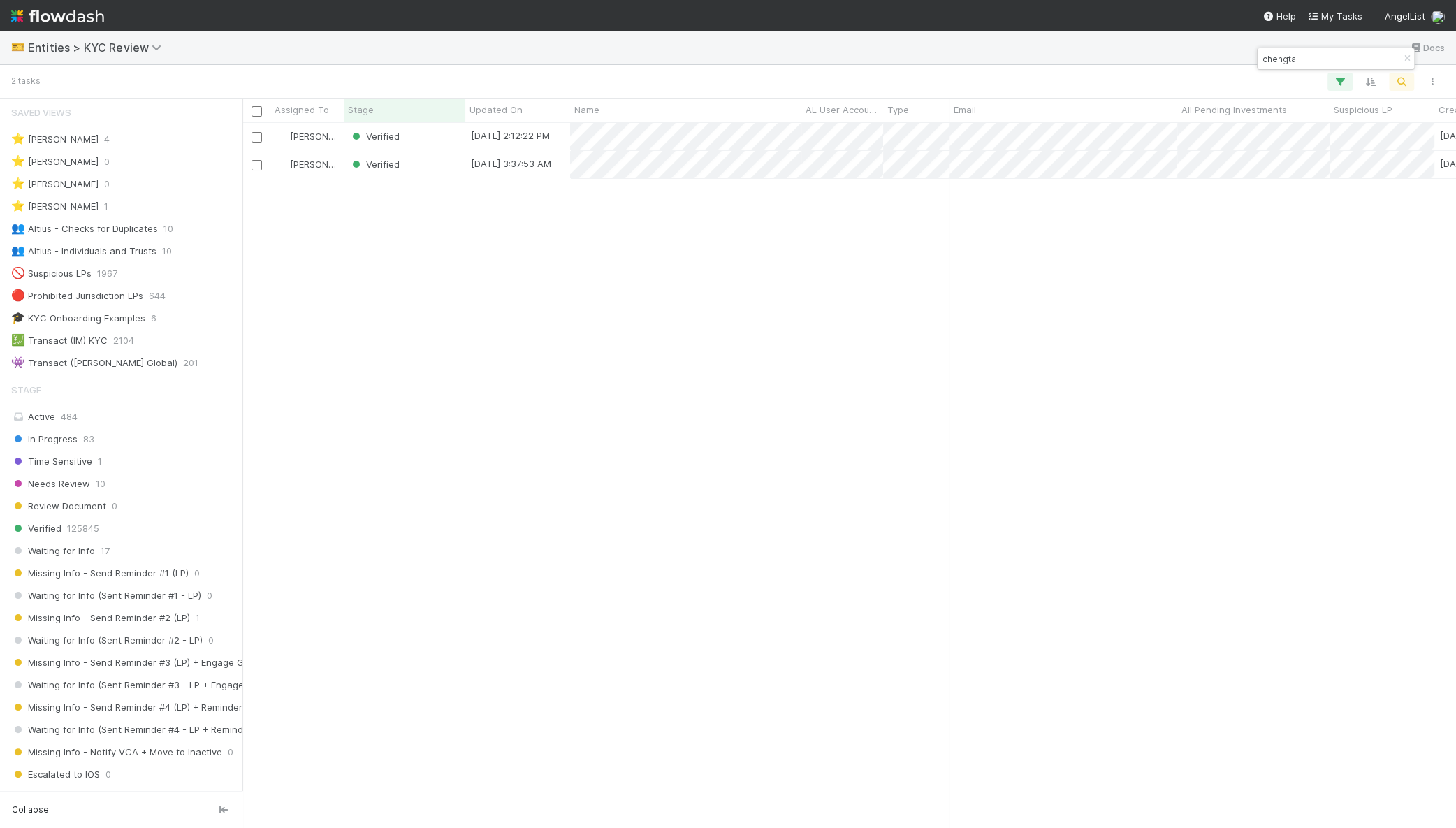
scroll to position [692, 1200]
click at [1305, 53] on input "chengta" at bounding box center [1330, 59] width 140 height 17
click at [1335, 57] on input "[PERSON_NAME]" at bounding box center [1330, 59] width 140 height 17
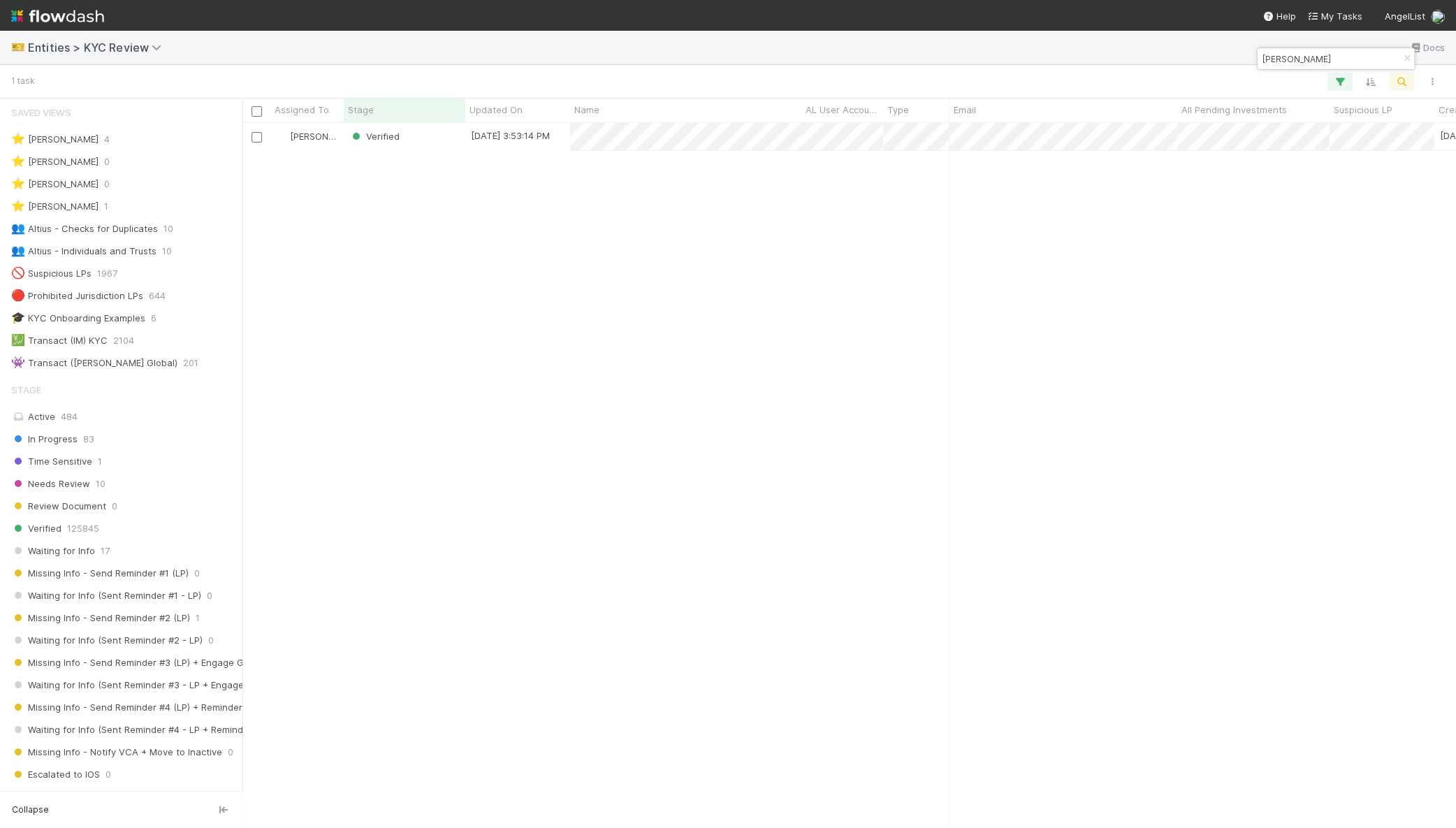
click at [1335, 57] on input "[PERSON_NAME]" at bounding box center [1330, 59] width 140 height 17
click at [1306, 51] on input "eight acres" at bounding box center [1330, 59] width 140 height 17
click at [1308, 59] on input "ssn investments" at bounding box center [1330, 59] width 140 height 17
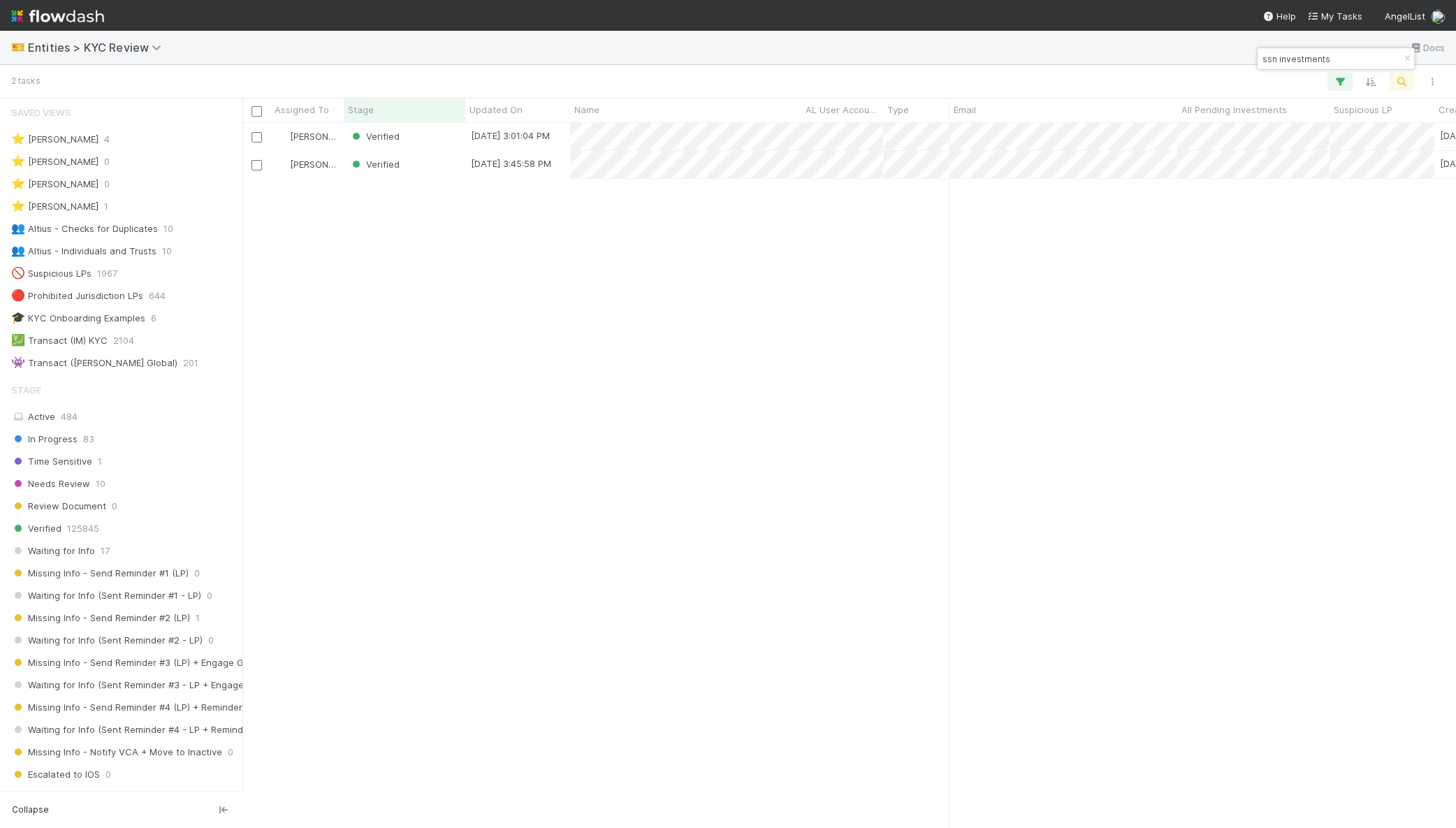
click at [1308, 59] on input "ssn investments" at bounding box center [1330, 59] width 140 height 17
click at [1342, 61] on input "[PERSON_NAME]" at bounding box center [1330, 59] width 140 height 17
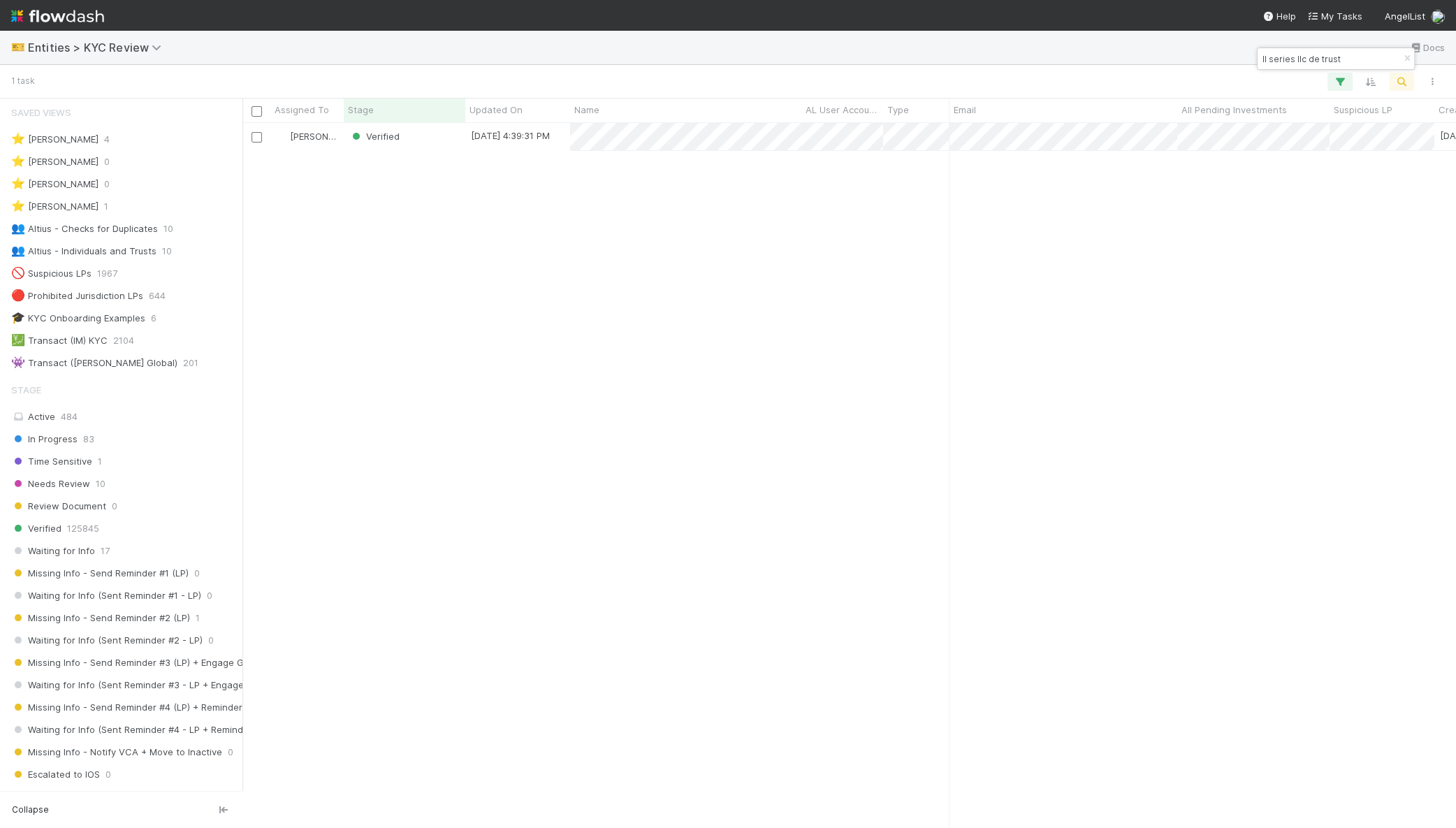
click at [1373, 56] on div "ll series llc de trust" at bounding box center [1335, 58] width 156 height 21
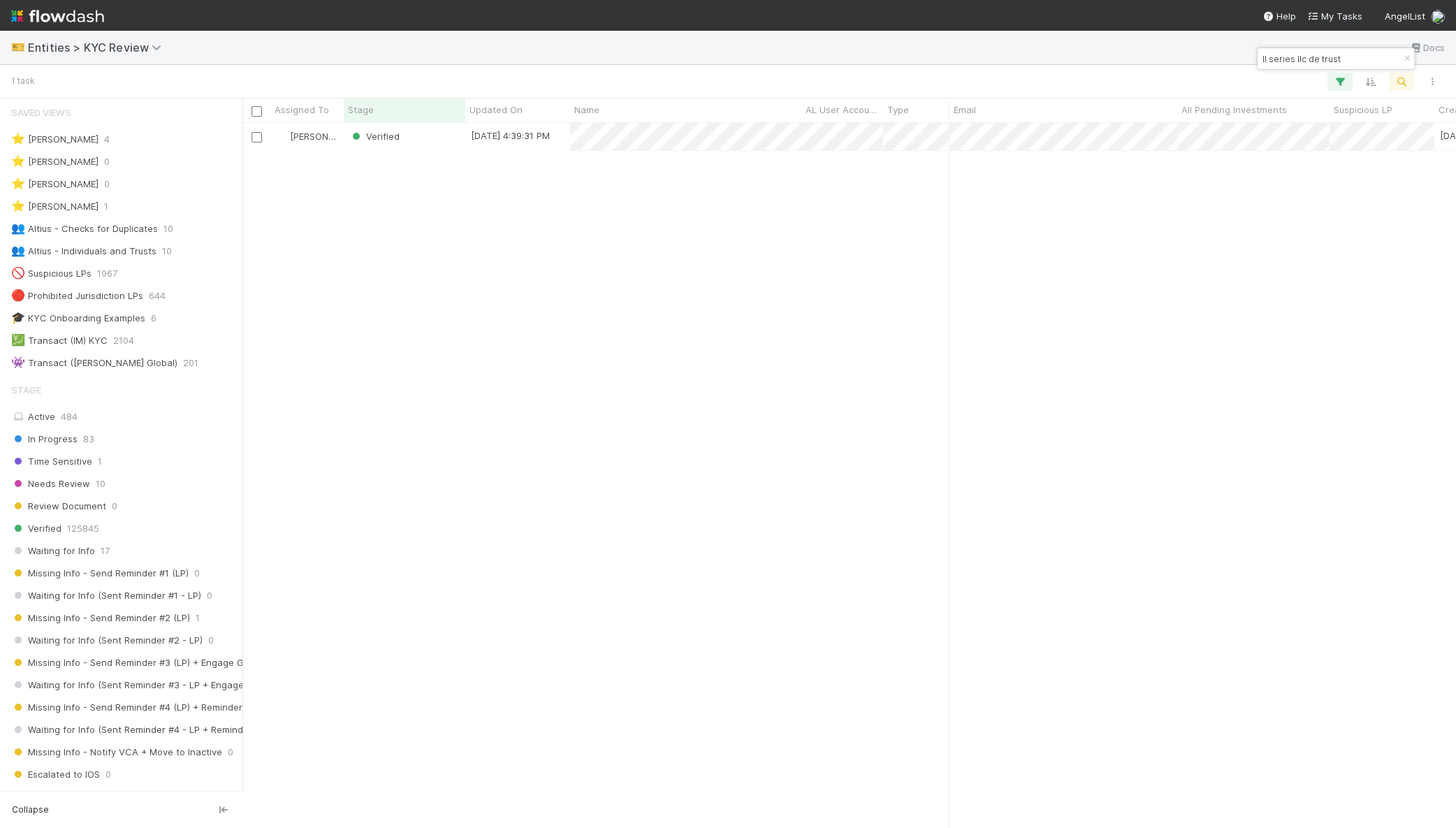
click at [1328, 57] on input "ll series llc de trust" at bounding box center [1330, 59] width 140 height 17
click at [1307, 59] on input "[PERSON_NAME] [PERSON_NAME]" at bounding box center [1330, 59] width 140 height 17
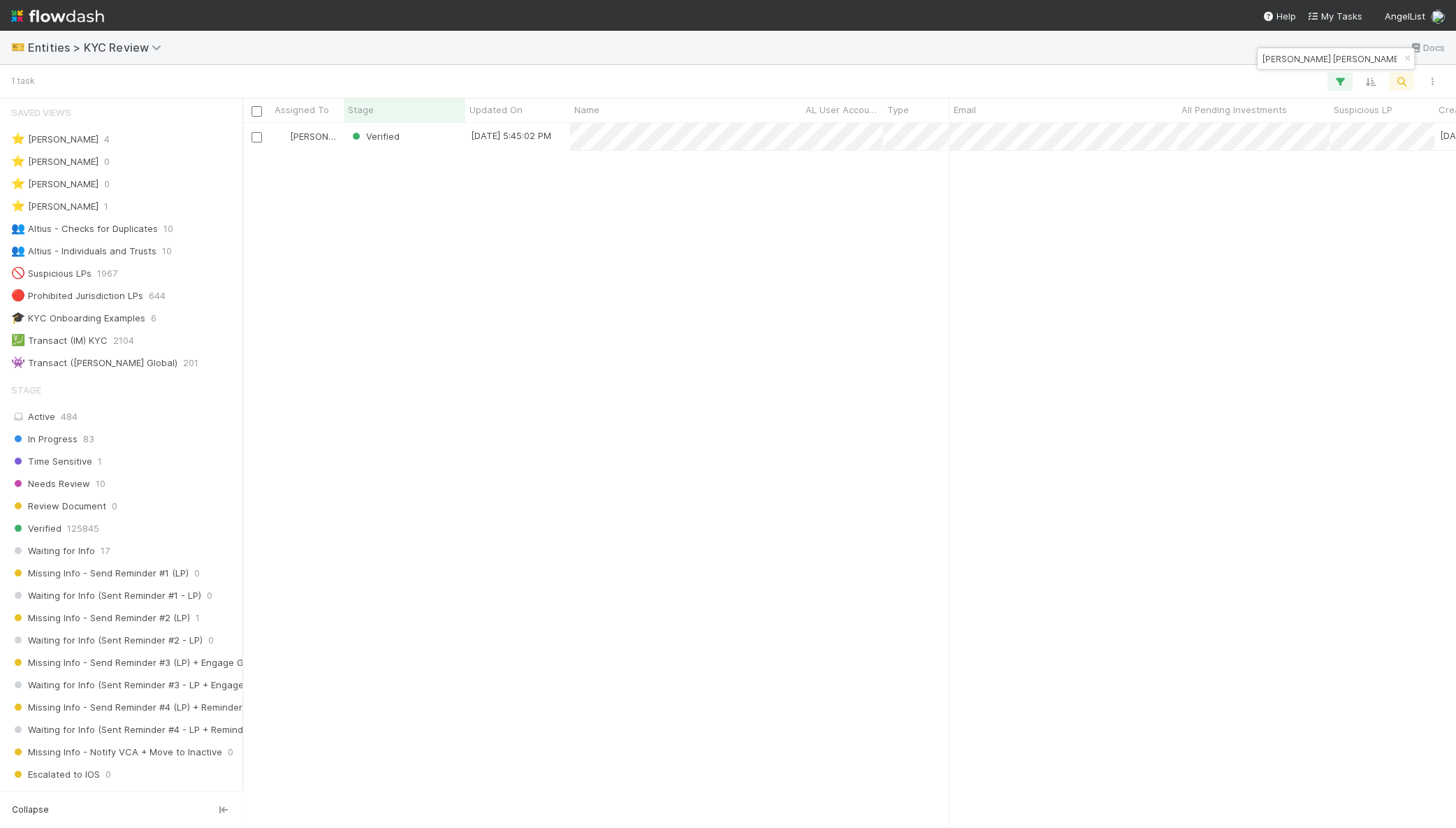
click at [1307, 59] on input "[PERSON_NAME] [PERSON_NAME]" at bounding box center [1330, 59] width 140 height 17
click at [1296, 57] on input "[PERSON_NAME] que" at bounding box center [1330, 59] width 140 height 17
paste input "[EMAIL_ADDRESS][DOMAIN_NAME]"
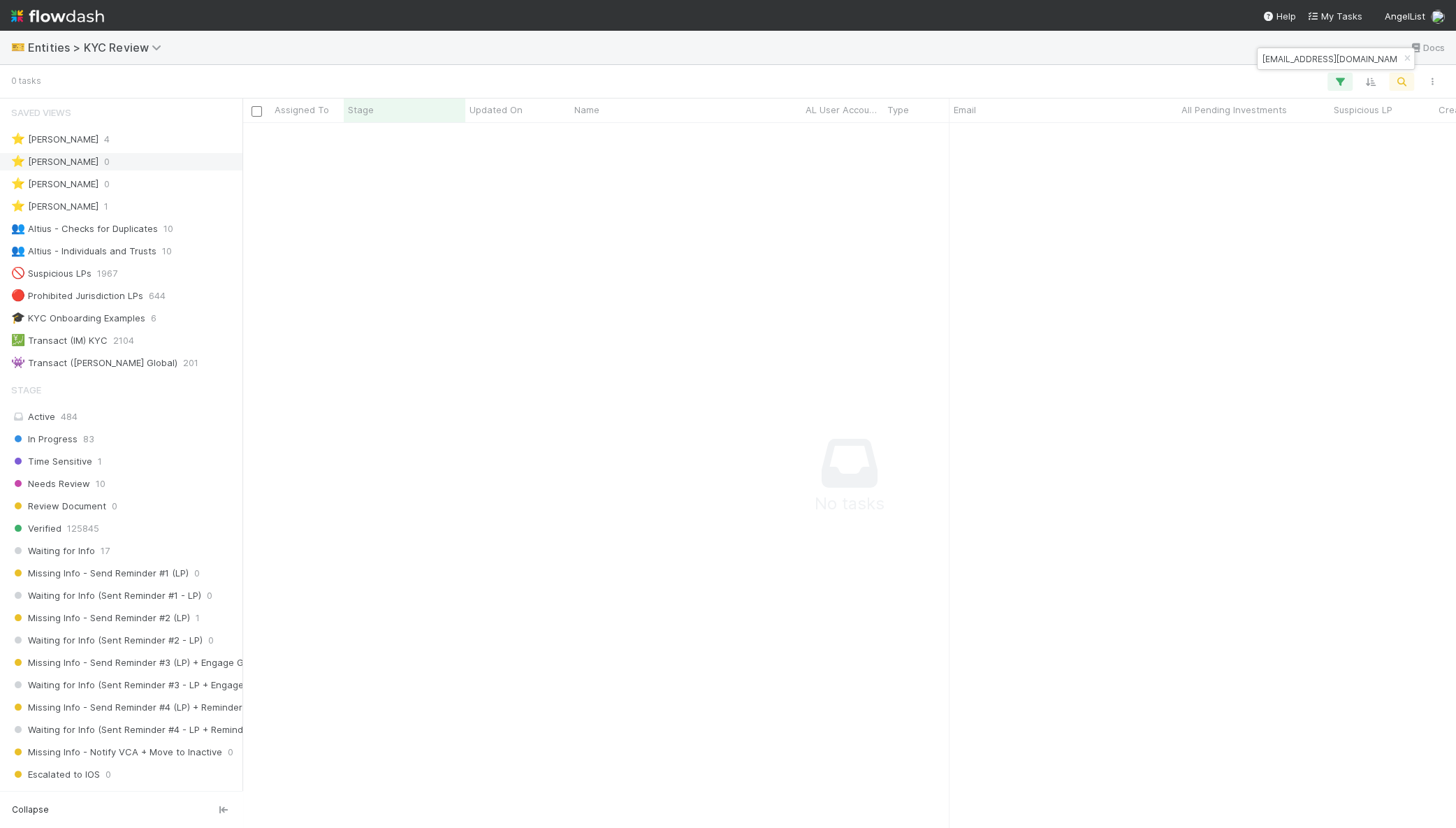
scroll to position [678, 1187]
click at [1353, 51] on input "[EMAIL_ADDRESS][DOMAIN_NAME]" at bounding box center [1330, 59] width 140 height 17
paste input "rzurrer@me"
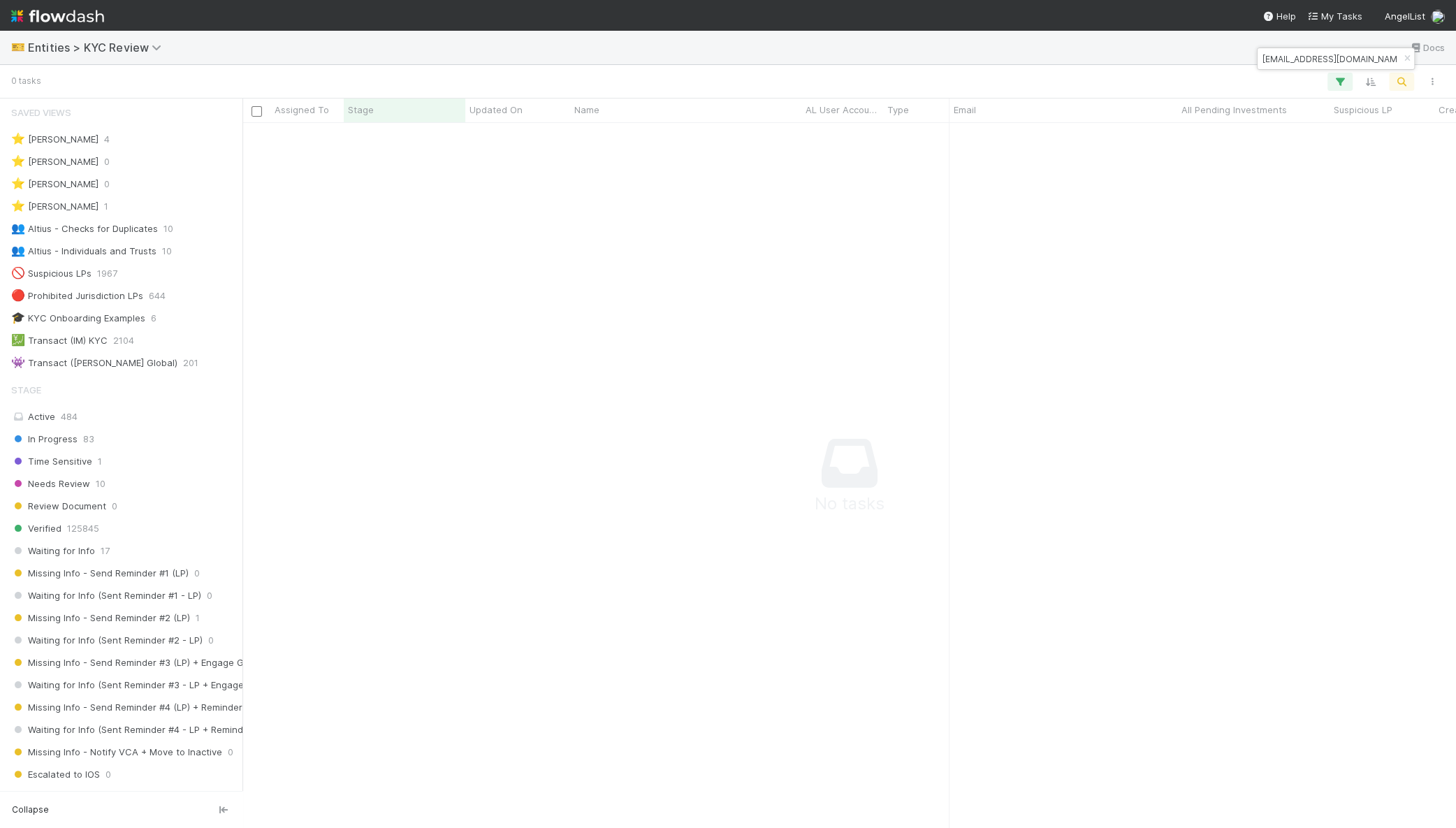
click at [1301, 60] on input "[EMAIL_ADDRESS][DOMAIN_NAME]" at bounding box center [1330, 59] width 140 height 17
paste input "[EMAIL_ADDRESS]"
type input "[EMAIL_ADDRESS][DOMAIN_NAME]"
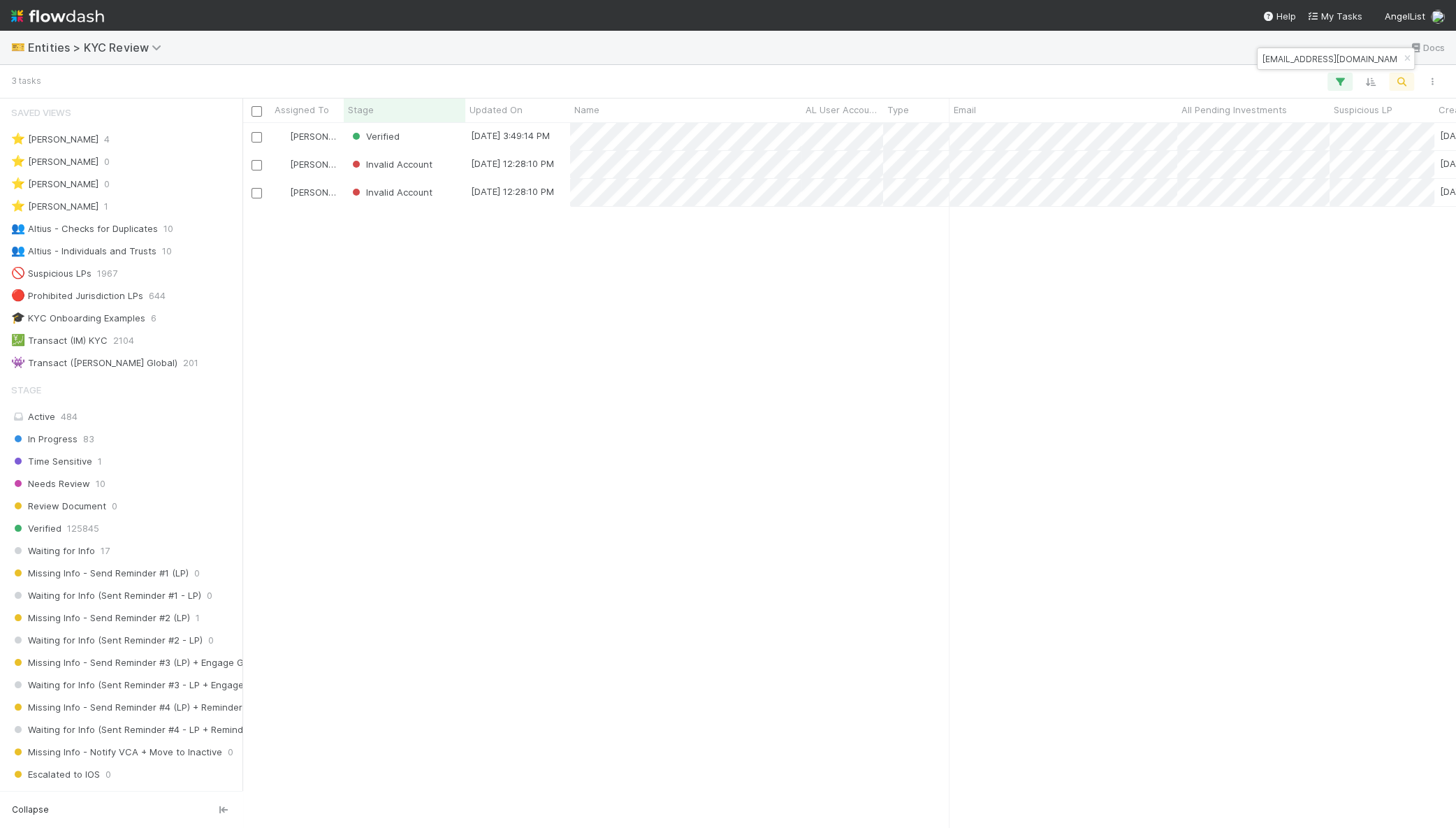
scroll to position [692, 1200]
click at [435, 134] on div "Verified" at bounding box center [405, 136] width 121 height 27
click at [1274, 57] on input "[EMAIL_ADDRESS][DOMAIN_NAME]" at bounding box center [1330, 59] width 140 height 17
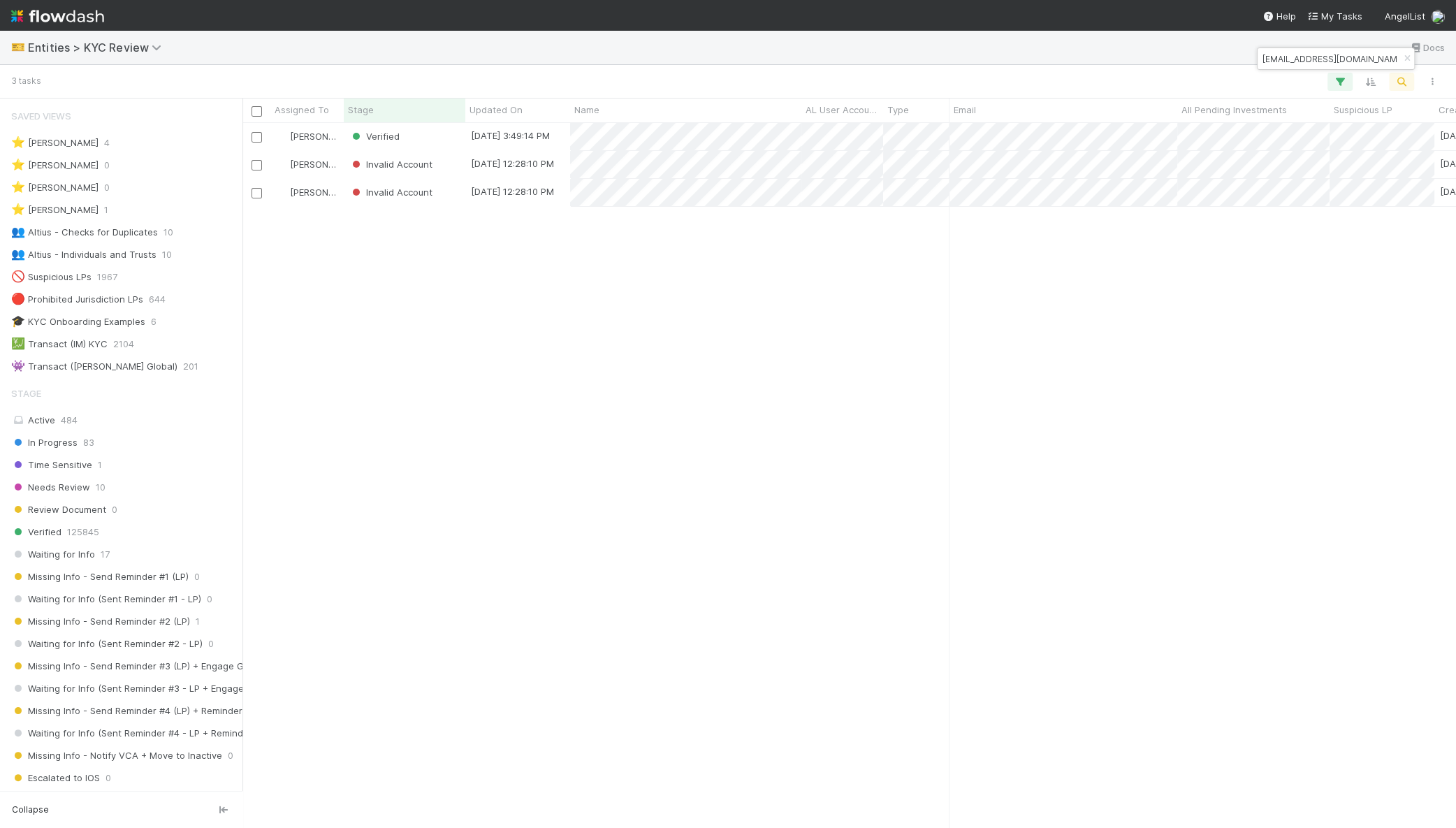
click at [1274, 57] on input "[EMAIL_ADDRESS][DOMAIN_NAME]" at bounding box center [1330, 59] width 140 height 17
paste input "jonmcfaul"
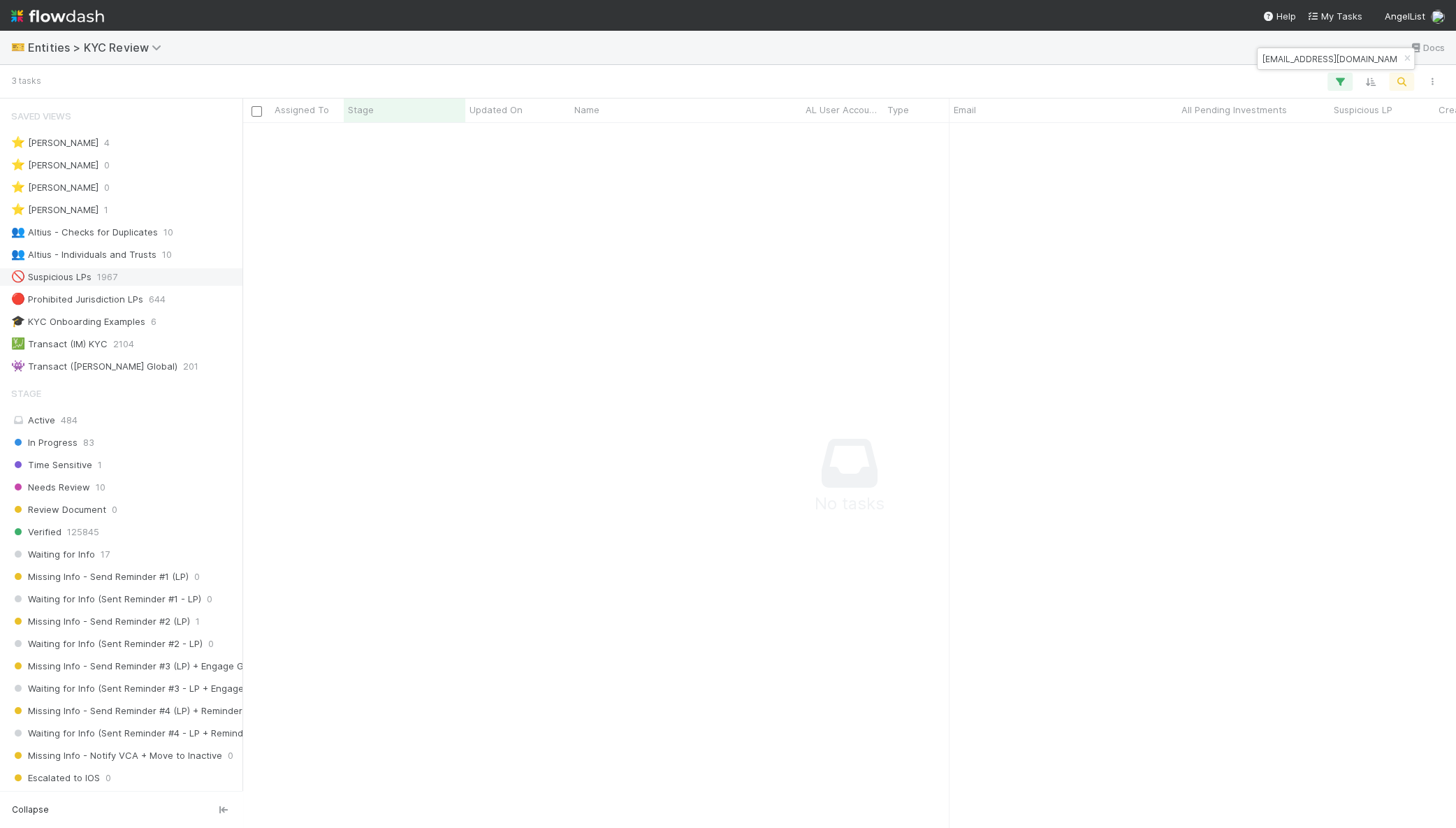
scroll to position [678, 1187]
click at [1355, 59] on input "[EMAIL_ADDRESS][DOMAIN_NAME]" at bounding box center [1330, 59] width 140 height 17
paste input "[PERSON_NAME]"
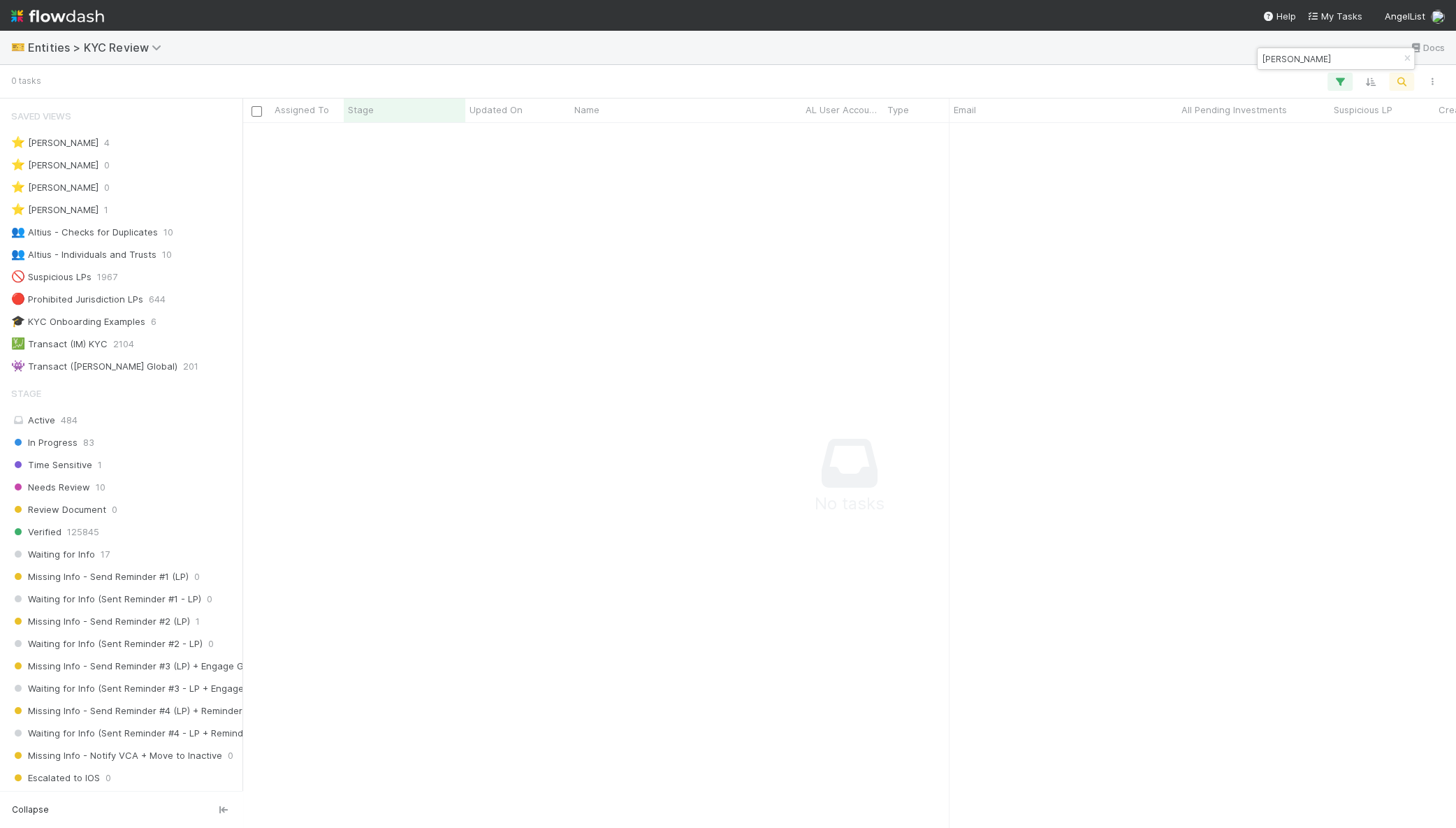
click at [1291, 58] on input "[PERSON_NAME]" at bounding box center [1330, 59] width 140 height 17
click at [1274, 57] on input "macfaul" at bounding box center [1330, 59] width 140 height 17
click at [1370, 62] on div "[PERSON_NAME]" at bounding box center [1335, 58] width 156 height 21
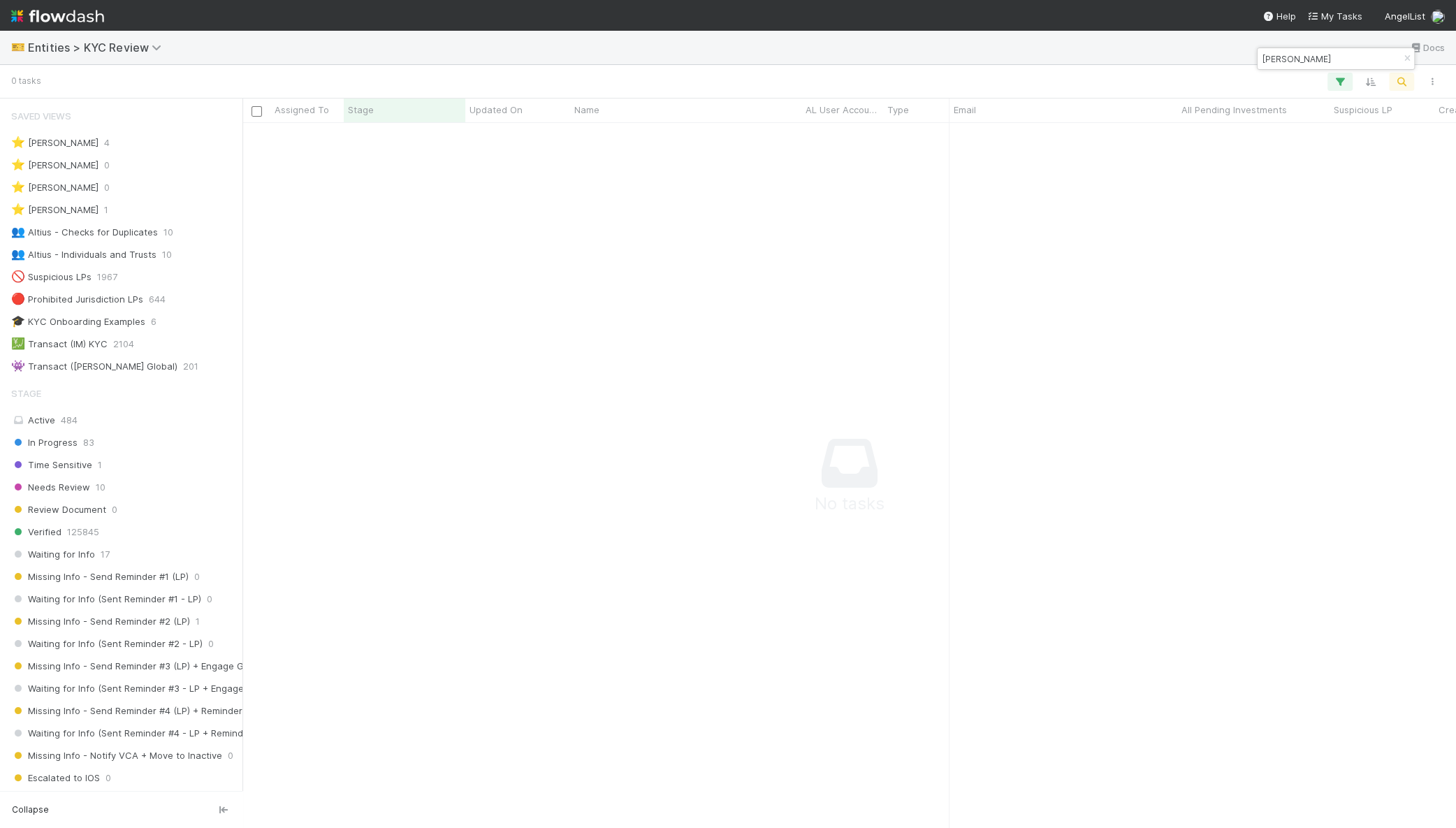
click at [1370, 62] on div "[PERSON_NAME]" at bounding box center [1335, 58] width 156 height 21
click at [1306, 57] on input "[PERSON_NAME]" at bounding box center [1330, 59] width 140 height 17
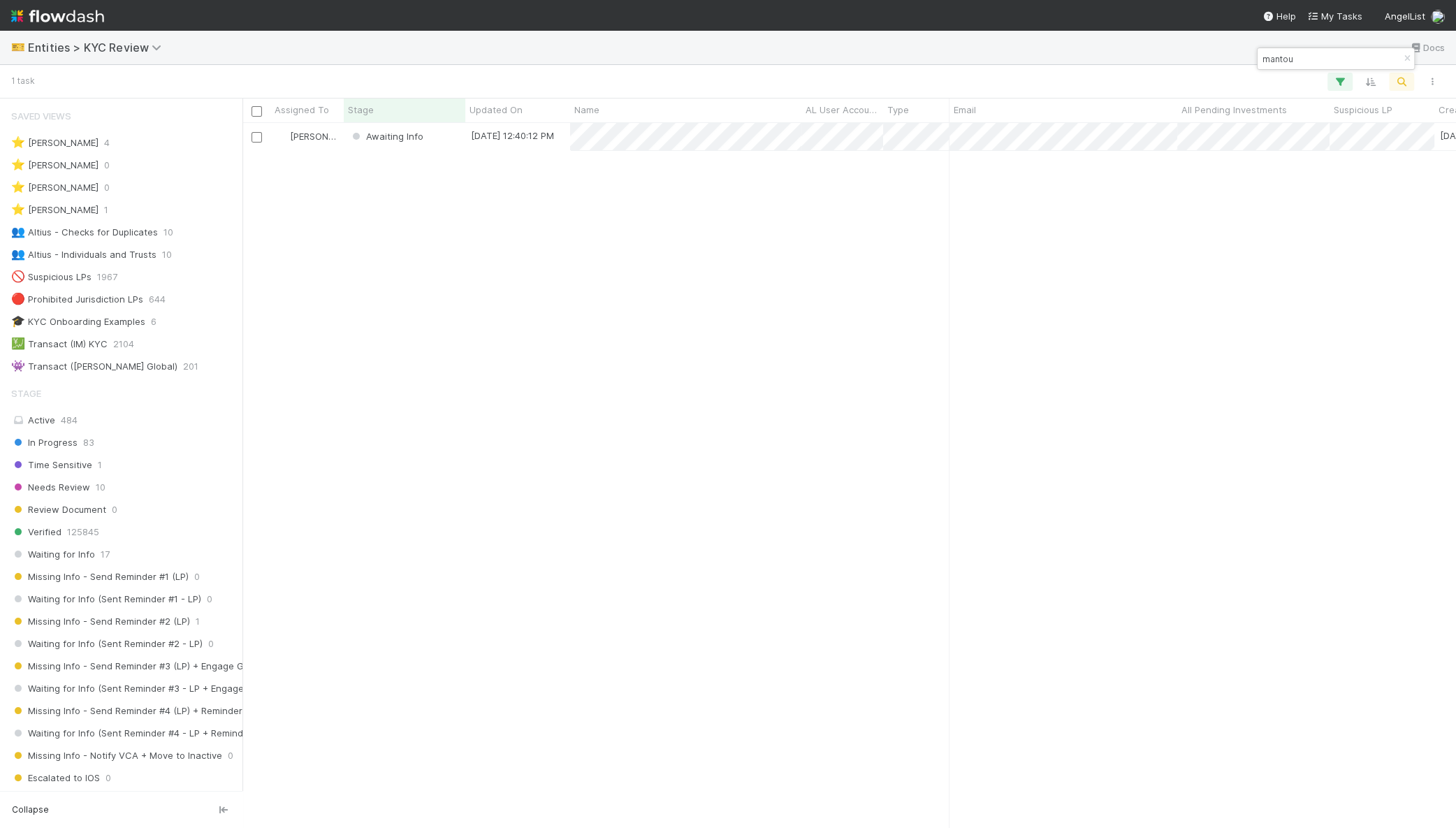
scroll to position [692, 1200]
type input "mantou"
click at [343, 146] on div "[PERSON_NAME]" at bounding box center [307, 136] width 73 height 27
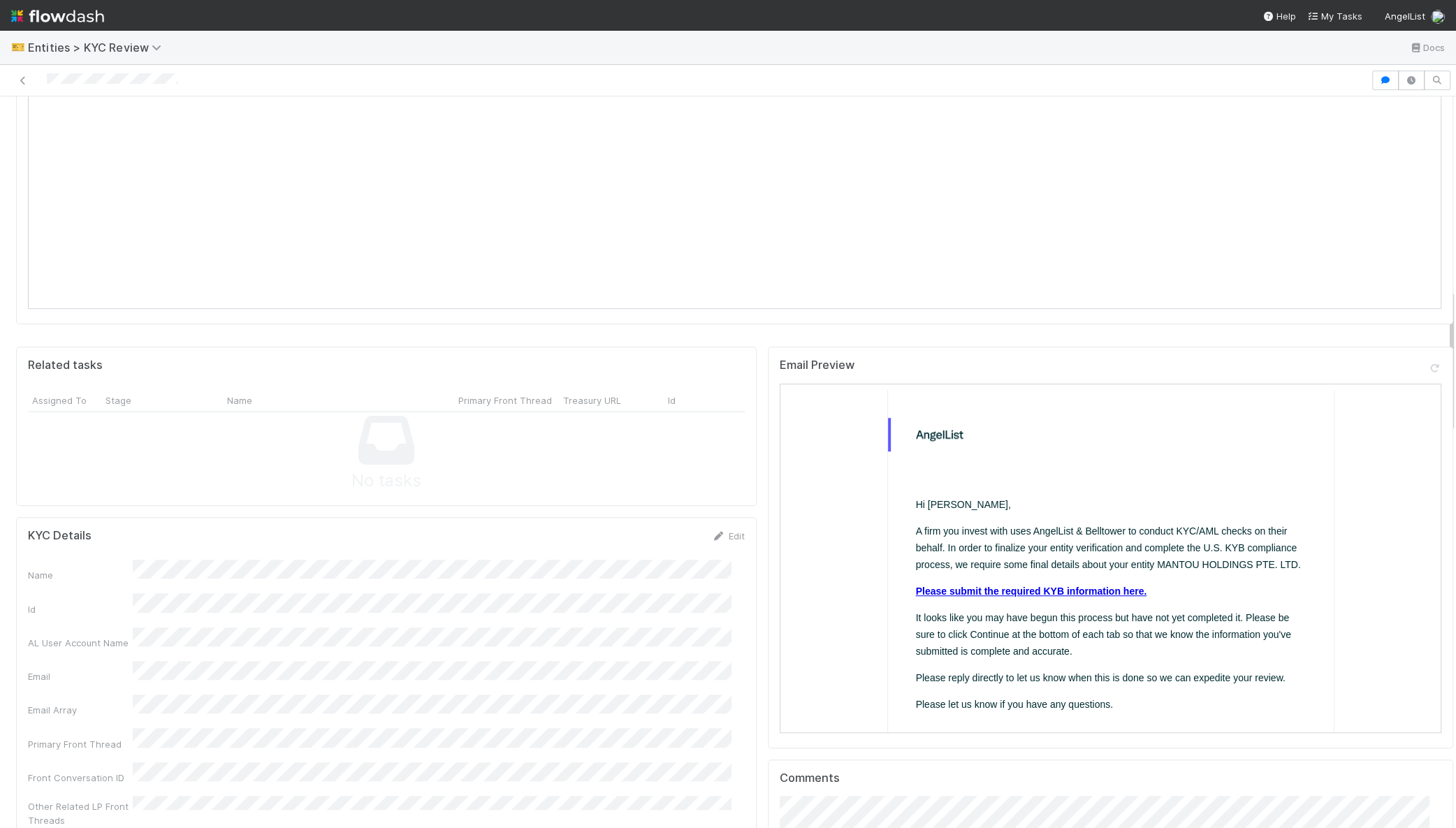
scroll to position [1243, 0]
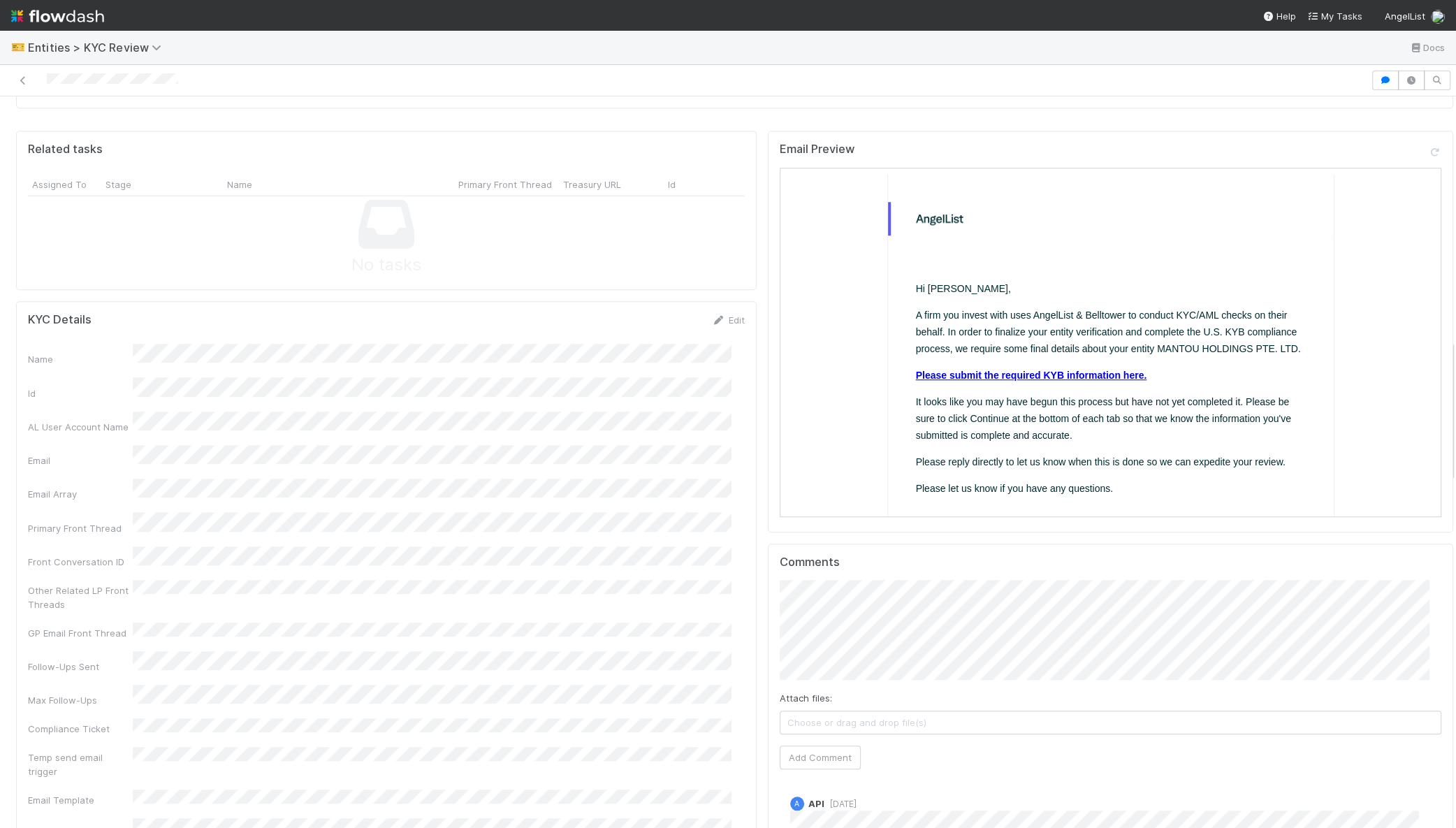
click at [961, 369] on link "Please submit the required KYB information here." at bounding box center [1030, 373] width 231 height 11
click at [20, 76] on icon at bounding box center [22, 81] width 14 height 9
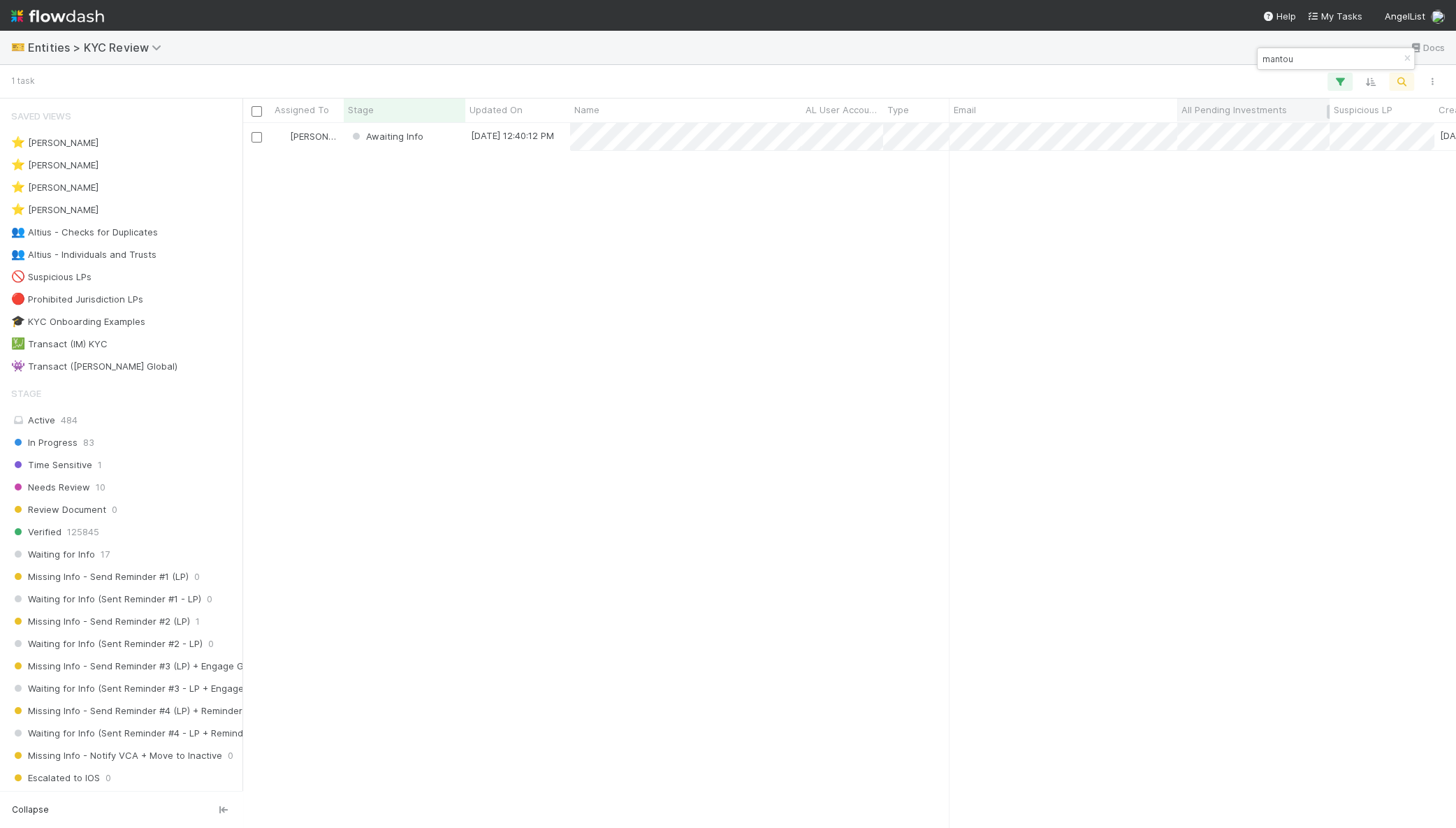
scroll to position [692, 1200]
click at [1305, 62] on input "mantou" at bounding box center [1330, 59] width 140 height 17
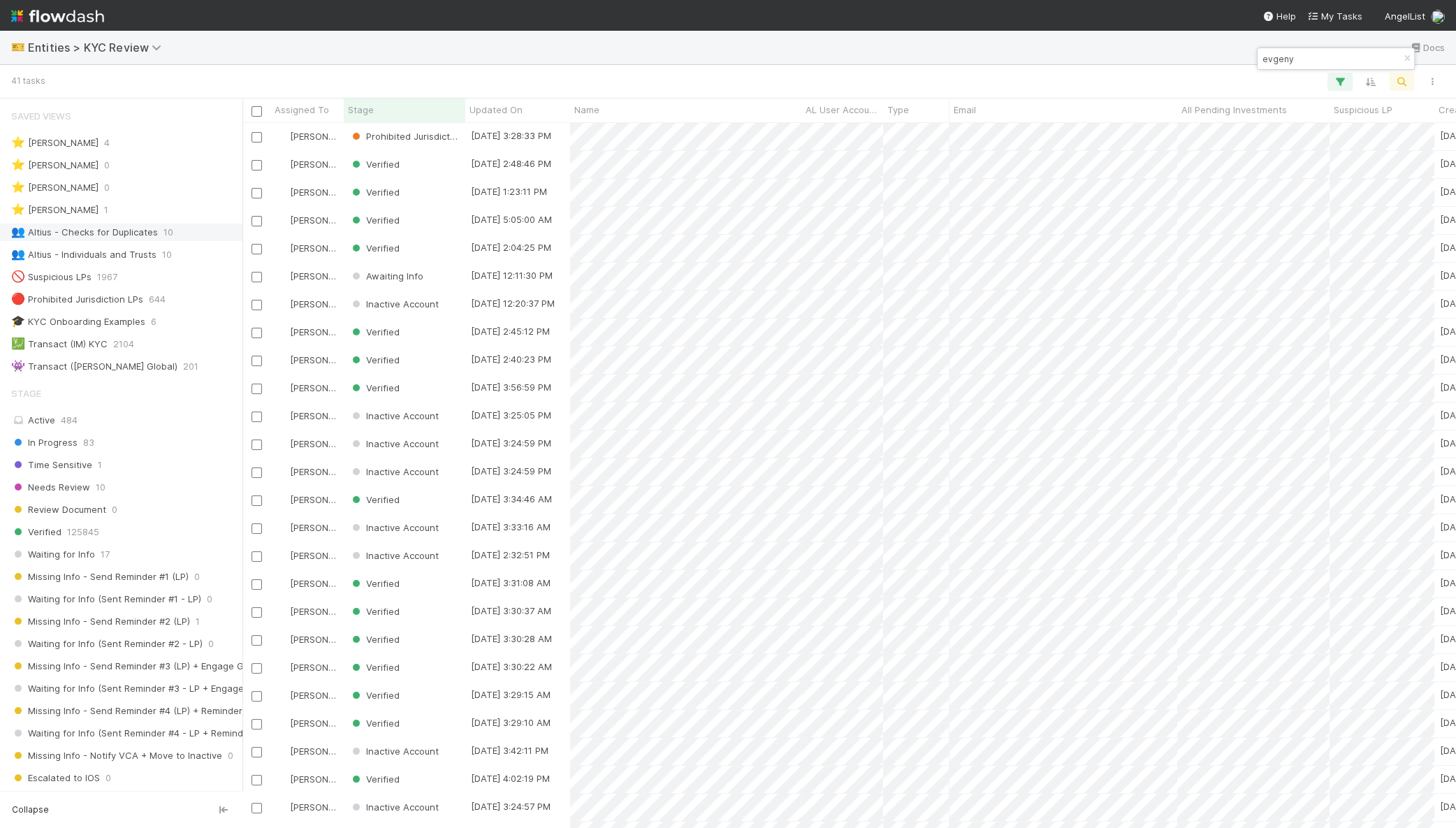
type input "evgeny"
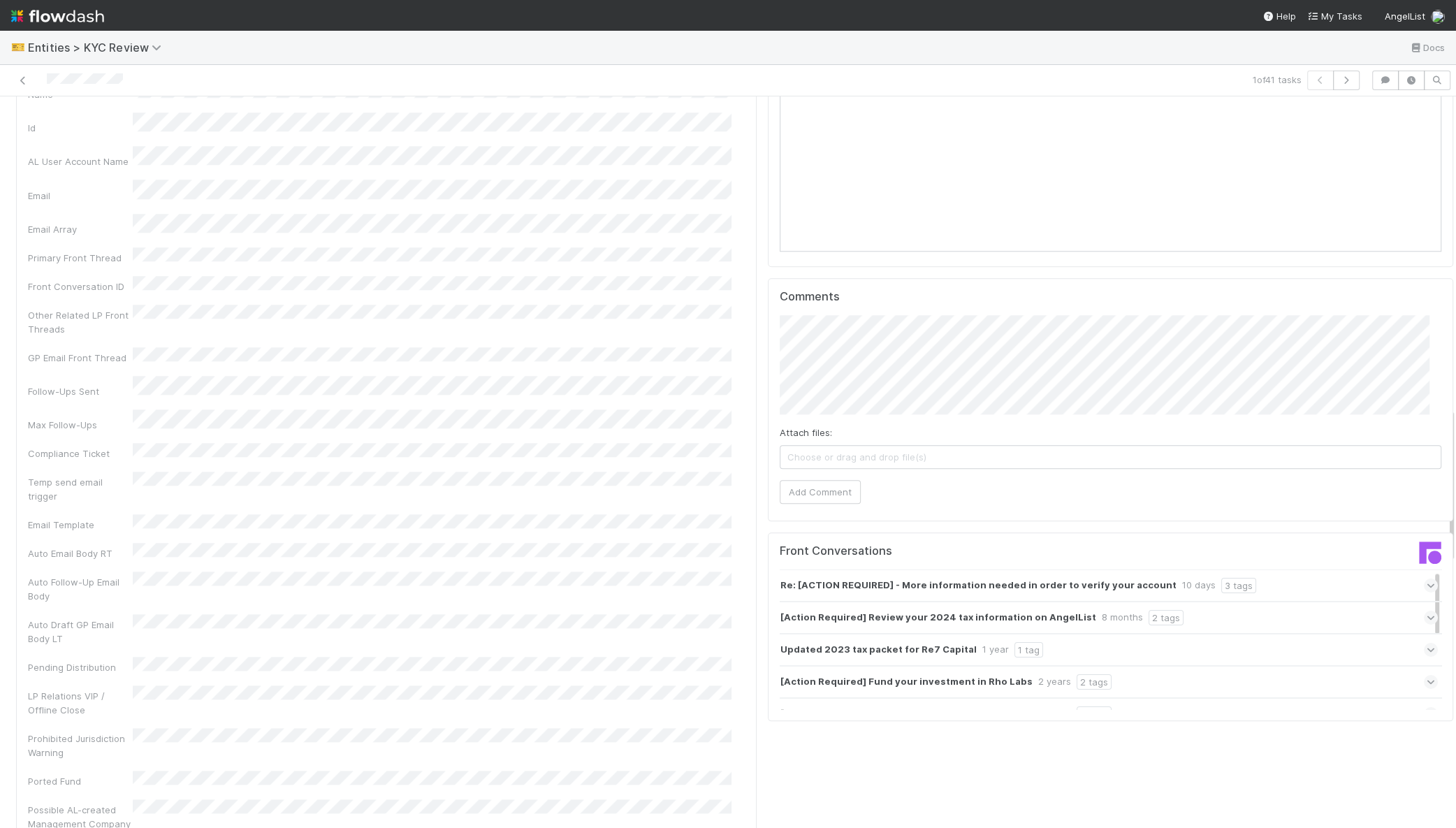
scroll to position [1566, 0]
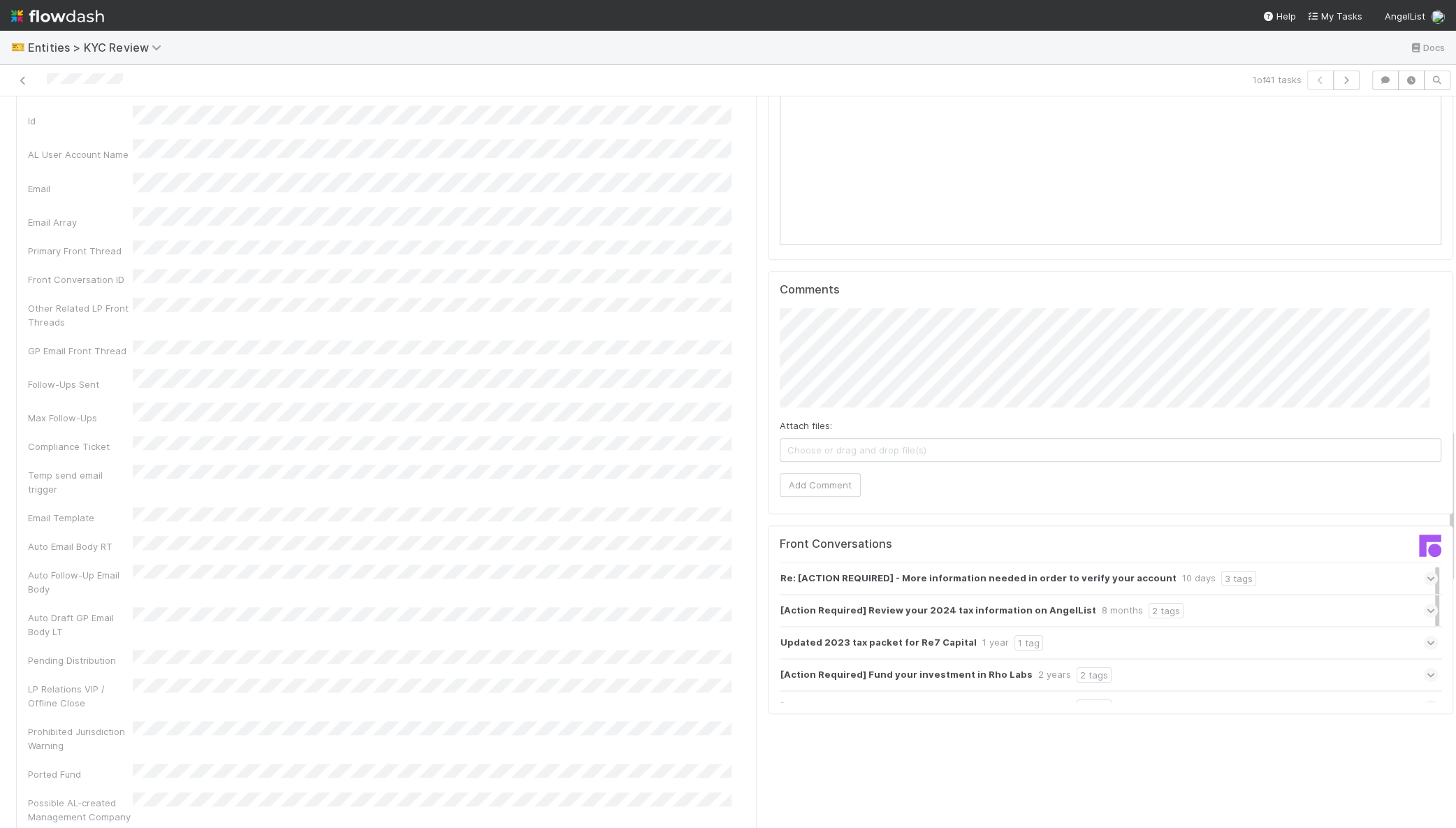
click at [947, 571] on strong "Re: [ACTION REQUIRED] - More information needed in order to verify your account" at bounding box center [978, 579] width 396 height 15
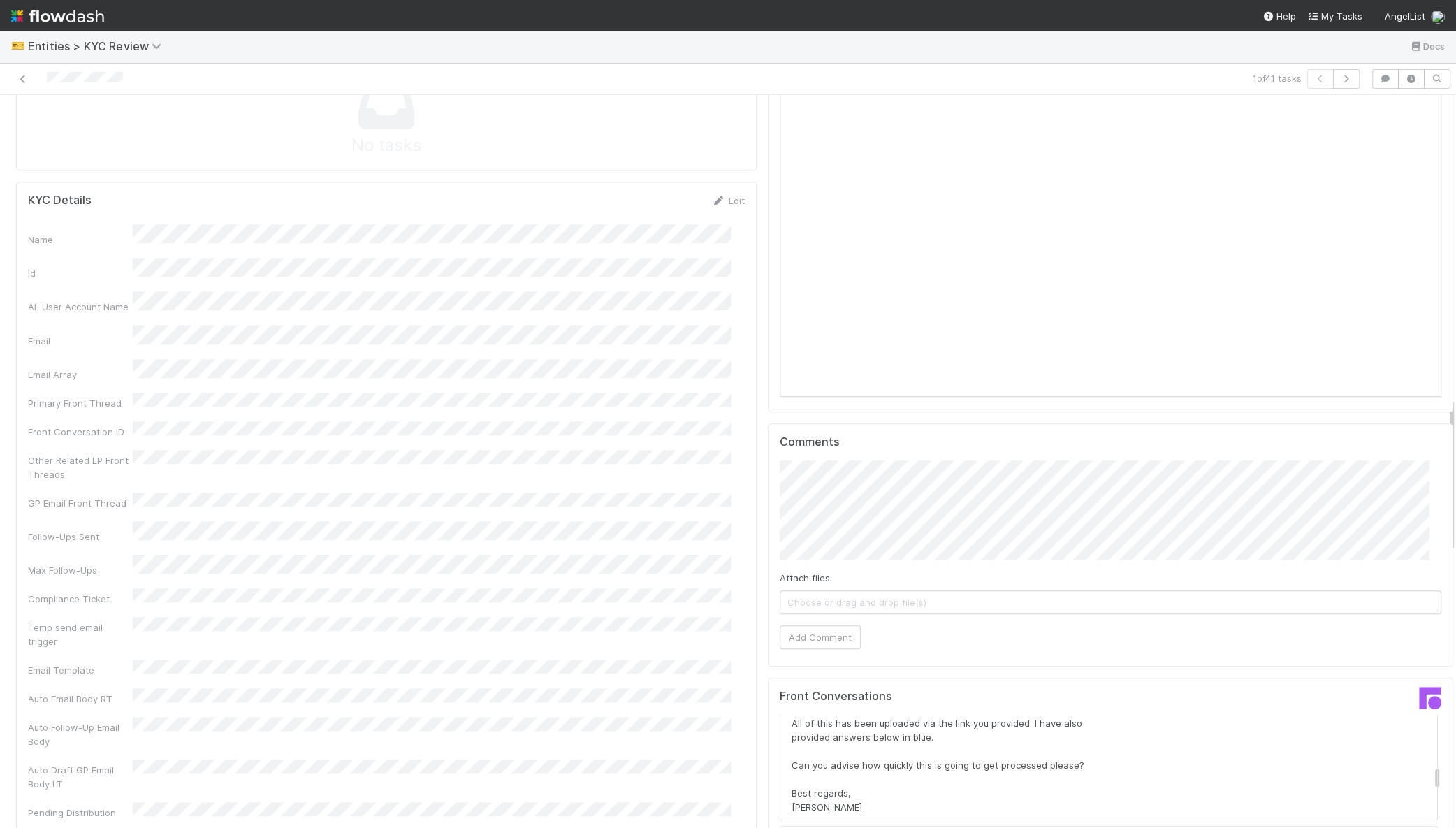
scroll to position [1426, 0]
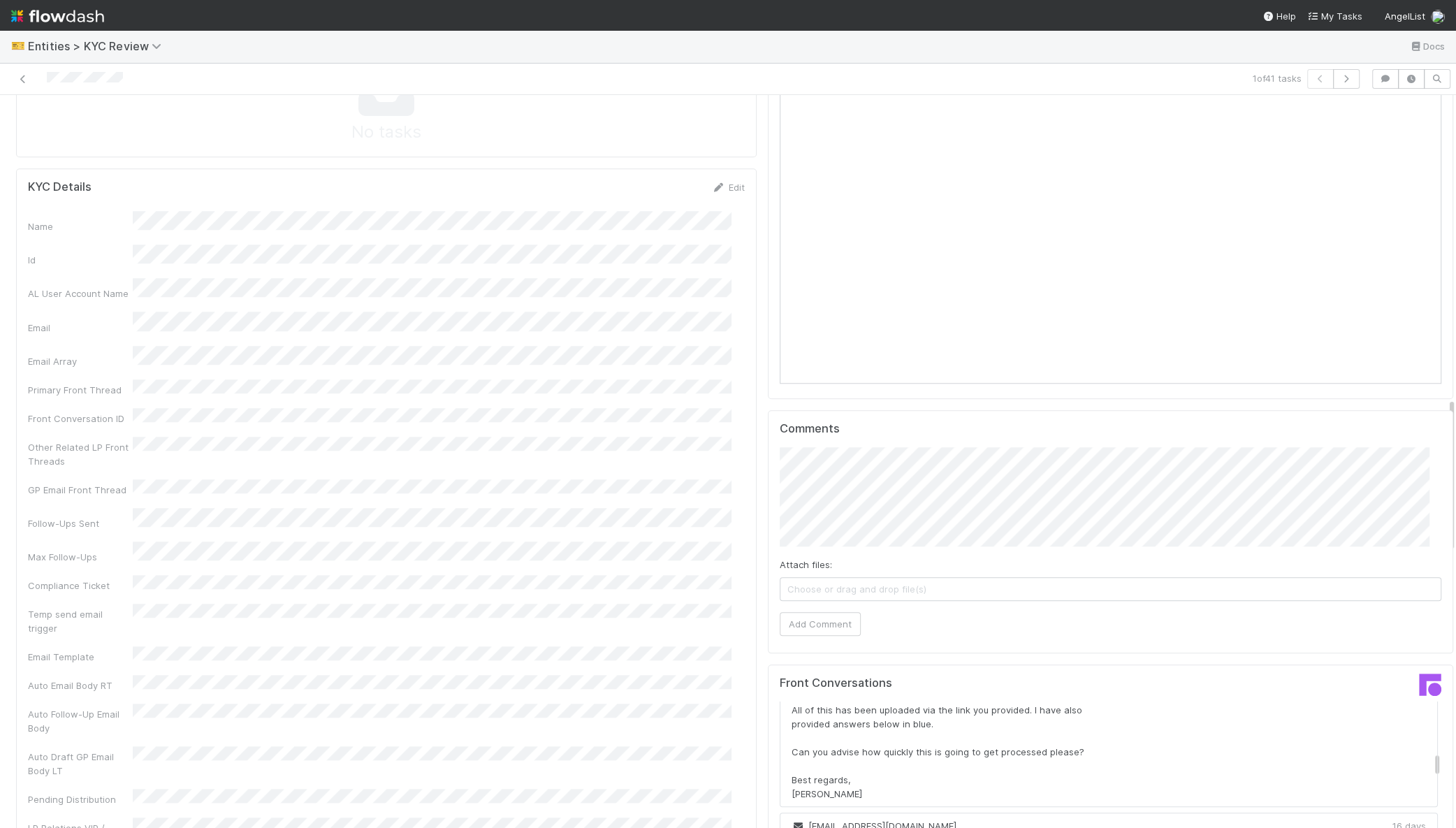
click at [829, 612] on button "Add Comment" at bounding box center [820, 623] width 81 height 24
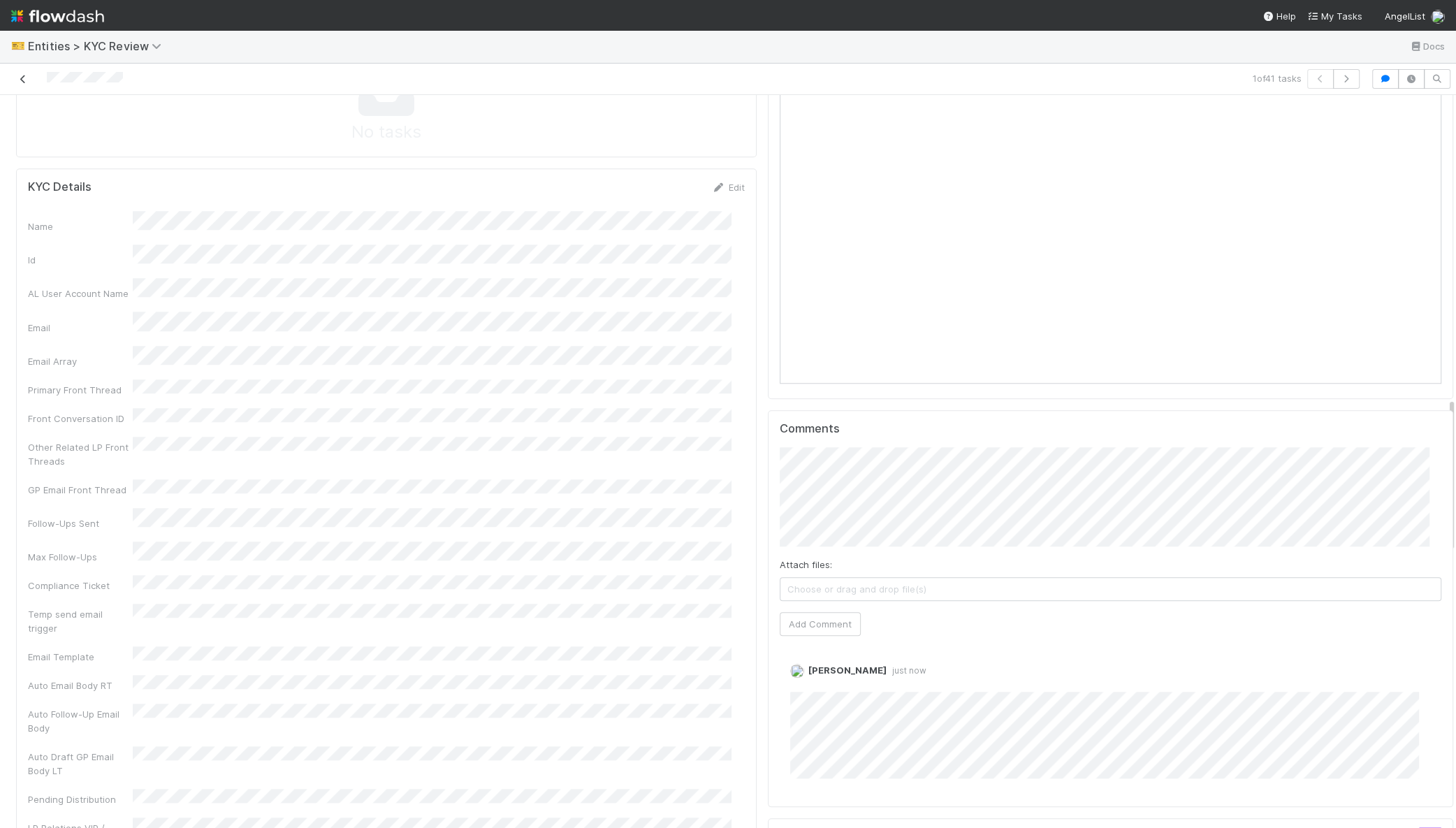
click at [20, 75] on icon at bounding box center [22, 79] width 14 height 9
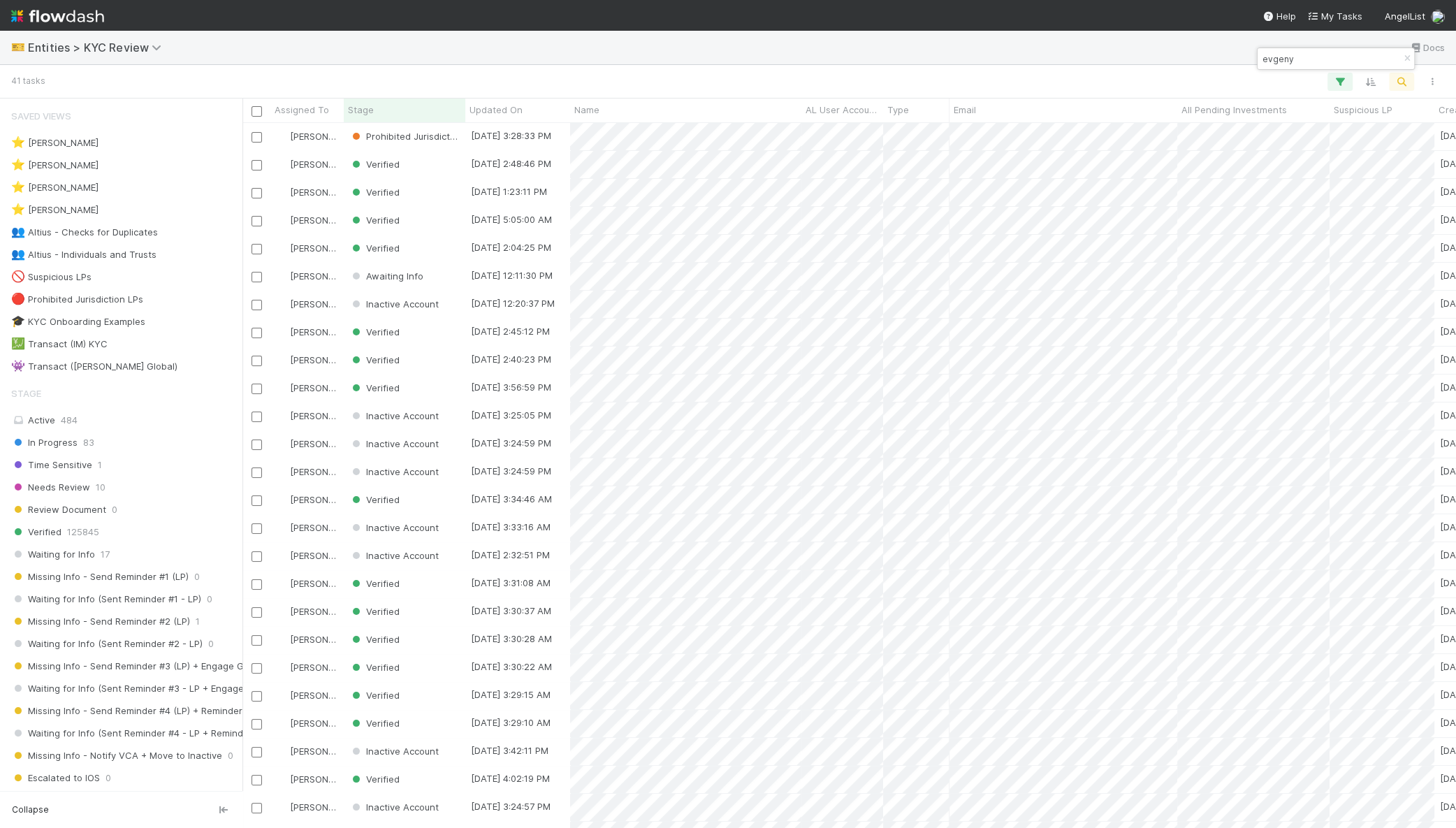
scroll to position [692, 1200]
click at [1311, 57] on input "evgeny" at bounding box center [1330, 59] width 140 height 17
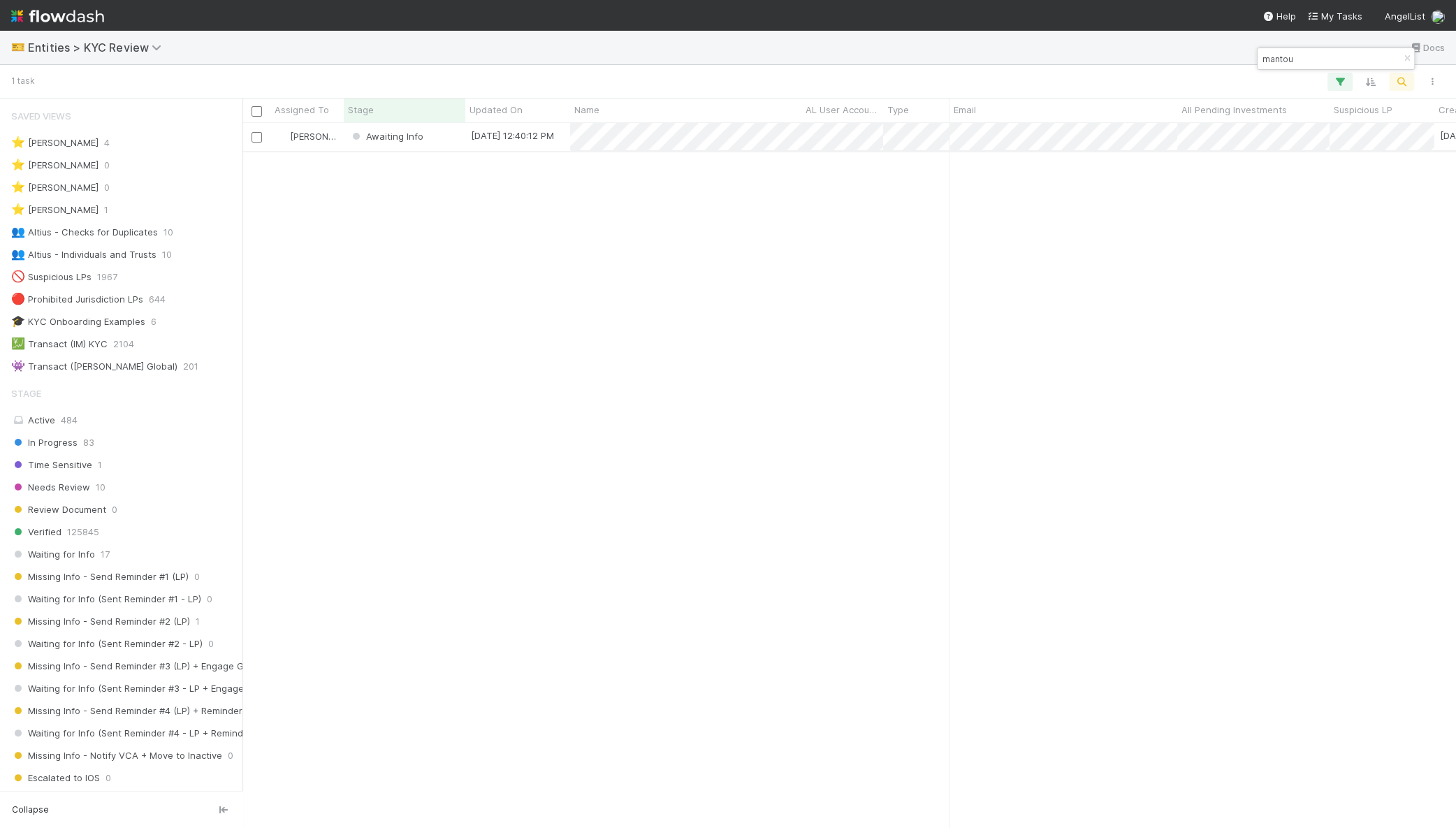
type input "mantou"
click at [342, 140] on div "[PERSON_NAME]" at bounding box center [307, 136] width 73 height 27
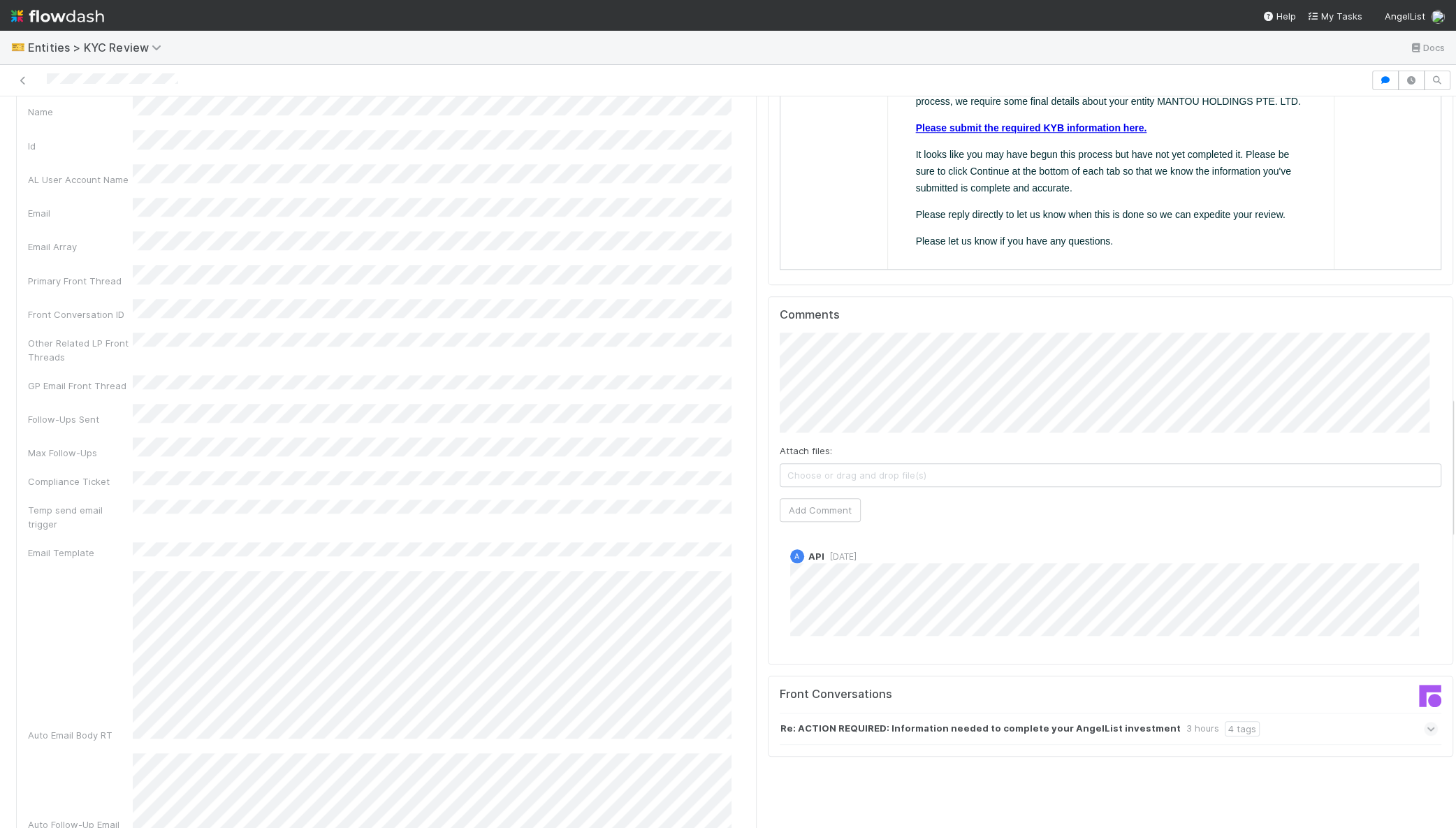
scroll to position [1533, 0]
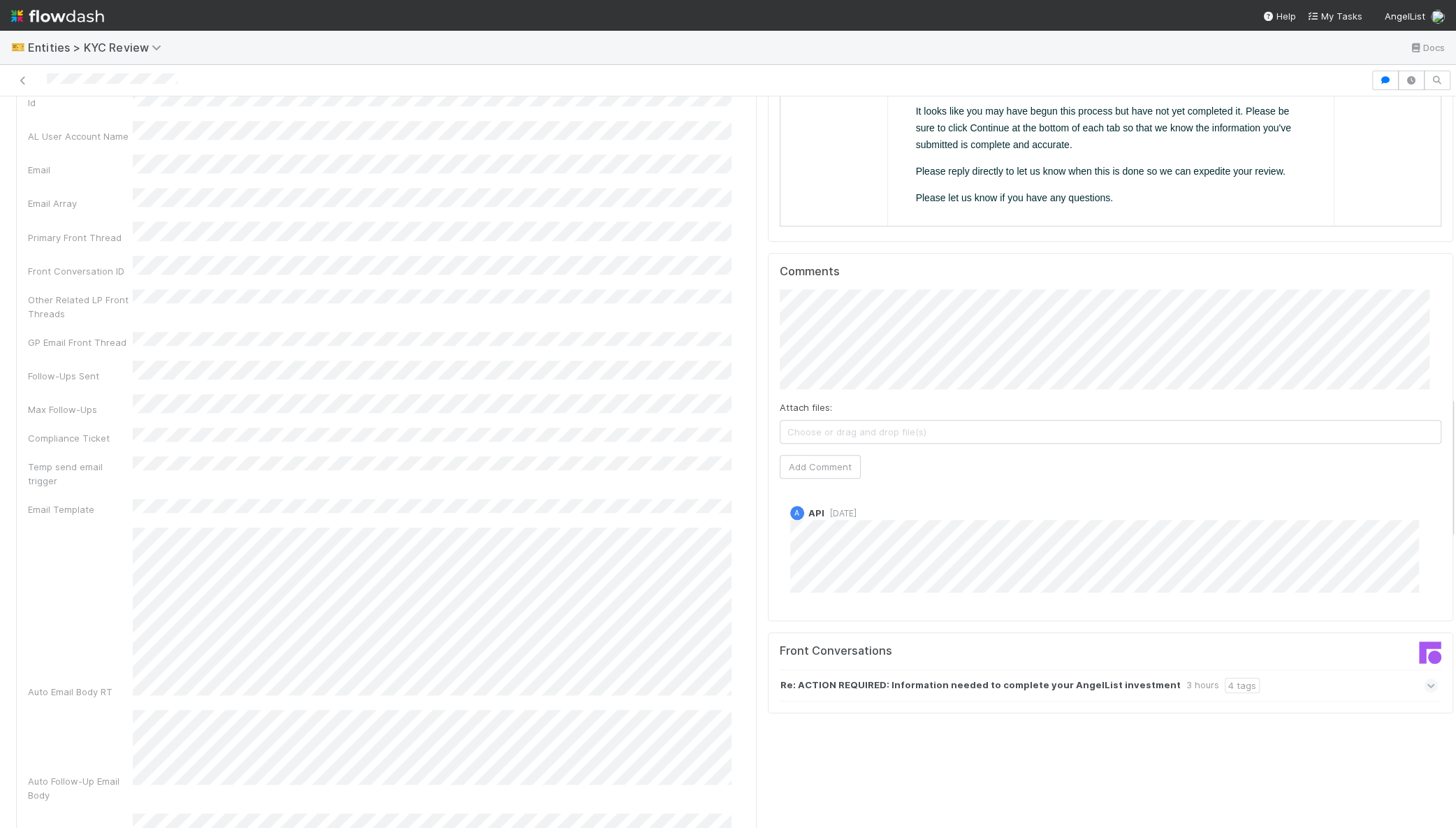
click at [1323, 669] on div "Re: ACTION REQUIRED: Information needed to complete your AngelList investment 3…" at bounding box center [1109, 685] width 658 height 32
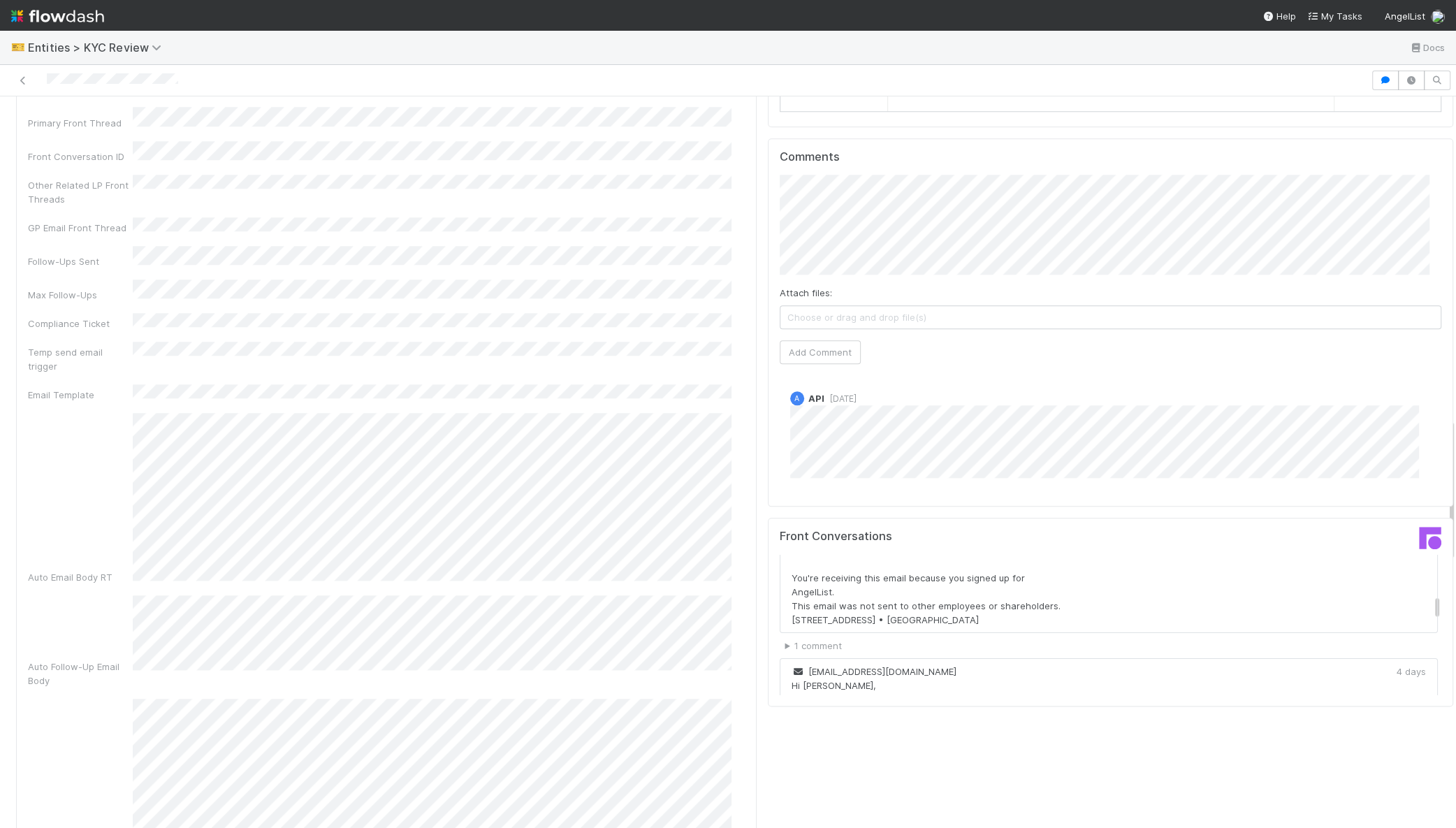
scroll to position [1617, 0]
